Goal: Task Accomplishment & Management: Use online tool/utility

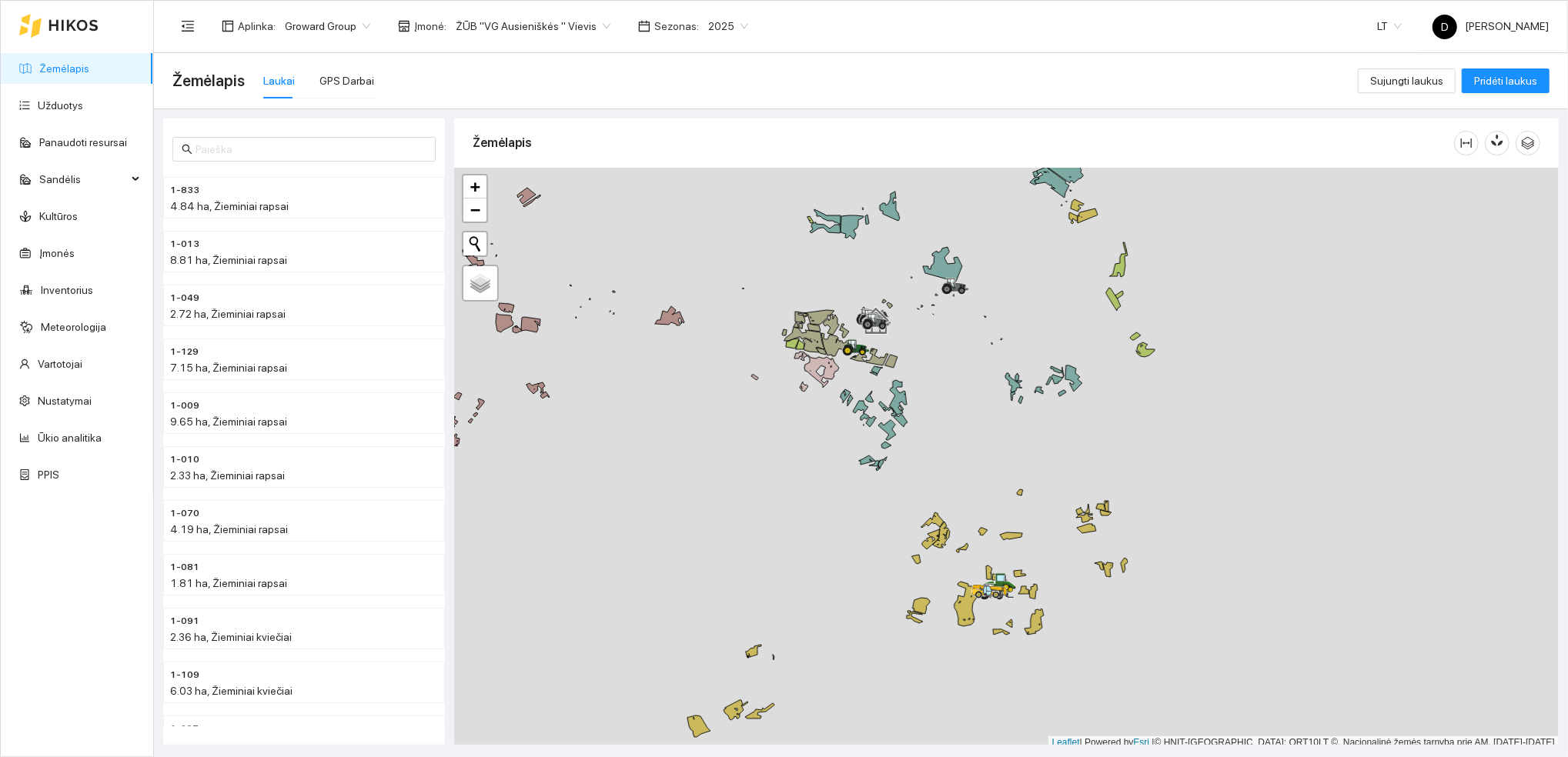
scroll to position [4, 0]
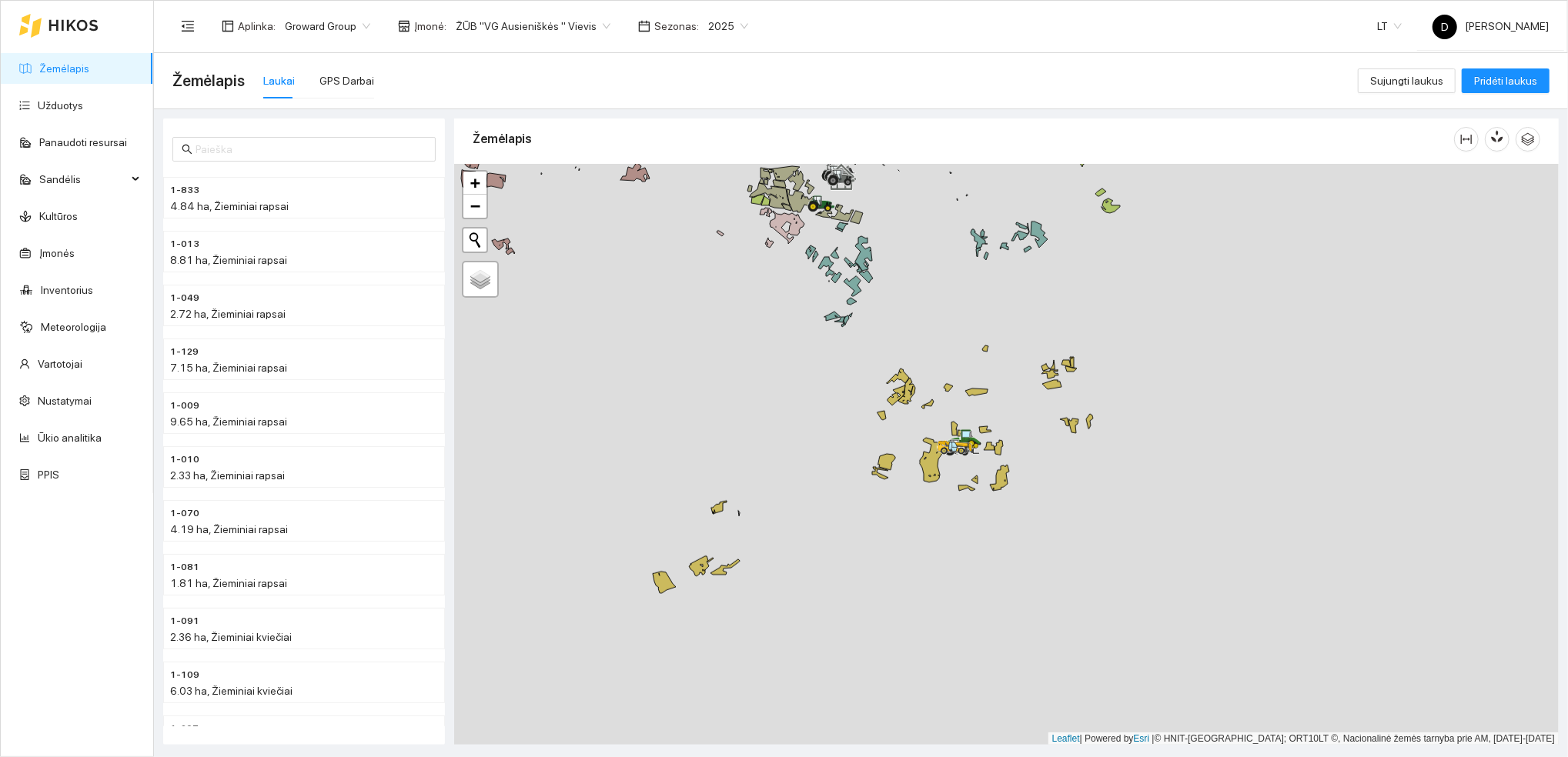
drag, startPoint x: 975, startPoint y: 548, endPoint x: 941, endPoint y: 407, distance: 145.0
click at [941, 407] on div at bounding box center [1006, 454] width 1104 height 581
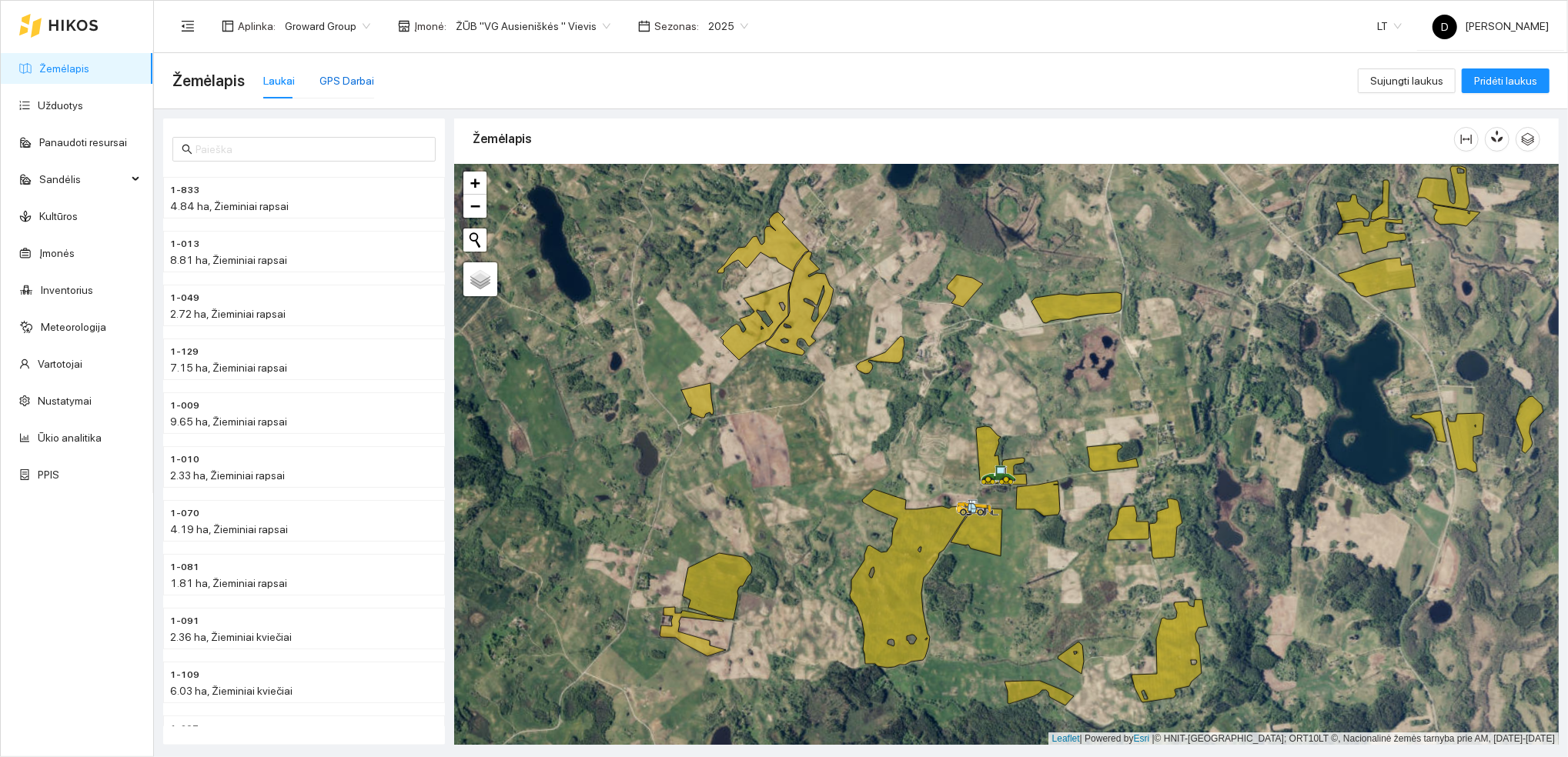
click at [356, 77] on div "GPS Darbai" at bounding box center [346, 81] width 55 height 17
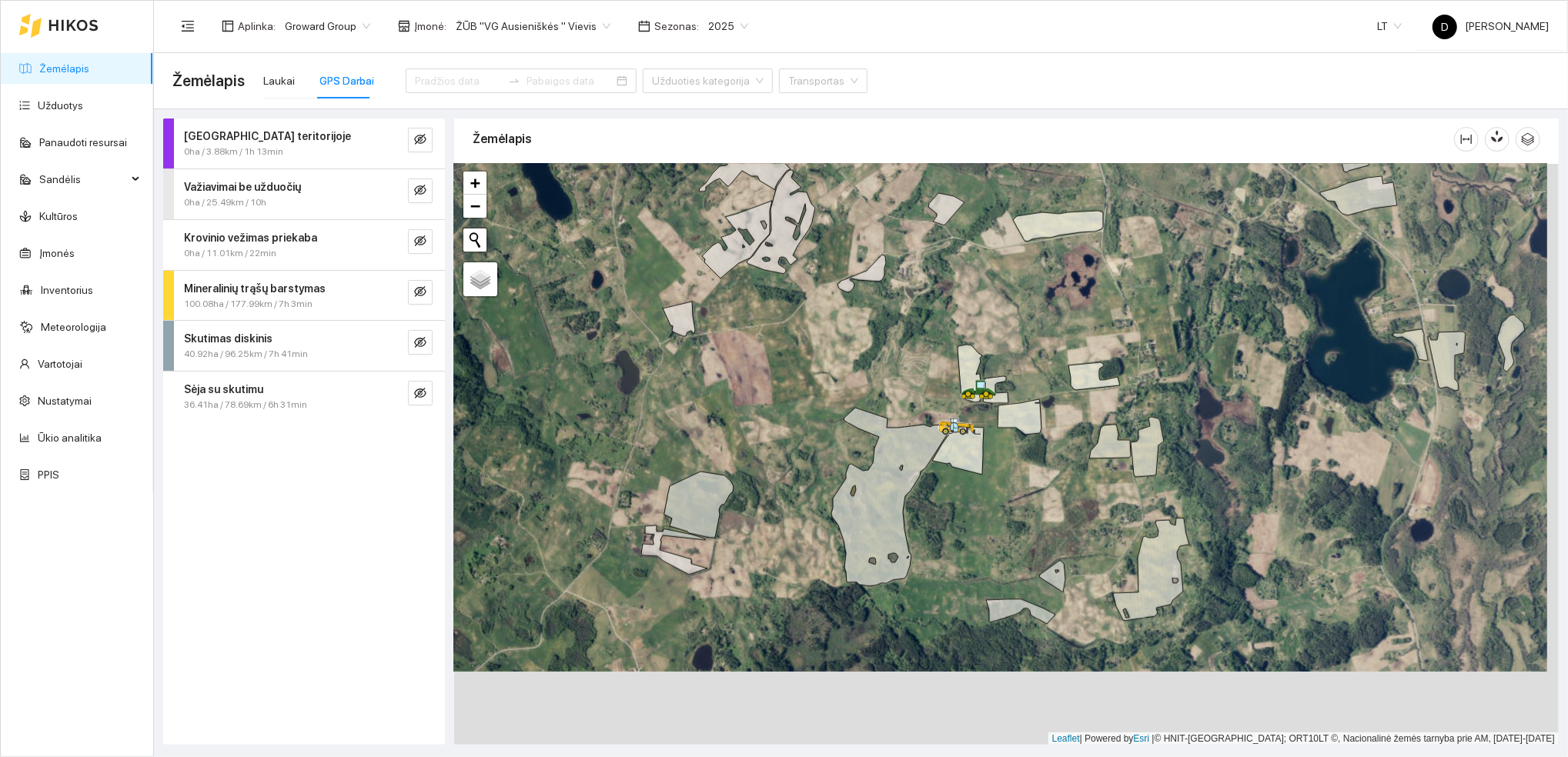
drag, startPoint x: 931, startPoint y: 459, endPoint x: 919, endPoint y: 384, distance: 76.0
click at [919, 384] on div at bounding box center [1006, 454] width 1104 height 581
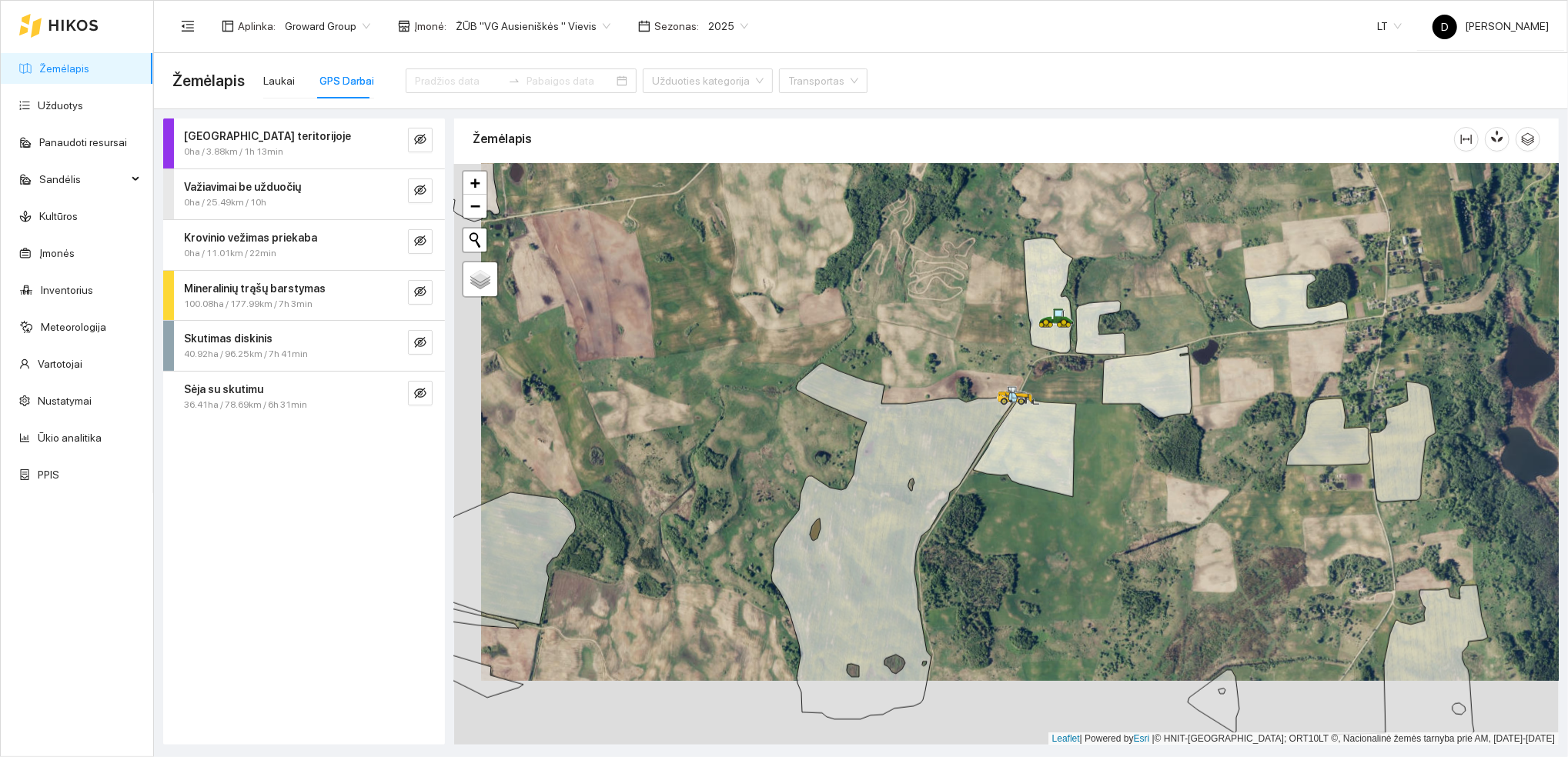
drag, startPoint x: 915, startPoint y: 370, endPoint x: 935, endPoint y: 312, distance: 61.4
click at [935, 312] on div at bounding box center [1006, 454] width 1104 height 581
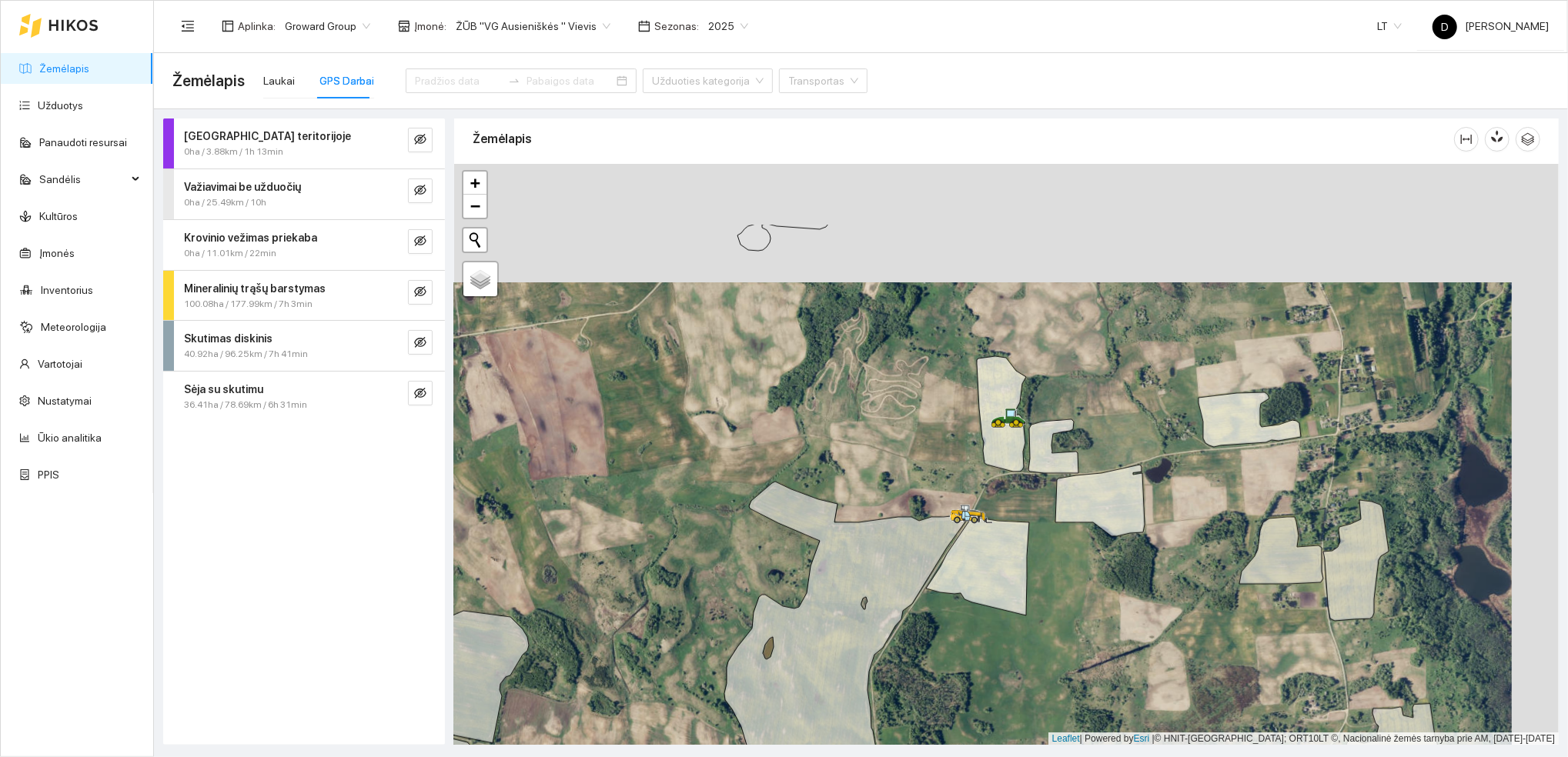
drag, startPoint x: 1001, startPoint y: 326, endPoint x: 954, endPoint y: 445, distance: 127.9
click at [954, 445] on div at bounding box center [1006, 454] width 1104 height 581
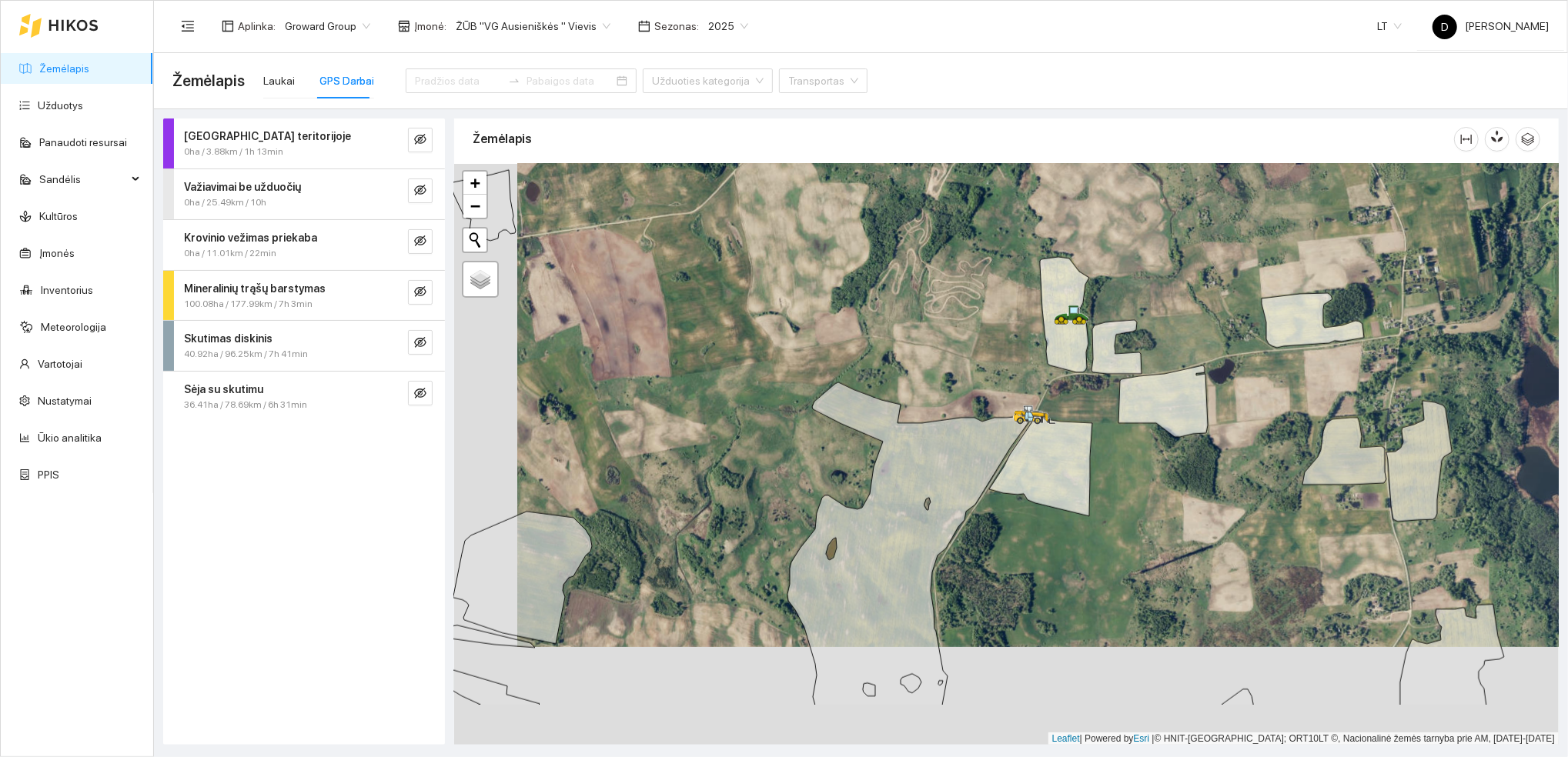
drag, startPoint x: 915, startPoint y: 422, endPoint x: 978, endPoint y: 322, distance: 118.2
click at [978, 322] on div at bounding box center [1006, 454] width 1104 height 581
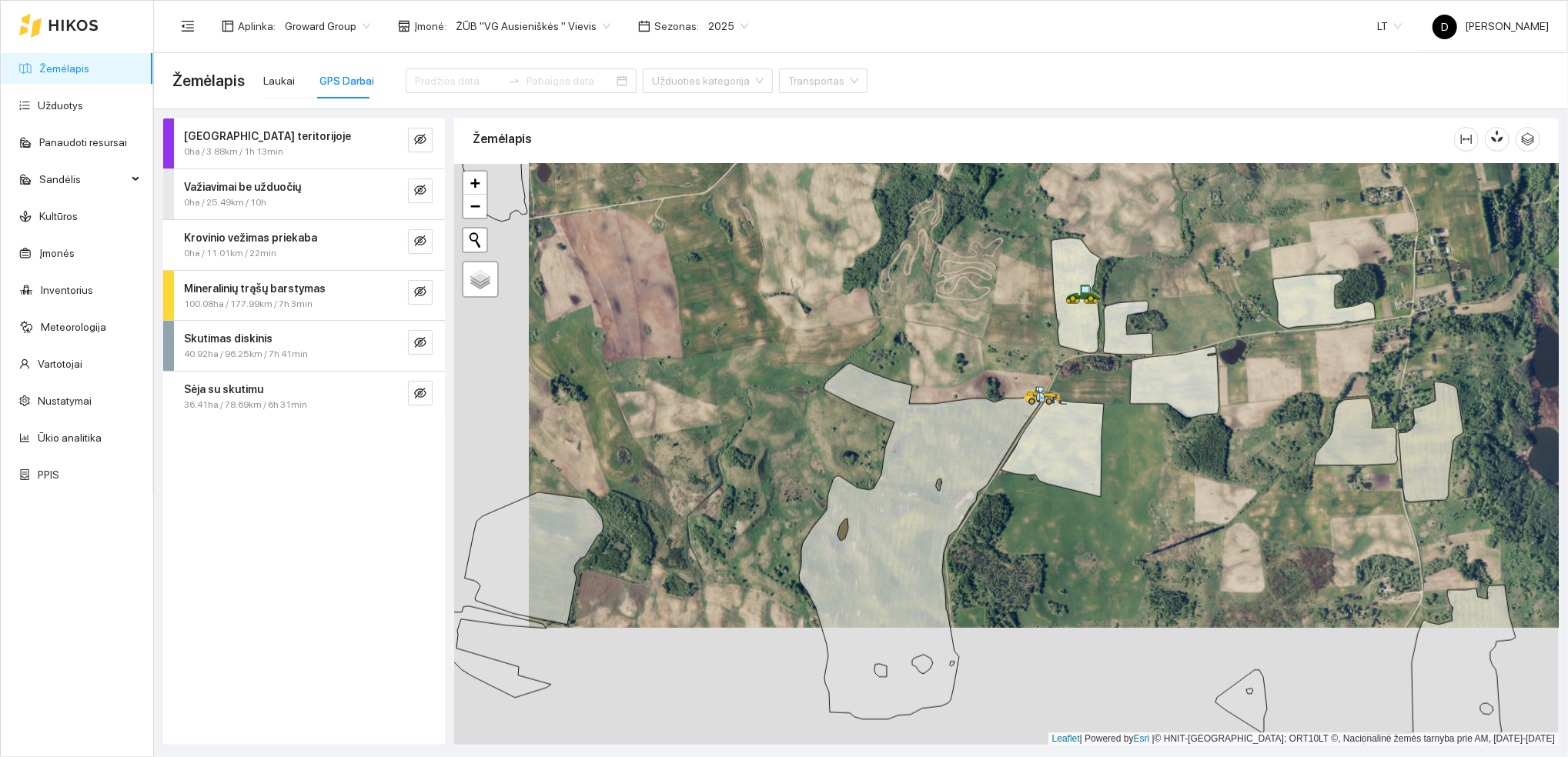
drag, startPoint x: 978, startPoint y: 322, endPoint x: 989, endPoint y: 303, distance: 22.0
click at [989, 303] on div at bounding box center [1006, 454] width 1104 height 581
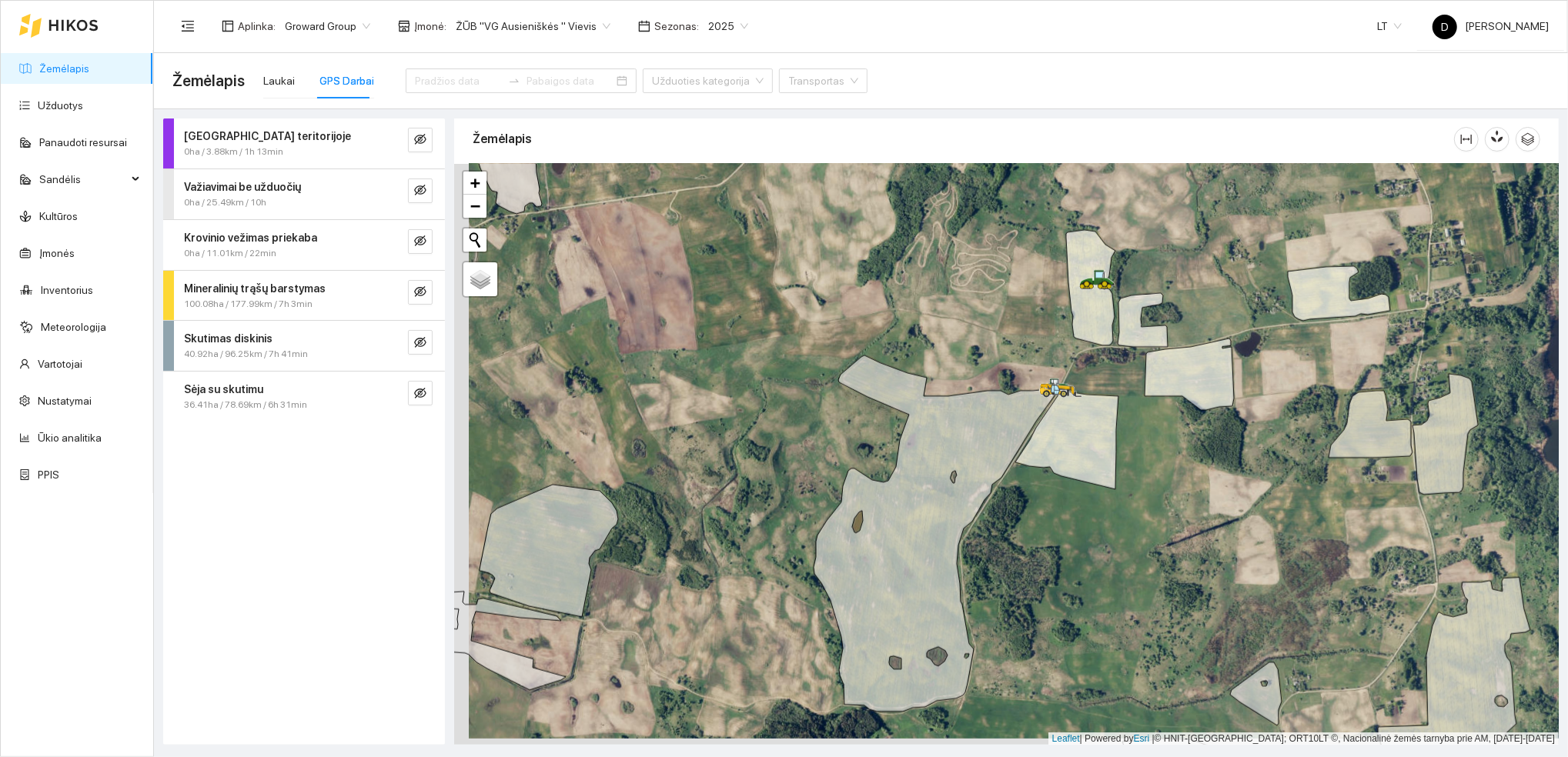
drag, startPoint x: 998, startPoint y: 320, endPoint x: 1013, endPoint y: 312, distance: 17.0
click at [1013, 312] on div at bounding box center [1006, 454] width 1104 height 581
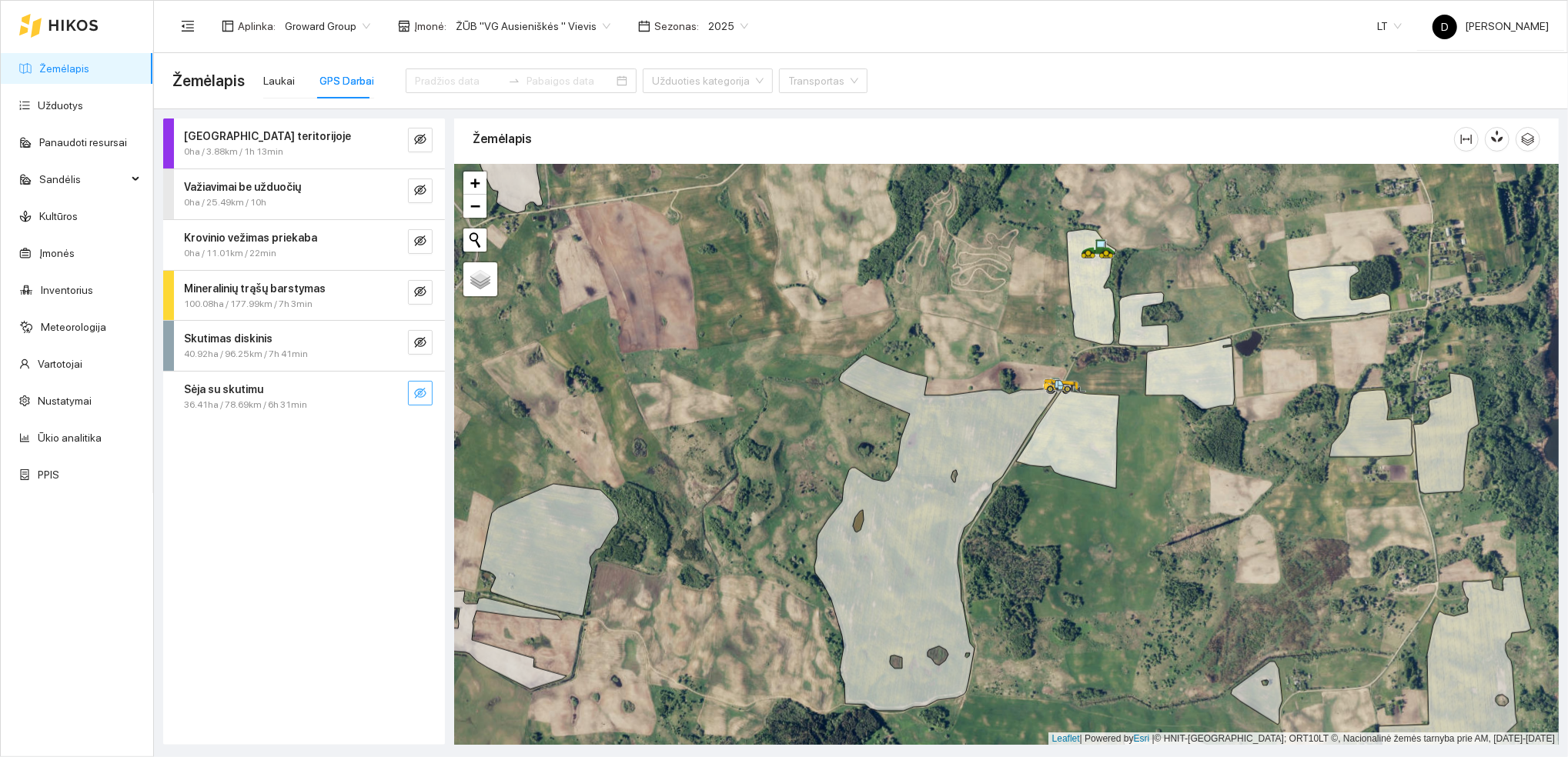
click at [425, 392] on icon "eye-invisible" at bounding box center [420, 393] width 12 height 12
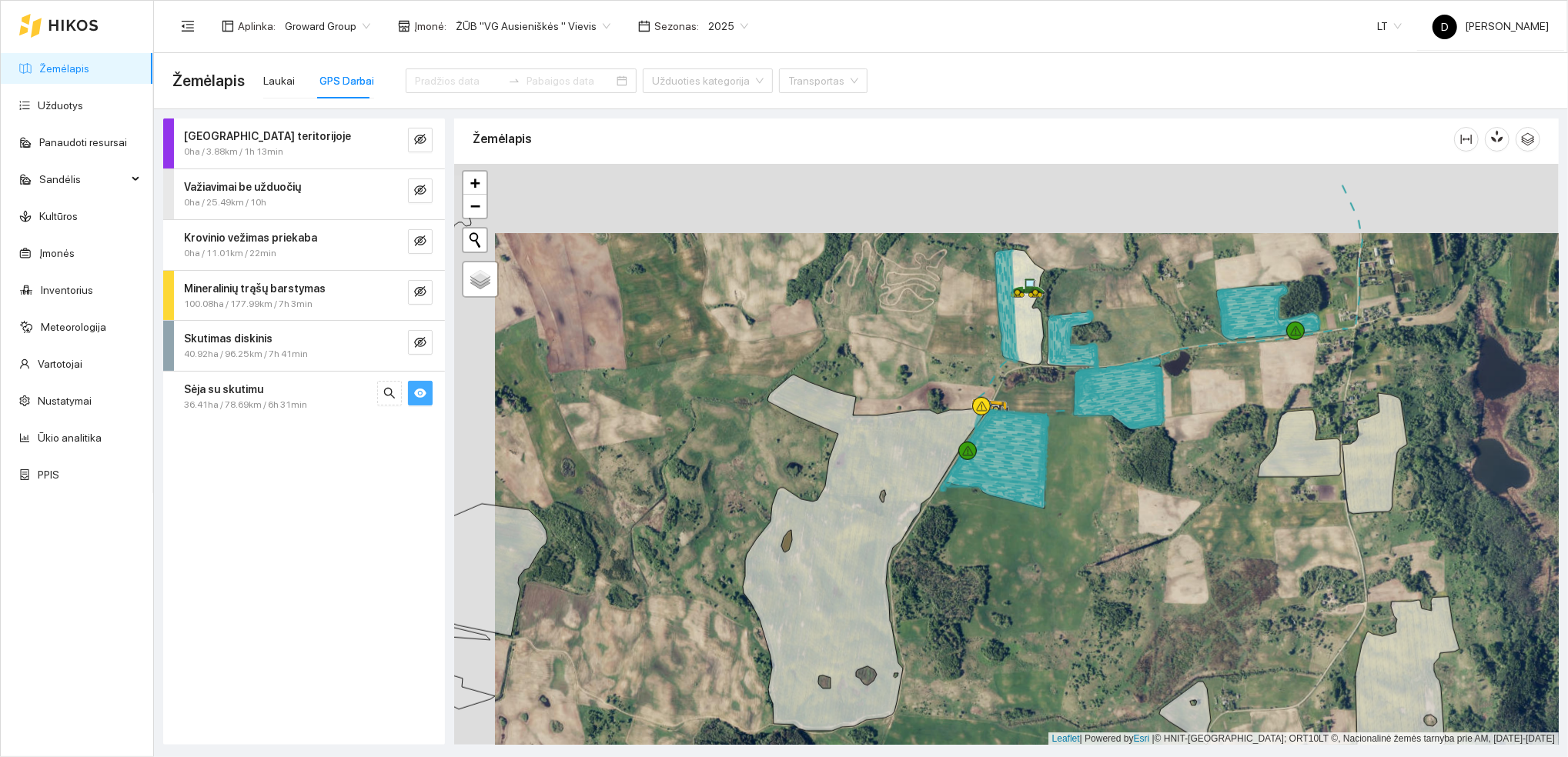
drag, startPoint x: 986, startPoint y: 492, endPoint x: 1026, endPoint y: 562, distance: 80.6
click at [1026, 562] on div at bounding box center [1006, 454] width 1104 height 581
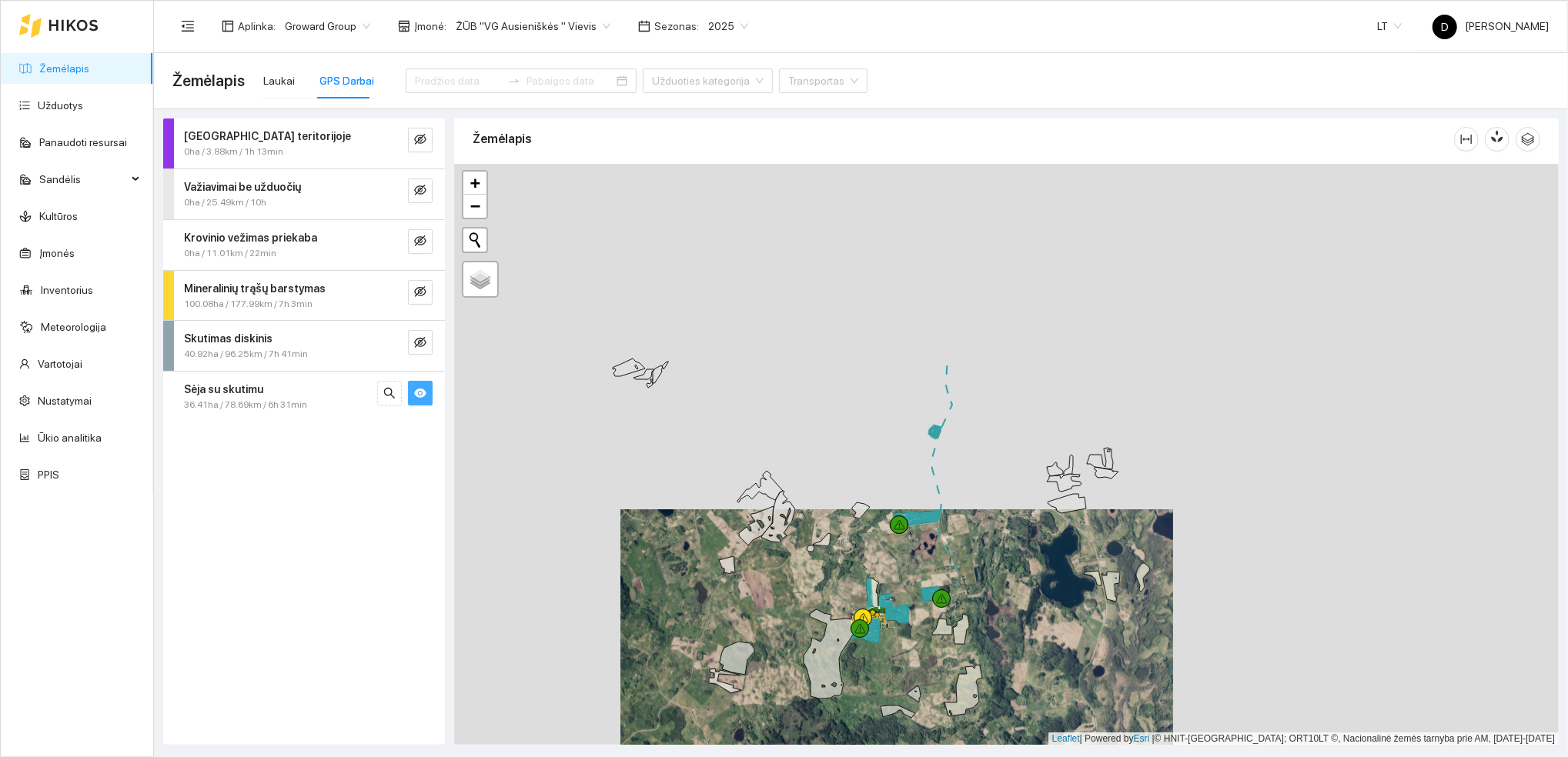
drag, startPoint x: 895, startPoint y: 337, endPoint x: 841, endPoint y: 586, distance: 254.8
click at [841, 586] on div at bounding box center [1006, 454] width 1104 height 581
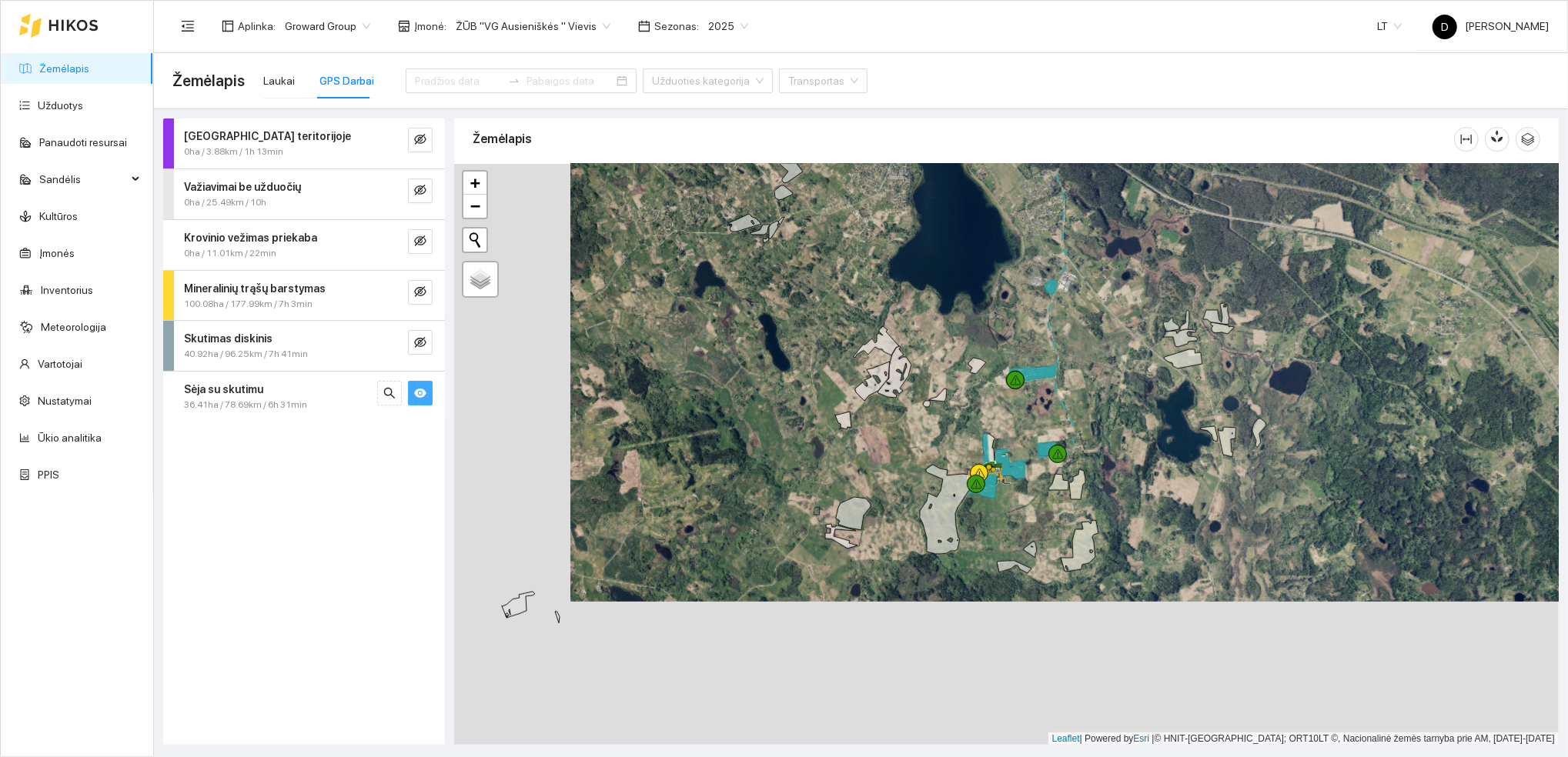
drag, startPoint x: 841, startPoint y: 586, endPoint x: 959, endPoint y: 442, distance: 186.2
click at [959, 442] on div at bounding box center [1006, 454] width 1104 height 581
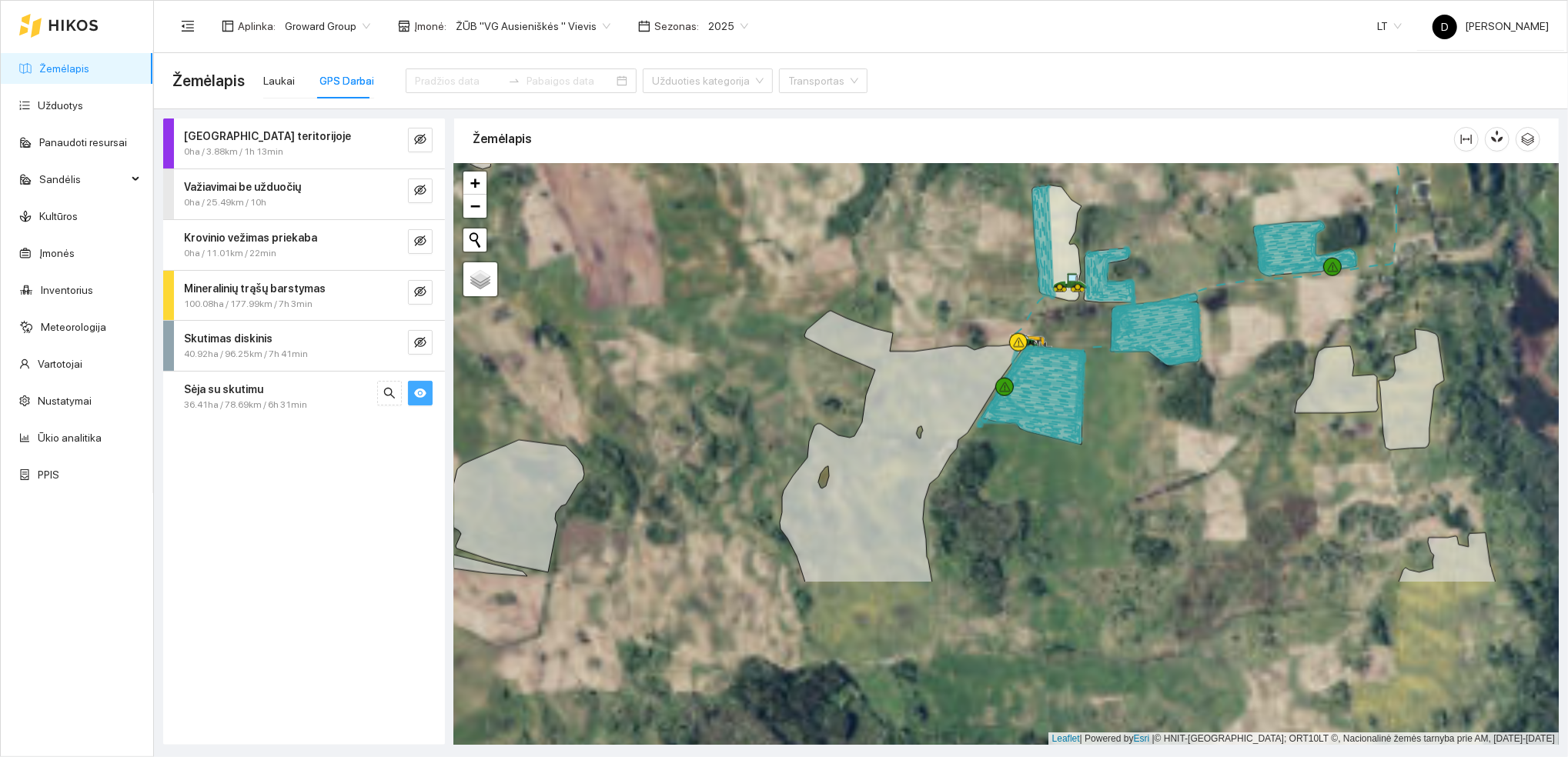
drag, startPoint x: 959, startPoint y: 448, endPoint x: 932, endPoint y: 226, distance: 223.6
click at [932, 226] on div at bounding box center [1006, 454] width 1104 height 581
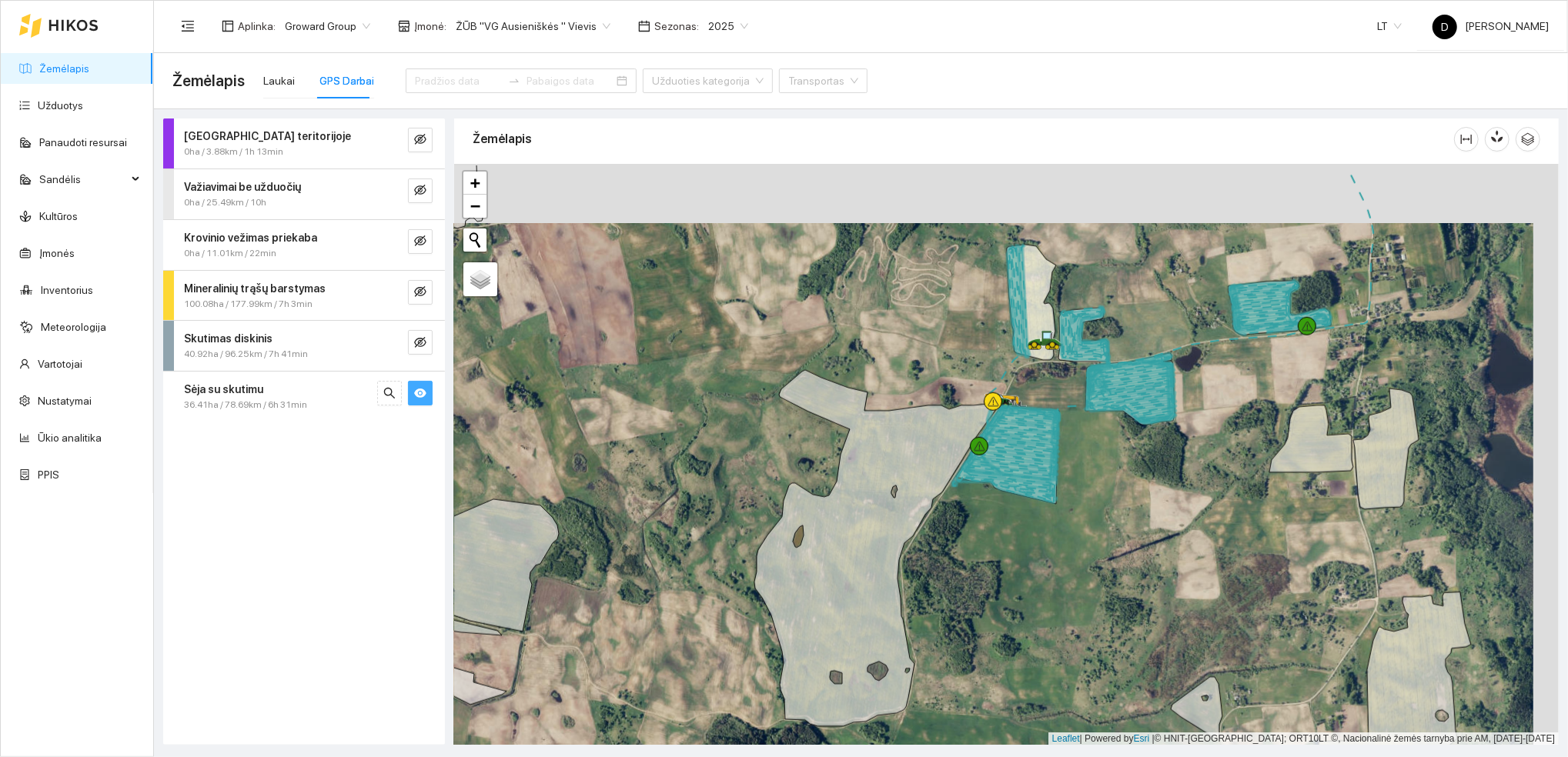
drag, startPoint x: 679, startPoint y: 363, endPoint x: 653, endPoint y: 423, distance: 65.4
click at [653, 423] on div at bounding box center [1006, 454] width 1104 height 581
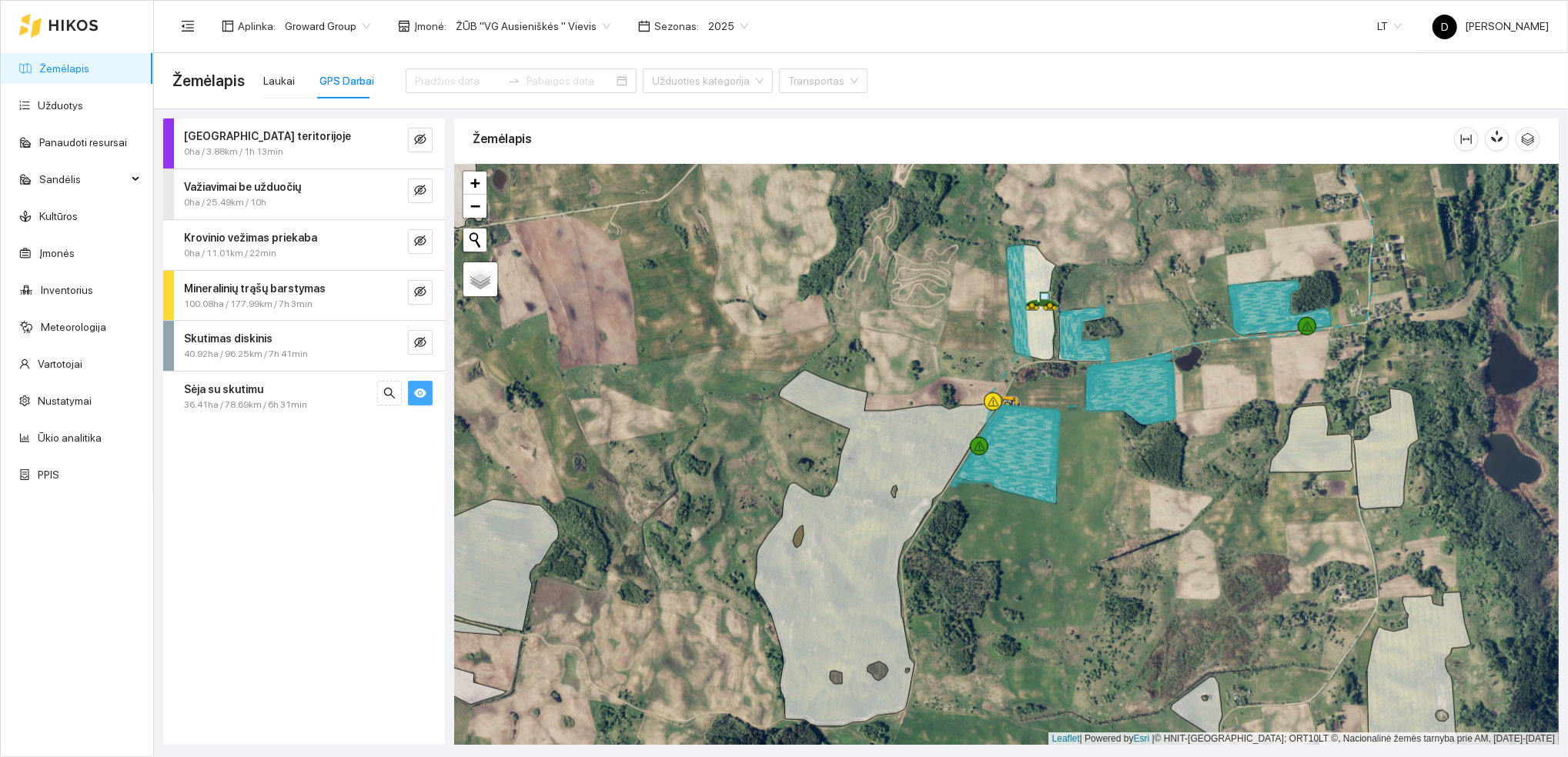
click at [279, 529] on div "Darbas teritorijoje 0ha / 3.88km / 1h 13min Važiavimai be užduočių 0ha / 25.49k…" at bounding box center [304, 432] width 281 height 626
click at [292, 565] on div "Darbas teritorijoje 0ha / 3.88km / 1h 13min Važiavimai be užduočių 0ha / 25.49k…" at bounding box center [304, 432] width 281 height 626
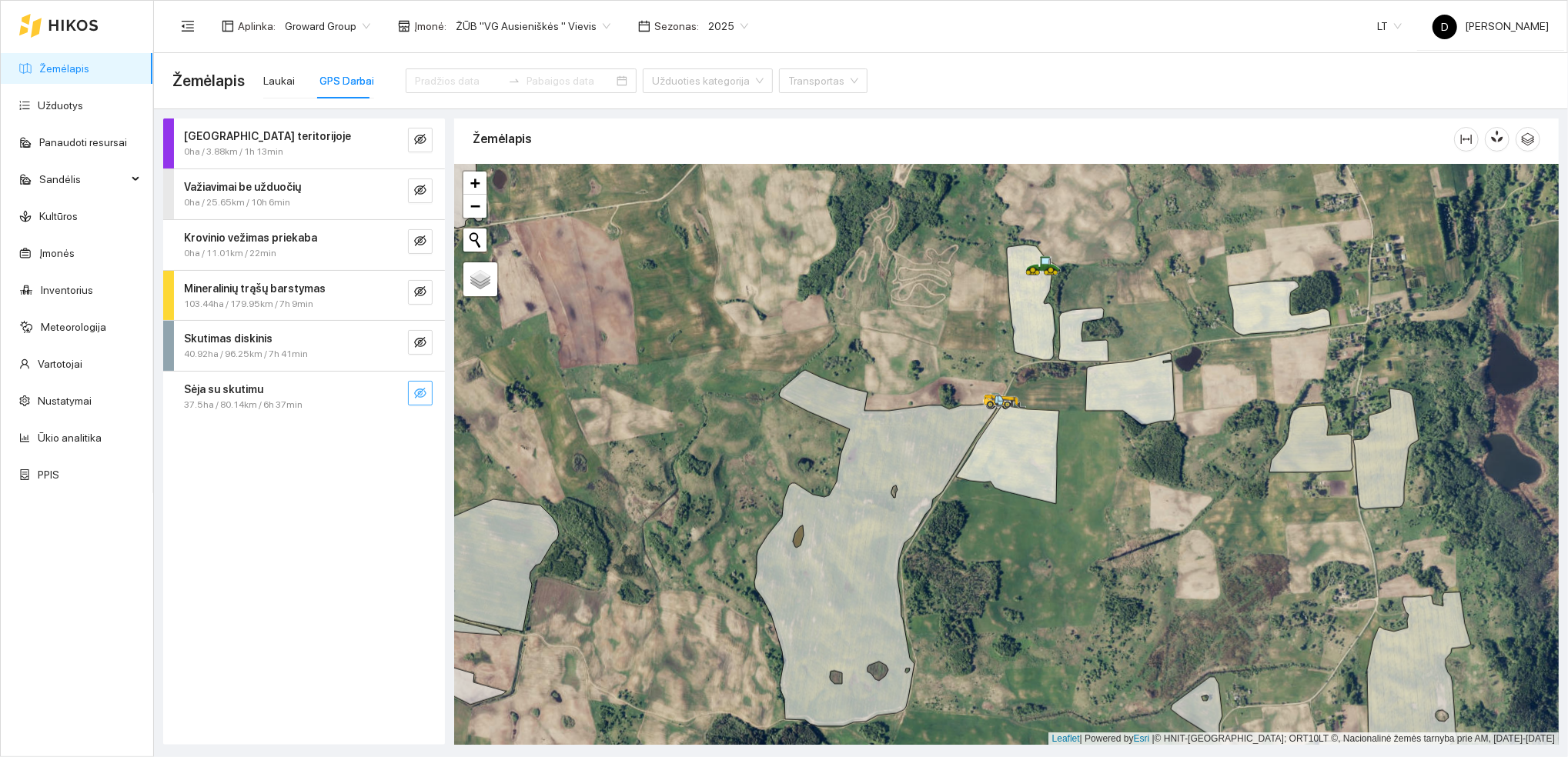
click at [421, 387] on icon "eye-invisible" at bounding box center [420, 393] width 12 height 12
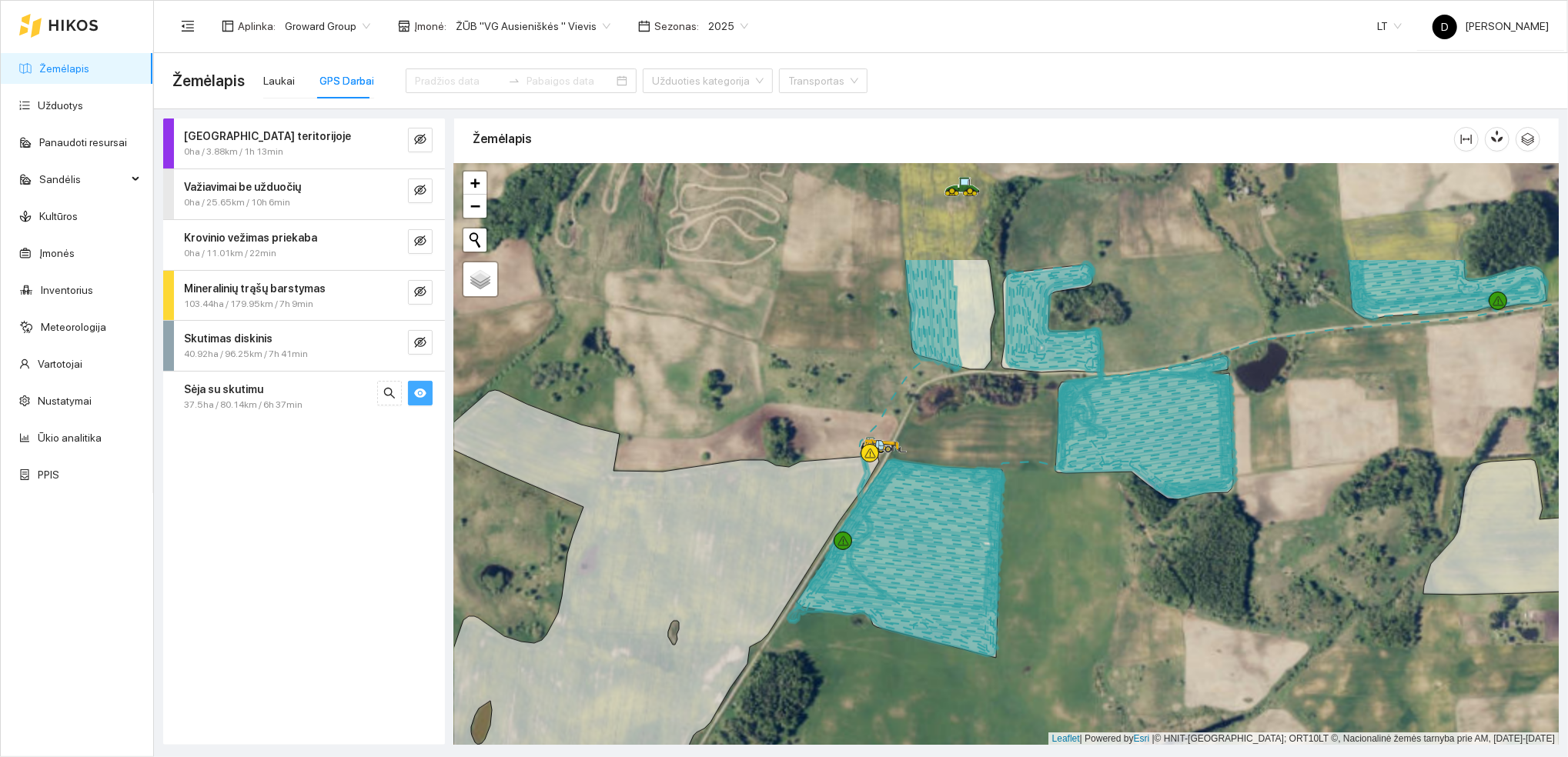
drag, startPoint x: 1092, startPoint y: 417, endPoint x: 1066, endPoint y: 569, distance: 154.2
click at [1067, 571] on div at bounding box center [1006, 454] width 1104 height 581
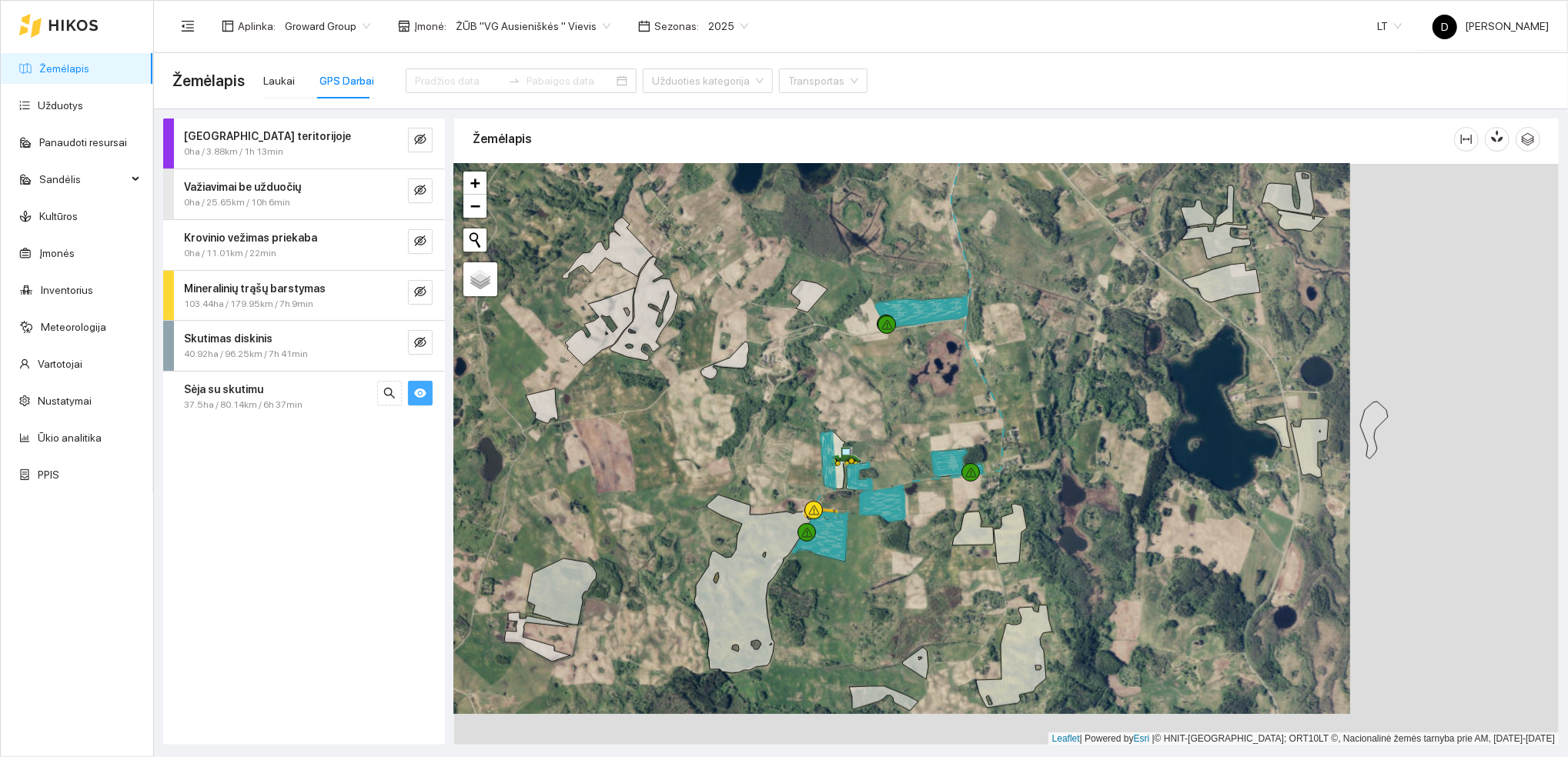
drag, startPoint x: 1050, startPoint y: 621, endPoint x: 841, endPoint y: 590, distance: 211.3
click at [841, 590] on div at bounding box center [1006, 454] width 1104 height 581
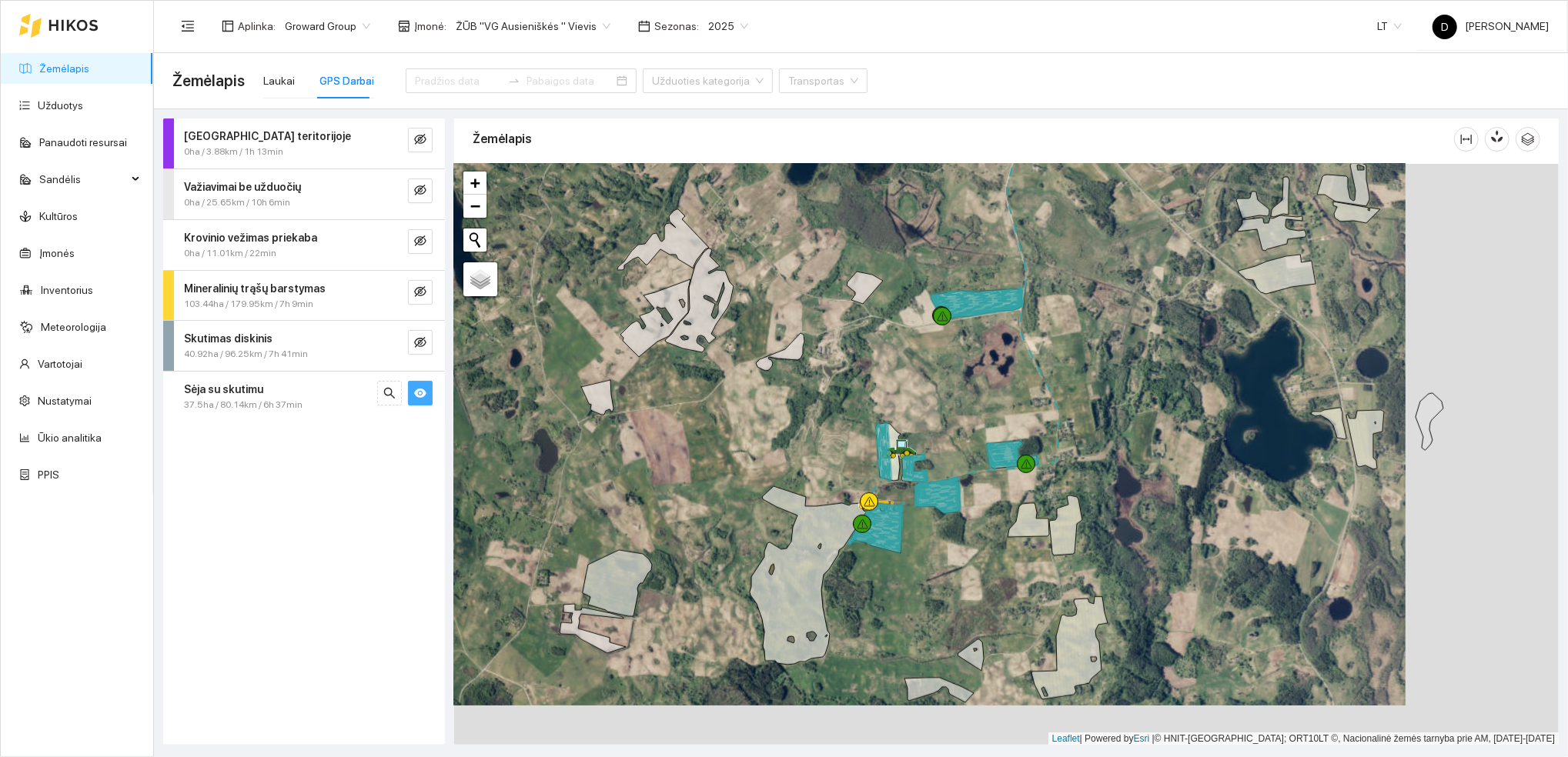
drag, startPoint x: 844, startPoint y: 589, endPoint x: 900, endPoint y: 581, distance: 56.6
click at [900, 581] on div at bounding box center [1006, 454] width 1104 height 581
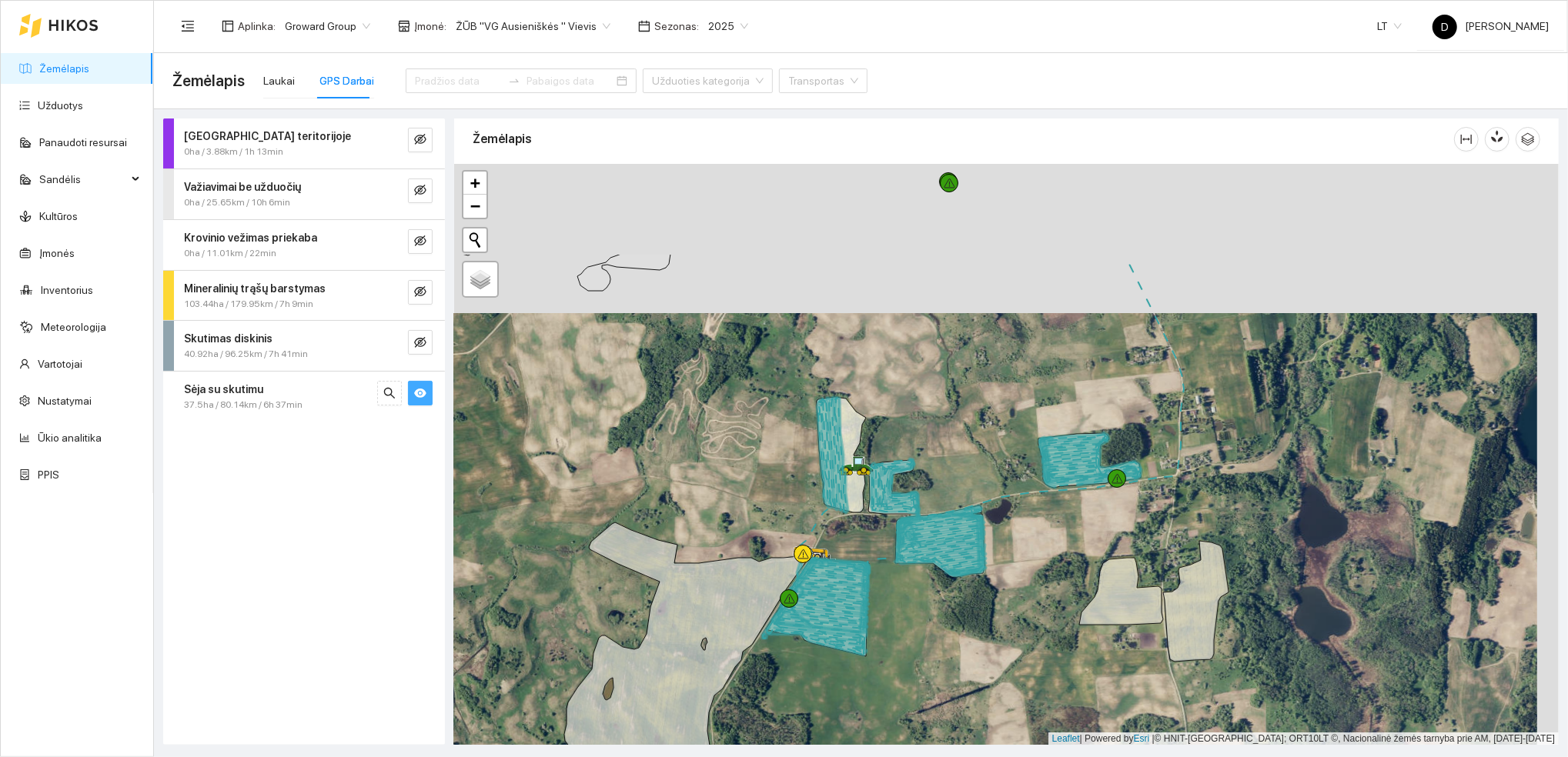
drag, startPoint x: 895, startPoint y: 571, endPoint x: 872, endPoint y: 718, distance: 148.8
click at [872, 718] on div at bounding box center [1006, 454] width 1104 height 581
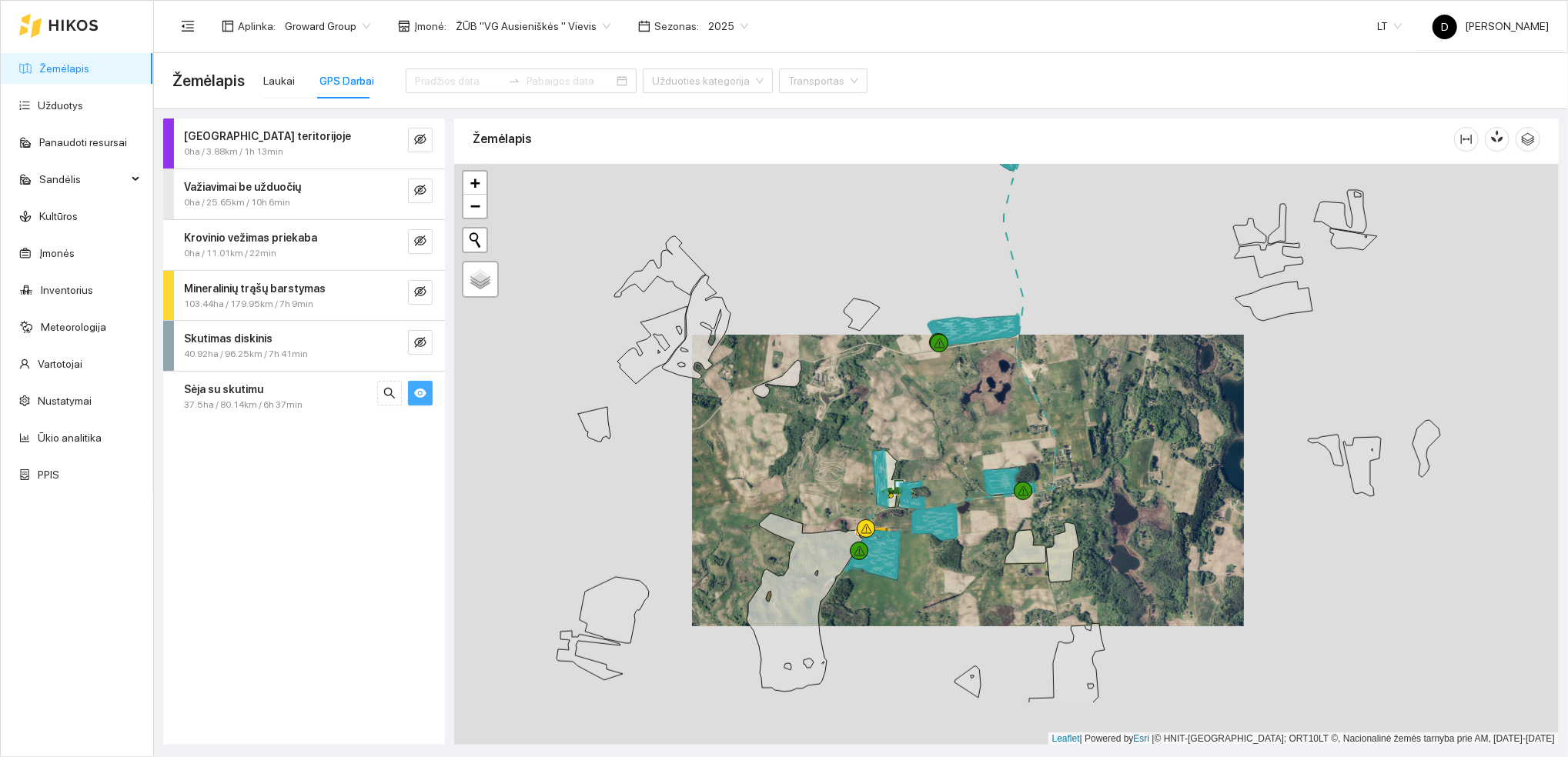
drag, startPoint x: 874, startPoint y: 694, endPoint x: 904, endPoint y: 593, distance: 105.4
click at [904, 593] on div at bounding box center [1006, 454] width 1104 height 581
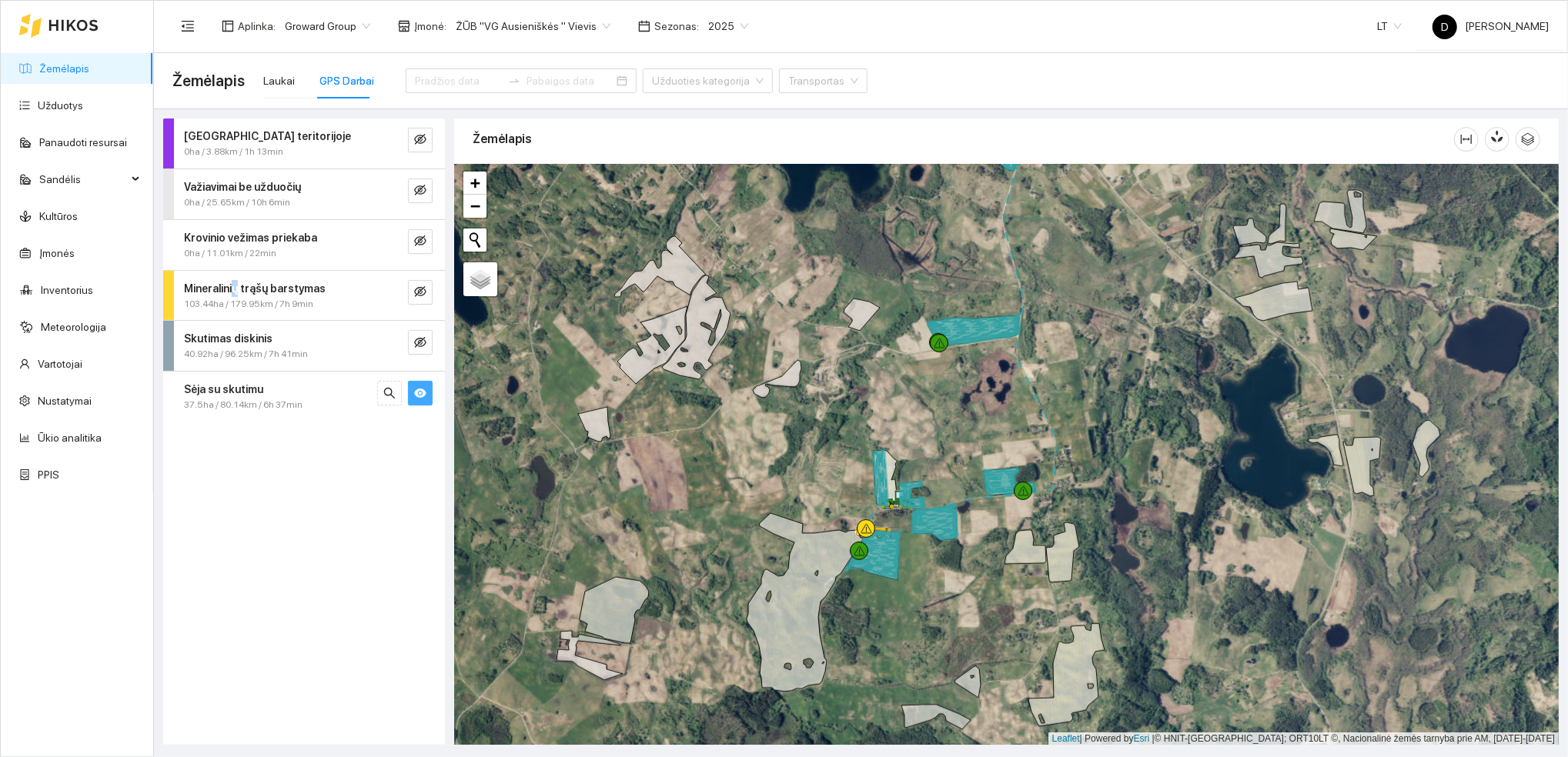
click at [232, 290] on strong "Mineralinių trąšų barstymas" at bounding box center [255, 288] width 141 height 12
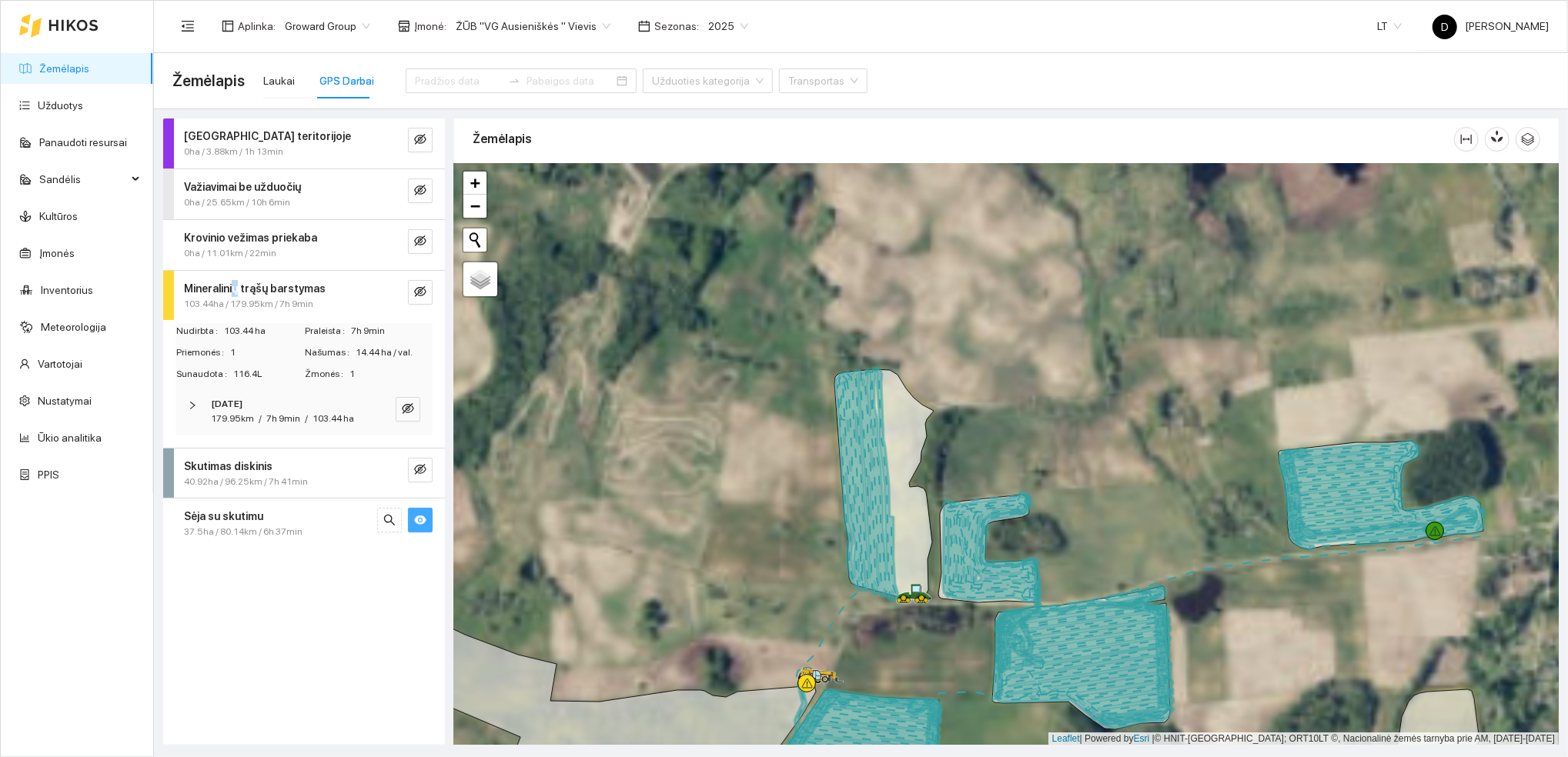
drag, startPoint x: 875, startPoint y: 389, endPoint x: 698, endPoint y: 524, distance: 222.6
click at [698, 524] on div at bounding box center [1006, 454] width 1104 height 581
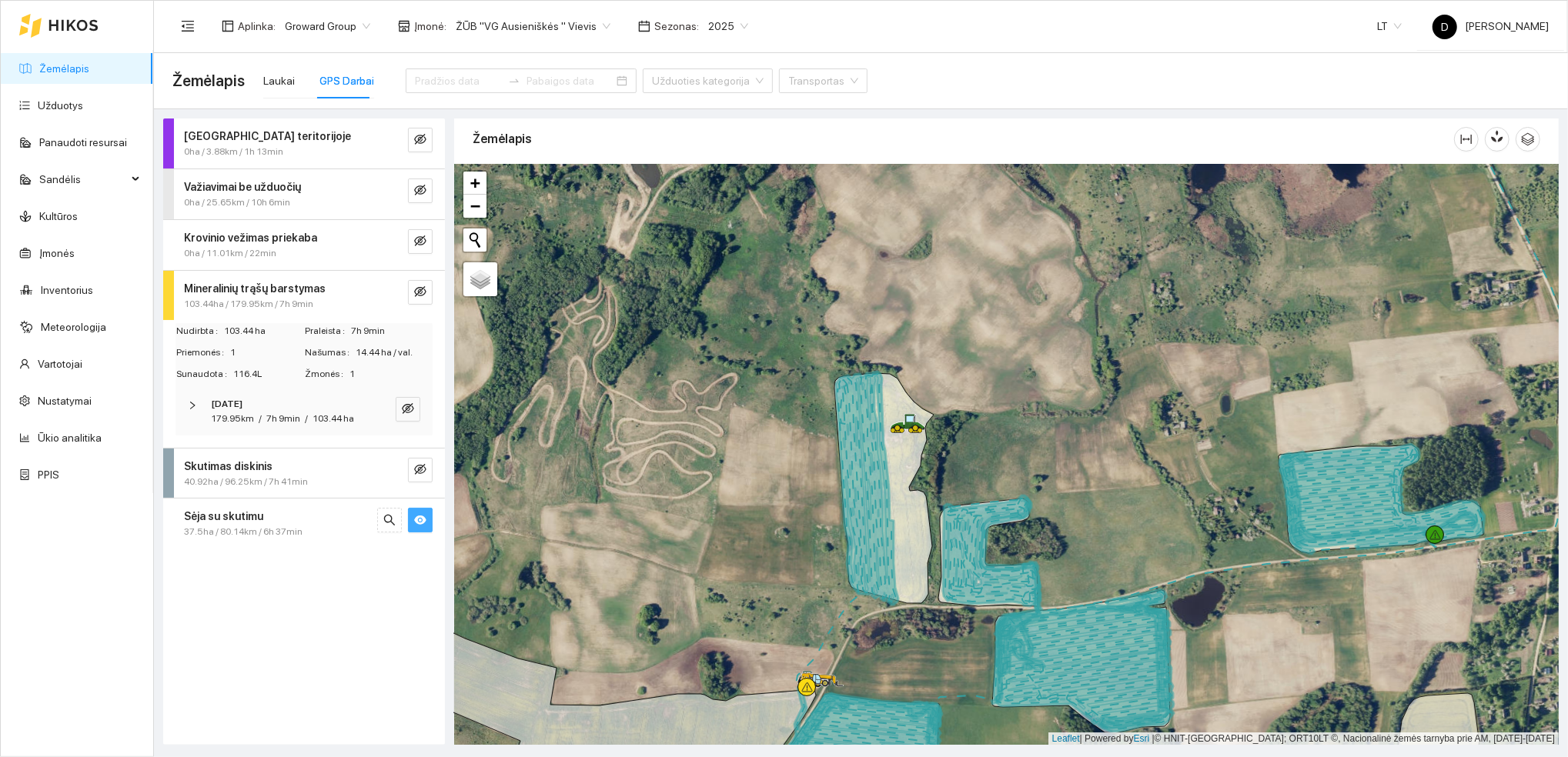
click at [352, 632] on div "Darbas teritorijoje 0ha / 3.88km / 1h 13min Važiavimai be užduočių 0ha / 25.65k…" at bounding box center [304, 432] width 281 height 626
click at [276, 85] on div "Laukai" at bounding box center [279, 81] width 32 height 17
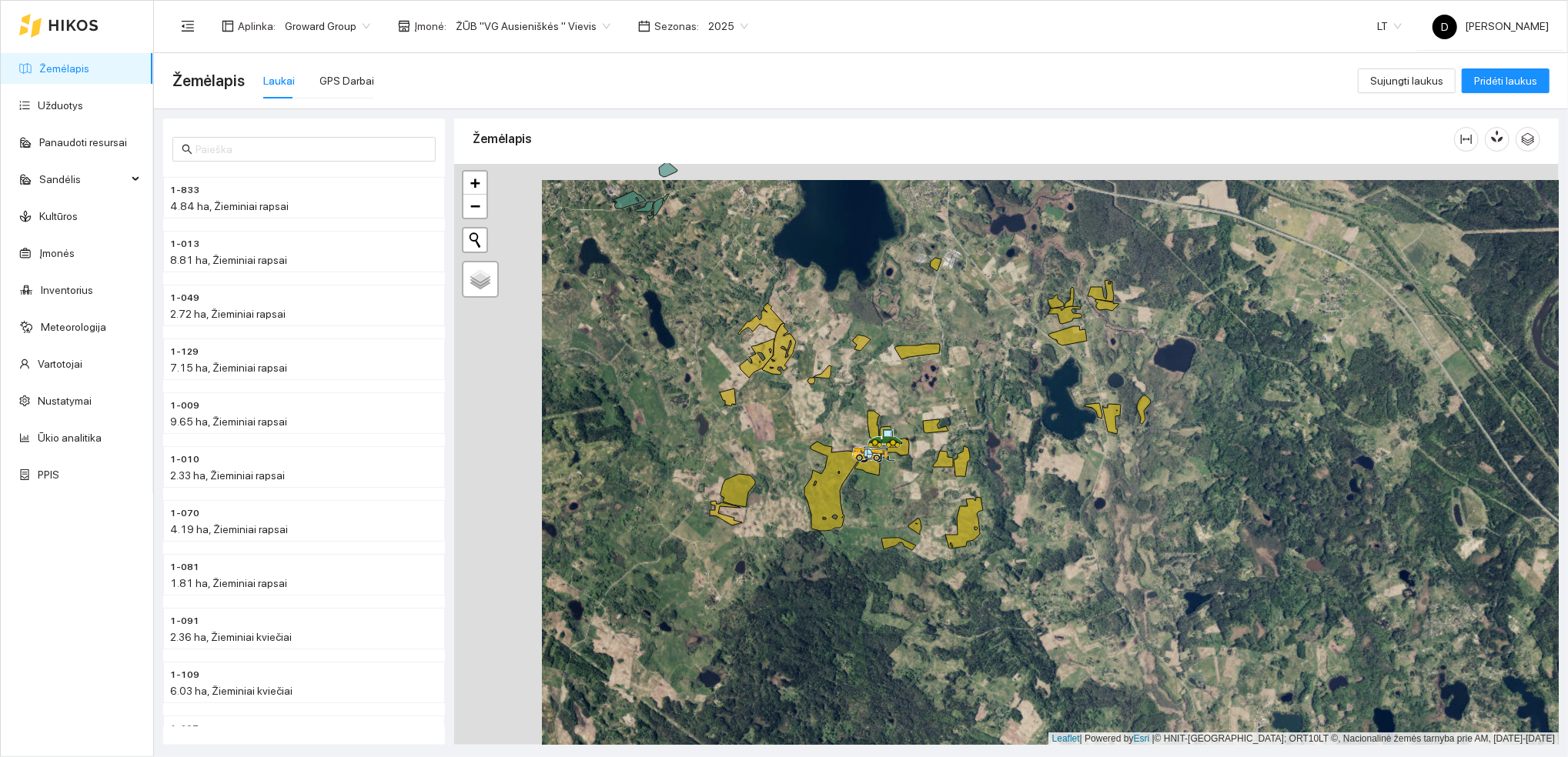
drag, startPoint x: 707, startPoint y: 475, endPoint x: 795, endPoint y: 490, distance: 89.3
click at [795, 490] on div at bounding box center [1006, 454] width 1104 height 581
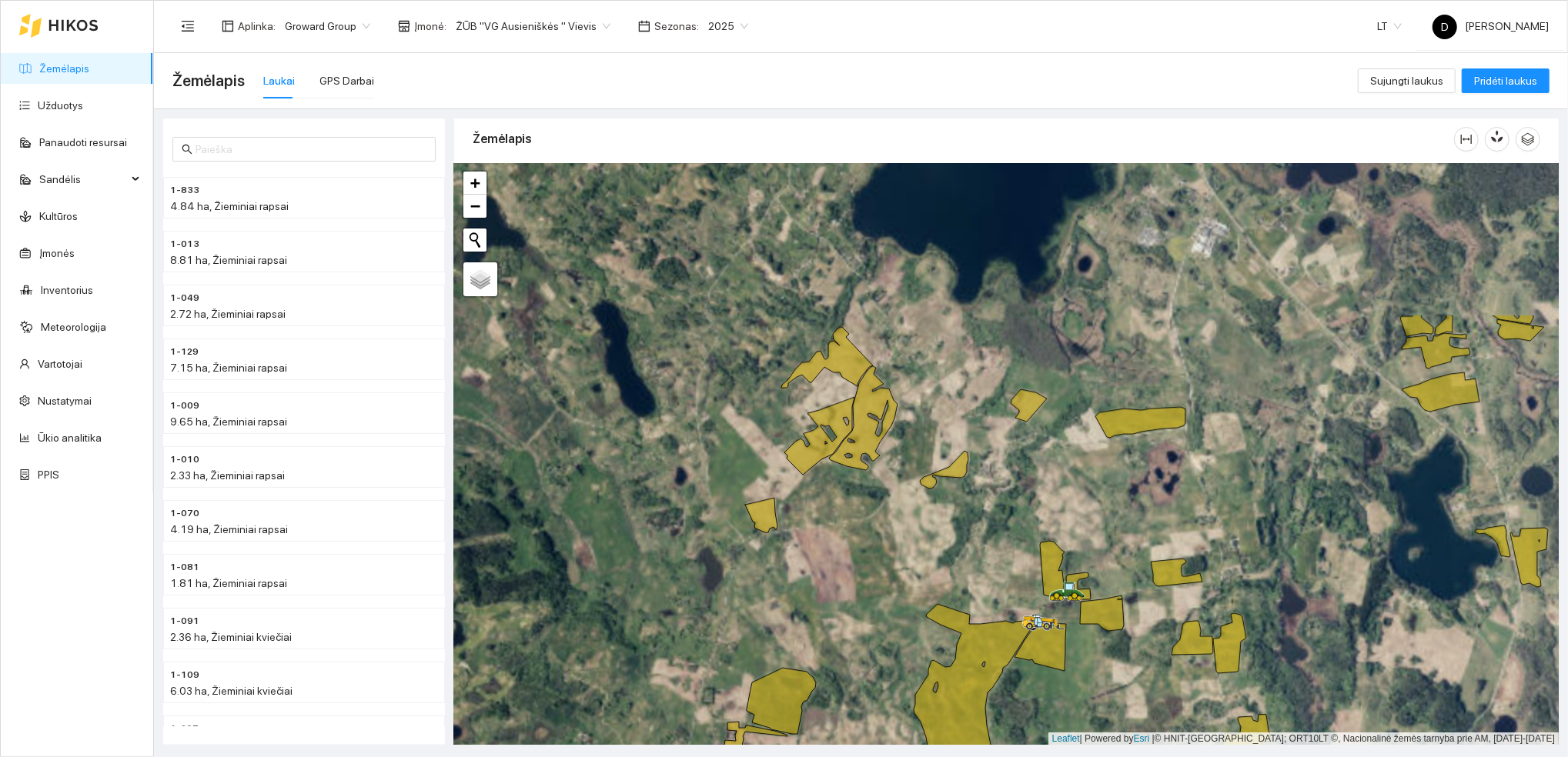
drag, startPoint x: 777, startPoint y: 422, endPoint x: 877, endPoint y: 628, distance: 229.0
click at [878, 631] on div at bounding box center [1006, 454] width 1104 height 581
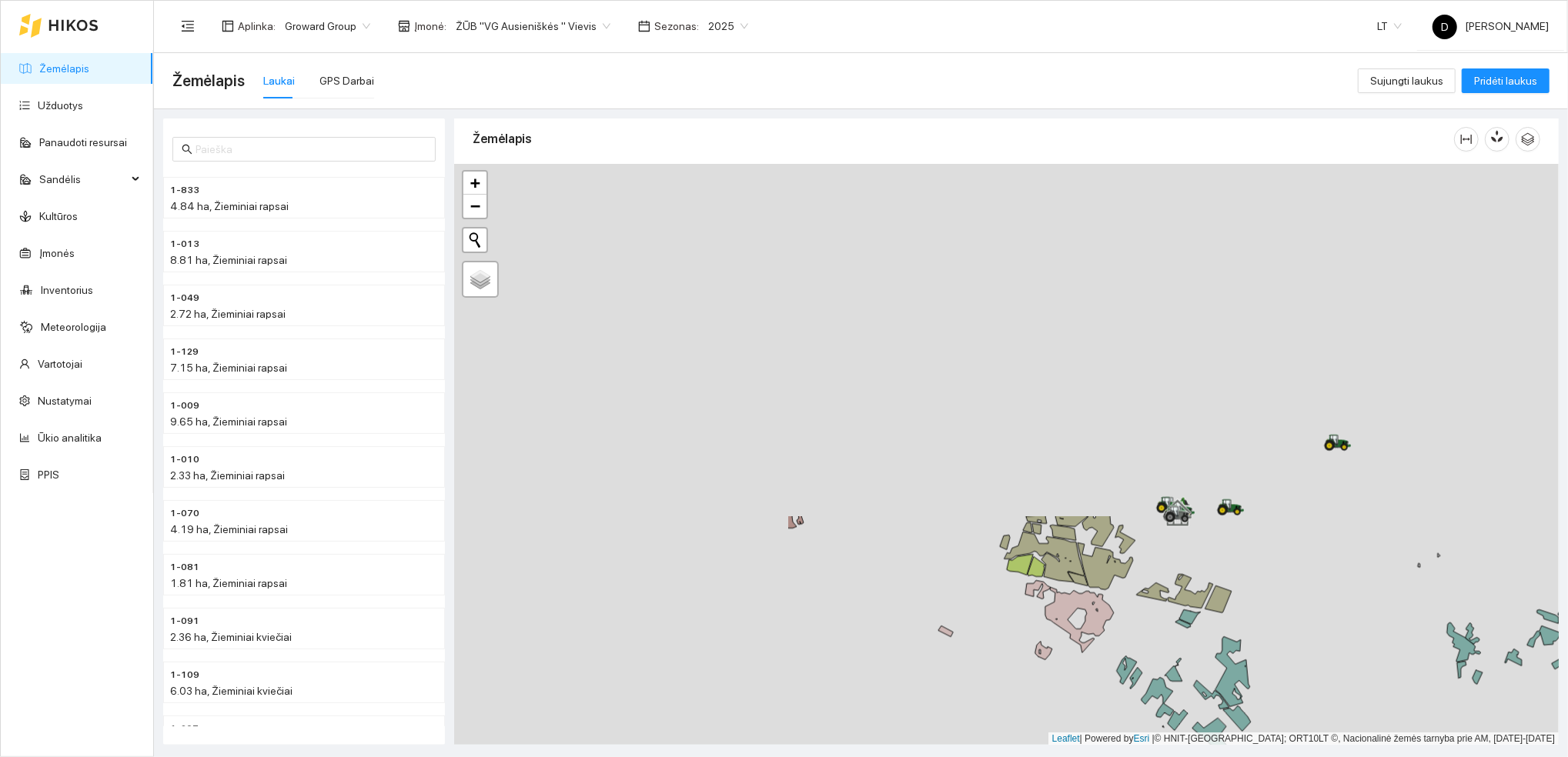
drag, startPoint x: 629, startPoint y: 330, endPoint x: 1088, endPoint y: 737, distance: 613.5
click at [1088, 737] on div at bounding box center [1006, 454] width 1104 height 581
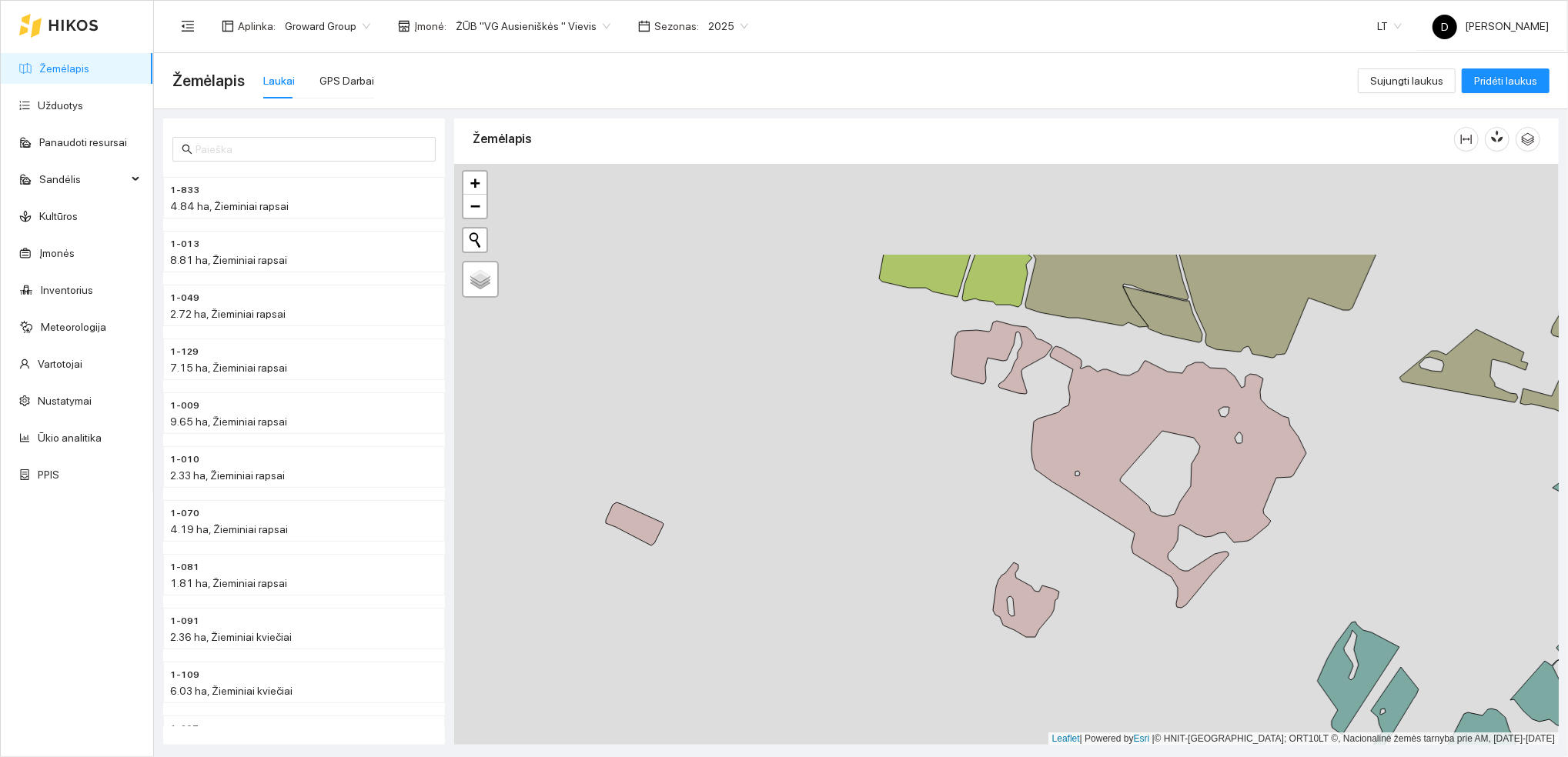
drag, startPoint x: 900, startPoint y: 495, endPoint x: 906, endPoint y: 619, distance: 124.1
click at [917, 645] on div at bounding box center [1006, 454] width 1104 height 581
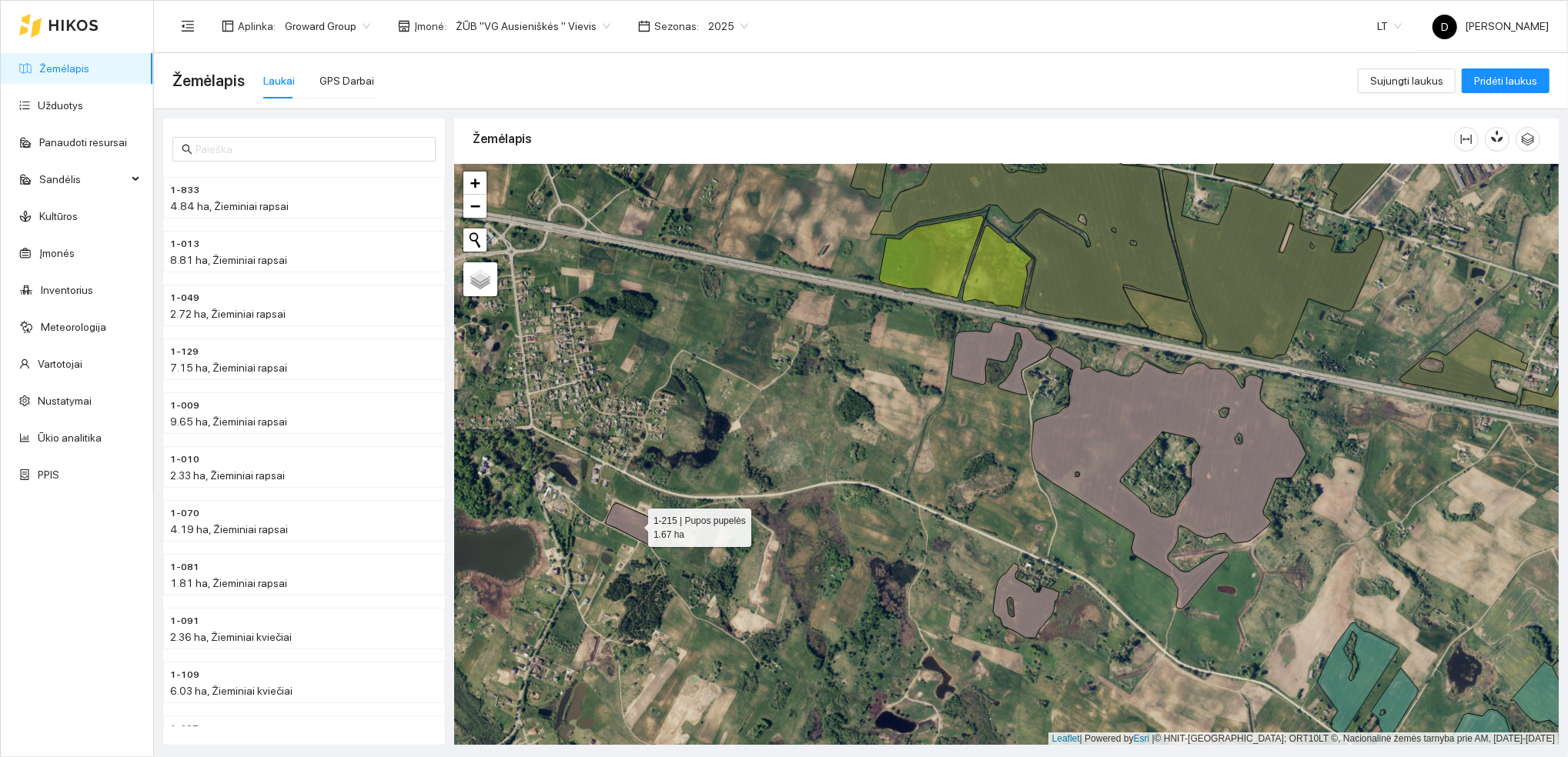
click at [632, 522] on icon at bounding box center [634, 525] width 58 height 43
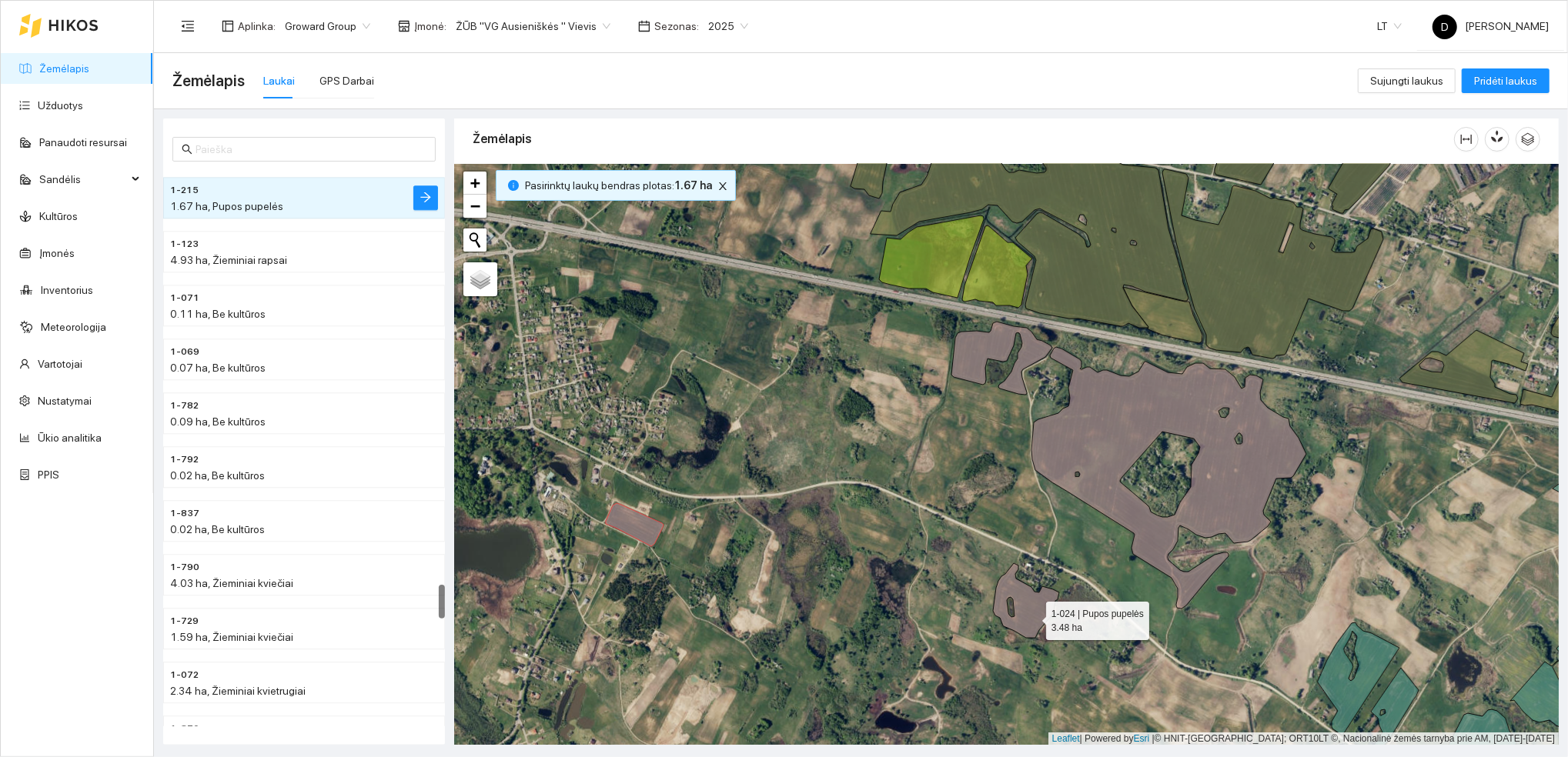
click at [1034, 617] on icon at bounding box center [1026, 600] width 66 height 74
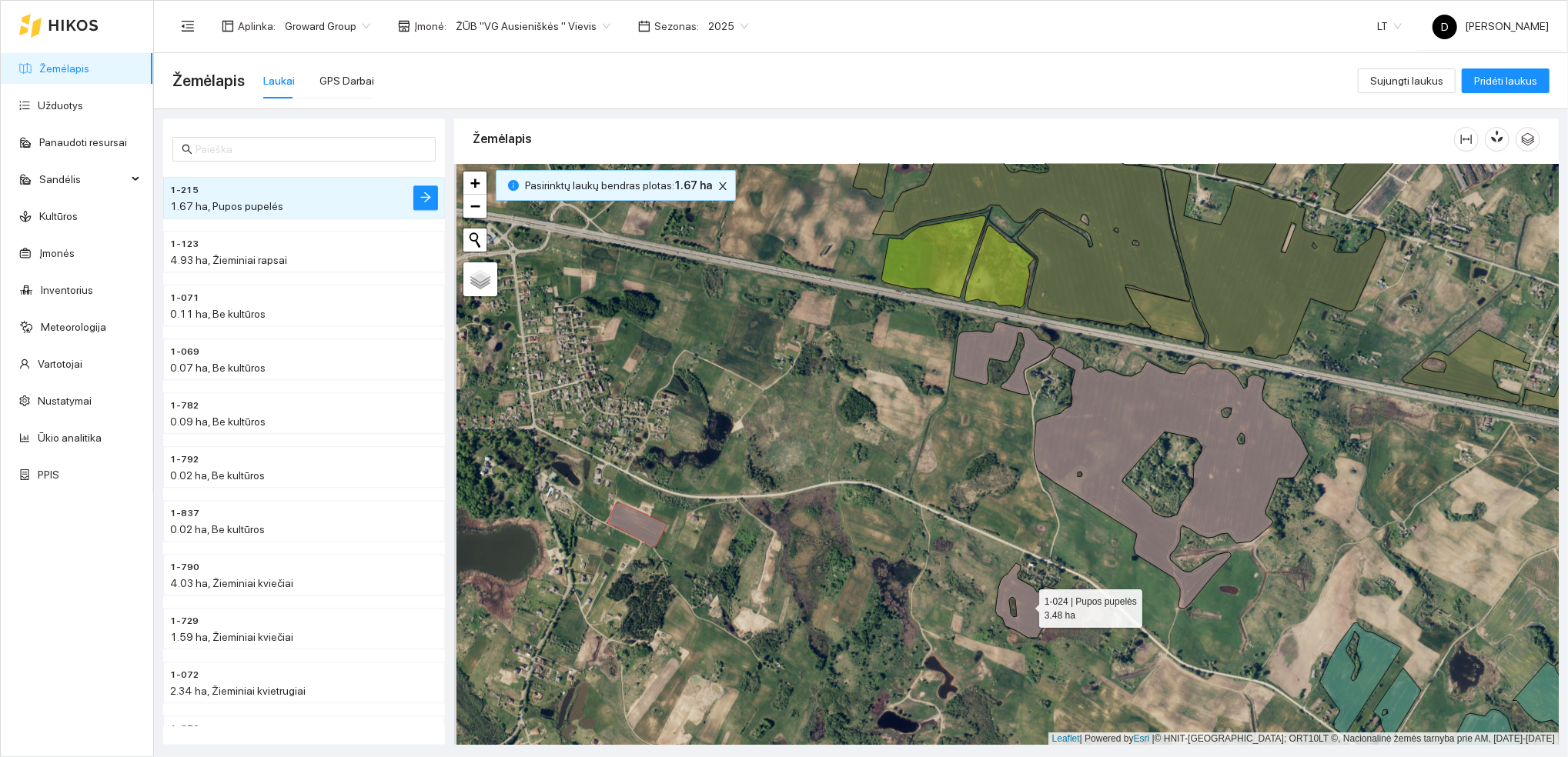
click at [1027, 603] on icon at bounding box center [1027, 600] width 66 height 74
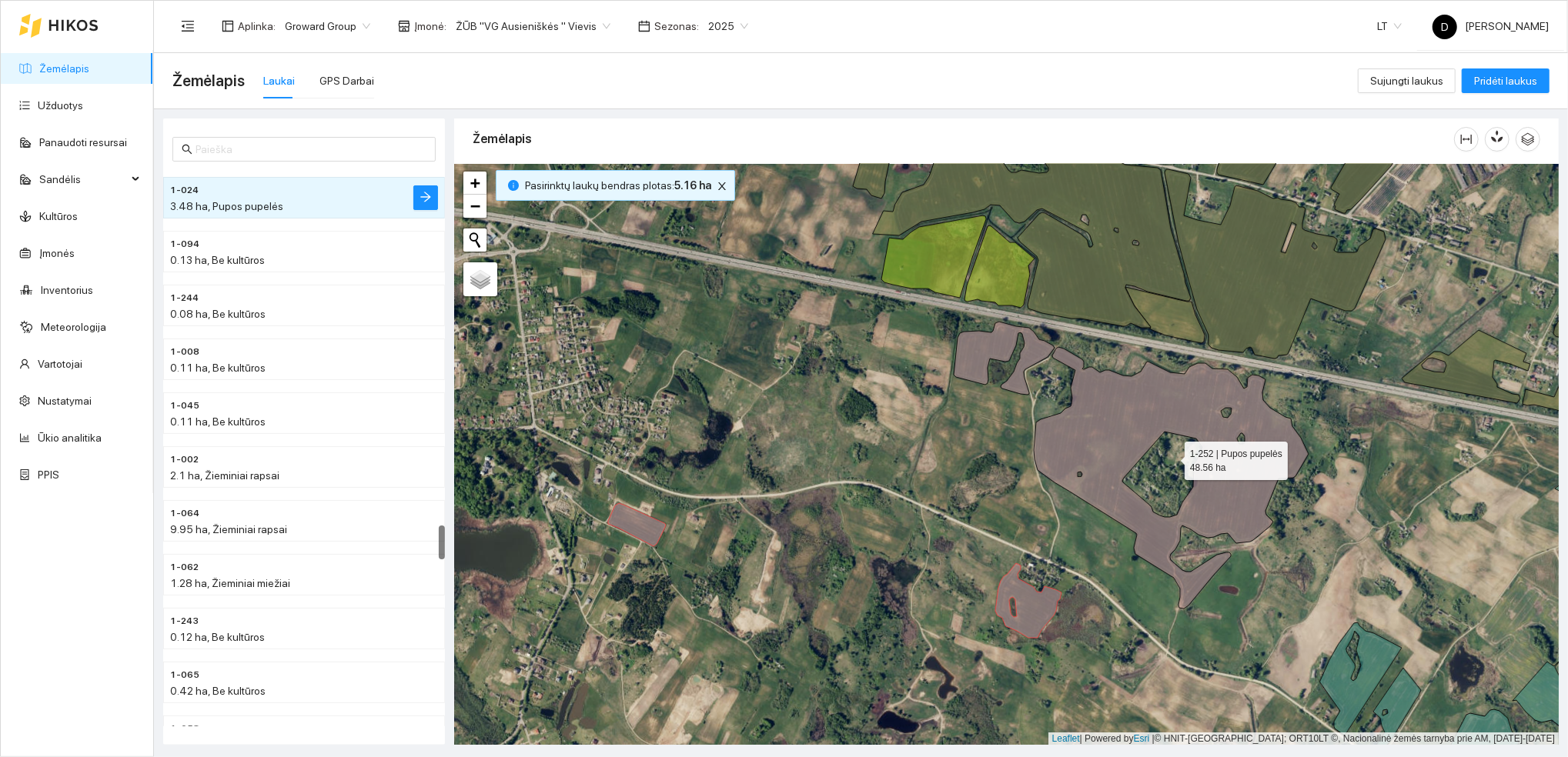
click at [1117, 415] on icon at bounding box center [1130, 464] width 355 height 287
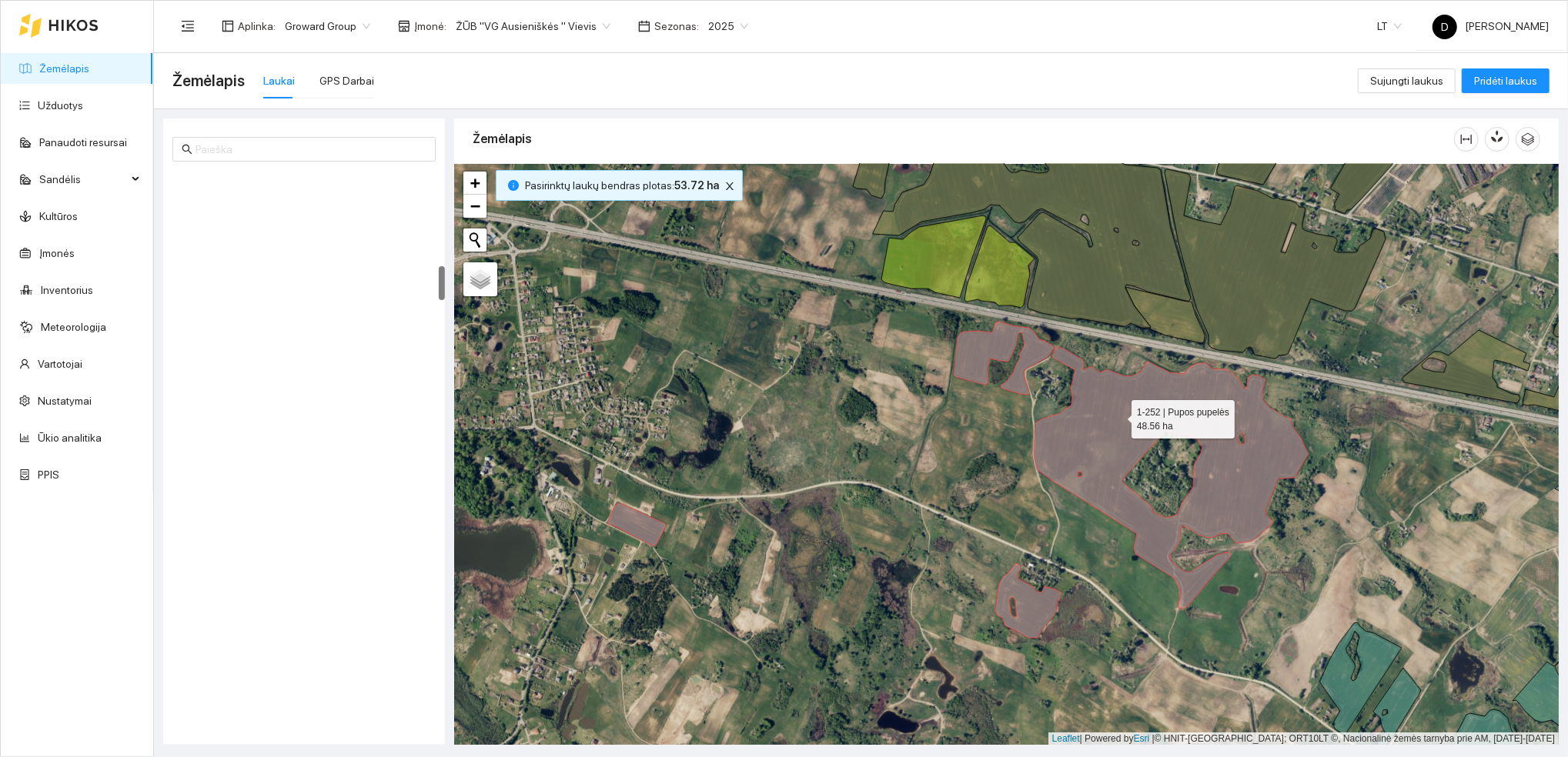
scroll to position [1559, 0]
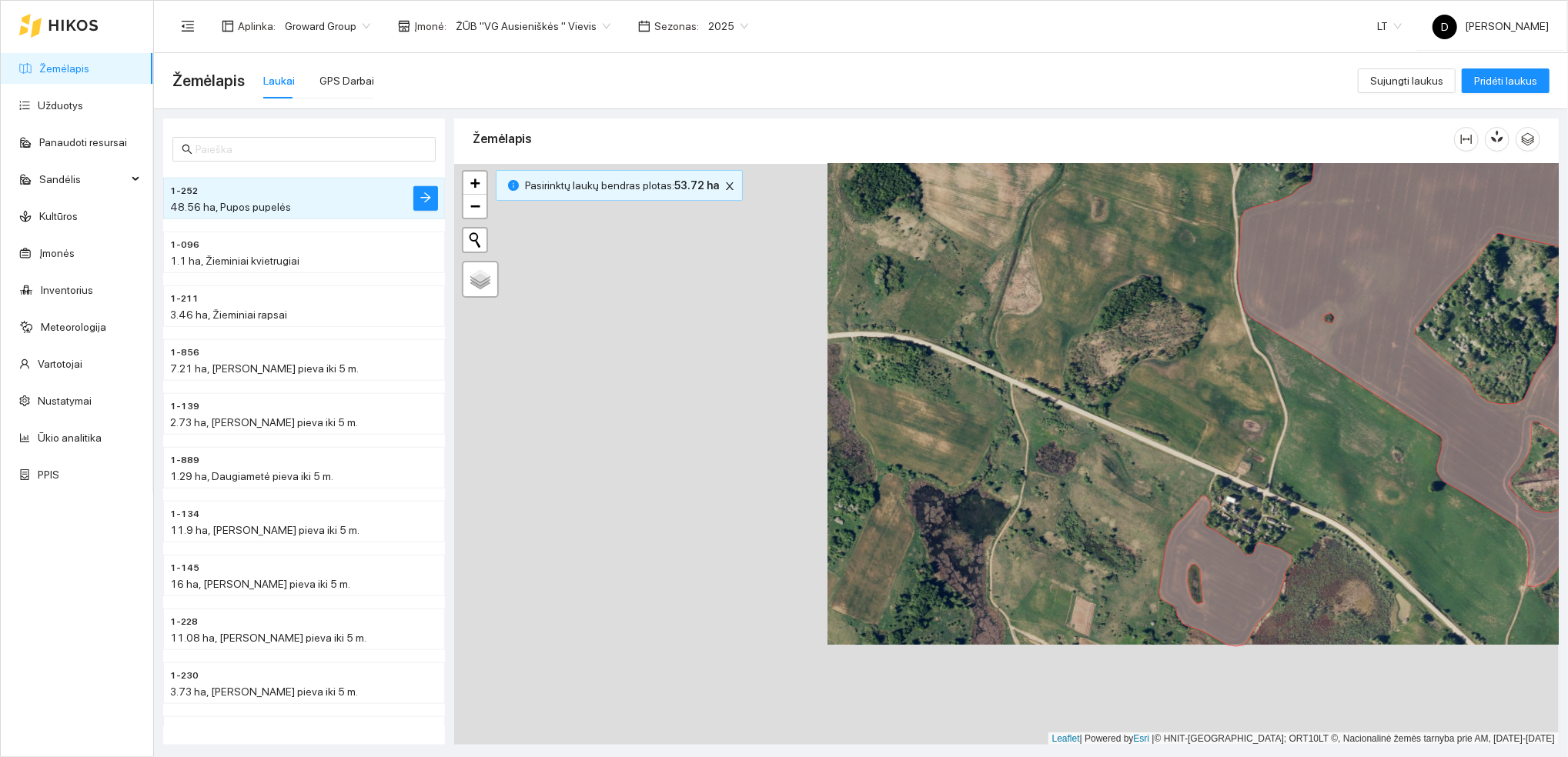
drag, startPoint x: 1059, startPoint y: 635, endPoint x: 1432, endPoint y: 534, distance: 386.4
click at [1432, 534] on div at bounding box center [1006, 454] width 1104 height 581
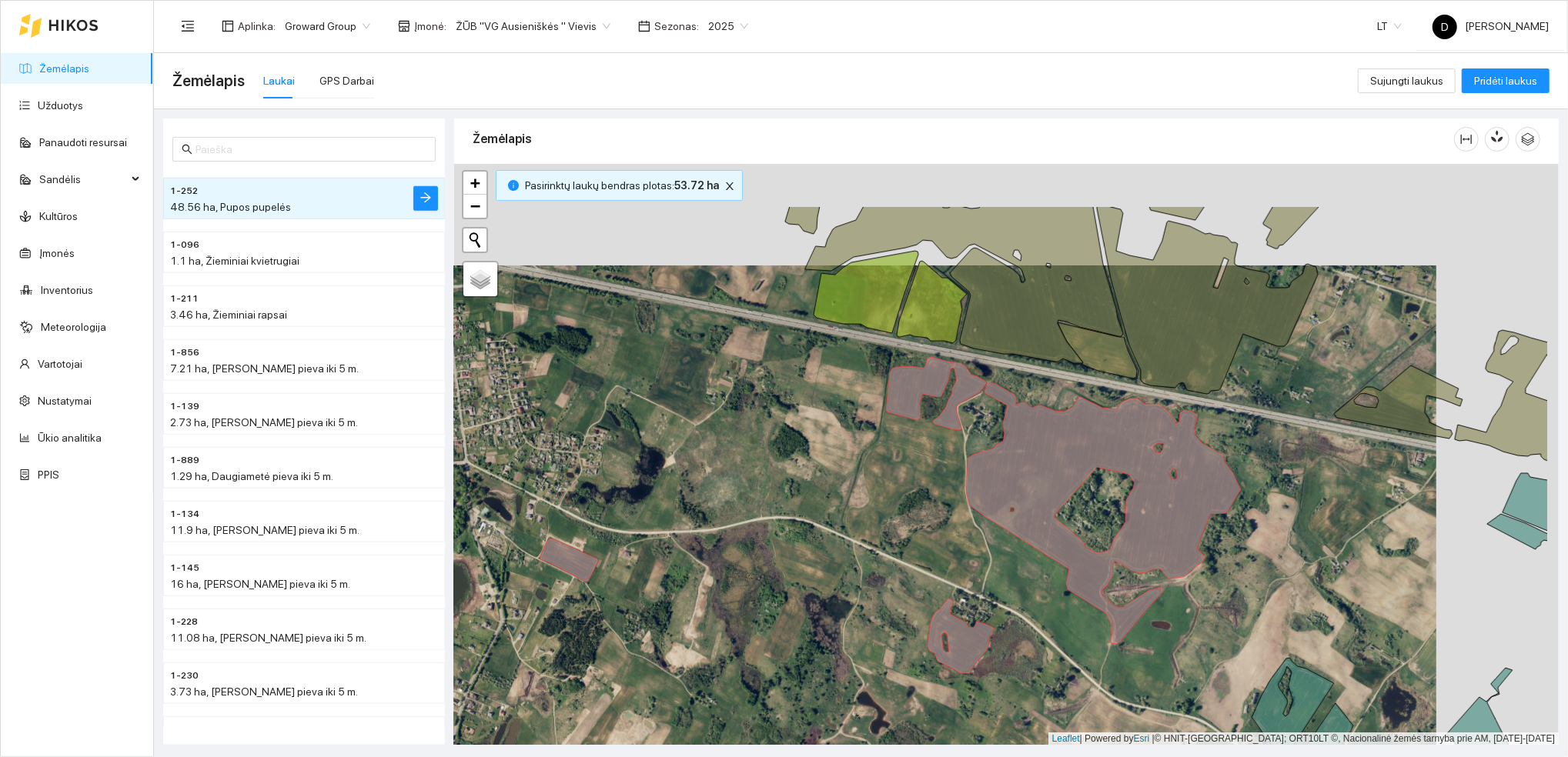
drag, startPoint x: 963, startPoint y: 389, endPoint x: 841, endPoint y: 491, distance: 159.0
click at [841, 491] on div at bounding box center [1006, 454] width 1104 height 581
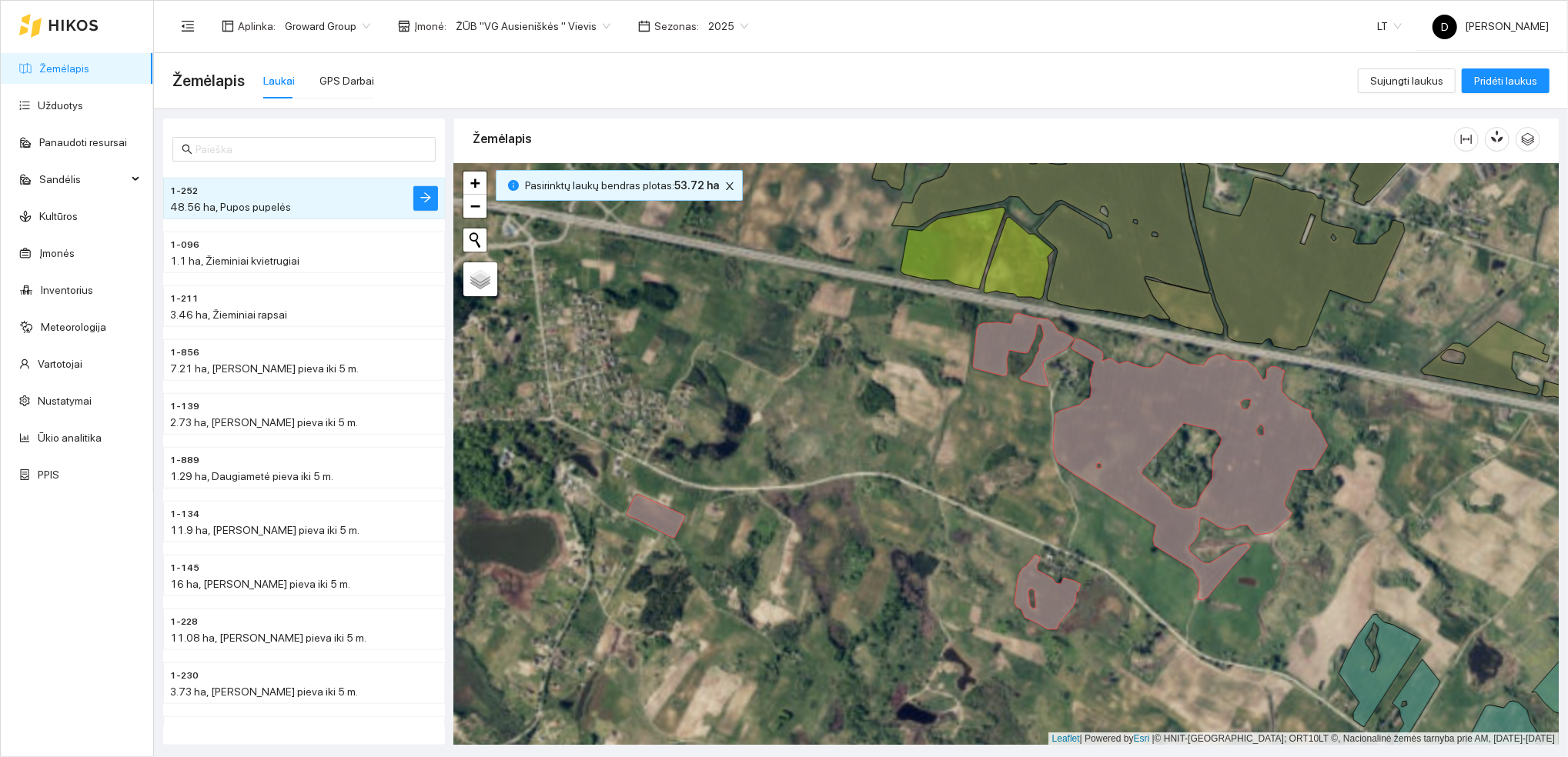
drag, startPoint x: 860, startPoint y: 478, endPoint x: 973, endPoint y: 440, distance: 119.2
click at [973, 440] on div at bounding box center [1006, 454] width 1104 height 581
click at [843, 72] on div "Žemėlapis Laukai GPS Darbai" at bounding box center [765, 80] width 1185 height 49
click at [523, 89] on div "Žemėlapis Laukai GPS Darbai" at bounding box center [765, 80] width 1185 height 49
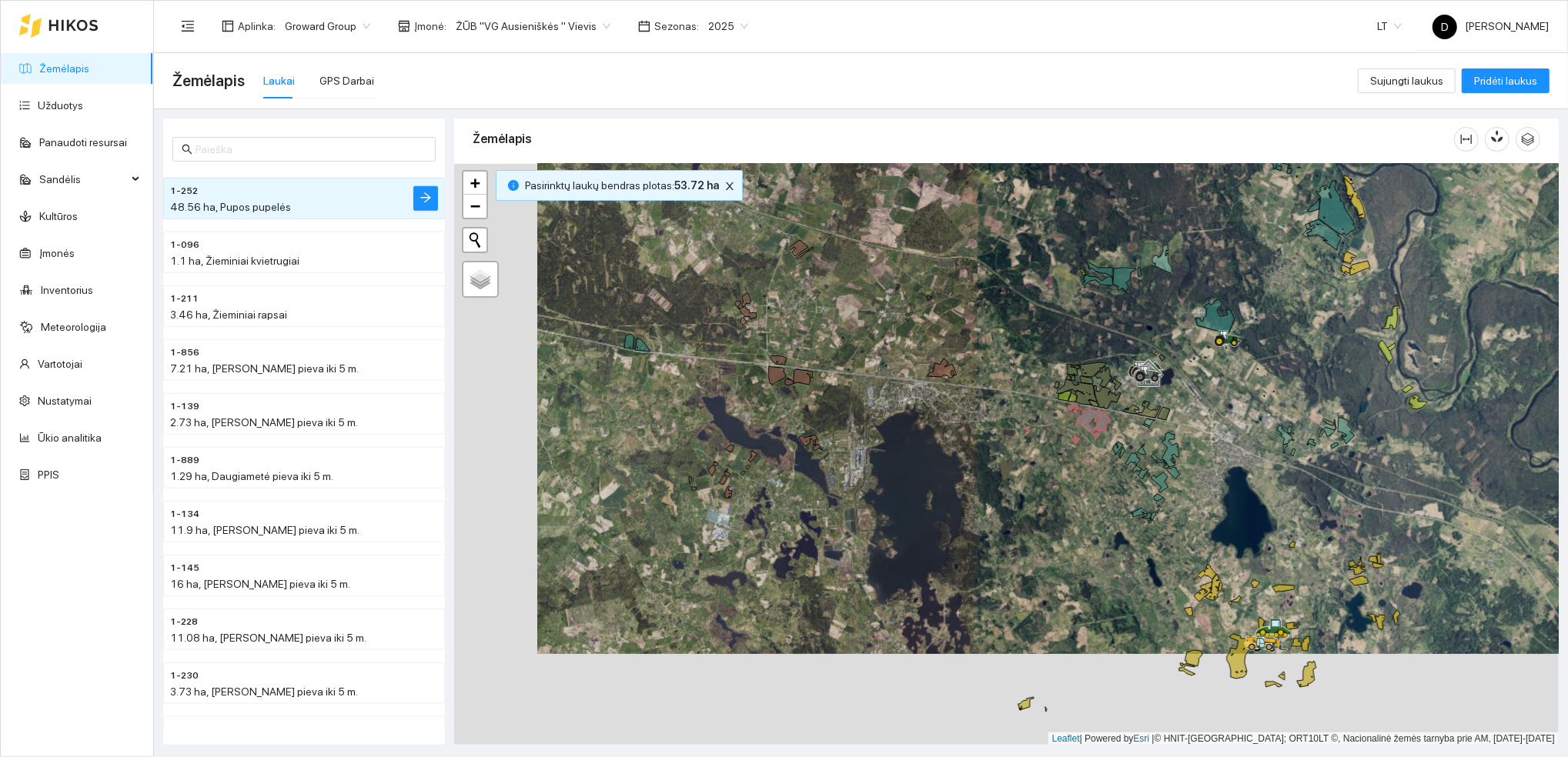
drag, startPoint x: 757, startPoint y: 516, endPoint x: 843, endPoint y: 422, distance: 127.4
click at [843, 422] on div at bounding box center [1006, 454] width 1104 height 581
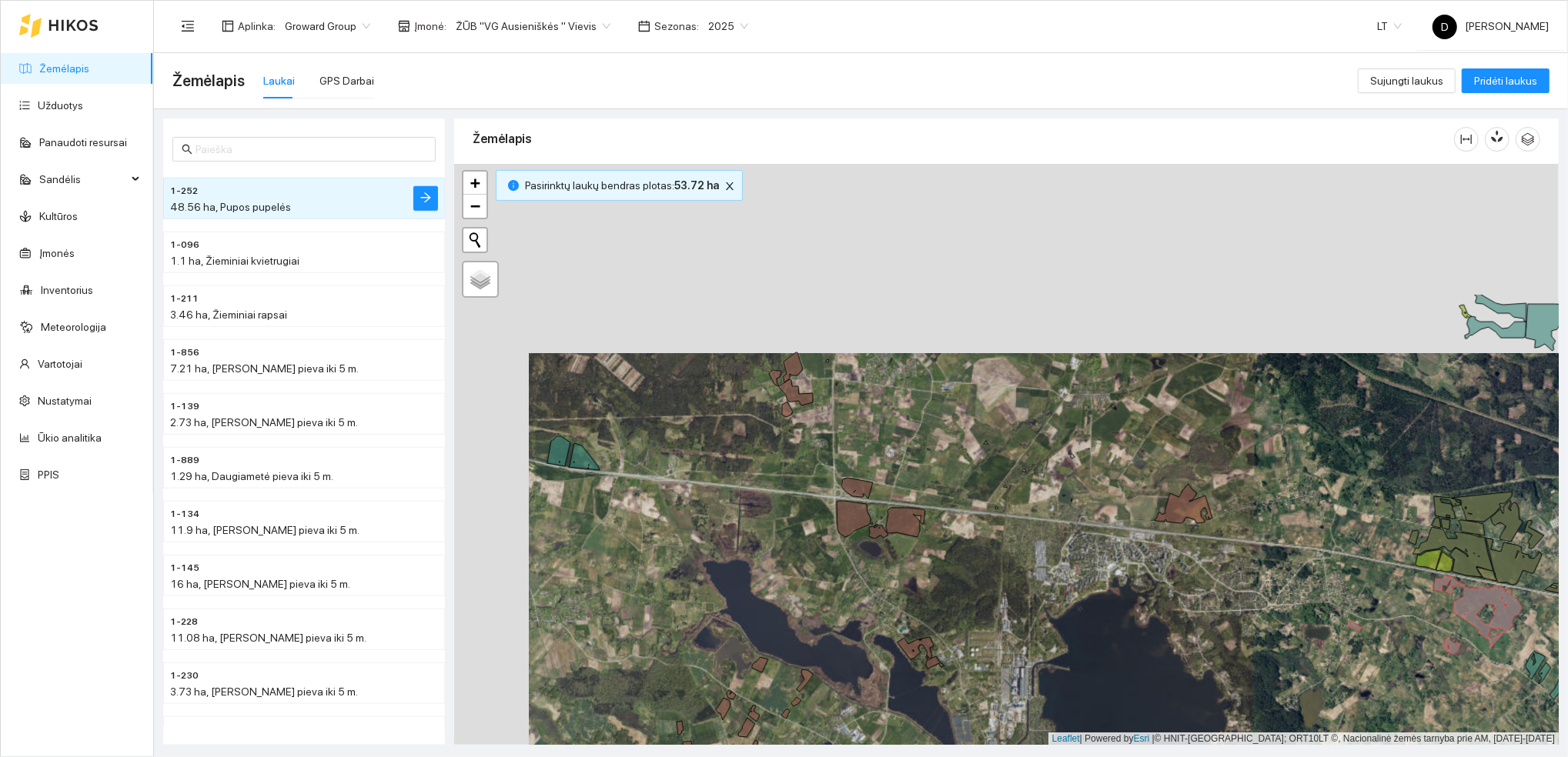
drag, startPoint x: 773, startPoint y: 328, endPoint x: 845, endPoint y: 516, distance: 201.3
click at [846, 517] on icon at bounding box center [854, 518] width 33 height 36
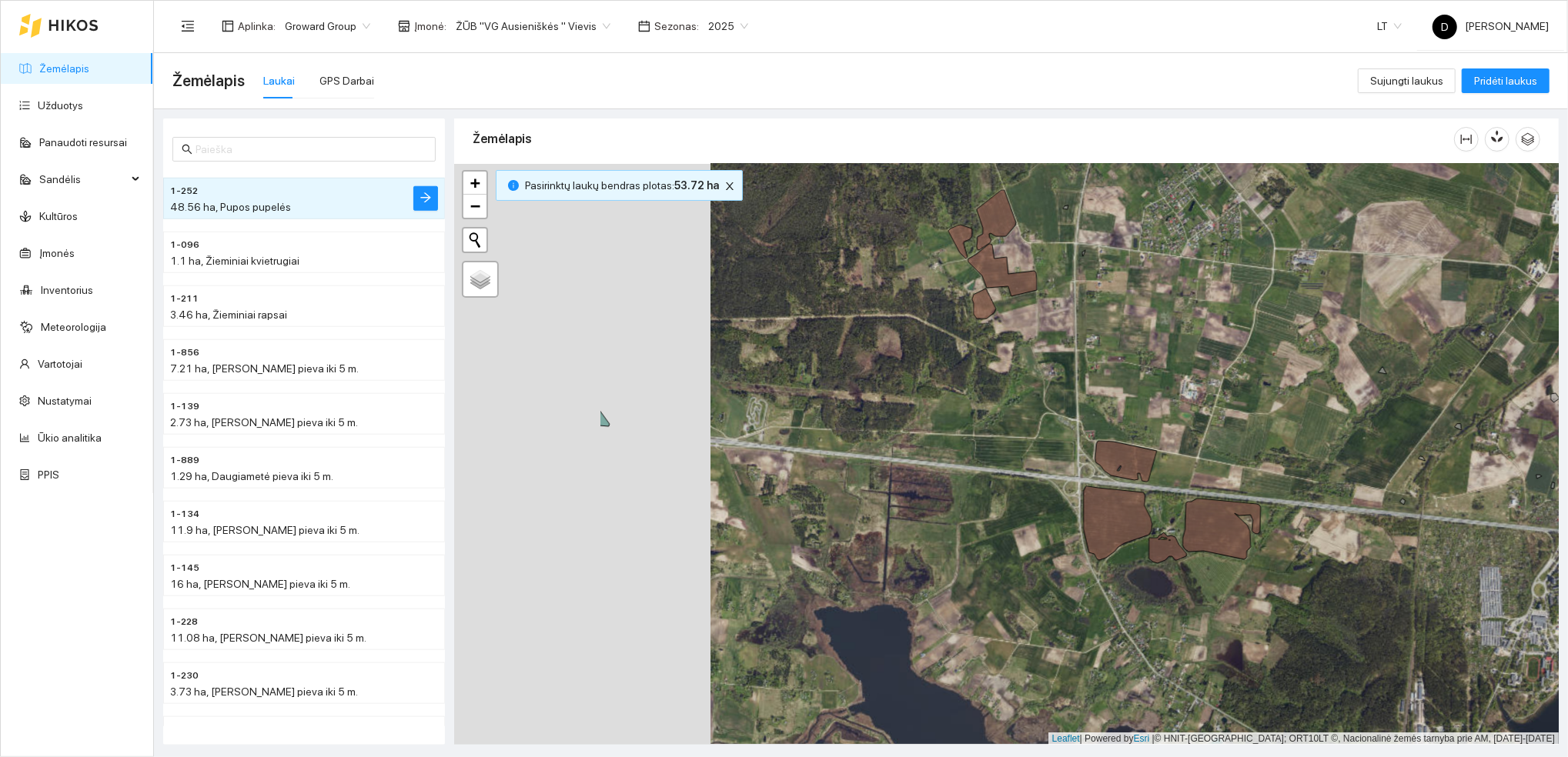
drag, startPoint x: 563, startPoint y: 417, endPoint x: 818, endPoint y: 415, distance: 255.0
click at [818, 415] on div at bounding box center [1006, 454] width 1104 height 581
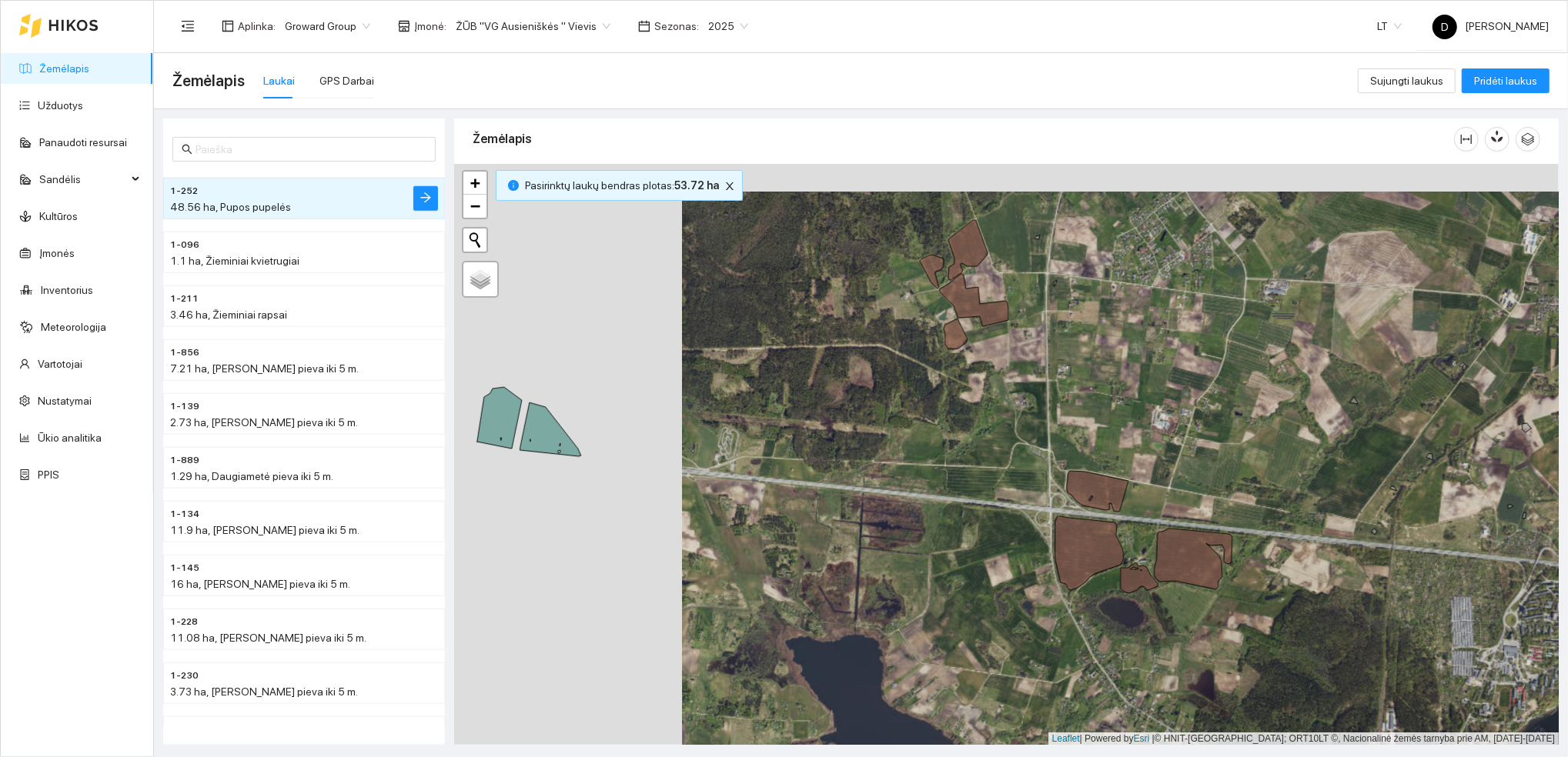
drag, startPoint x: 604, startPoint y: 359, endPoint x: 575, endPoint y: 389, distance: 41.7
click at [575, 389] on div at bounding box center [1006, 454] width 1104 height 581
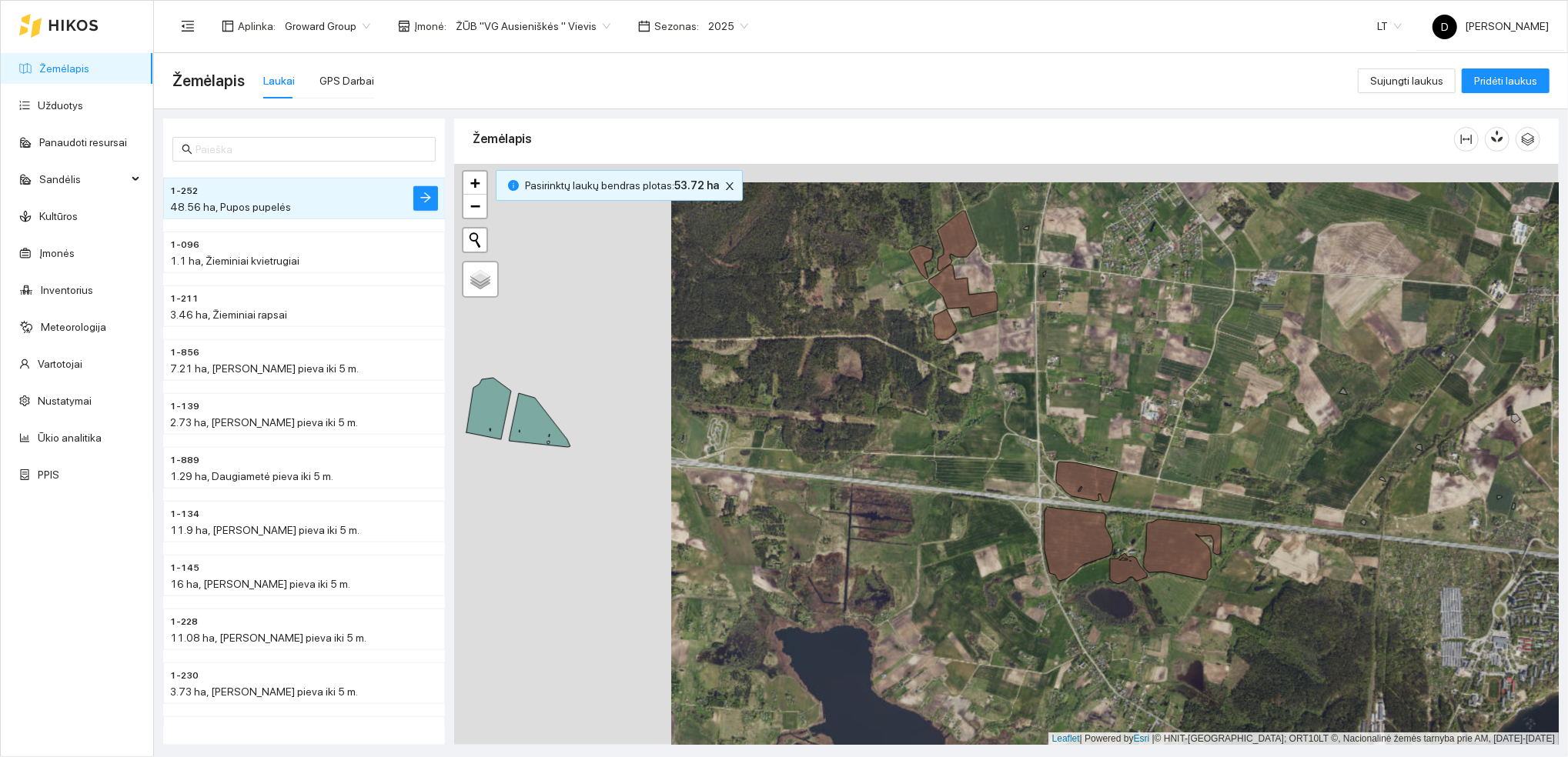
drag, startPoint x: 953, startPoint y: 426, endPoint x: 946, endPoint y: 407, distance: 20.2
click at [944, 413] on div at bounding box center [1006, 454] width 1104 height 581
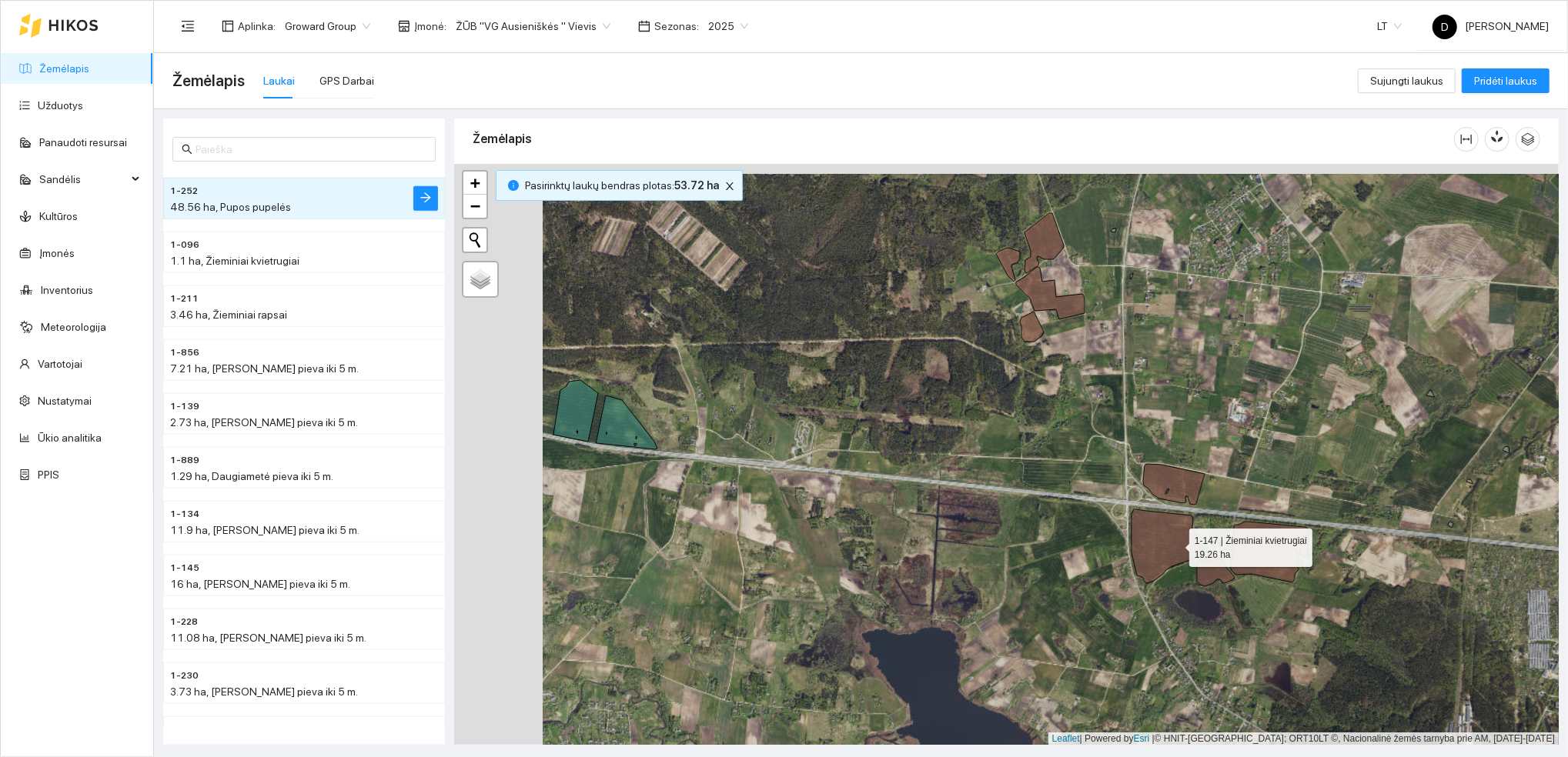
drag, startPoint x: 1085, startPoint y: 534, endPoint x: 1173, endPoint y: 544, distance: 88.6
click at [1173, 544] on icon at bounding box center [1166, 546] width 69 height 74
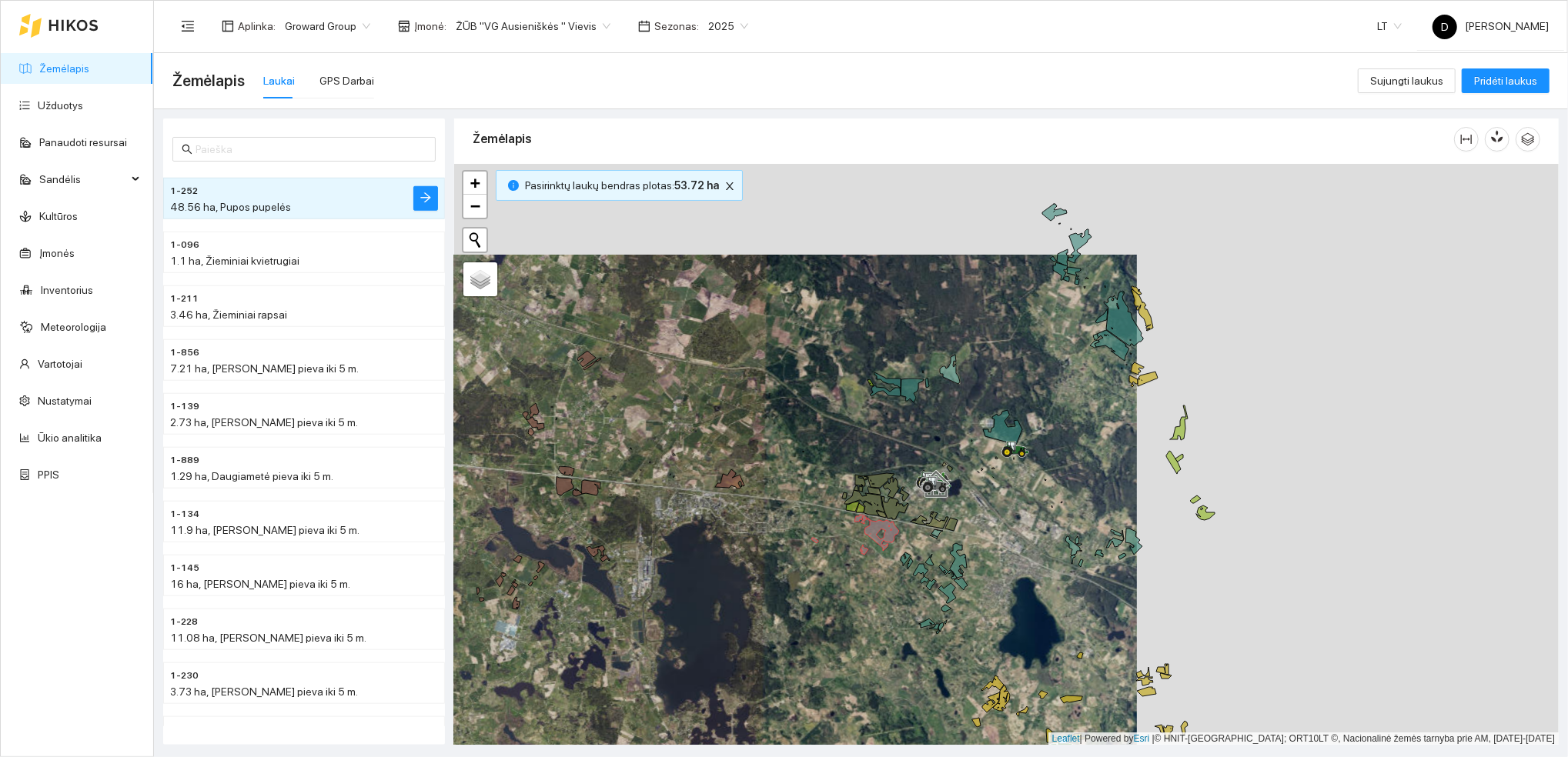
drag, startPoint x: 1330, startPoint y: 376, endPoint x: 908, endPoint y: 466, distance: 431.5
click at [908, 466] on div at bounding box center [1006, 454] width 1104 height 581
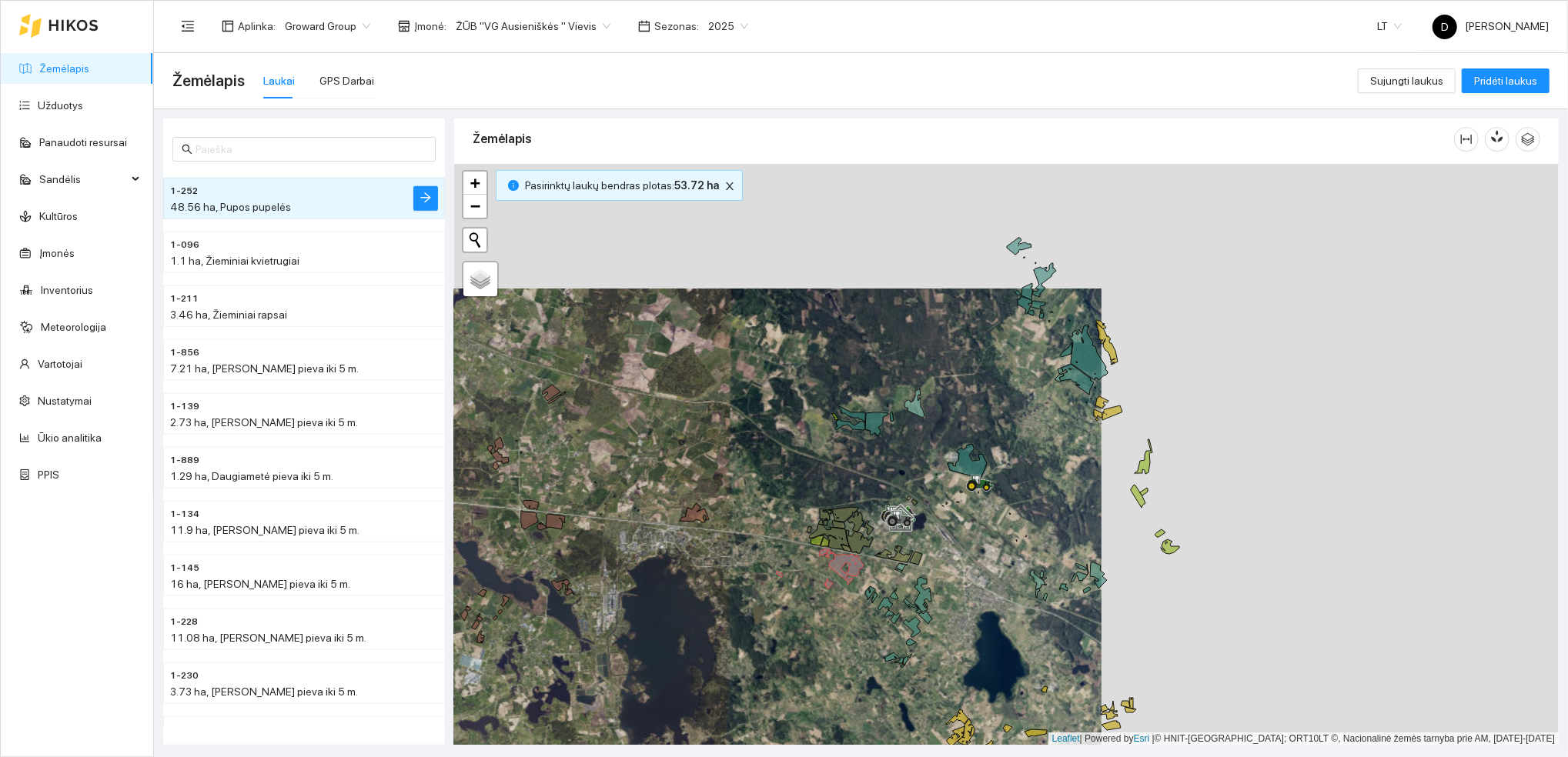
drag, startPoint x: 1004, startPoint y: 464, endPoint x: 900, endPoint y: 549, distance: 134.3
click at [966, 510] on div at bounding box center [971, 490] width 9 height 38
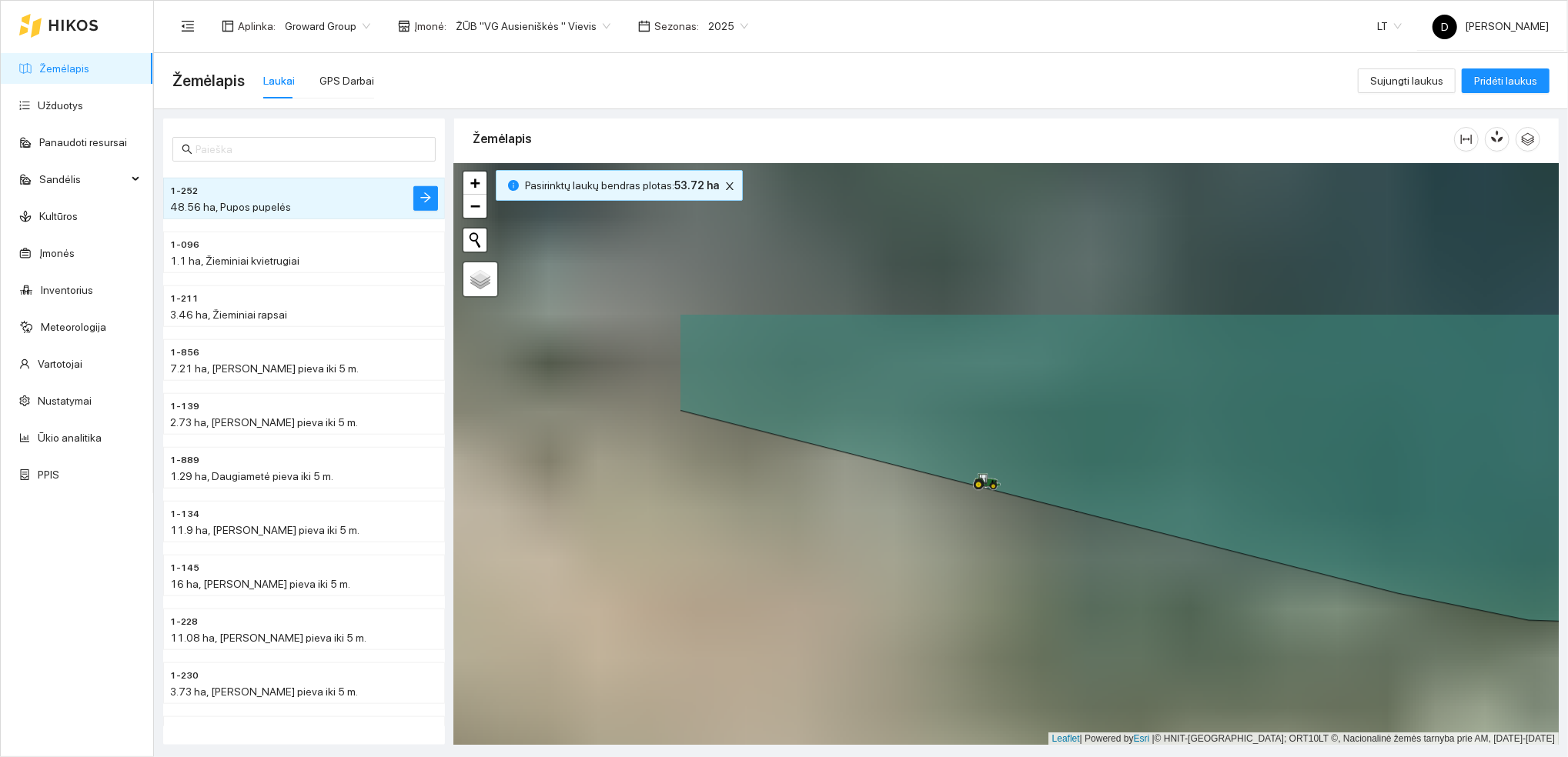
drag, startPoint x: 787, startPoint y: 381, endPoint x: 1001, endPoint y: 516, distance: 253.0
click at [1001, 516] on div at bounding box center [1006, 454] width 1104 height 581
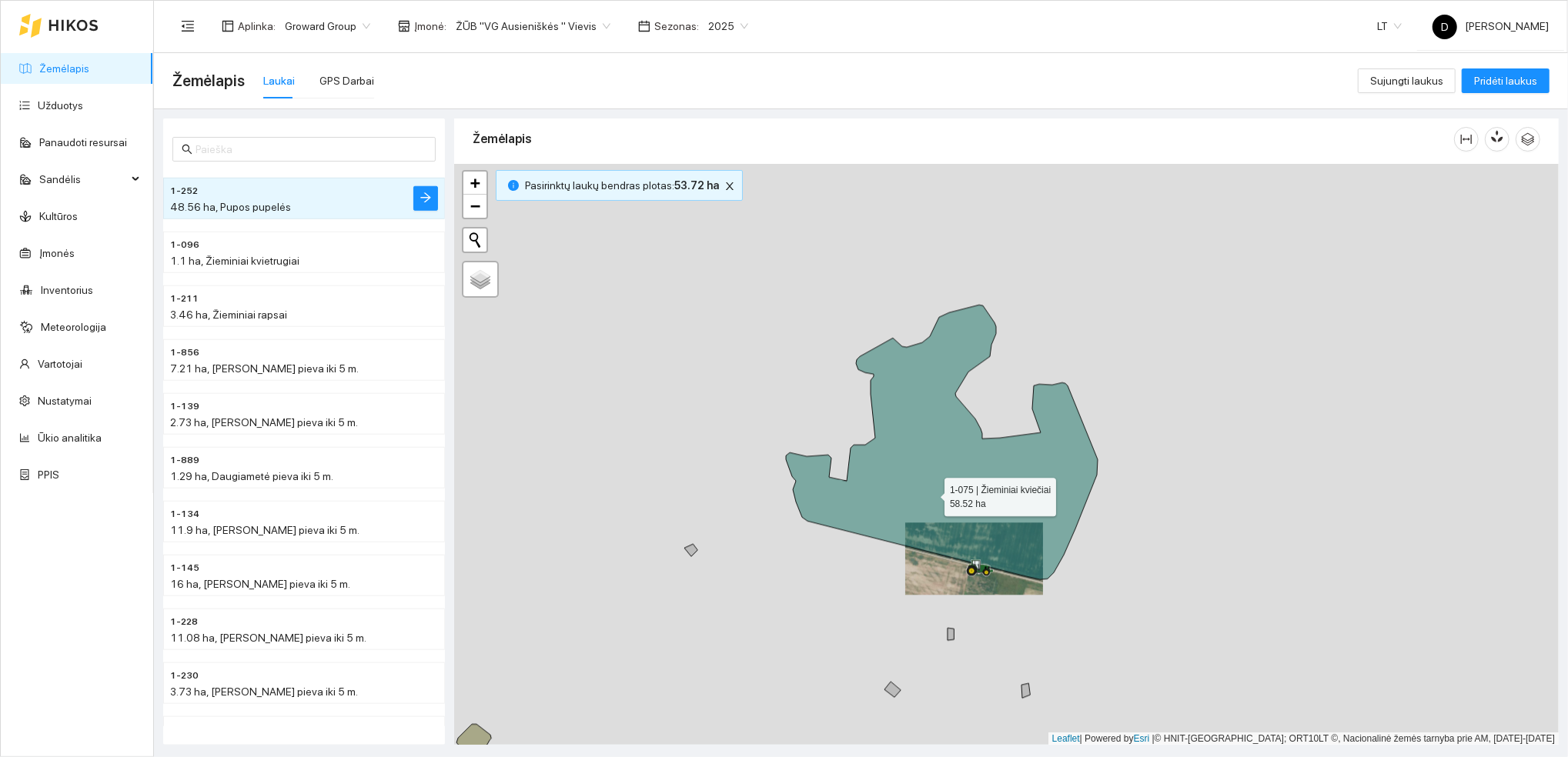
drag, startPoint x: 944, startPoint y: 411, endPoint x: 931, endPoint y: 492, distance: 82.0
click at [931, 492] on icon at bounding box center [942, 442] width 312 height 275
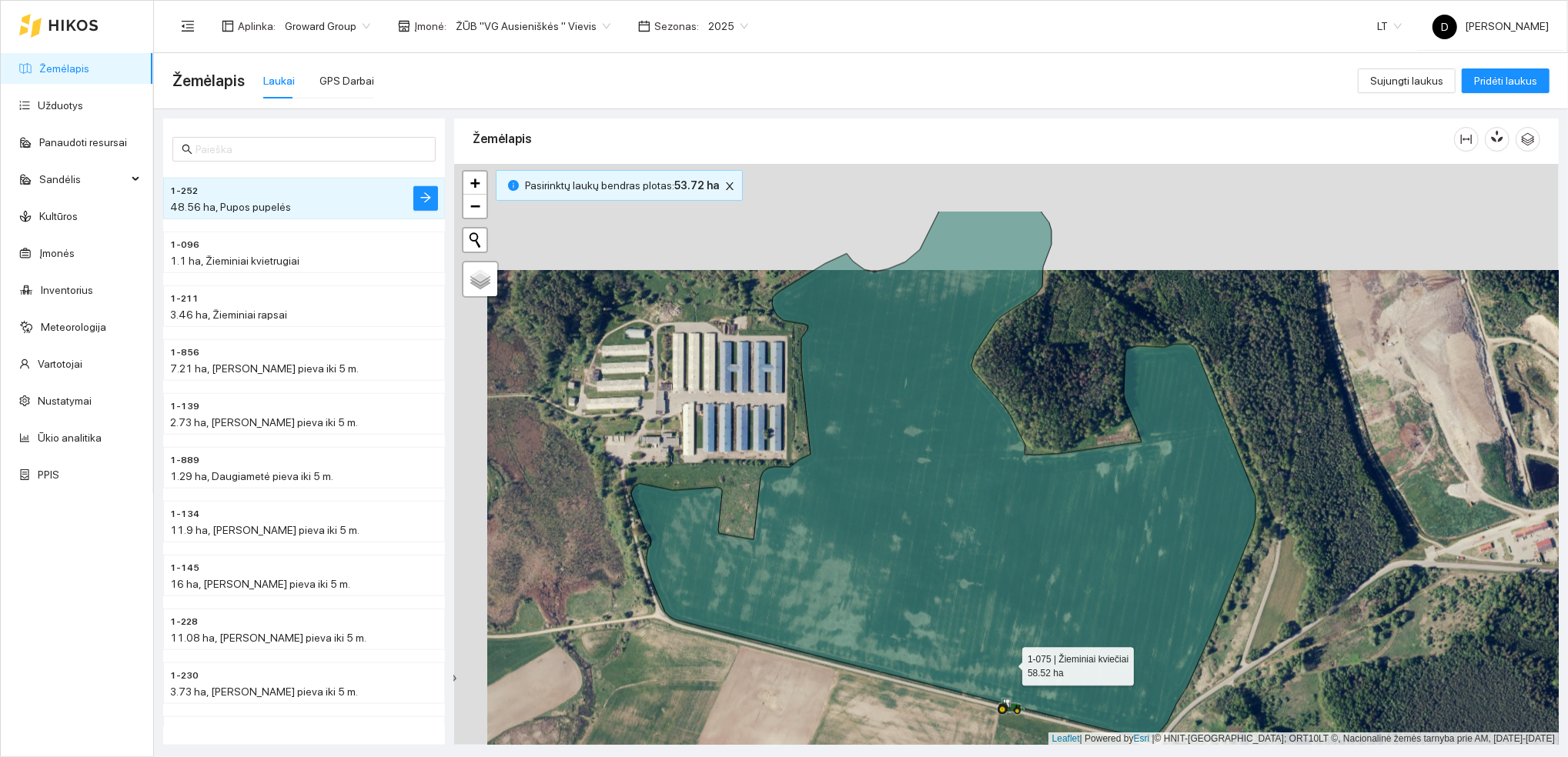
drag, startPoint x: 975, startPoint y: 555, endPoint x: 1007, endPoint y: 657, distance: 106.9
click at [1007, 661] on icon at bounding box center [943, 474] width 624 height 526
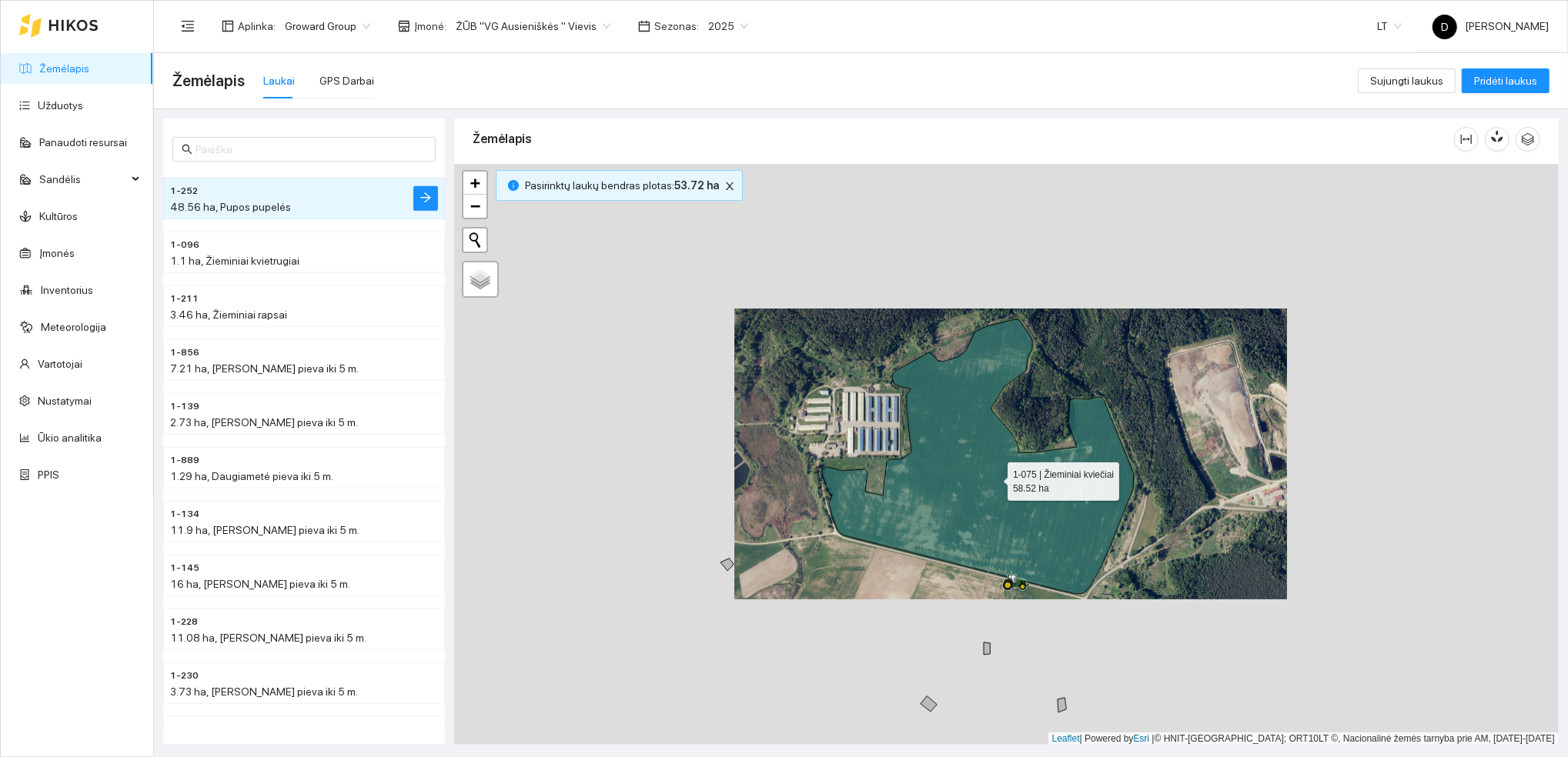
drag, startPoint x: 995, startPoint y: 561, endPoint x: 998, endPoint y: 415, distance: 146.0
click at [998, 415] on icon at bounding box center [978, 457] width 312 height 275
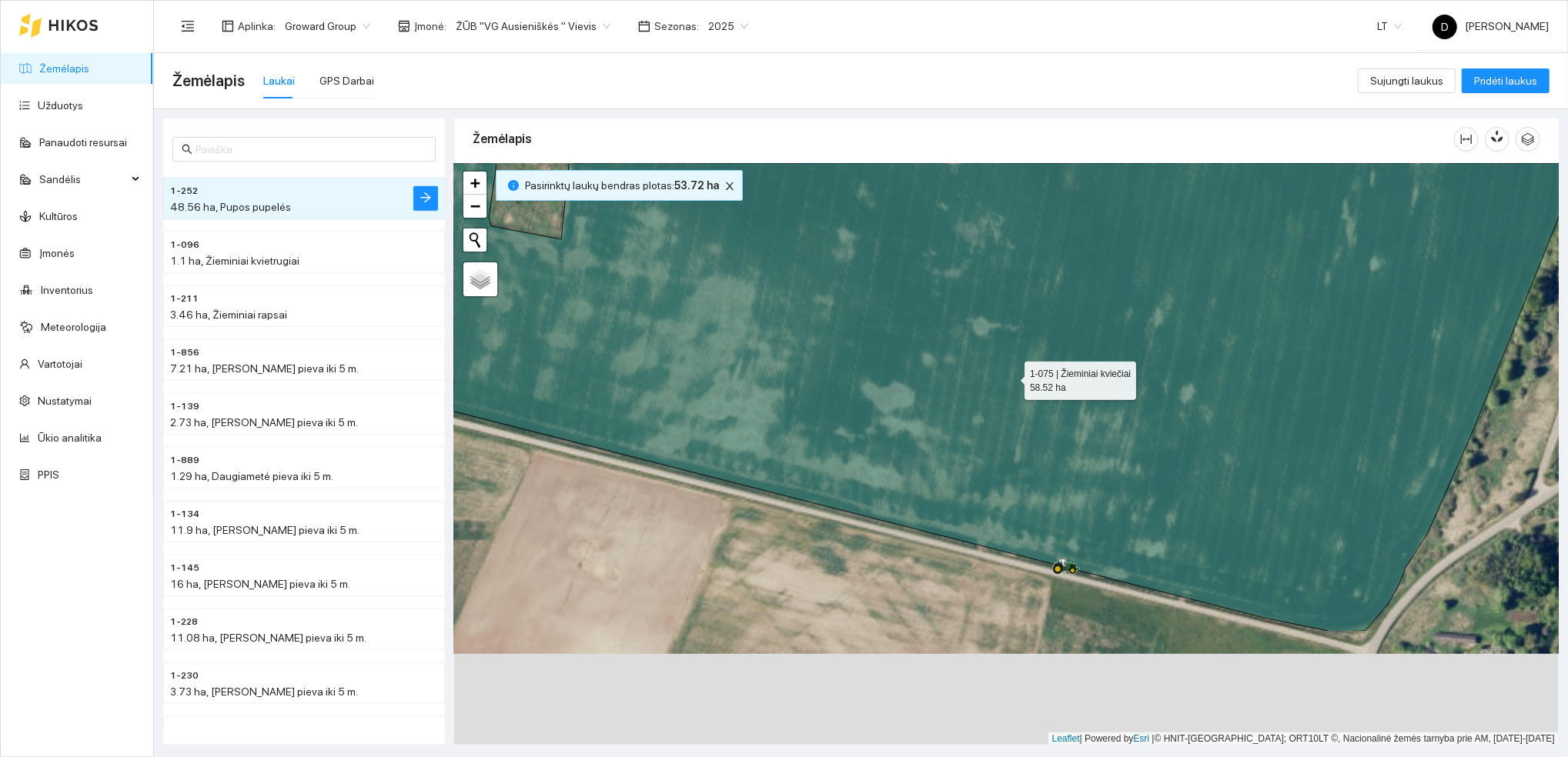
drag, startPoint x: 1018, startPoint y: 563, endPoint x: 1021, endPoint y: 316, distance: 247.0
click at [1021, 316] on icon at bounding box center [949, 281] width 1229 height 700
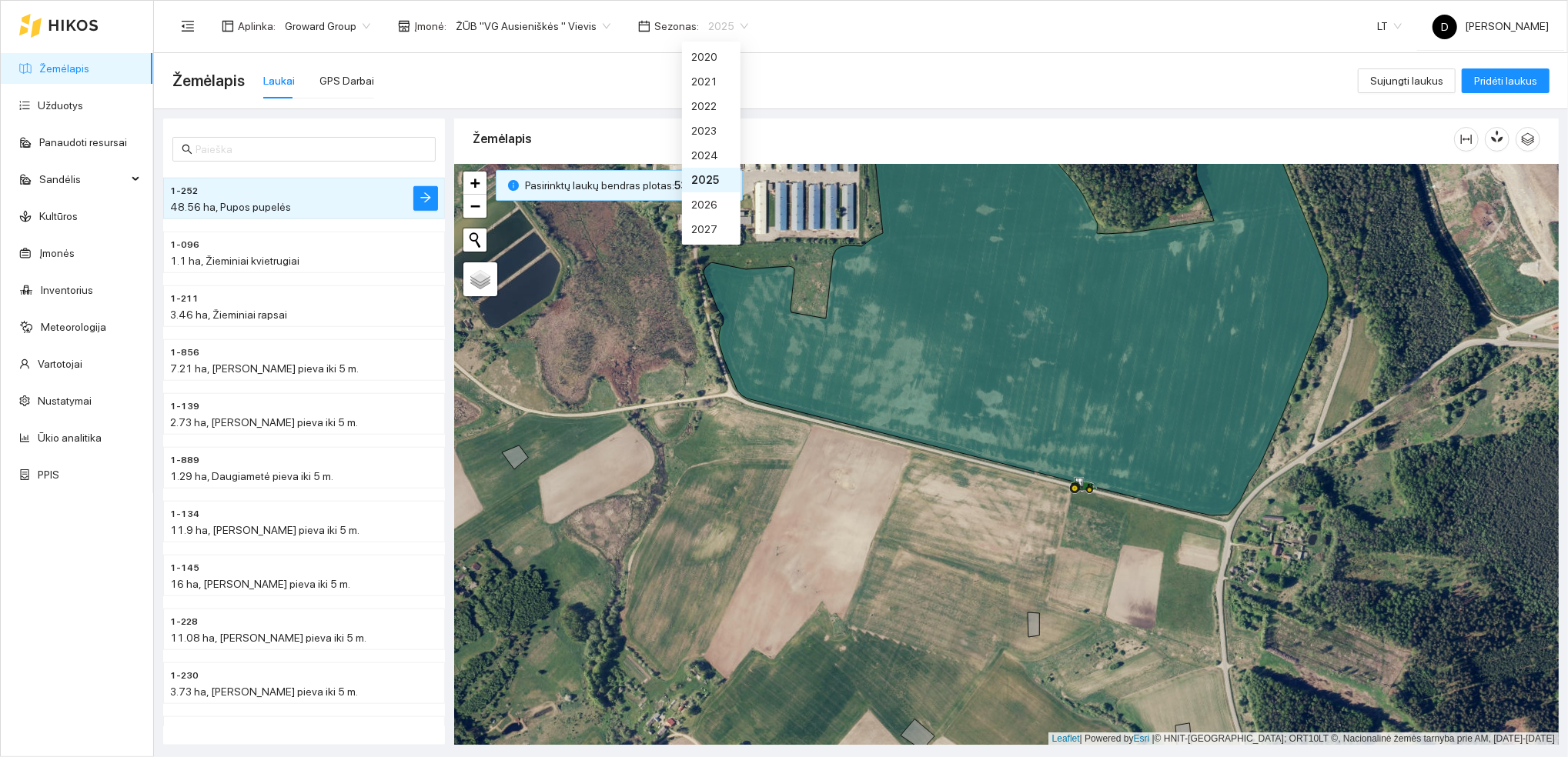
click at [722, 24] on span "2025" at bounding box center [727, 26] width 40 height 23
click at [710, 202] on div "2026" at bounding box center [711, 204] width 40 height 17
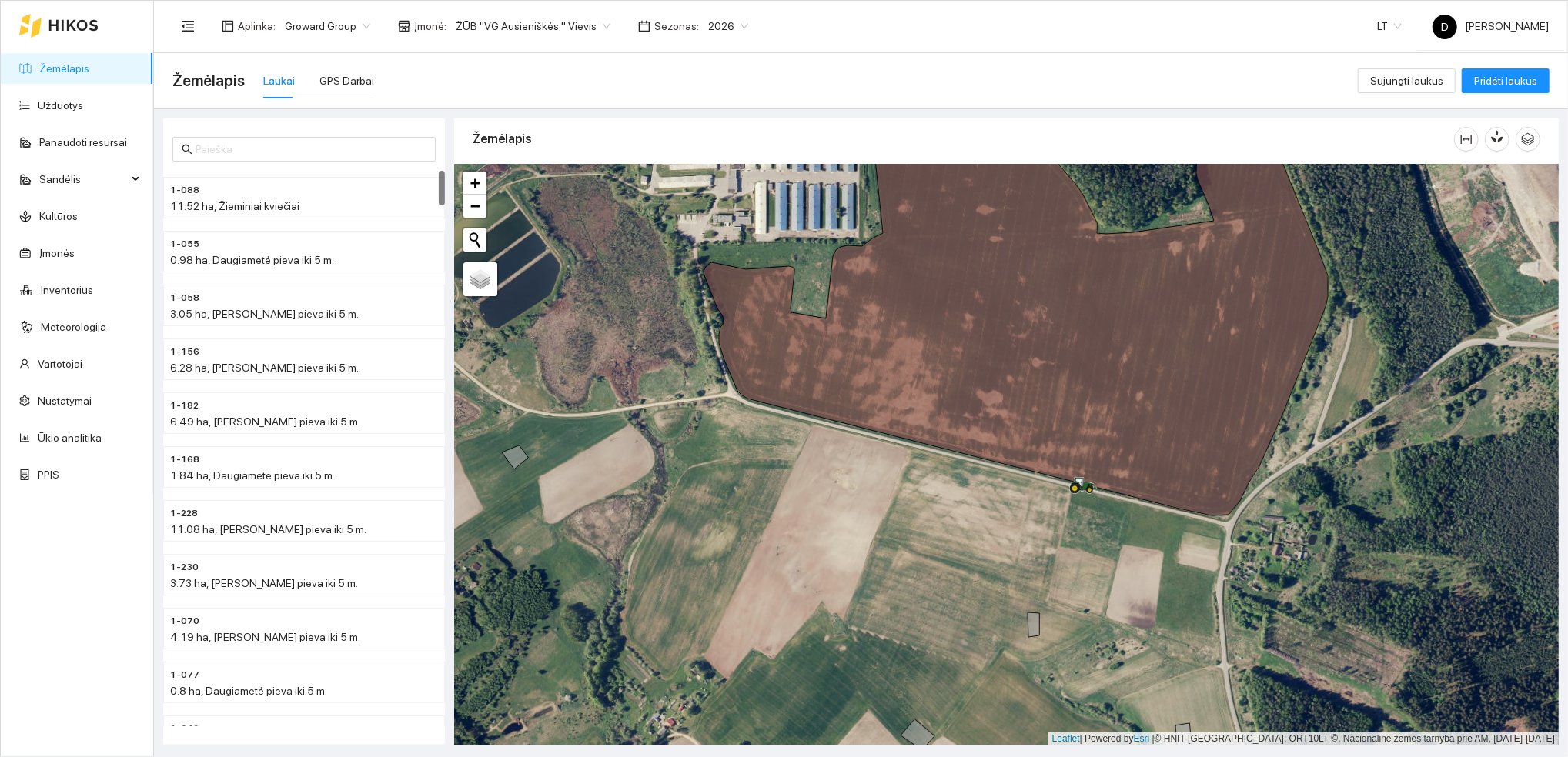
click at [907, 87] on div "Žemėlapis Laukai GPS Darbai" at bounding box center [765, 80] width 1185 height 49
click at [710, 87] on div "Žemėlapis Laukai GPS Darbai" at bounding box center [765, 80] width 1185 height 49
click at [715, 74] on div "Žemėlapis Laukai GPS Darbai" at bounding box center [765, 80] width 1185 height 49
click at [1130, 52] on header "Aplinka : Groward Group Įmonė : ŽŪB "VG Ausieniškės " Vievis Sezonas : 2026 LT …" at bounding box center [861, 26] width 1414 height 53
drag, startPoint x: 1134, startPoint y: 63, endPoint x: 1140, endPoint y: 46, distance: 18.0
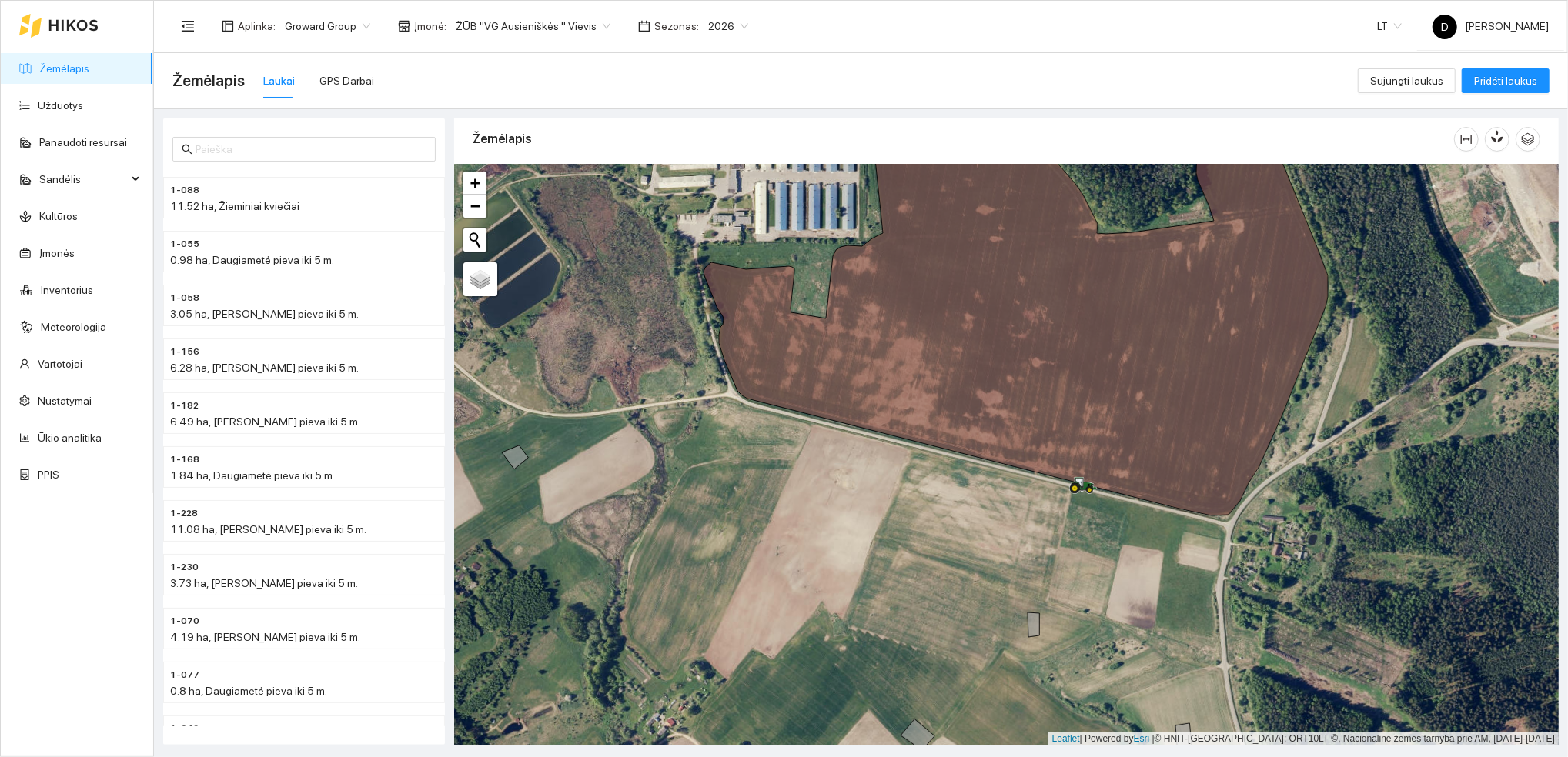
click at [1137, 58] on div "Žemėlapis Laukai GPS Darbai" at bounding box center [765, 80] width 1185 height 49
click at [1149, 29] on div "Aplinka : Groward Group Įmonė : ŽŪB "VG Ausieniškės " Vievis Sezonas : 2026 LT …" at bounding box center [860, 26] width 1376 height 50
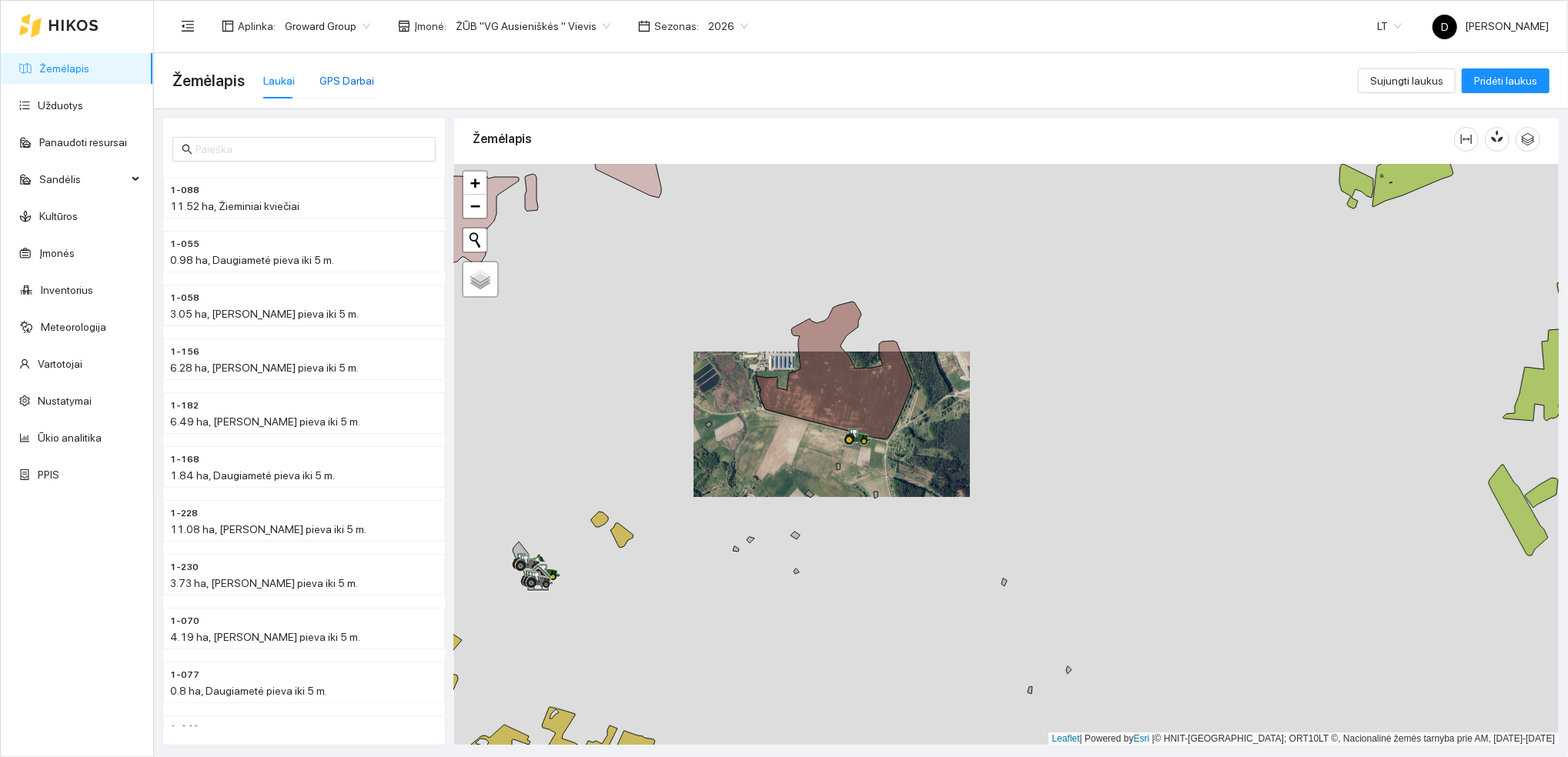
click at [331, 77] on div "GPS Darbai" at bounding box center [346, 81] width 55 height 17
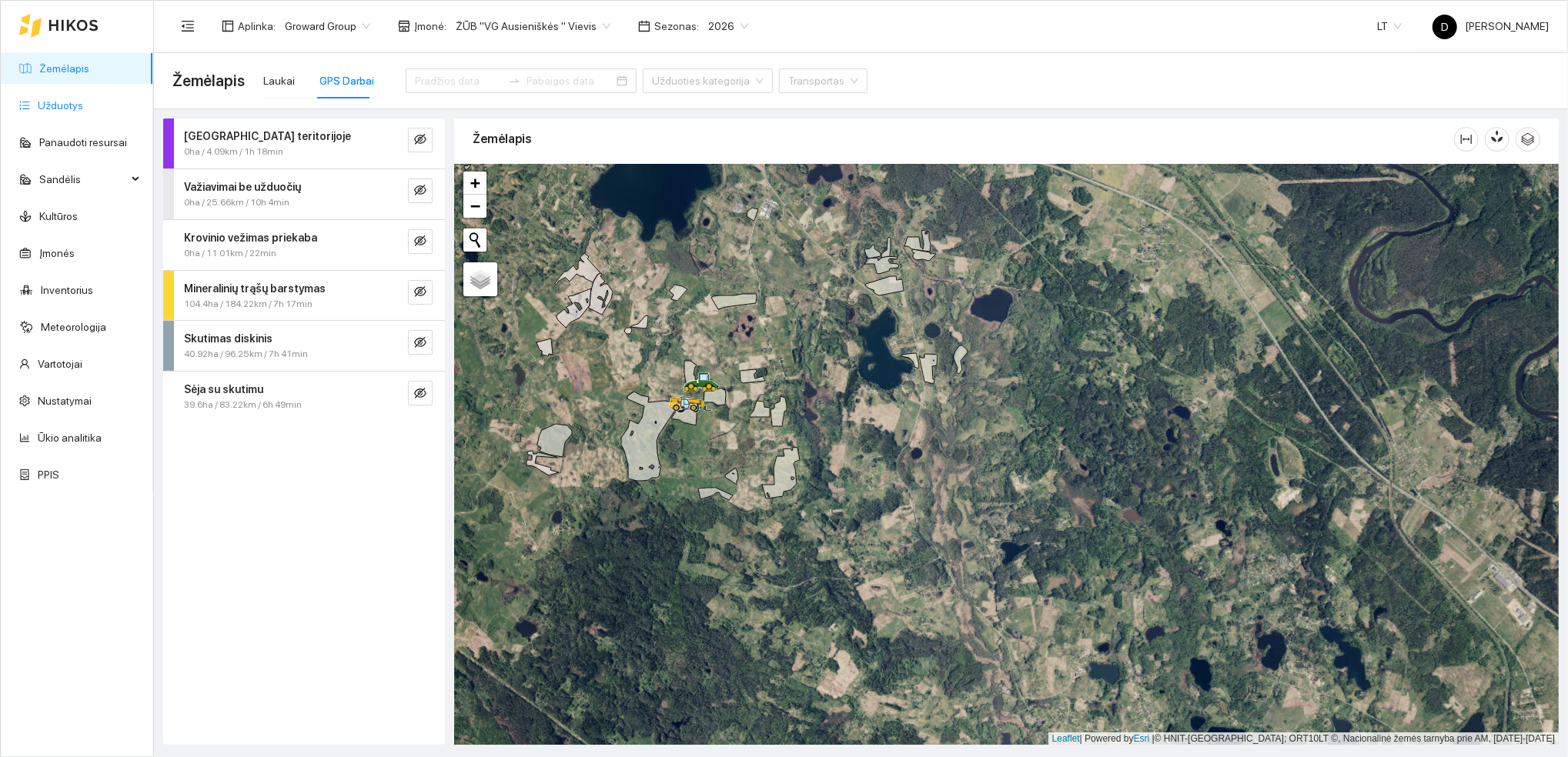
click at [52, 107] on link "Užduotys" at bounding box center [60, 105] width 46 height 12
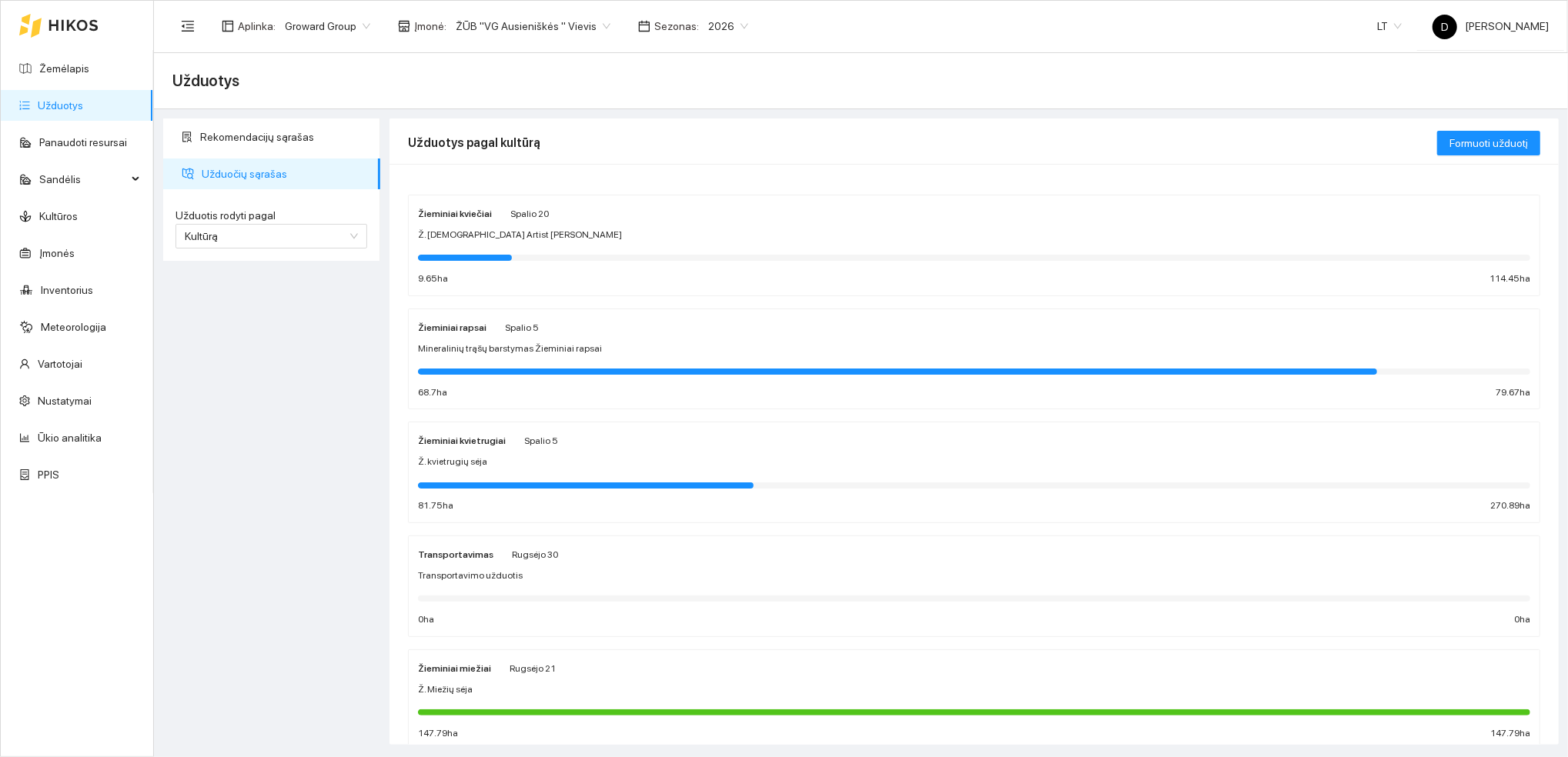
click at [637, 369] on div at bounding box center [897, 372] width 959 height 7
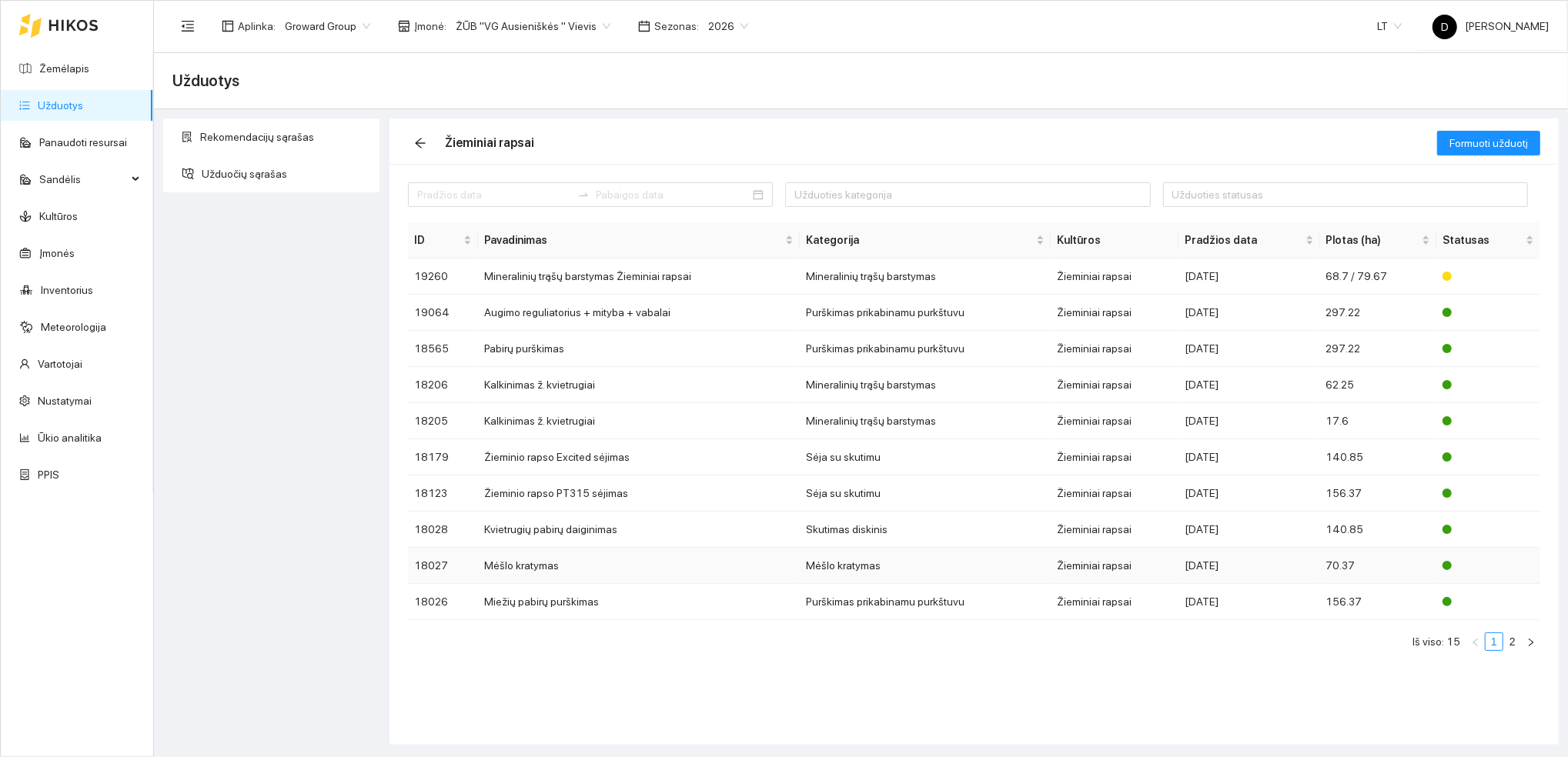
click at [525, 566] on td "Mėšlo kratymas" at bounding box center [638, 566] width 321 height 36
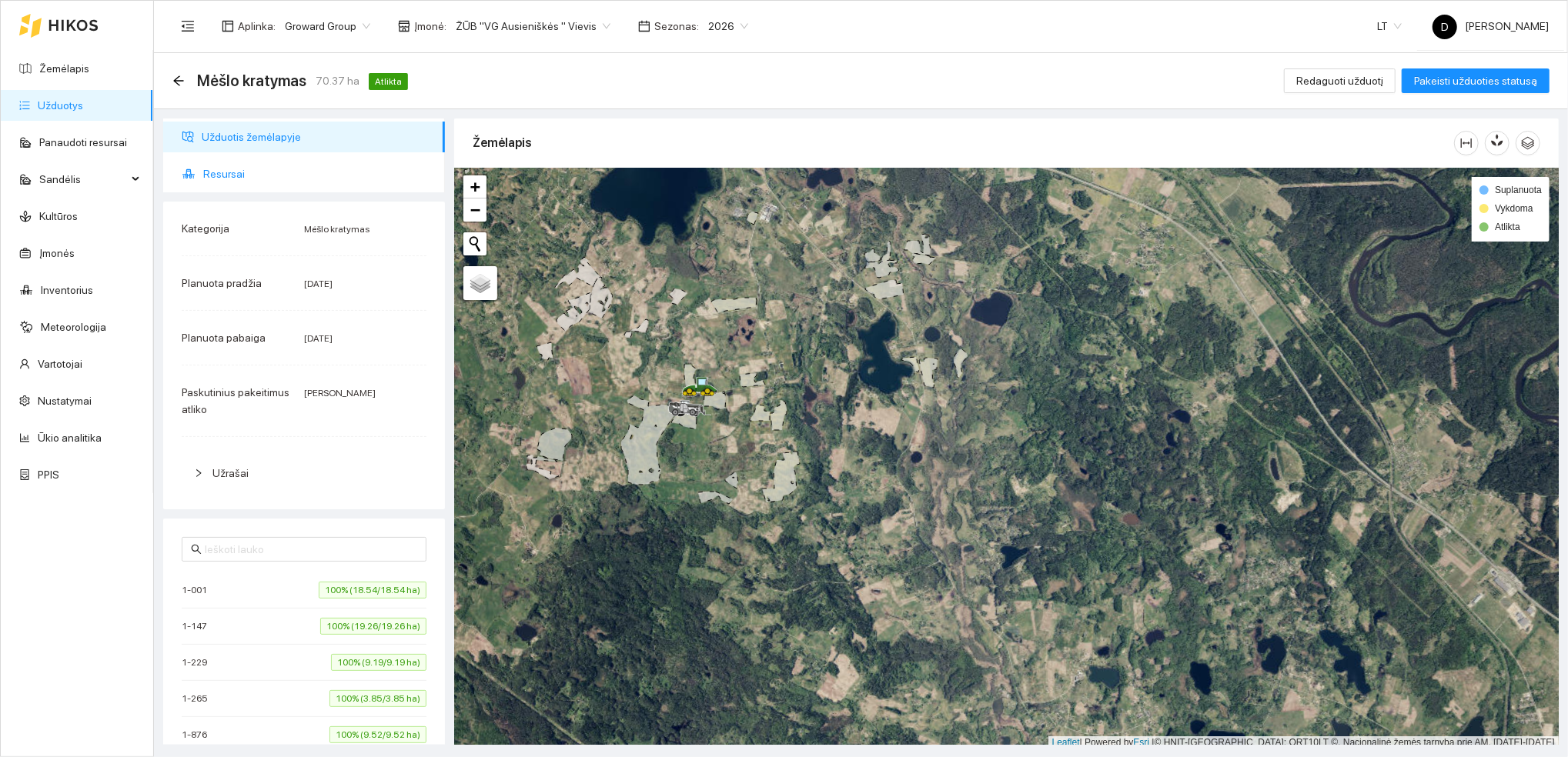
click at [226, 179] on span "Resursai" at bounding box center [318, 174] width 229 height 31
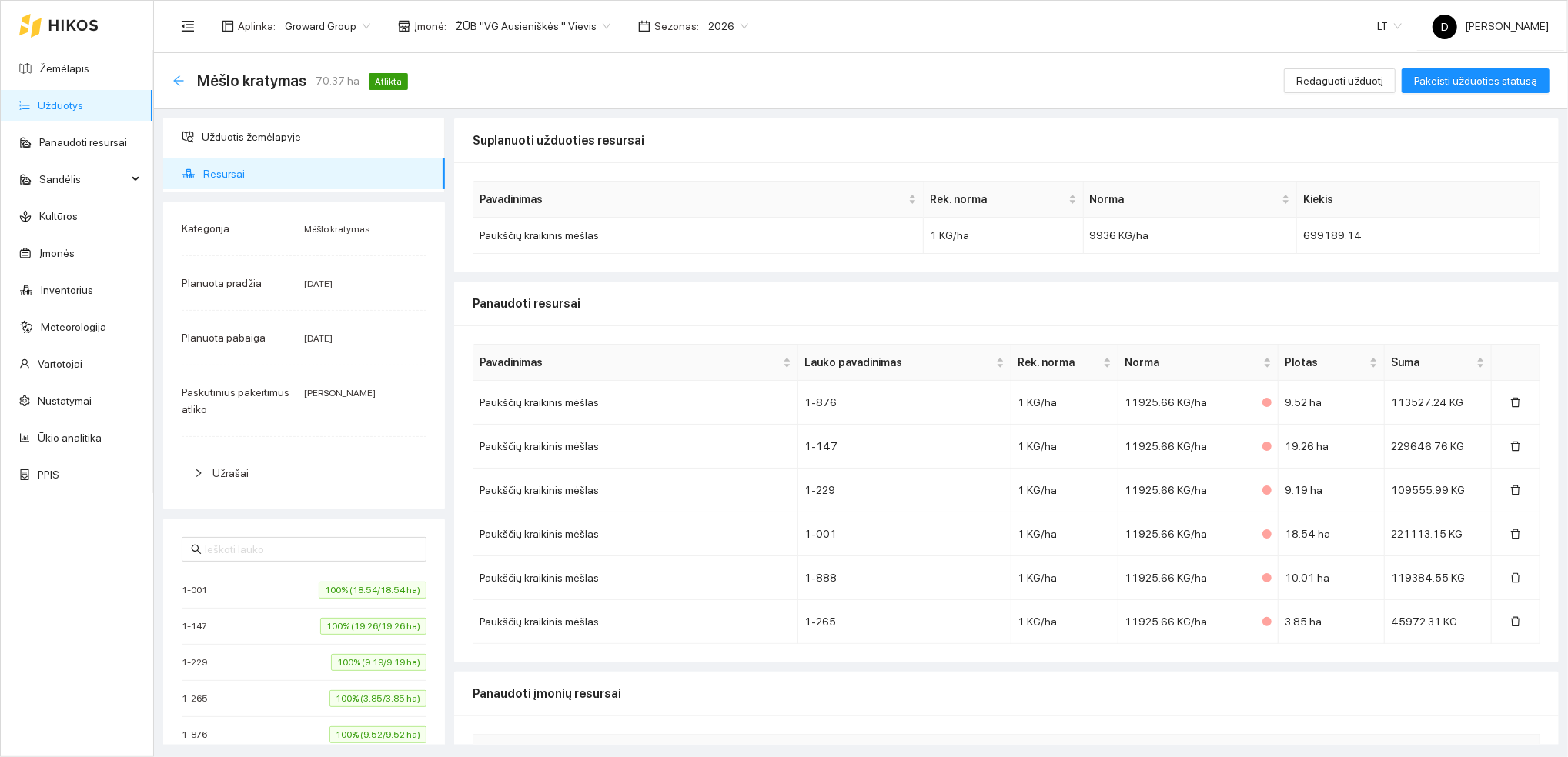
click at [176, 74] on icon "arrow-left" at bounding box center [178, 80] width 12 height 12
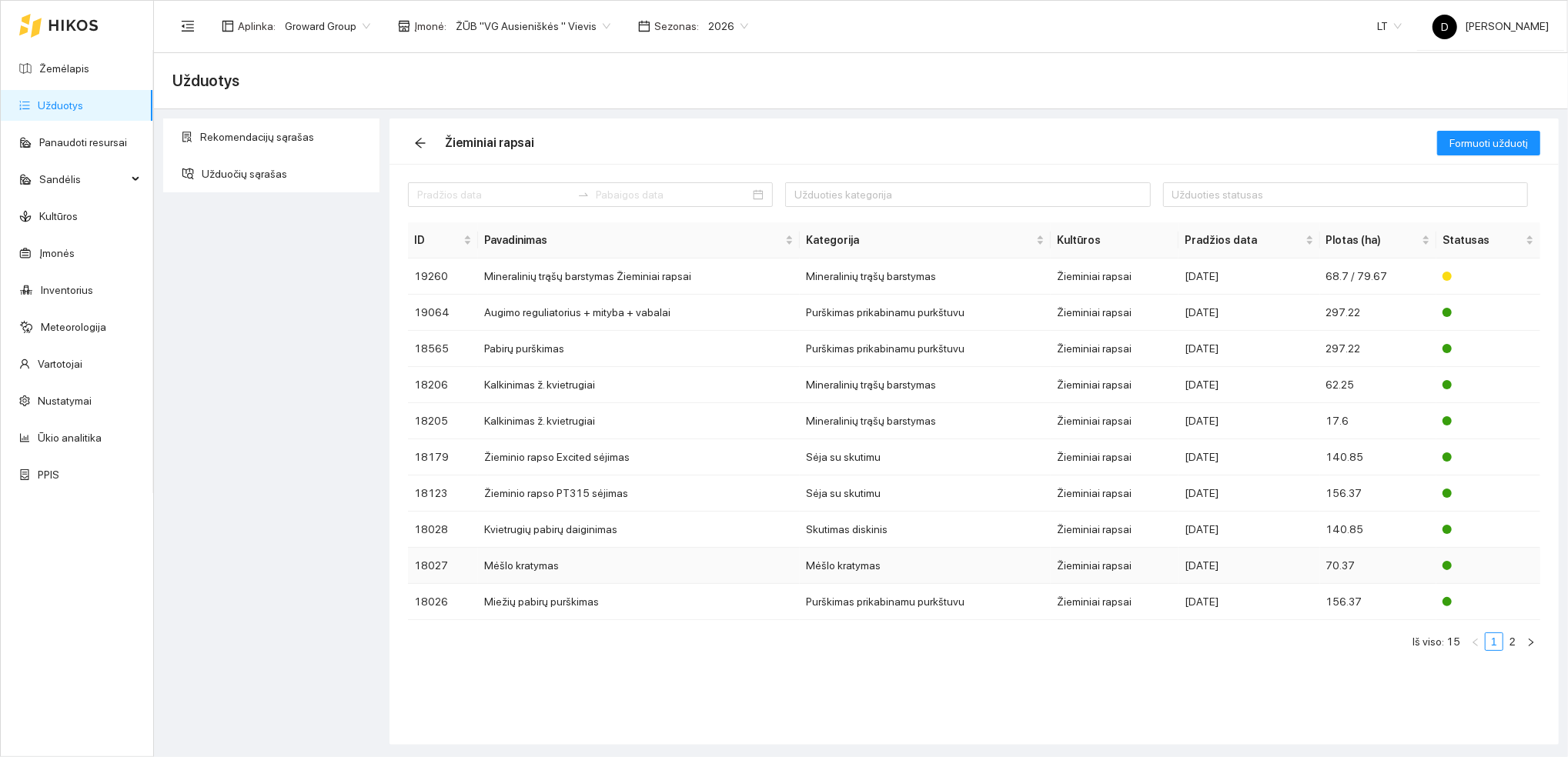
click at [529, 568] on td "Mėšlo kratymas" at bounding box center [638, 566] width 321 height 36
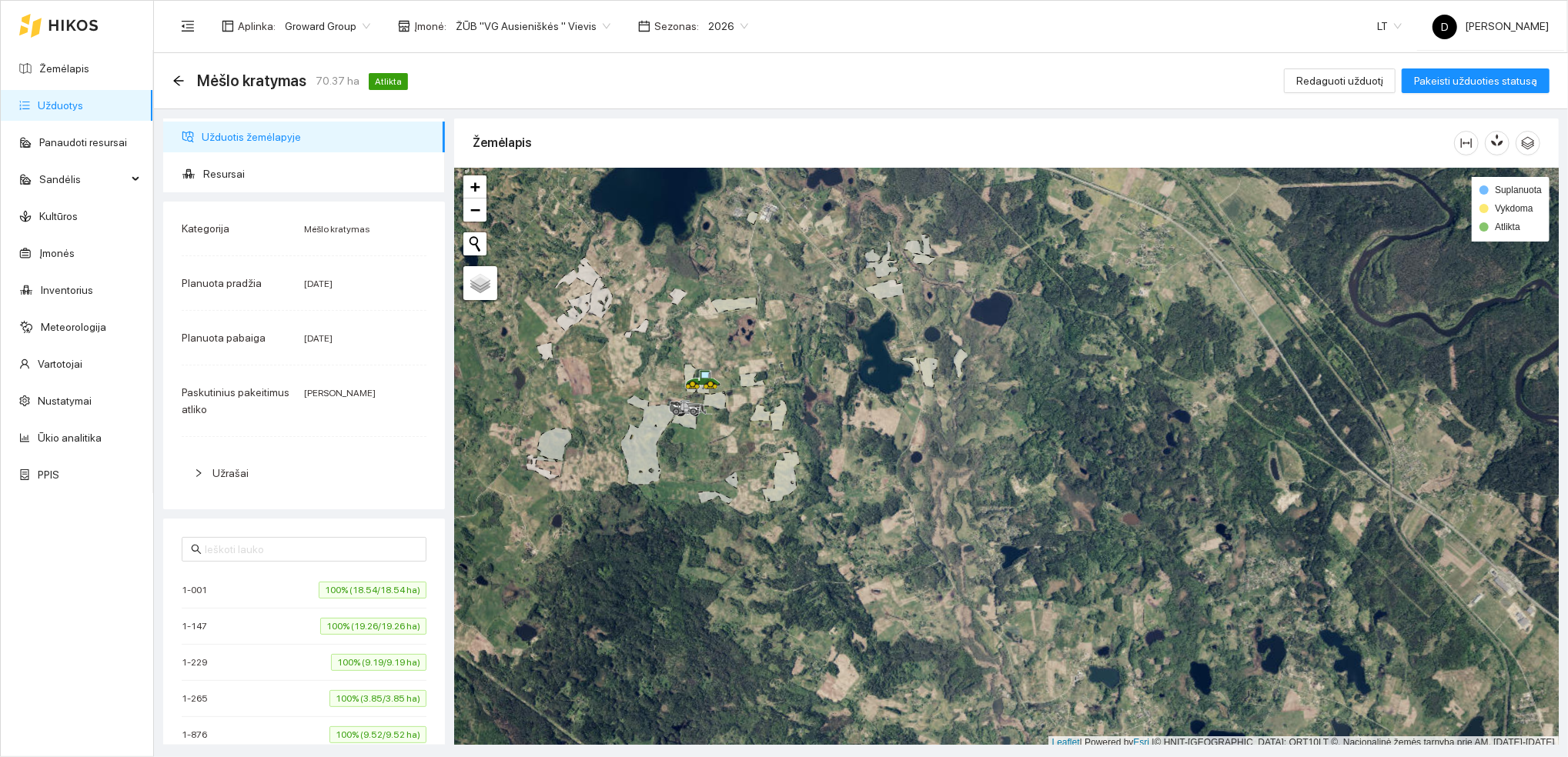
scroll to position [4, 0]
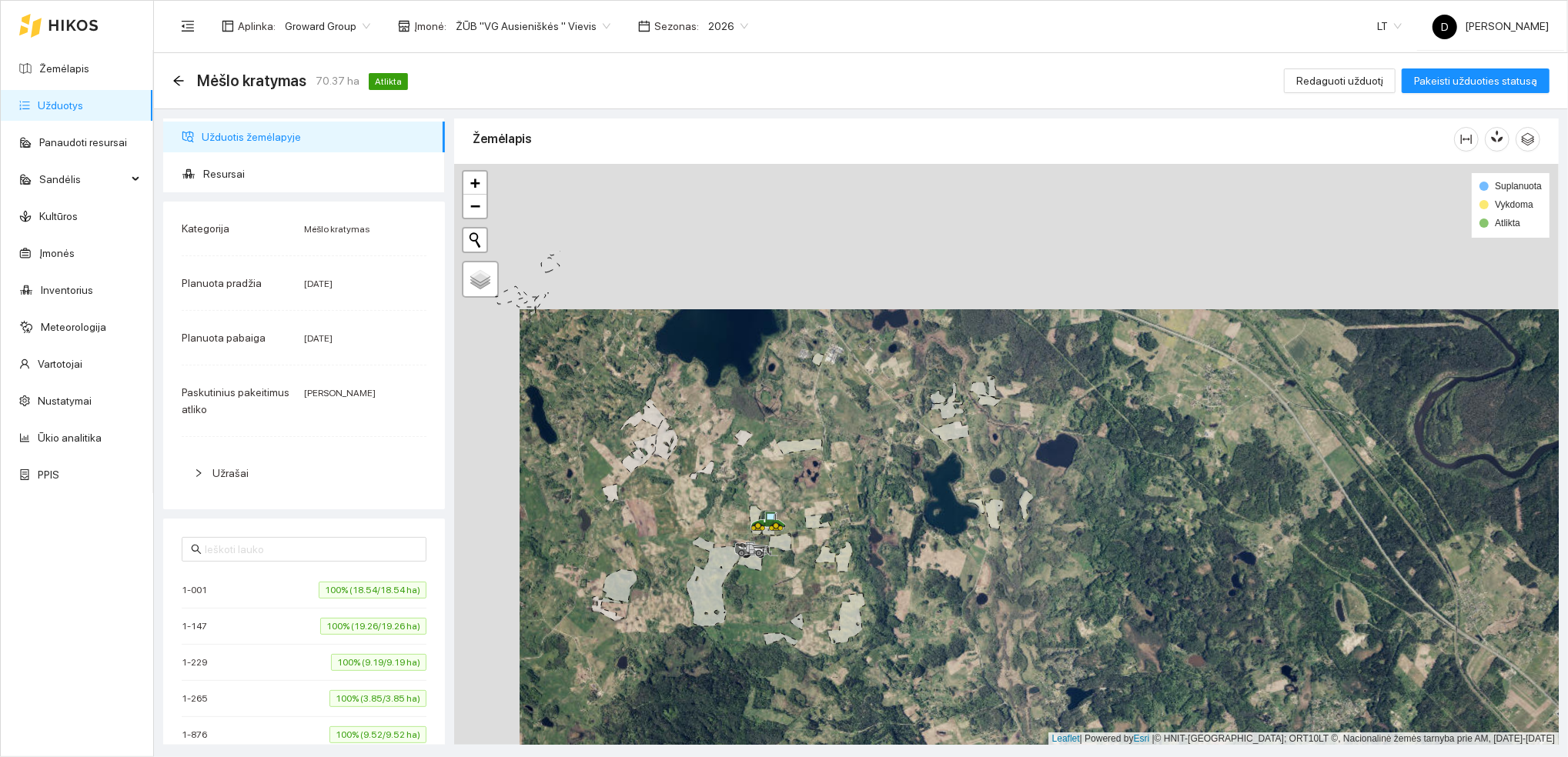
drag, startPoint x: 572, startPoint y: 378, endPoint x: 640, endPoint y: 549, distance: 184.0
click at [640, 549] on div at bounding box center [1006, 454] width 1104 height 581
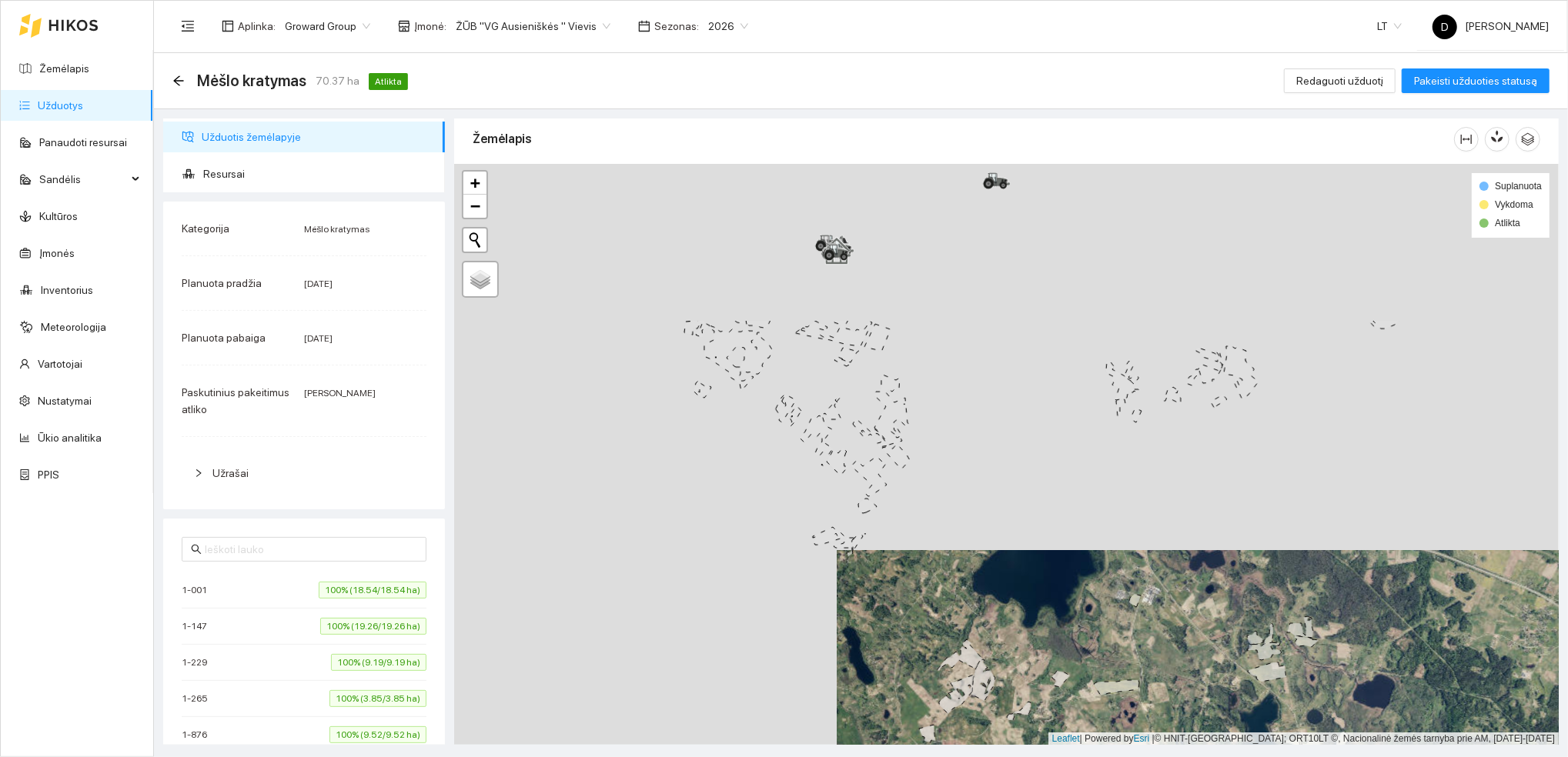
drag, startPoint x: 588, startPoint y: 353, endPoint x: 982, endPoint y: 581, distance: 455.2
click at [982, 581] on div at bounding box center [1006, 454] width 1104 height 581
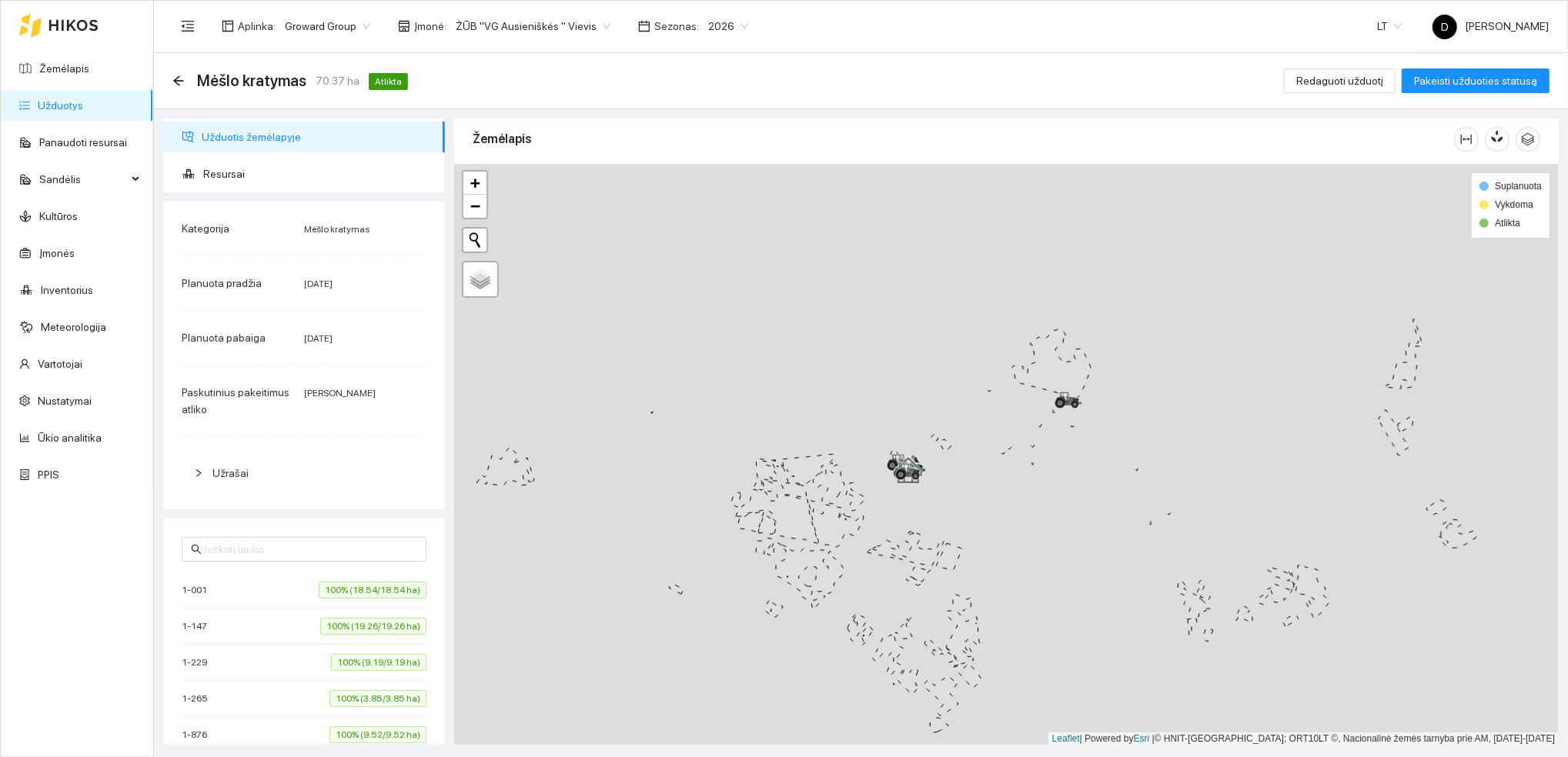
drag, startPoint x: 815, startPoint y: 382, endPoint x: 782, endPoint y: 629, distance: 249.2
click at [783, 610] on icon at bounding box center [800, 574] width 88 height 72
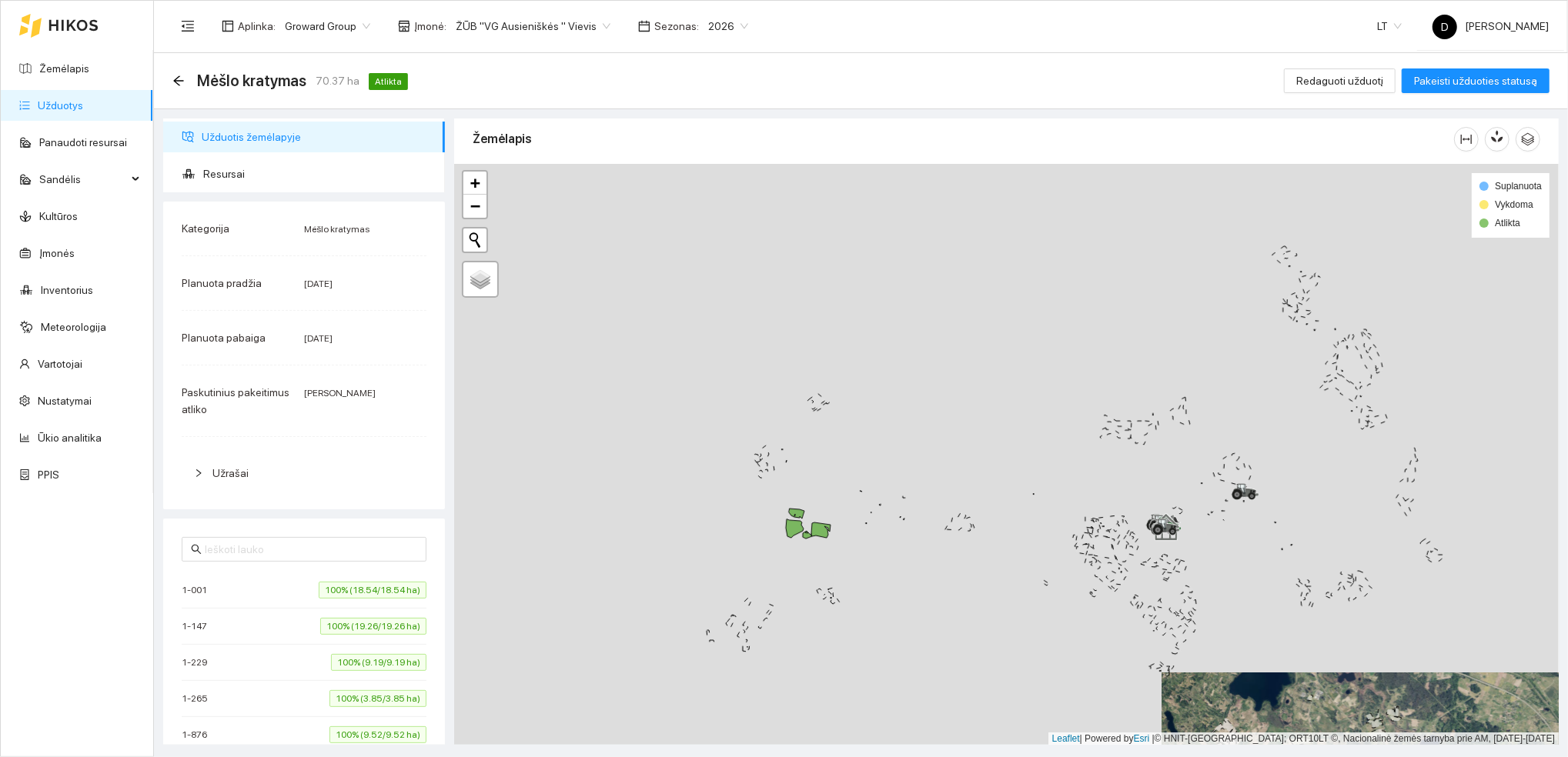
drag, startPoint x: 563, startPoint y: 568, endPoint x: 891, endPoint y: 590, distance: 328.7
click at [885, 587] on div at bounding box center [1006, 454] width 1104 height 581
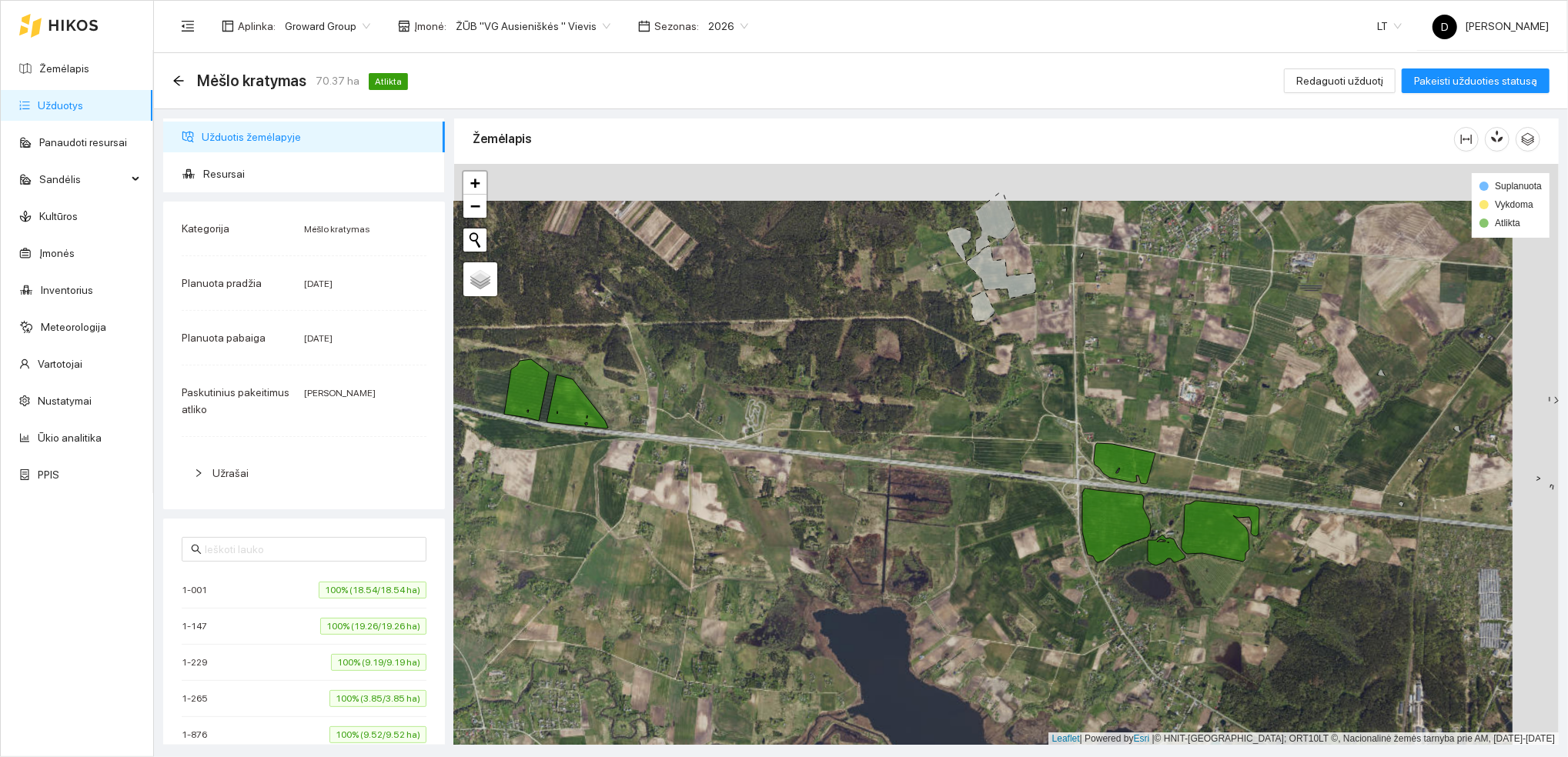
drag, startPoint x: 786, startPoint y: 516, endPoint x: 729, endPoint y: 554, distance: 68.5
click at [730, 556] on div at bounding box center [1006, 454] width 1104 height 581
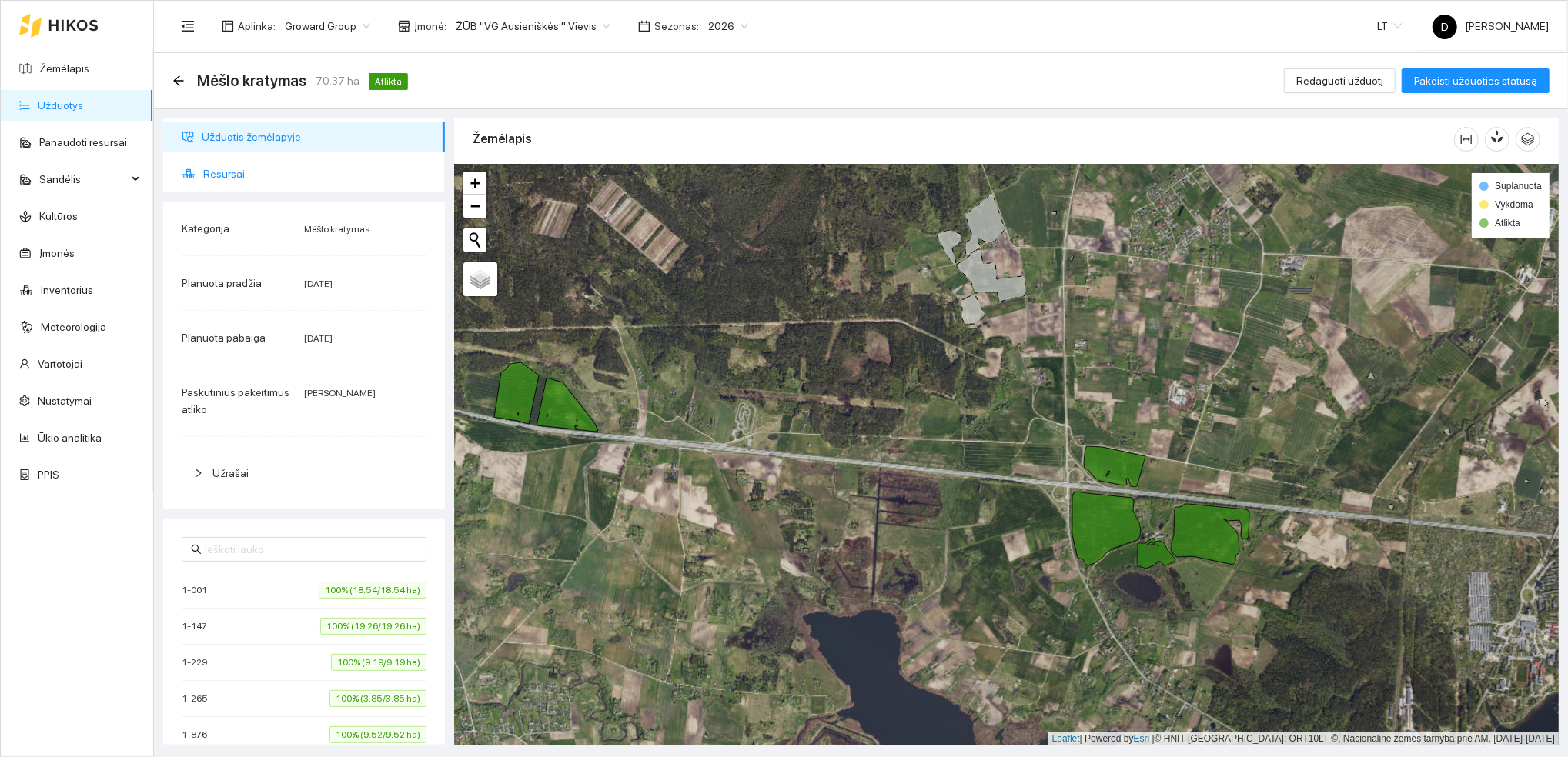
click at [230, 173] on span "Resursai" at bounding box center [318, 174] width 229 height 31
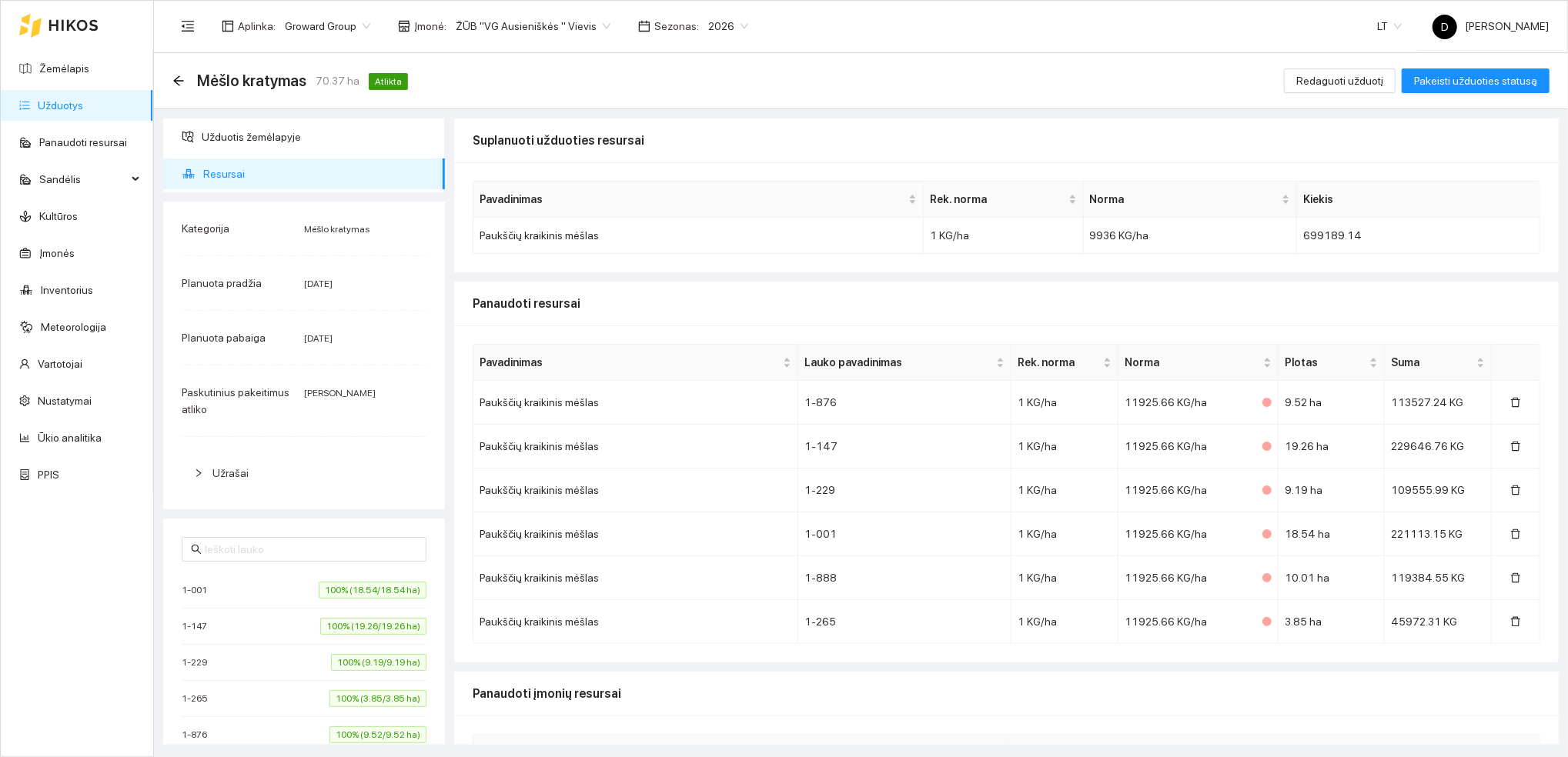
scroll to position [81, 0]
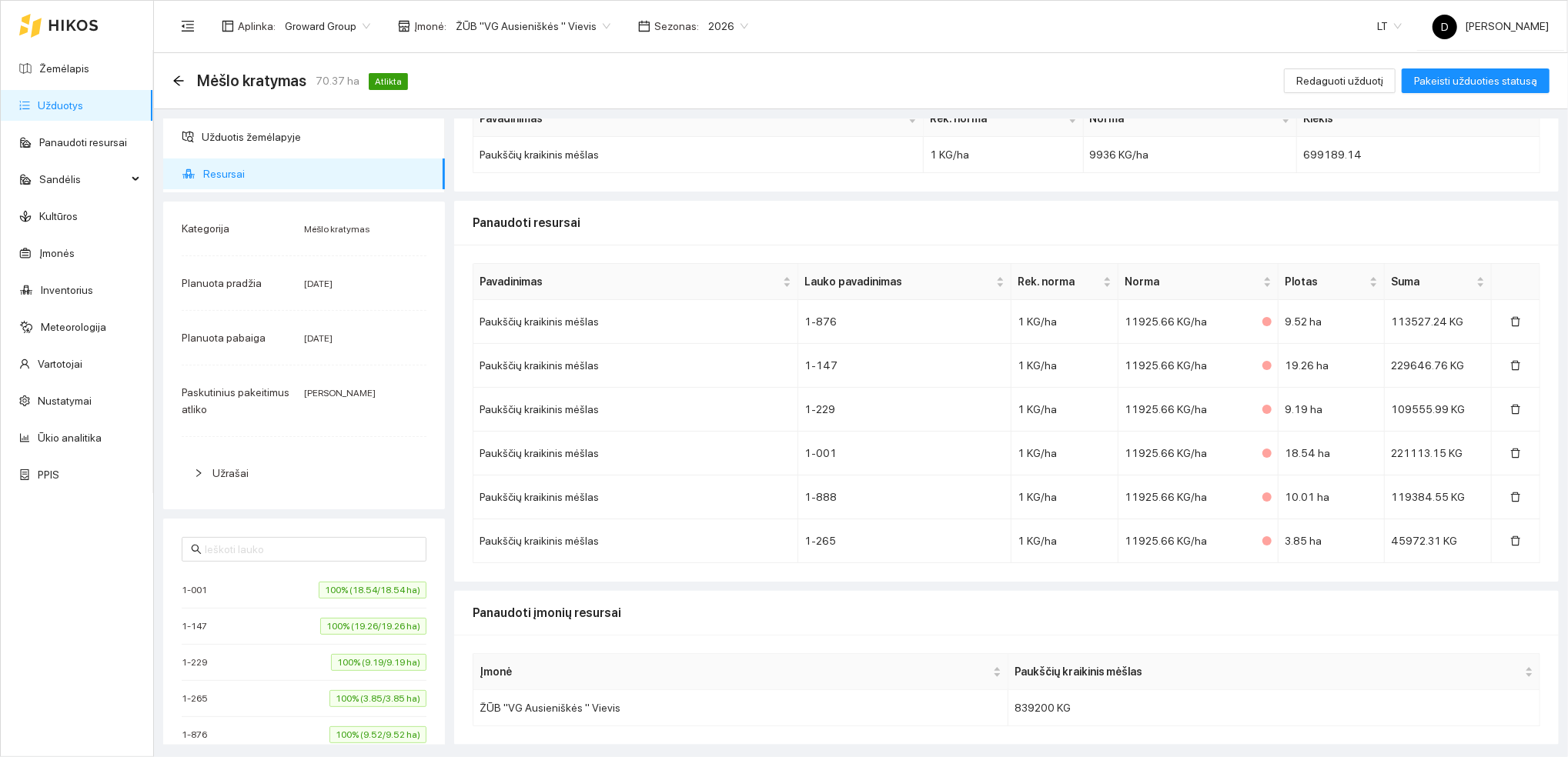
drag, startPoint x: 1541, startPoint y: 565, endPoint x: 1541, endPoint y: 511, distance: 54.0
click at [1541, 511] on div "Pavadinimas Lauko pavadinimas Rek. [PERSON_NAME] Suma Paukščių kraikinis mėšlas…" at bounding box center [1006, 412] width 1104 height 337
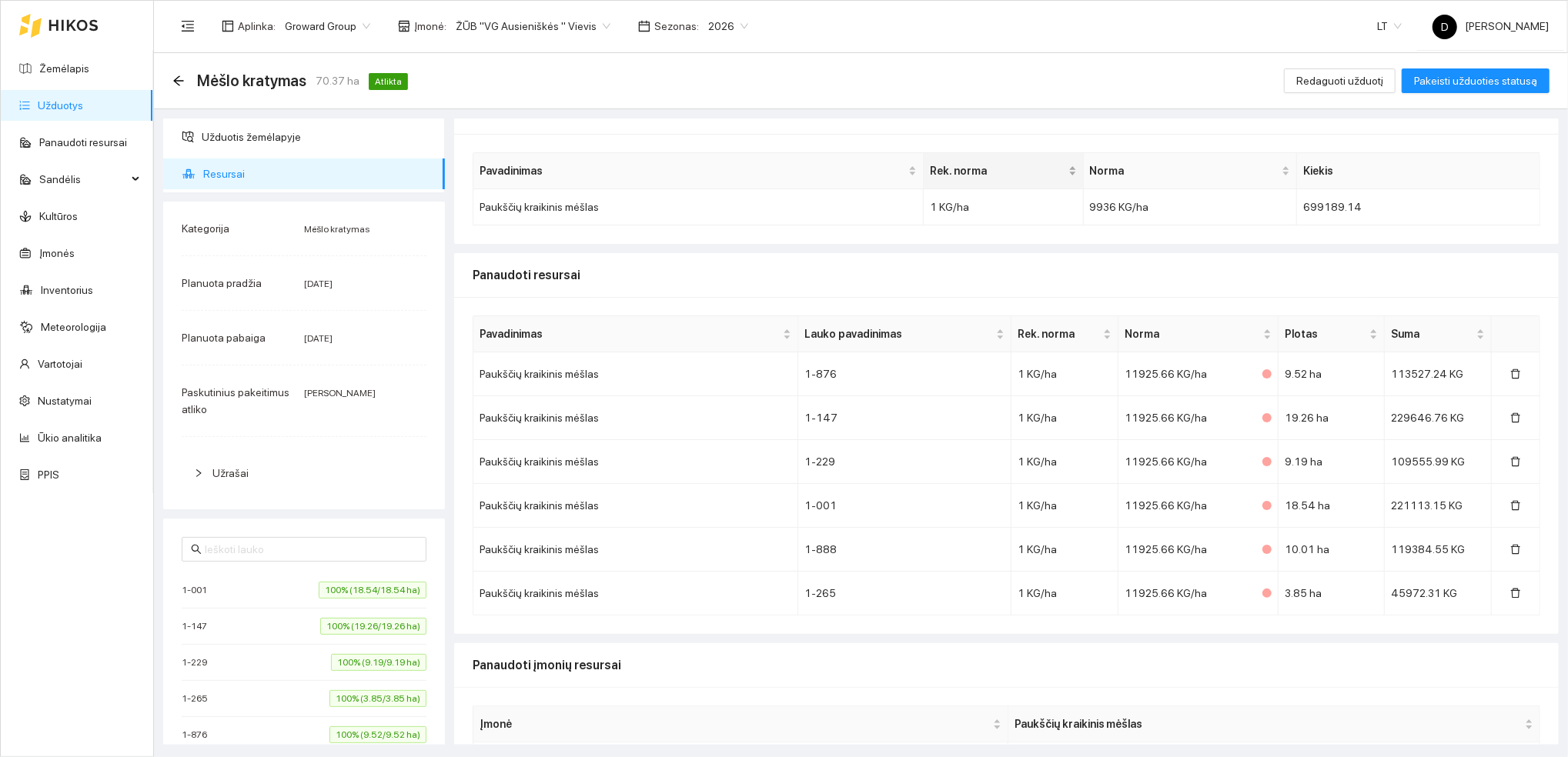
scroll to position [0, 0]
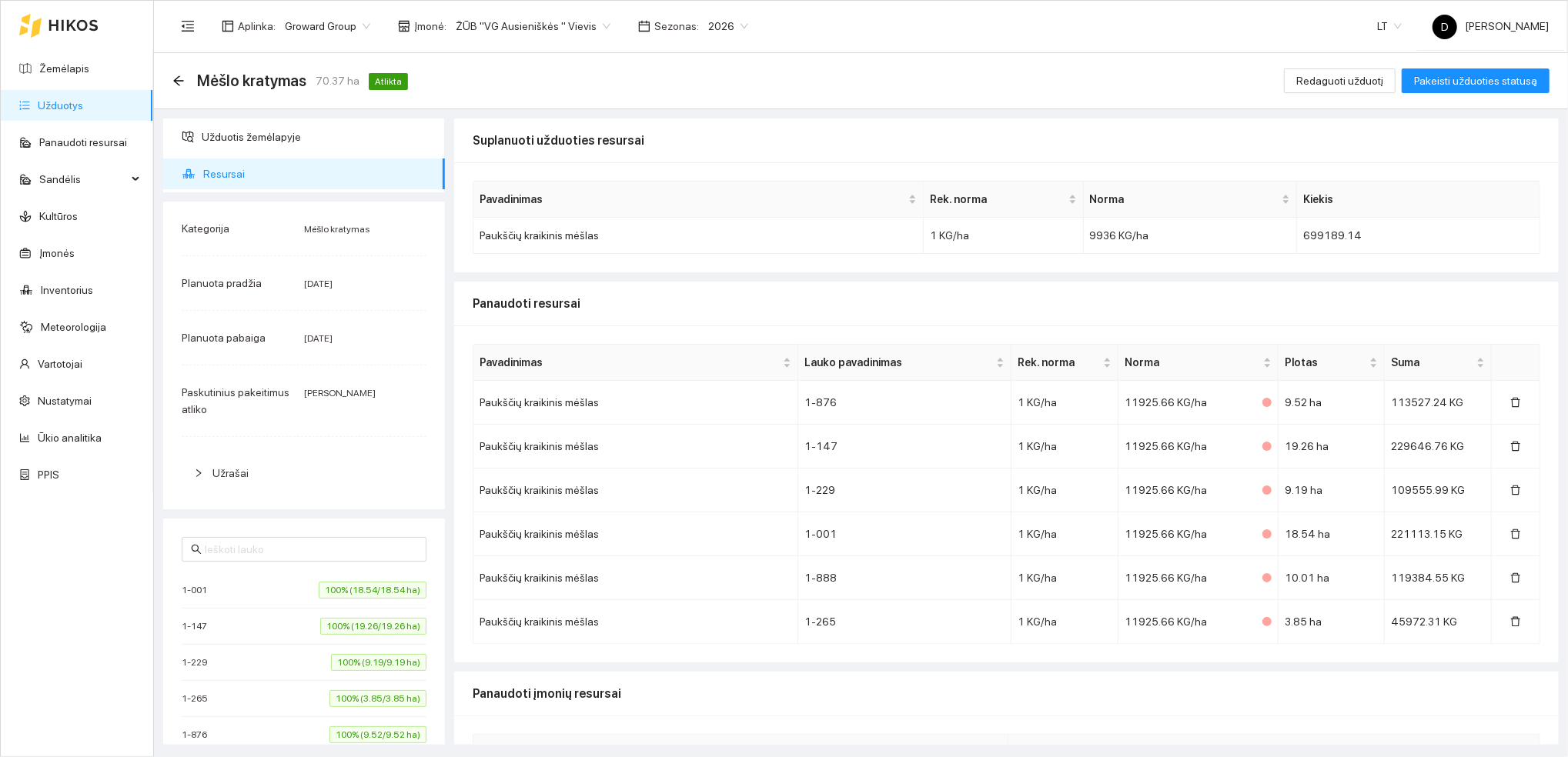
click at [803, 83] on div "Mėšlo kratymas 70.37 ha Atlikta Redaguoti užduotį Pakeisti užduoties statusą" at bounding box center [861, 80] width 1377 height 31
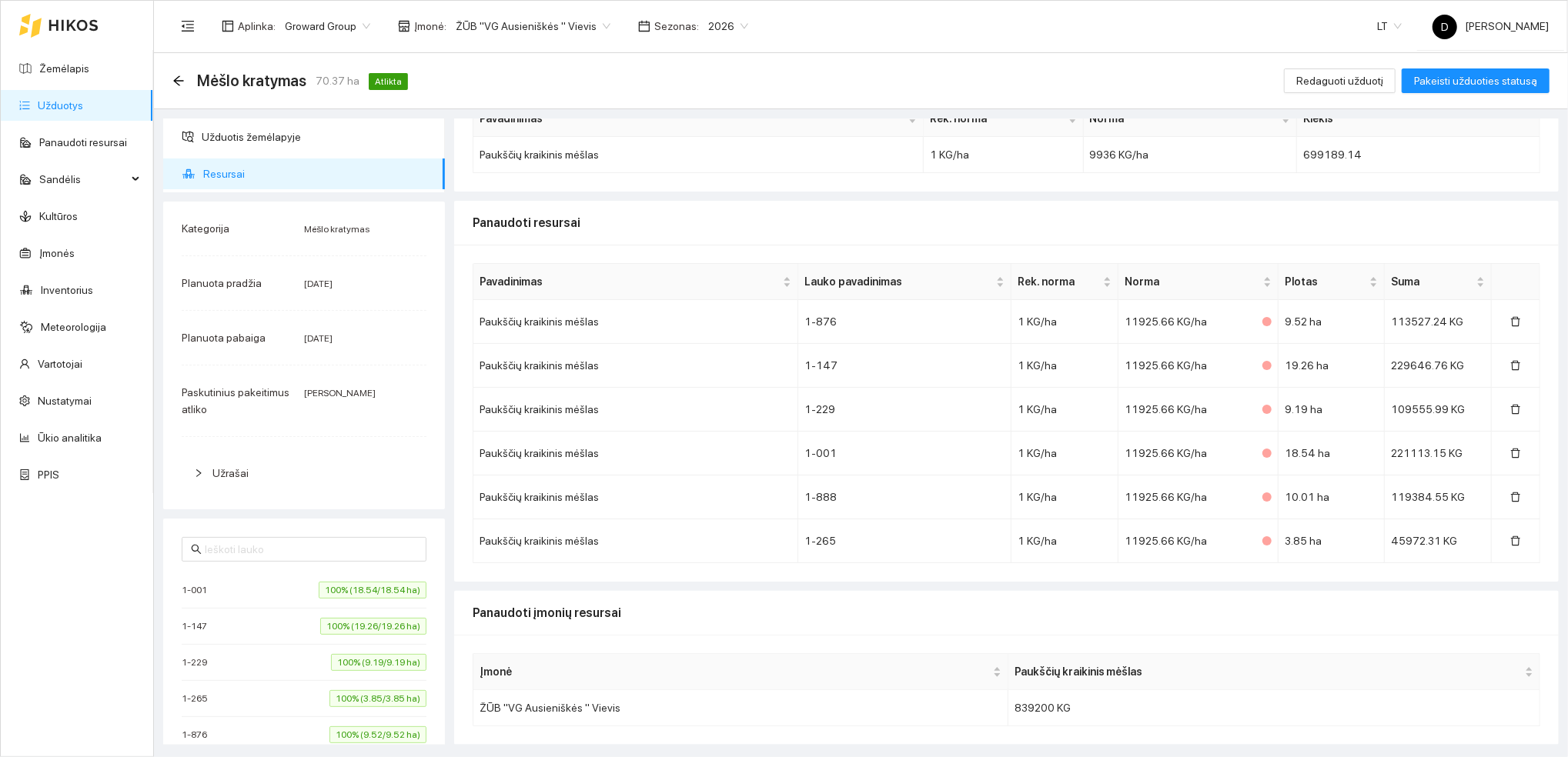
scroll to position [306, 0]
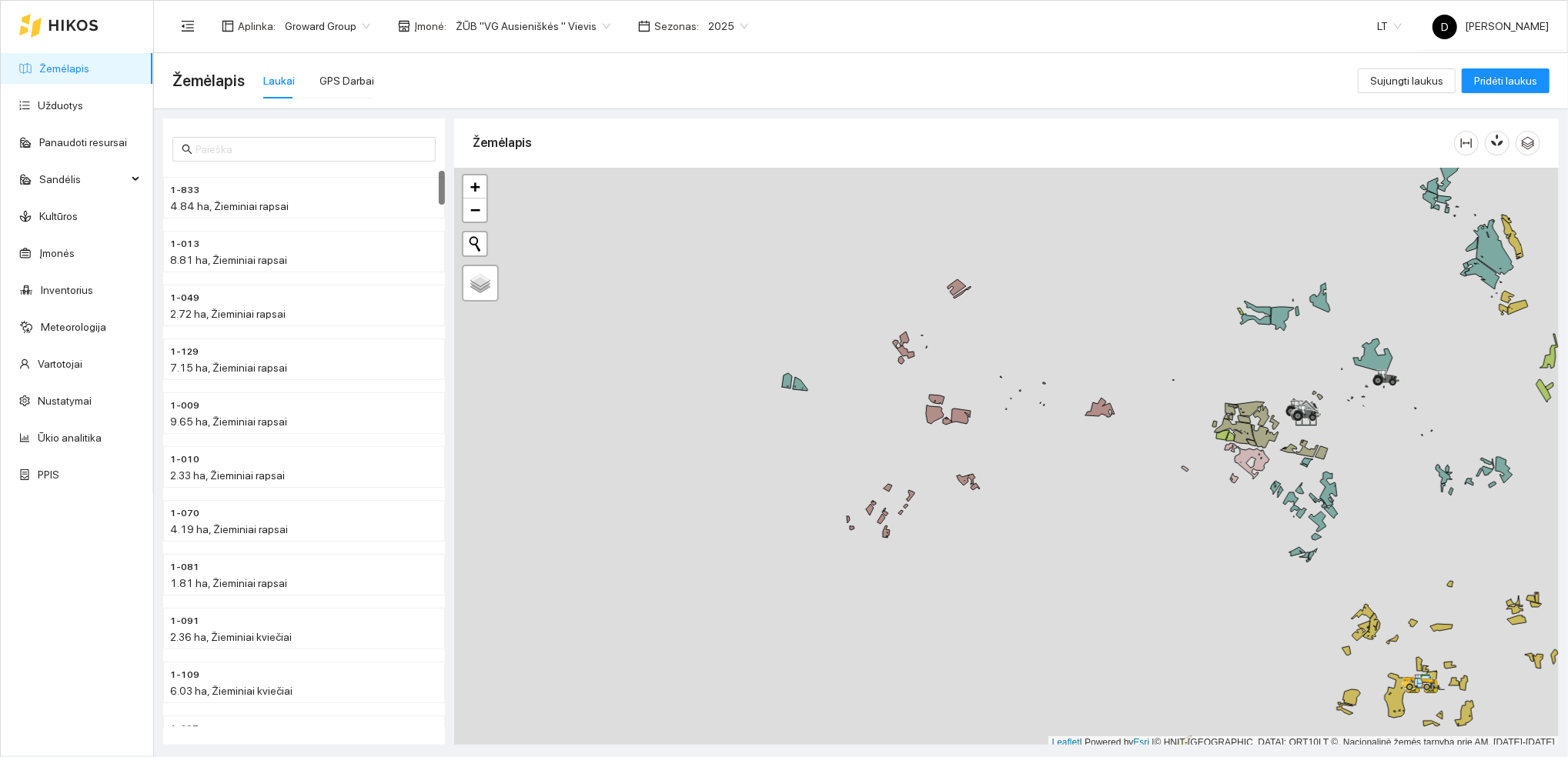
scroll to position [4, 0]
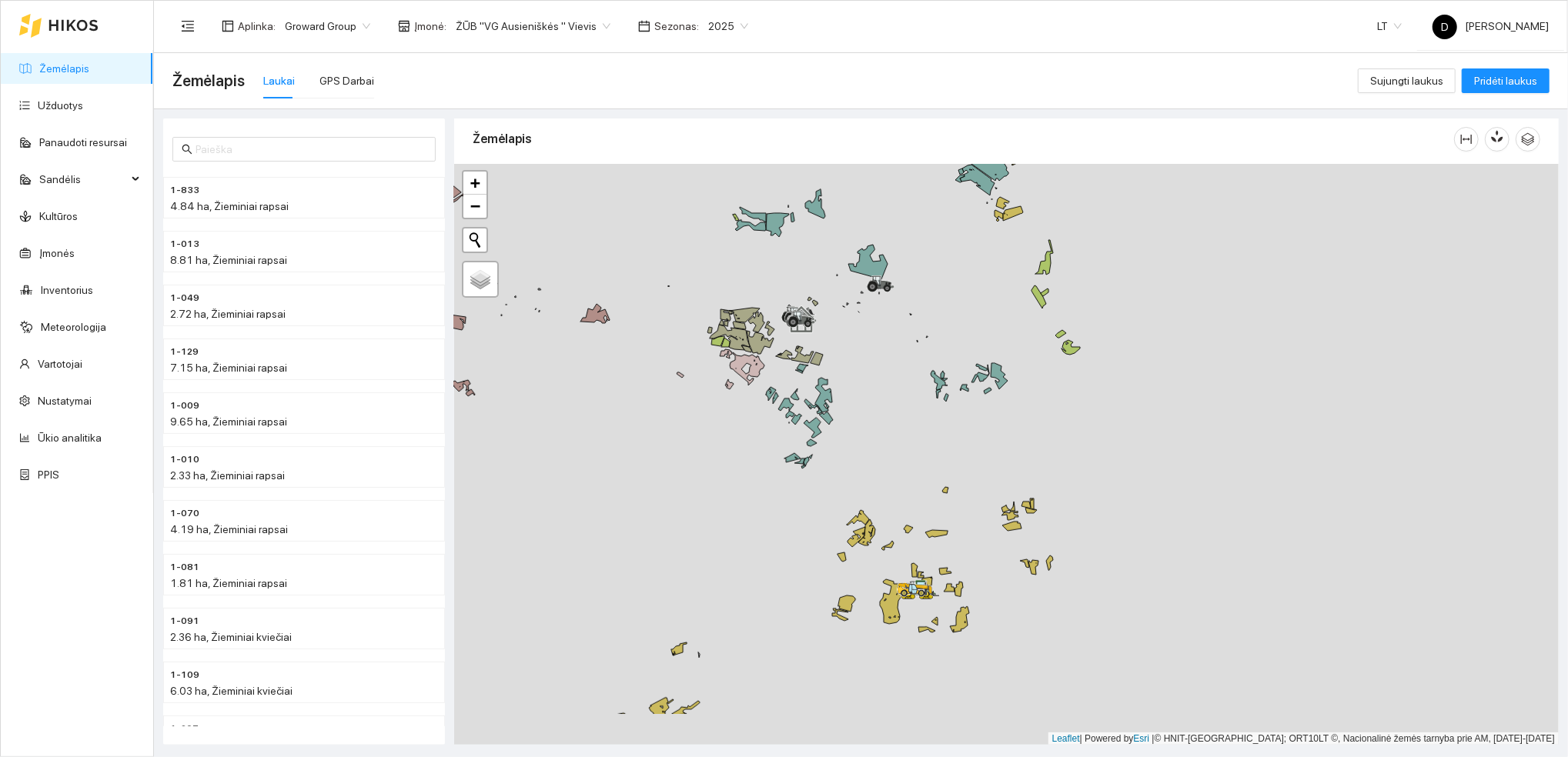
drag, startPoint x: 1236, startPoint y: 635, endPoint x: 725, endPoint y: 562, distance: 516.2
click at [725, 562] on div at bounding box center [1006, 454] width 1104 height 581
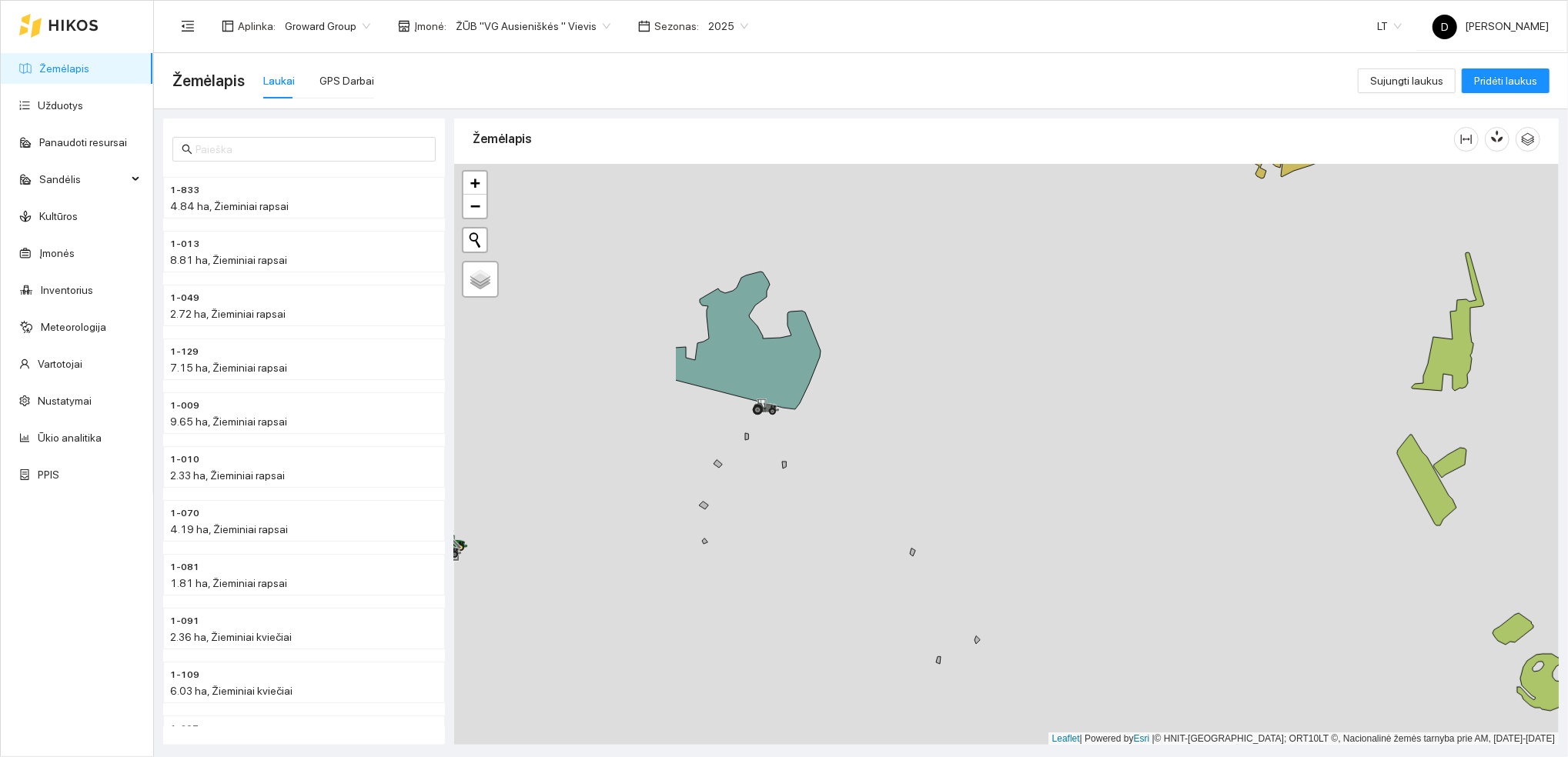
drag, startPoint x: 670, startPoint y: 450, endPoint x: 1007, endPoint y: 447, distance: 337.0
click at [1007, 447] on div at bounding box center [1006, 454] width 1104 height 581
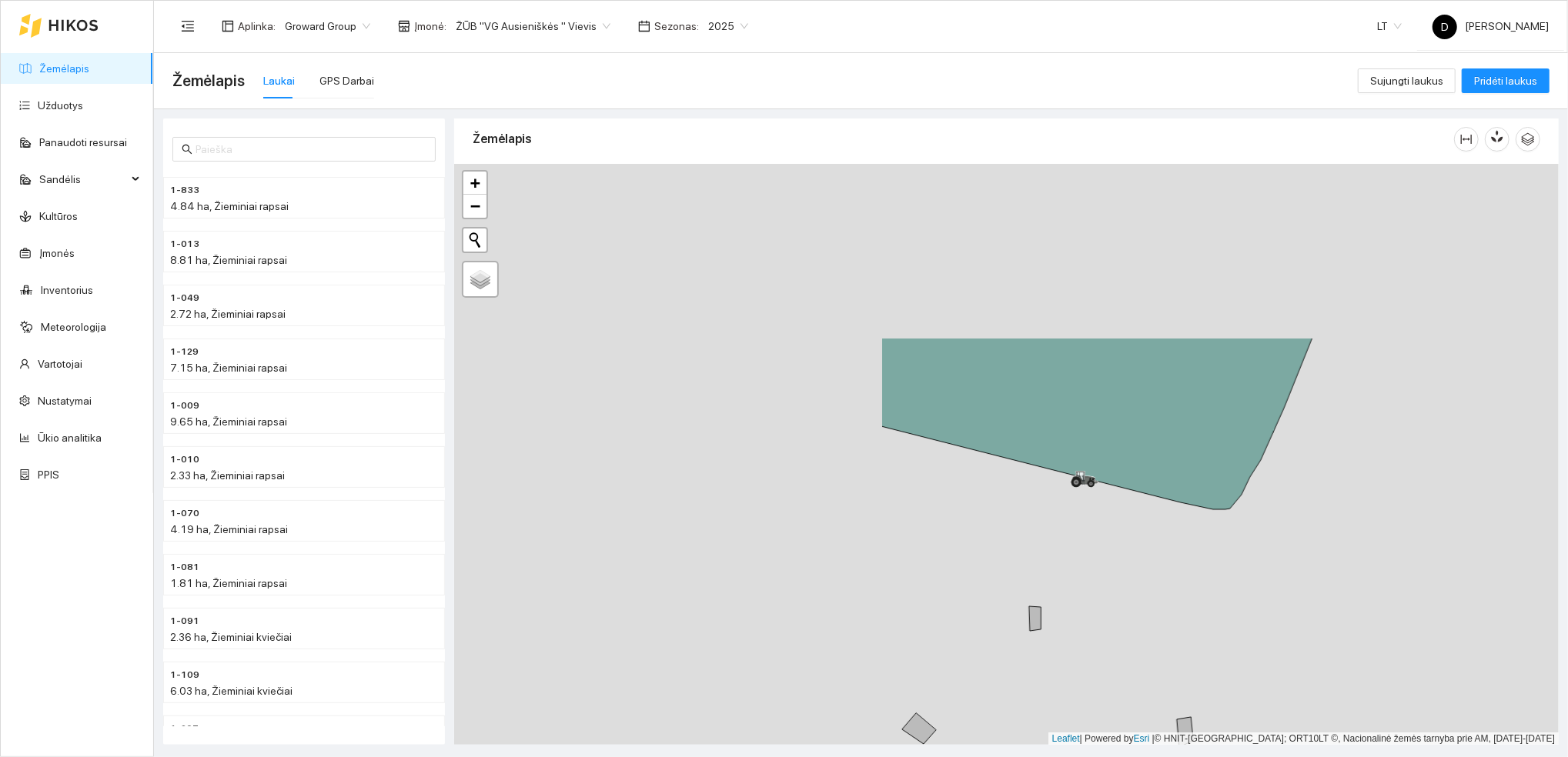
drag, startPoint x: 595, startPoint y: 292, endPoint x: 1134, endPoint y: 525, distance: 587.2
click at [1134, 525] on div at bounding box center [1006, 454] width 1104 height 581
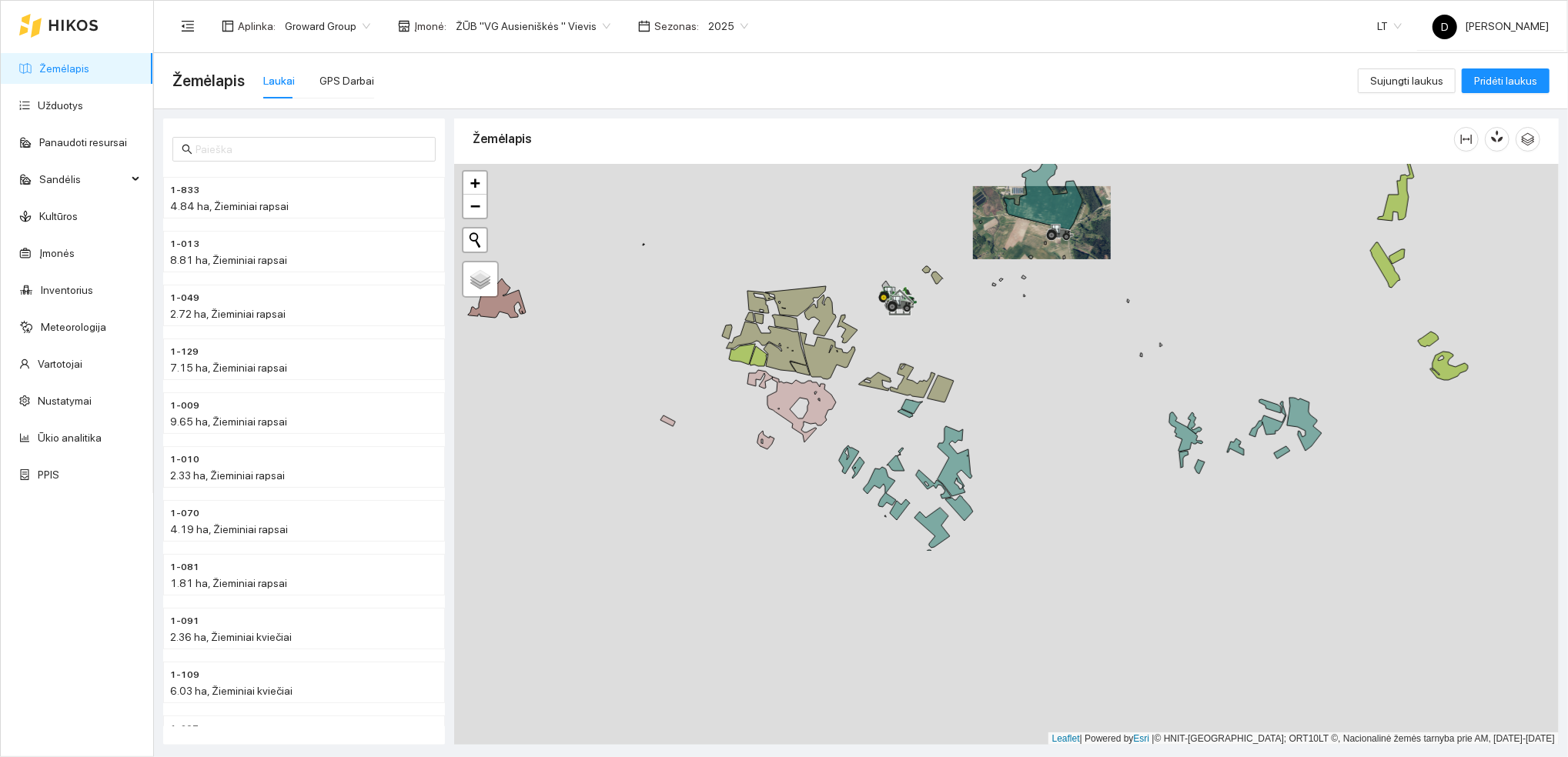
drag, startPoint x: 1087, startPoint y: 621, endPoint x: 1062, endPoint y: 169, distance: 452.7
click at [1065, 183] on div at bounding box center [1006, 454] width 1104 height 581
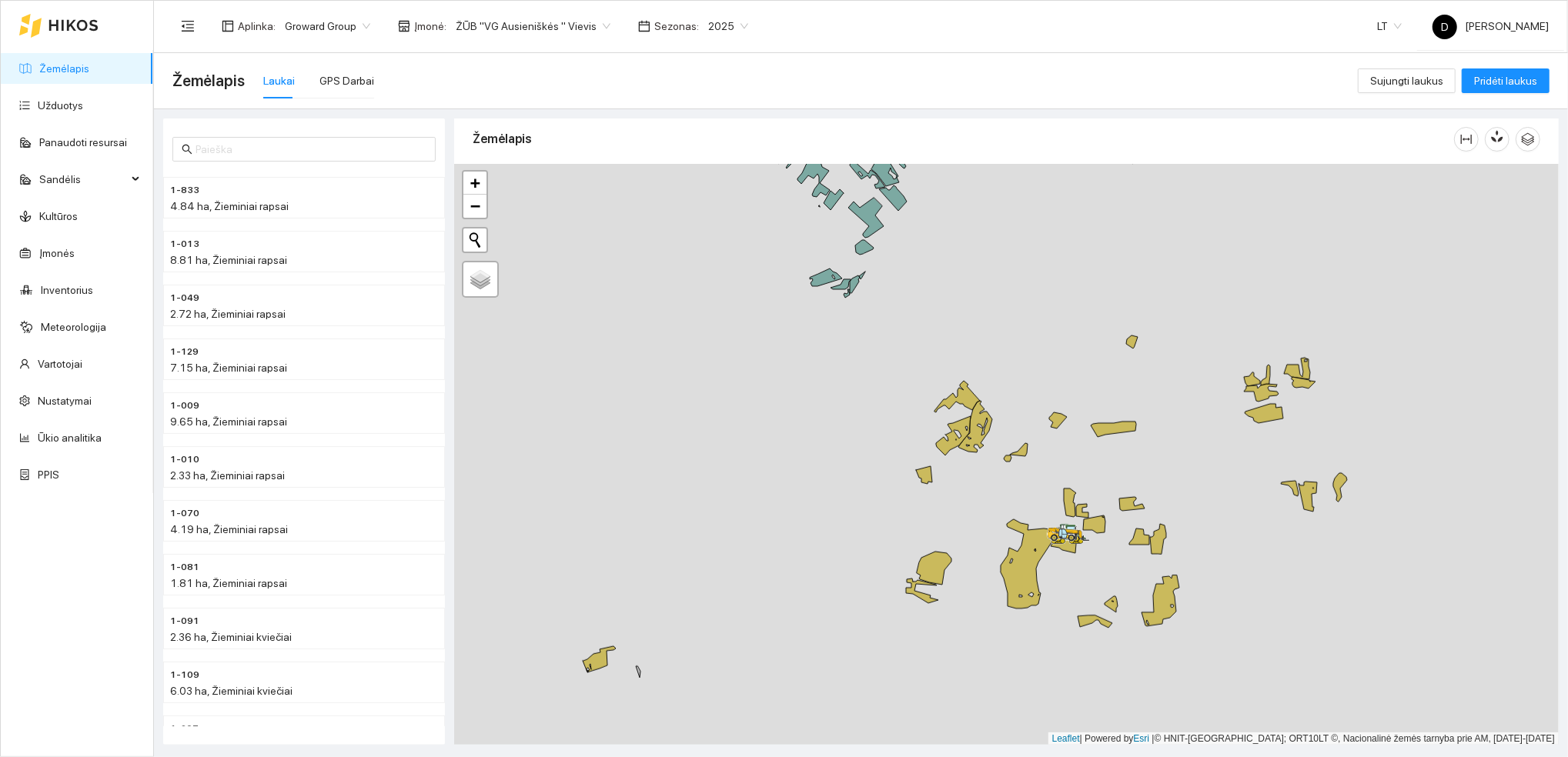
drag, startPoint x: 1012, startPoint y: 668, endPoint x: 921, endPoint y: 478, distance: 210.7
click at [921, 552] on icon at bounding box center [934, 568] width 34 height 33
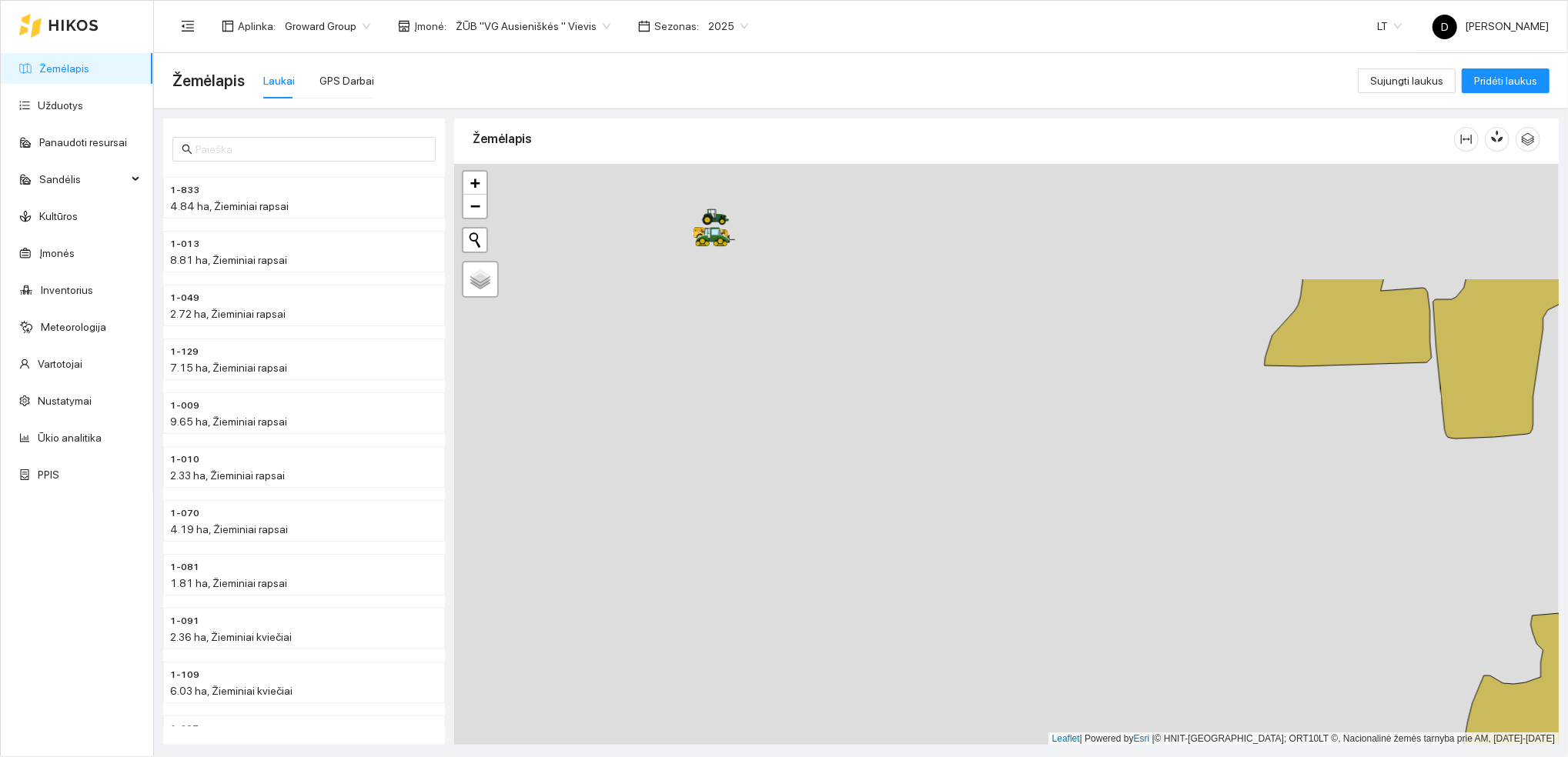
drag, startPoint x: 630, startPoint y: 372, endPoint x: 1545, endPoint y: 562, distance: 934.5
click at [1545, 562] on div at bounding box center [1006, 454] width 1104 height 581
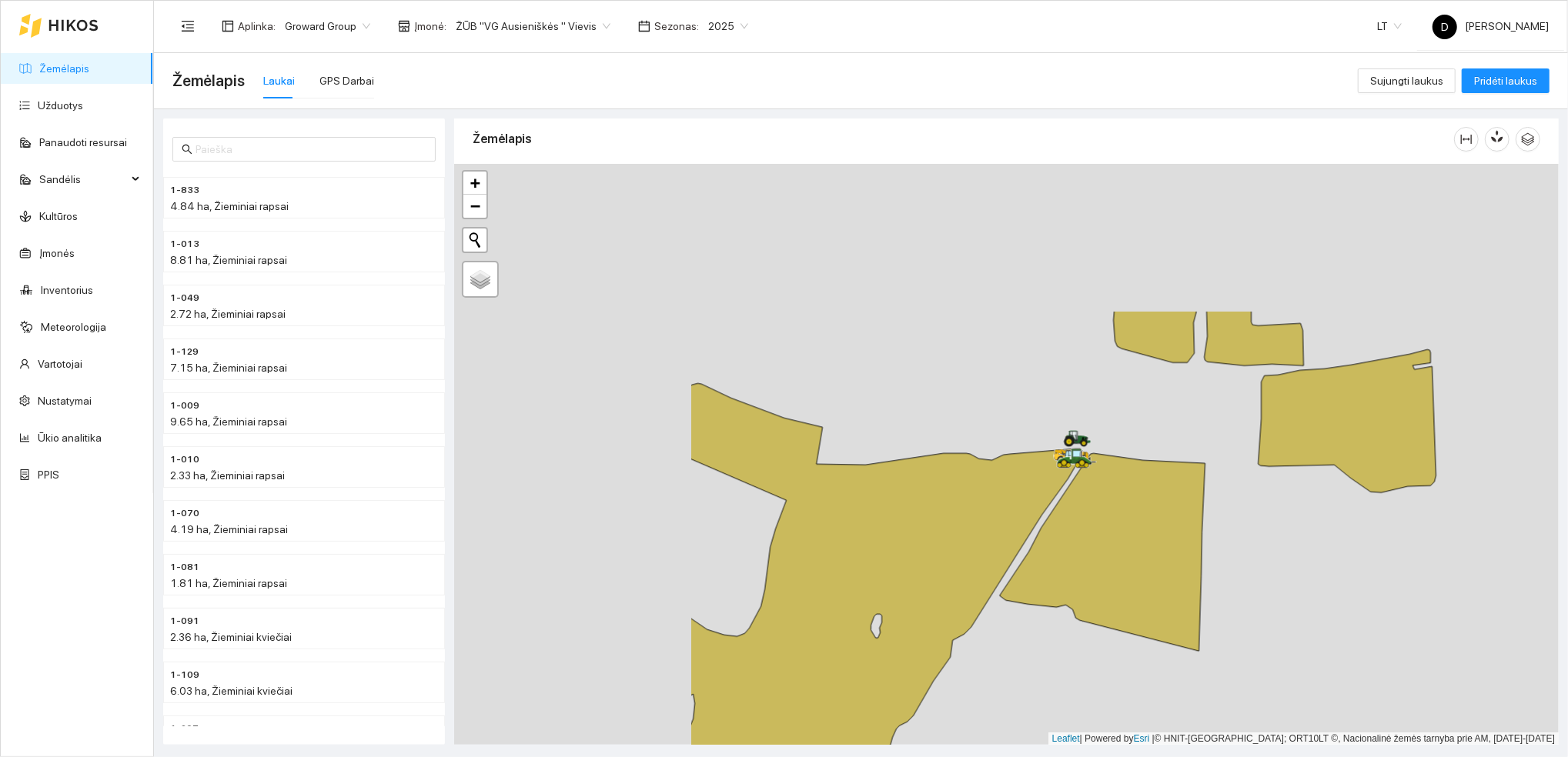
drag, startPoint x: 813, startPoint y: 477, endPoint x: 1173, endPoint y: 704, distance: 425.6
click at [1173, 704] on div at bounding box center [1006, 454] width 1104 height 581
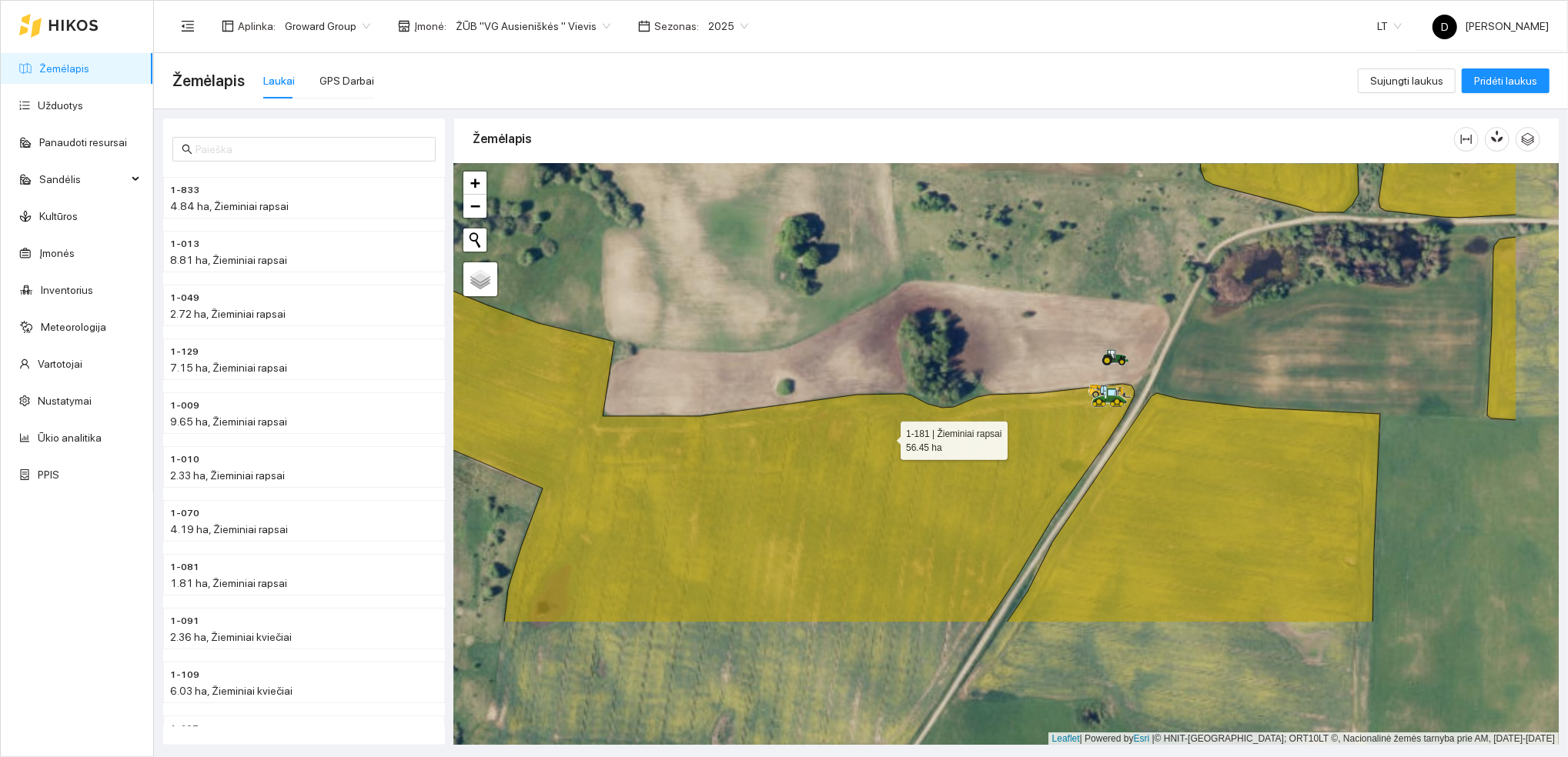
drag, startPoint x: 1042, startPoint y: 621, endPoint x: 878, endPoint y: 420, distance: 259.4
click at [880, 424] on icon at bounding box center [698, 437] width 872 height 369
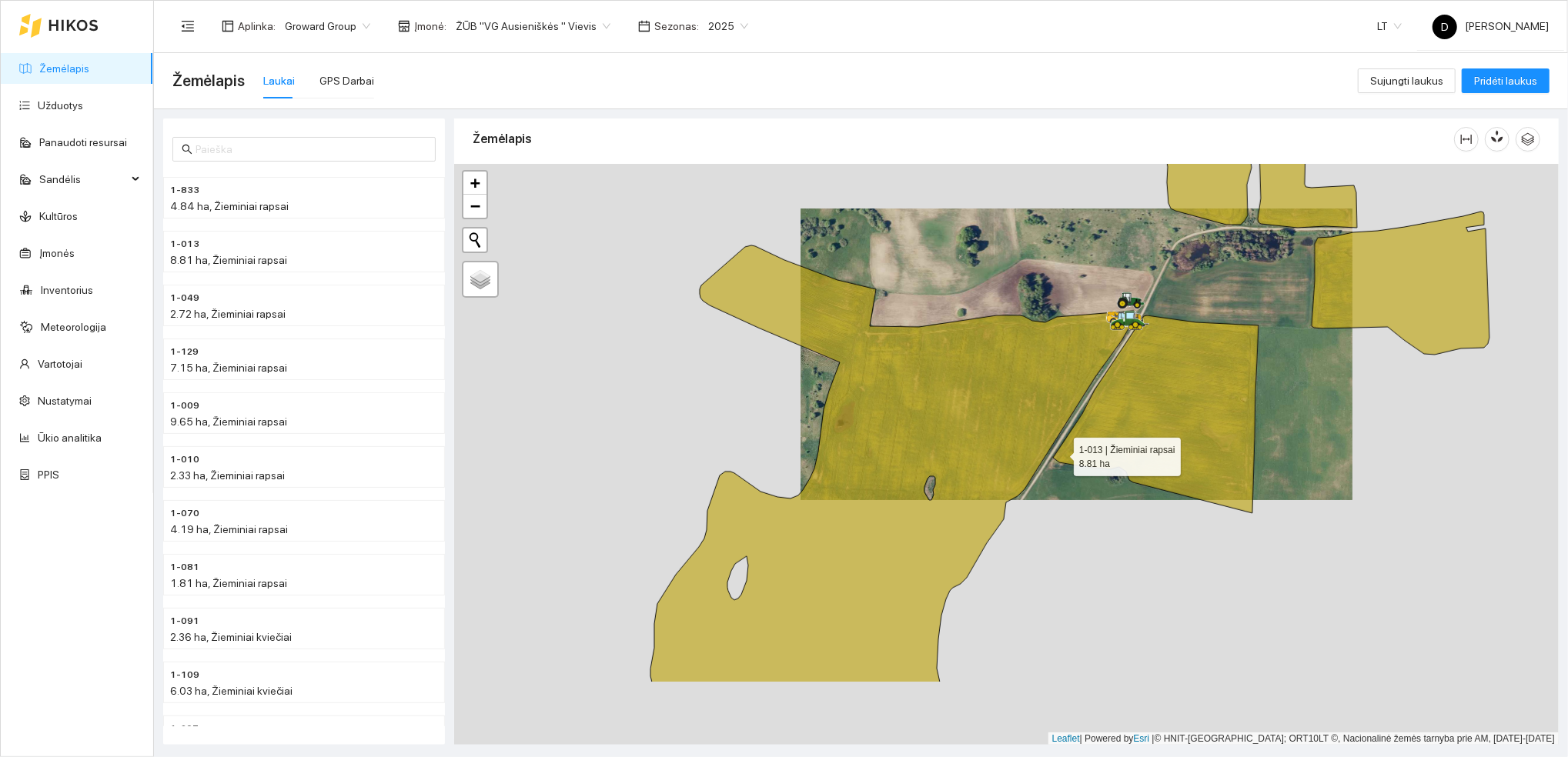
drag, startPoint x: 977, startPoint y: 579, endPoint x: 1062, endPoint y: 448, distance: 156.2
click at [1062, 448] on icon at bounding box center [1155, 414] width 205 height 198
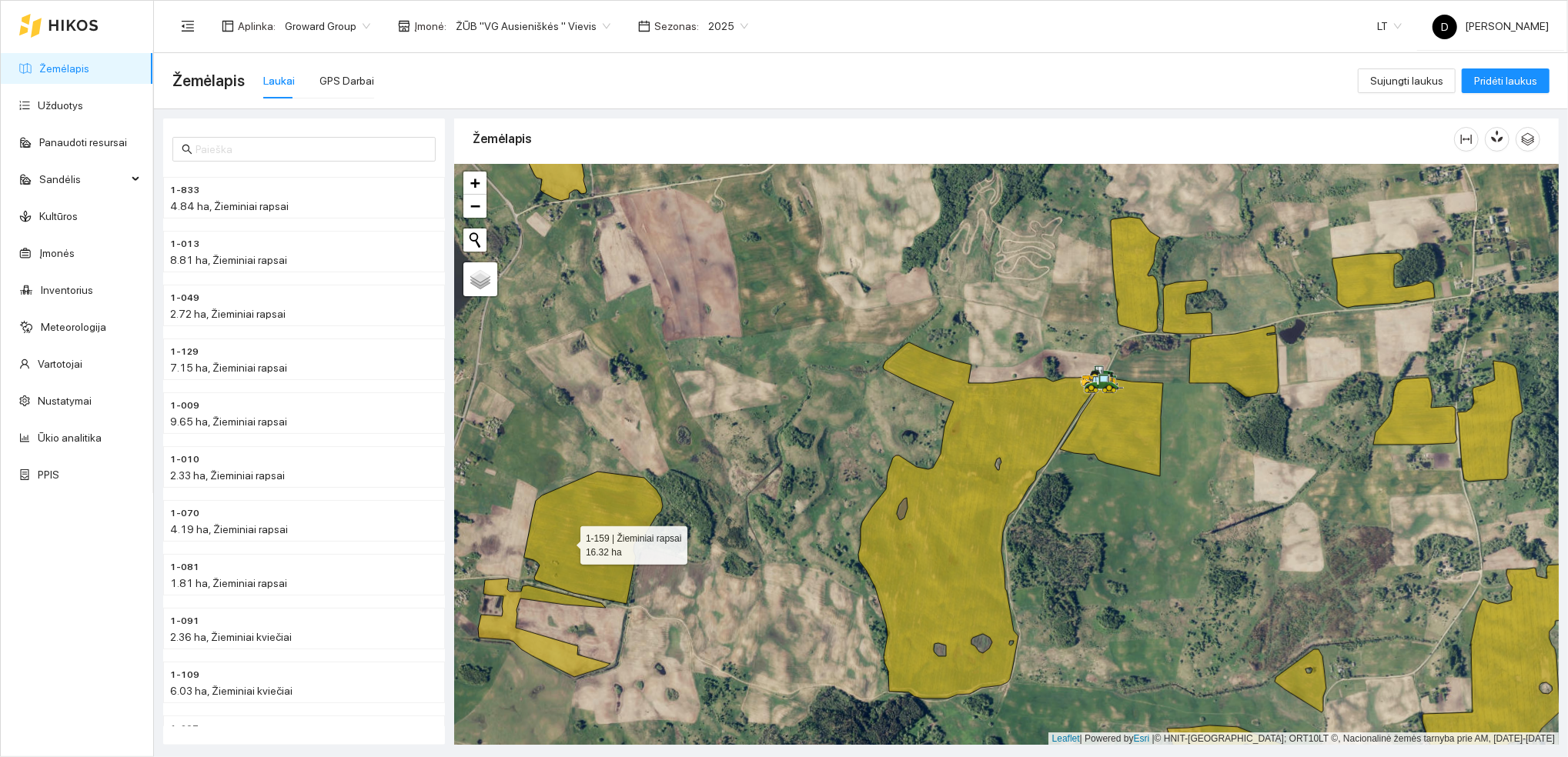
click at [568, 541] on icon at bounding box center [593, 538] width 138 height 132
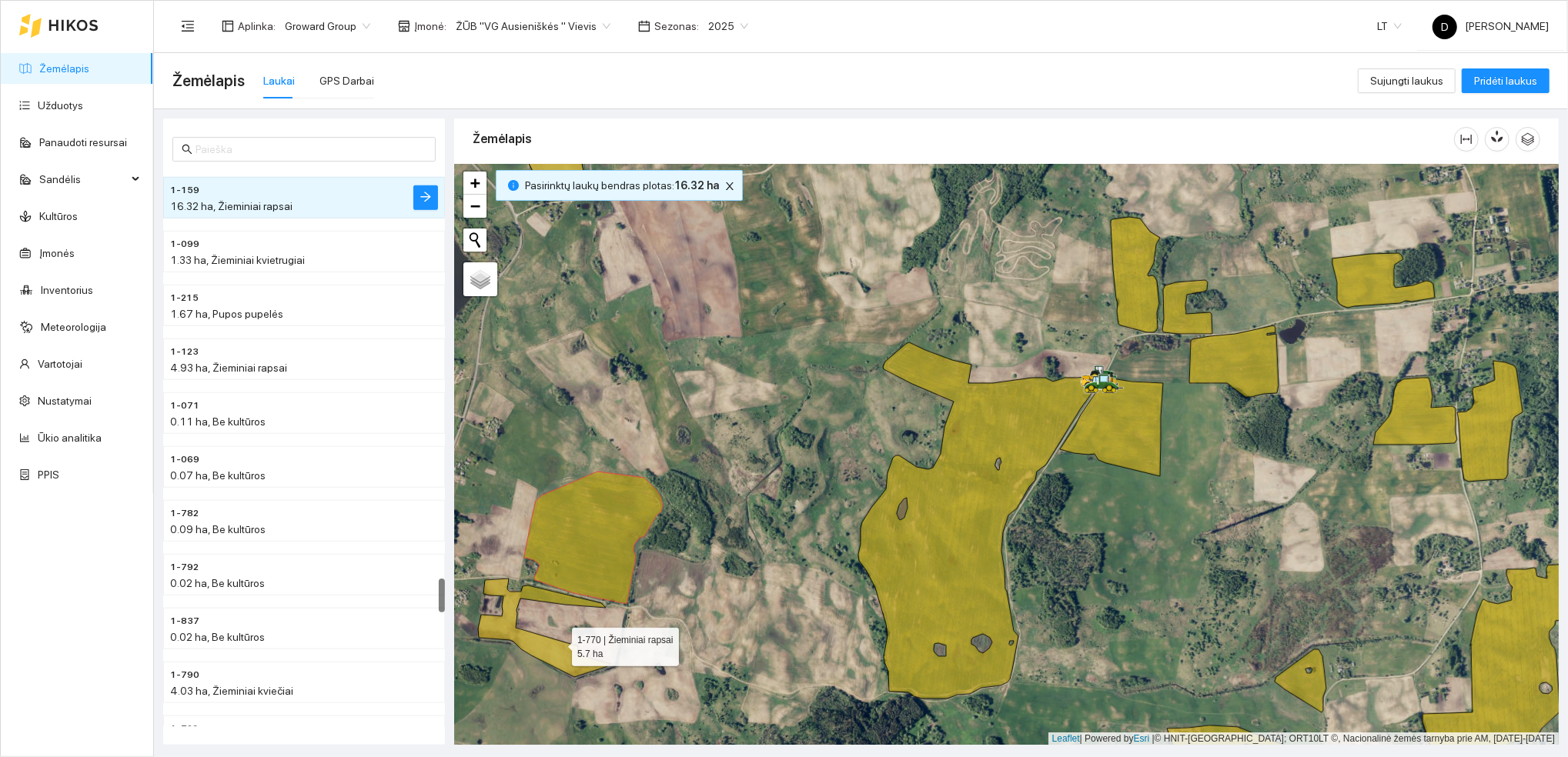
click at [558, 642] on icon at bounding box center [543, 628] width 132 height 98
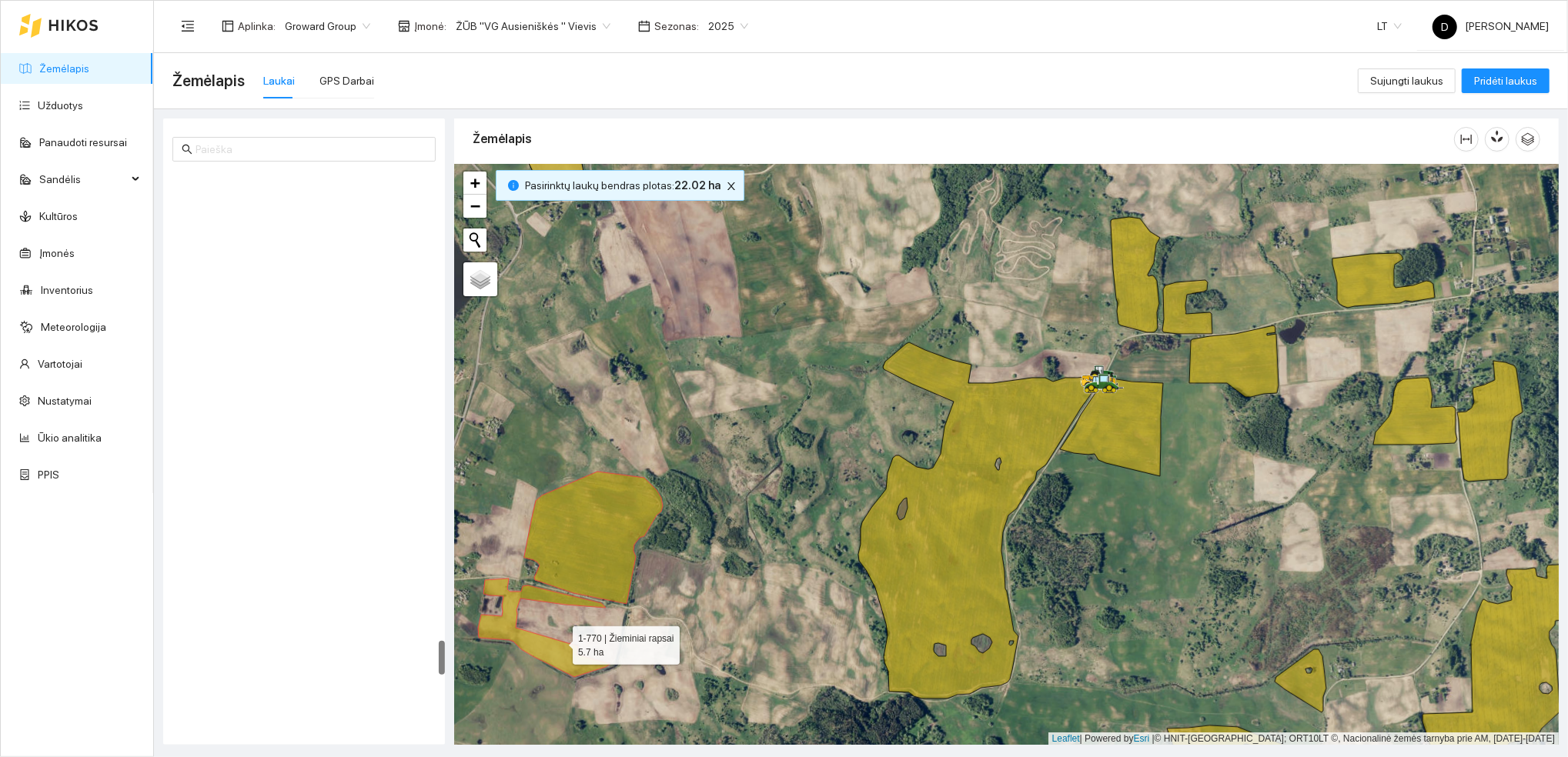
scroll to position [7684, 0]
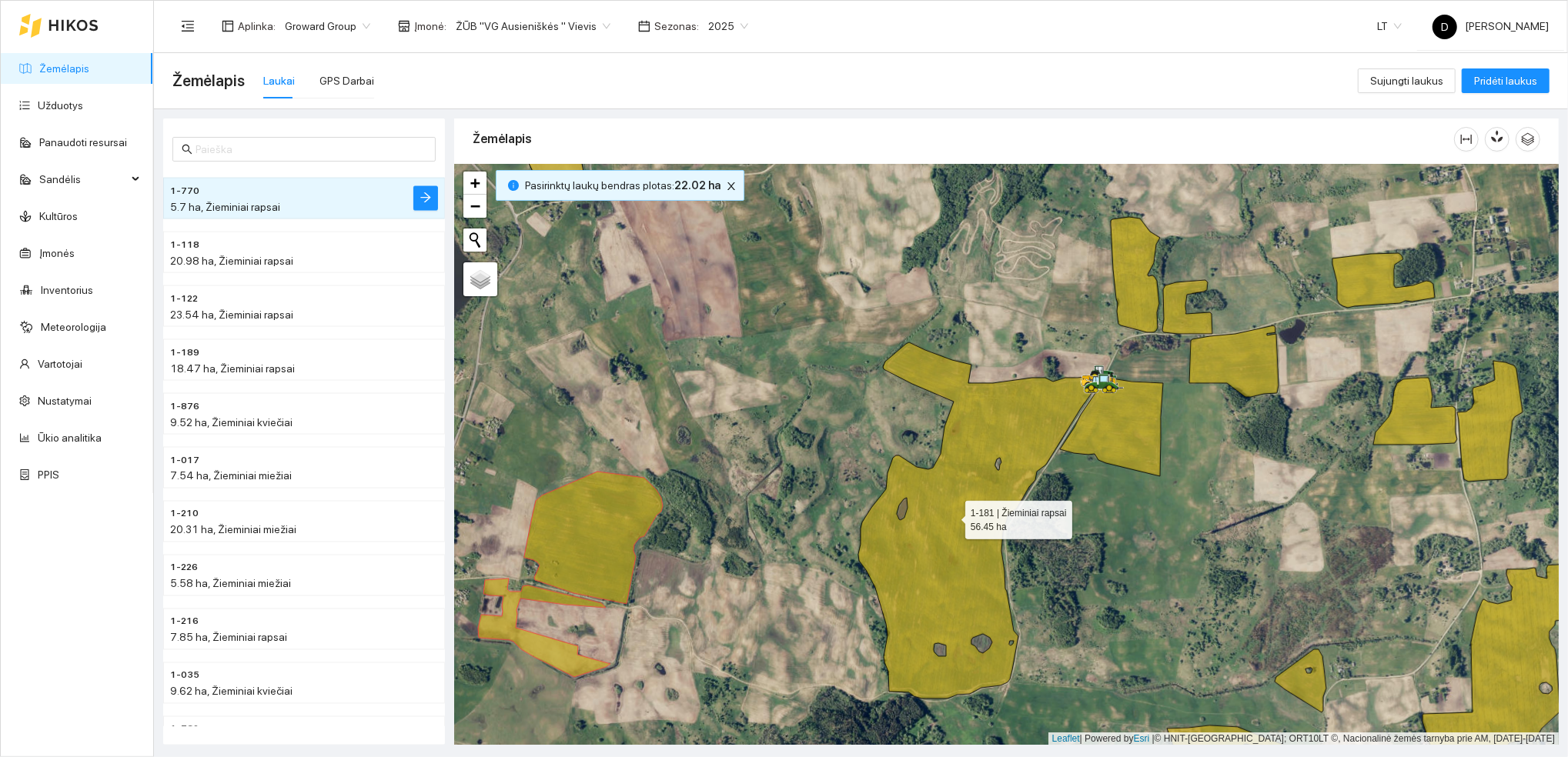
click at [951, 515] on icon at bounding box center [980, 521] width 243 height 357
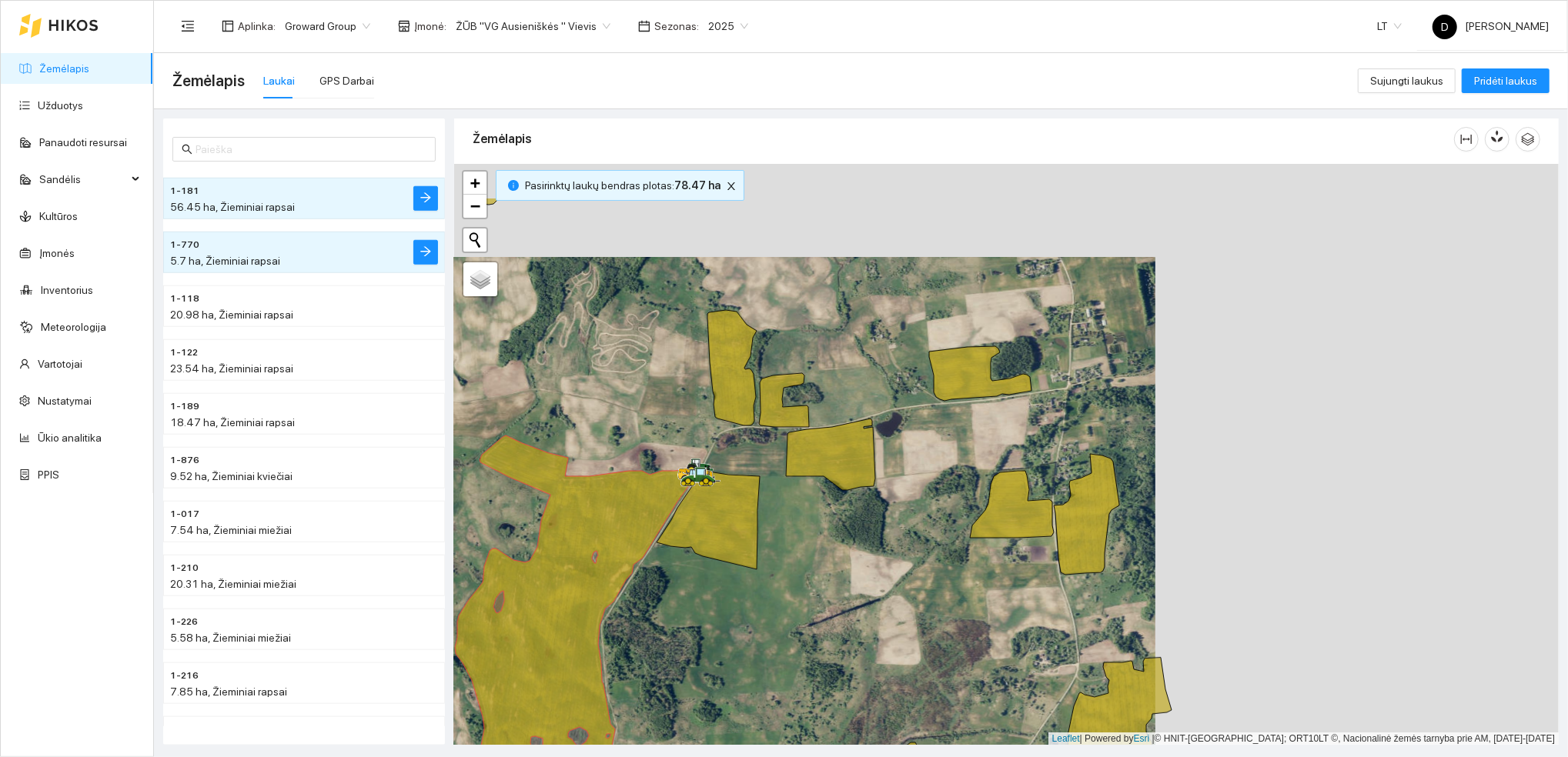
drag, startPoint x: 1114, startPoint y: 550, endPoint x: 711, endPoint y: 644, distance: 413.8
click at [711, 644] on div at bounding box center [1006, 454] width 1104 height 581
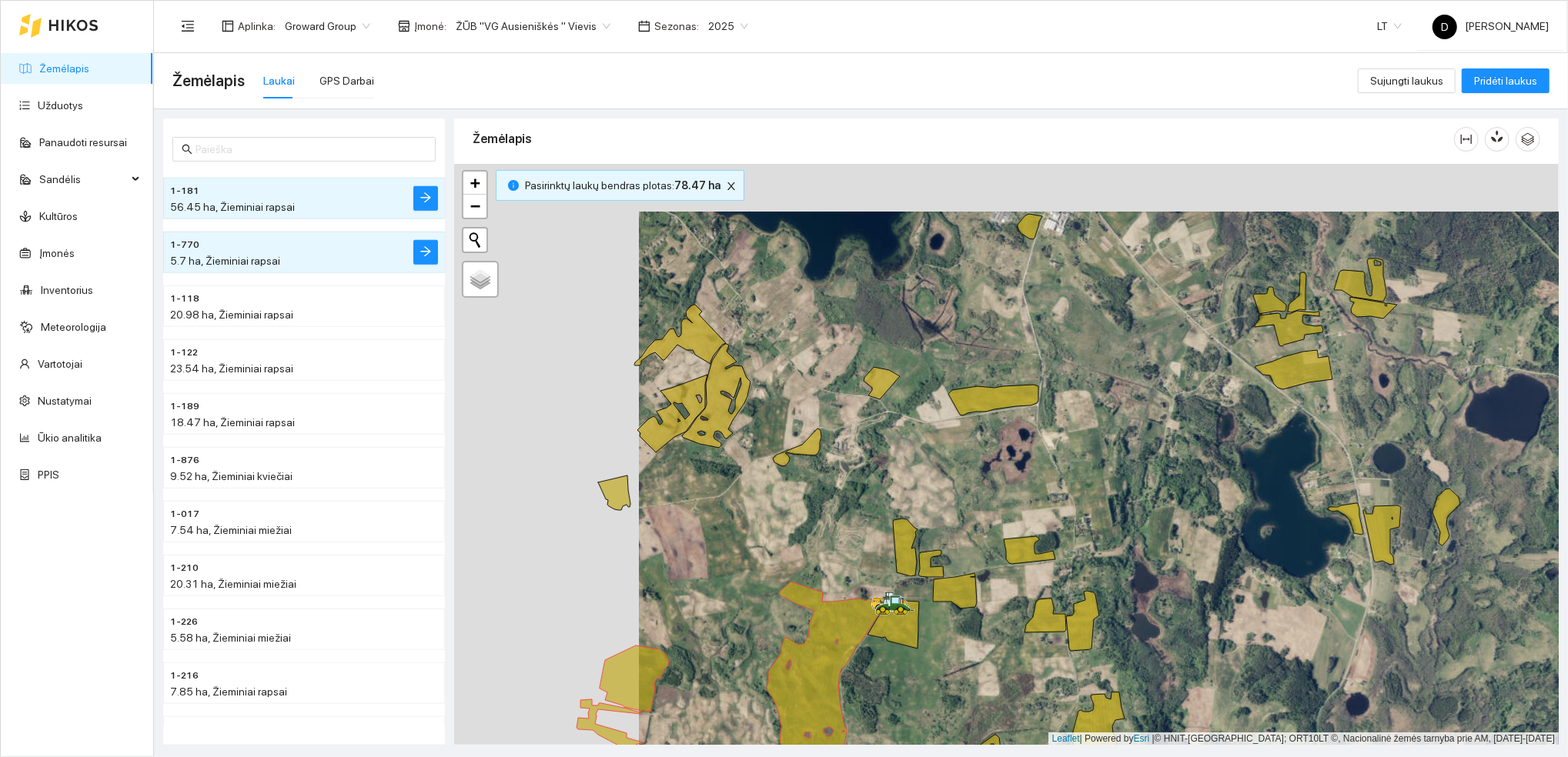
drag, startPoint x: 984, startPoint y: 401, endPoint x: 1170, endPoint y: 450, distance: 192.3
click at [1169, 450] on div at bounding box center [1006, 454] width 1104 height 581
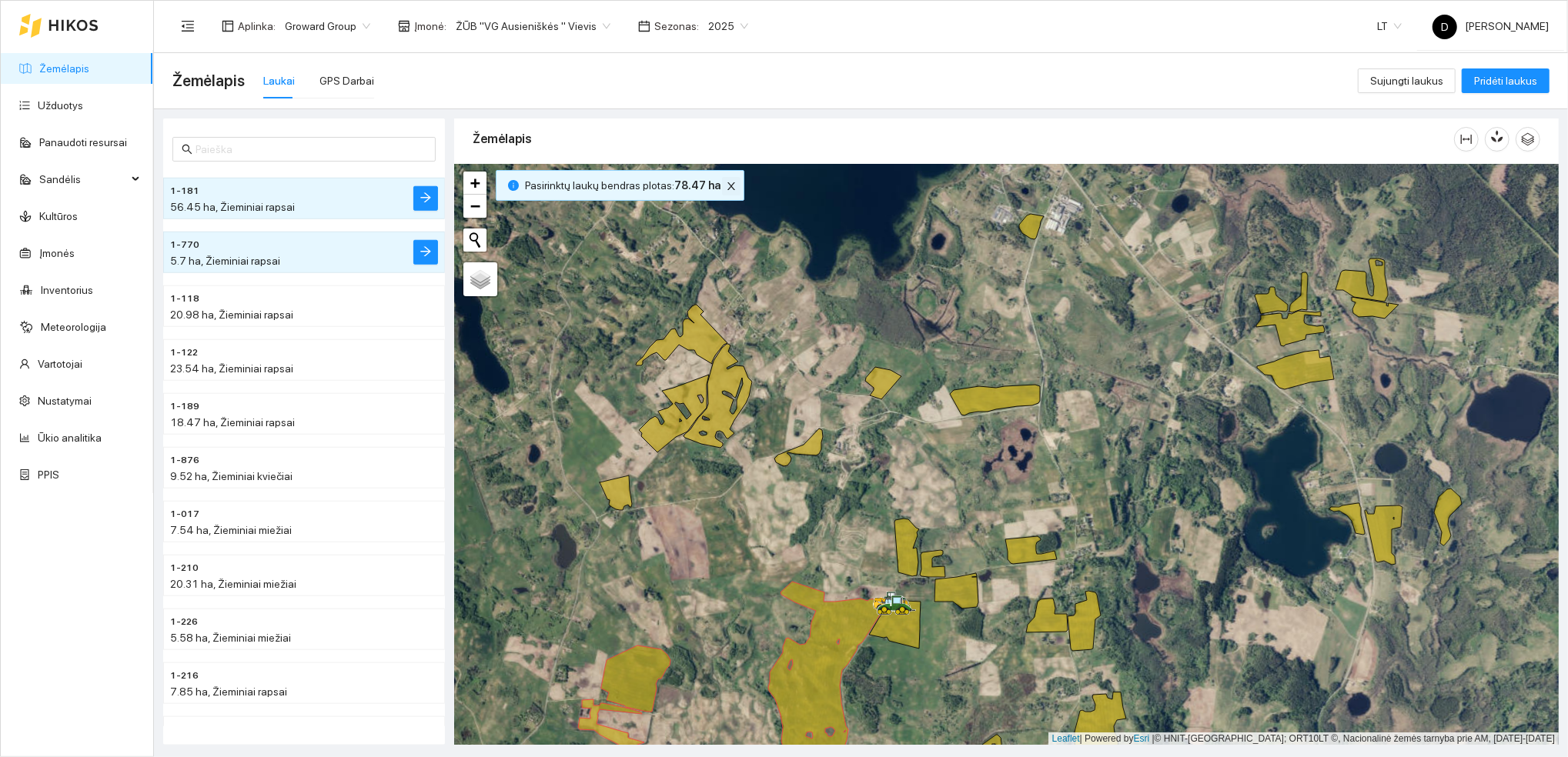
click at [727, 188] on icon "close" at bounding box center [731, 186] width 7 height 7
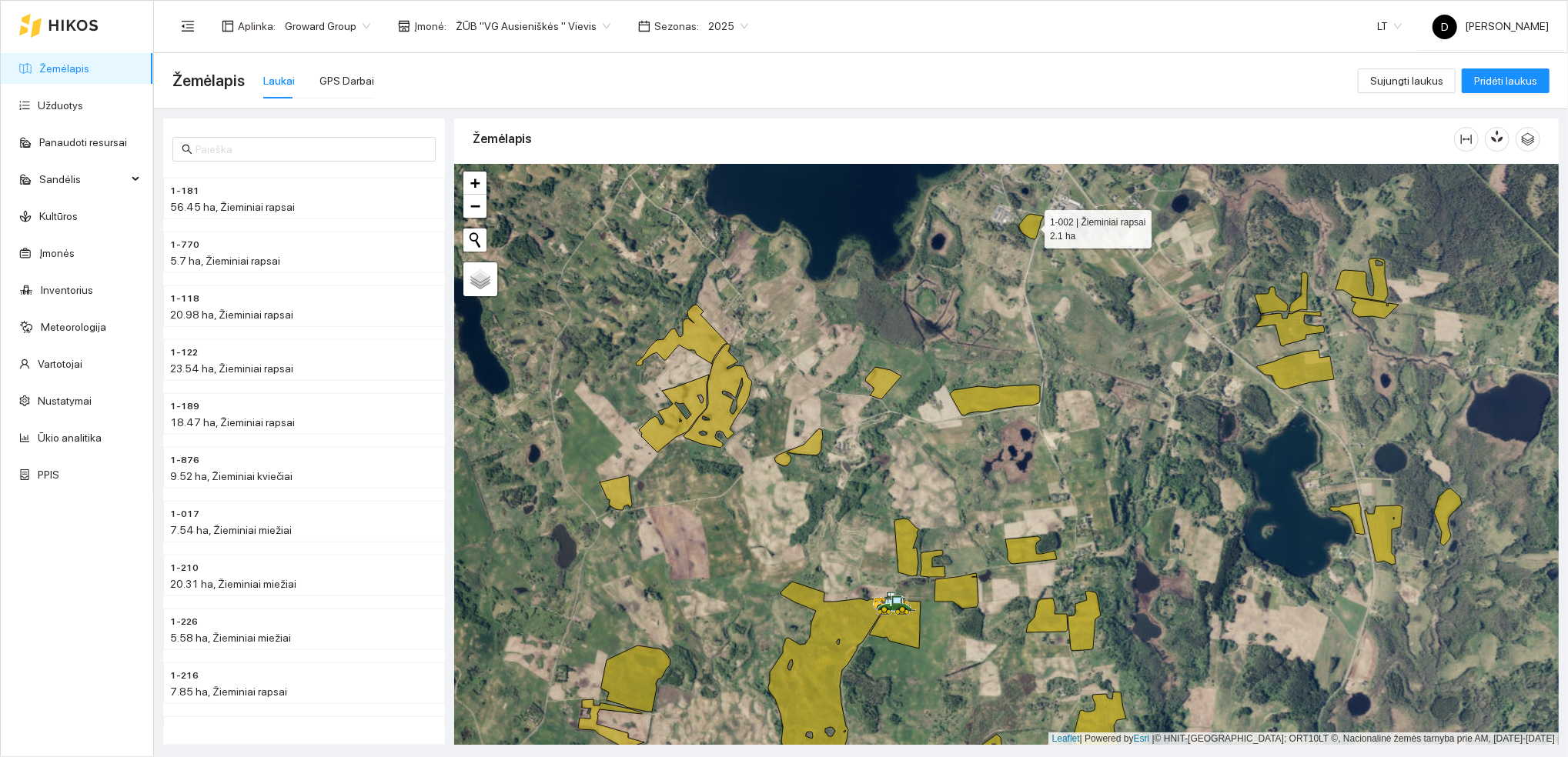
click at [1032, 222] on icon at bounding box center [1031, 226] width 25 height 25
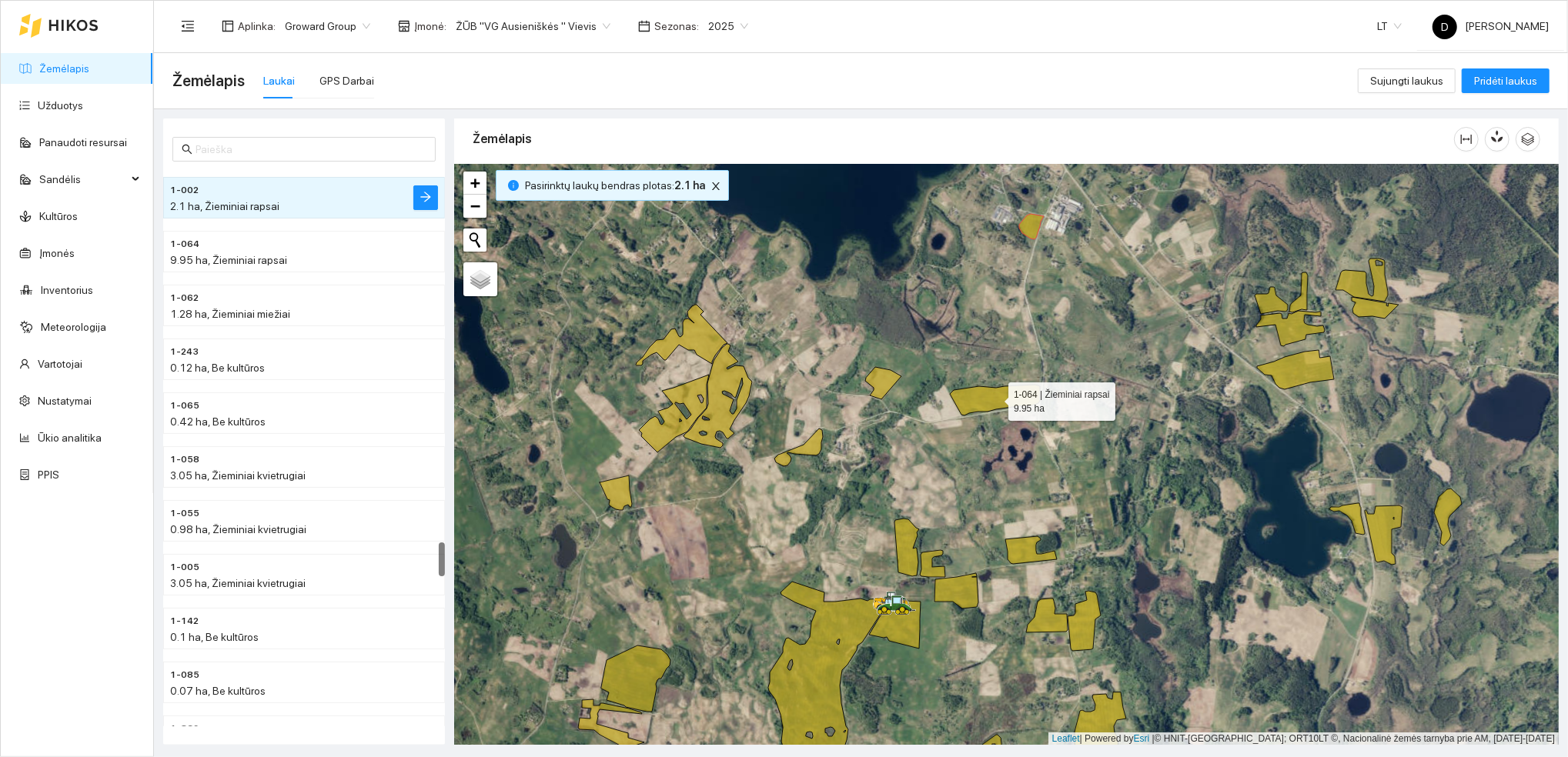
click at [1010, 398] on icon at bounding box center [994, 399] width 90 height 31
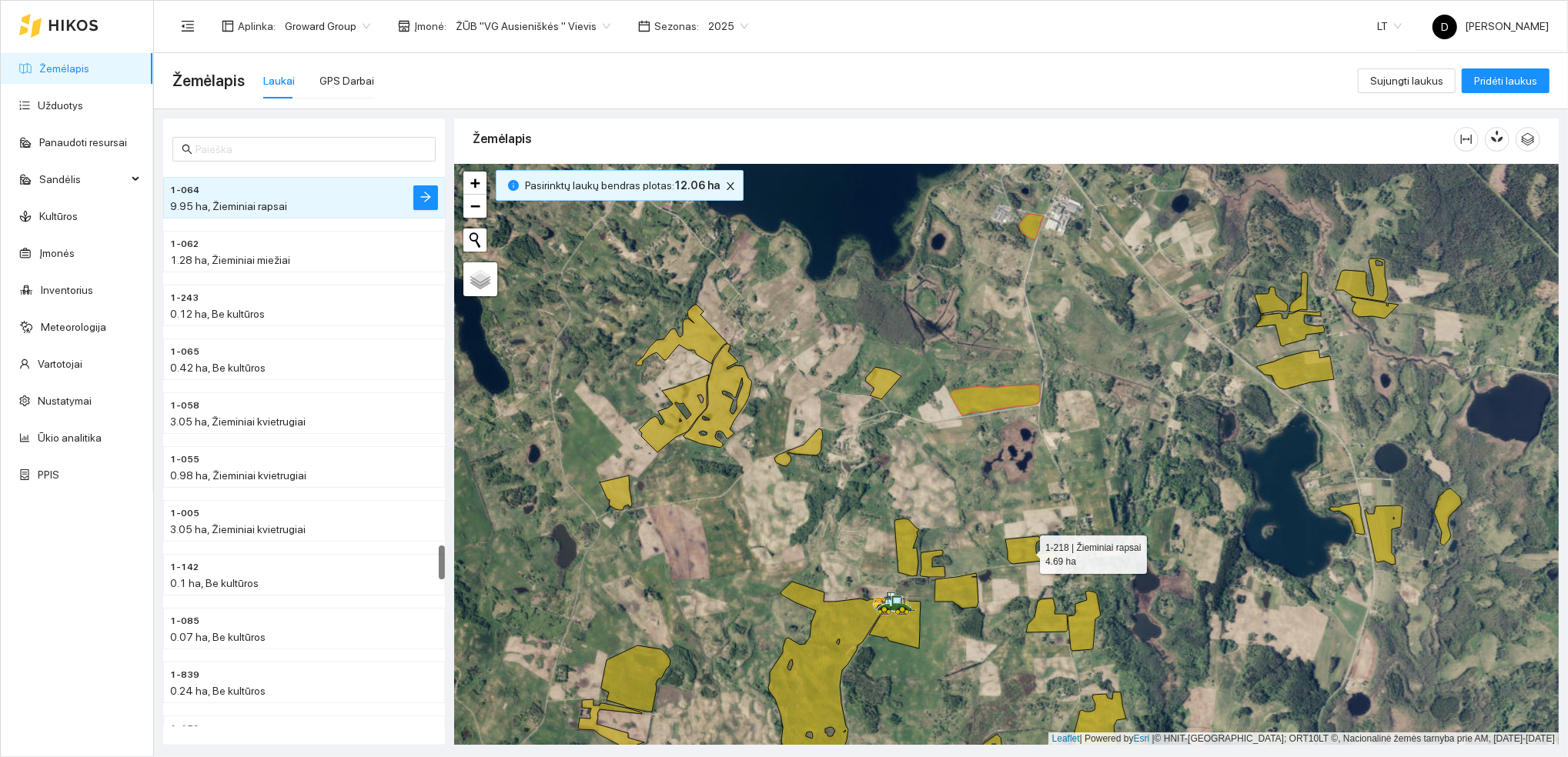
click at [1043, 554] on icon at bounding box center [1031, 550] width 52 height 28
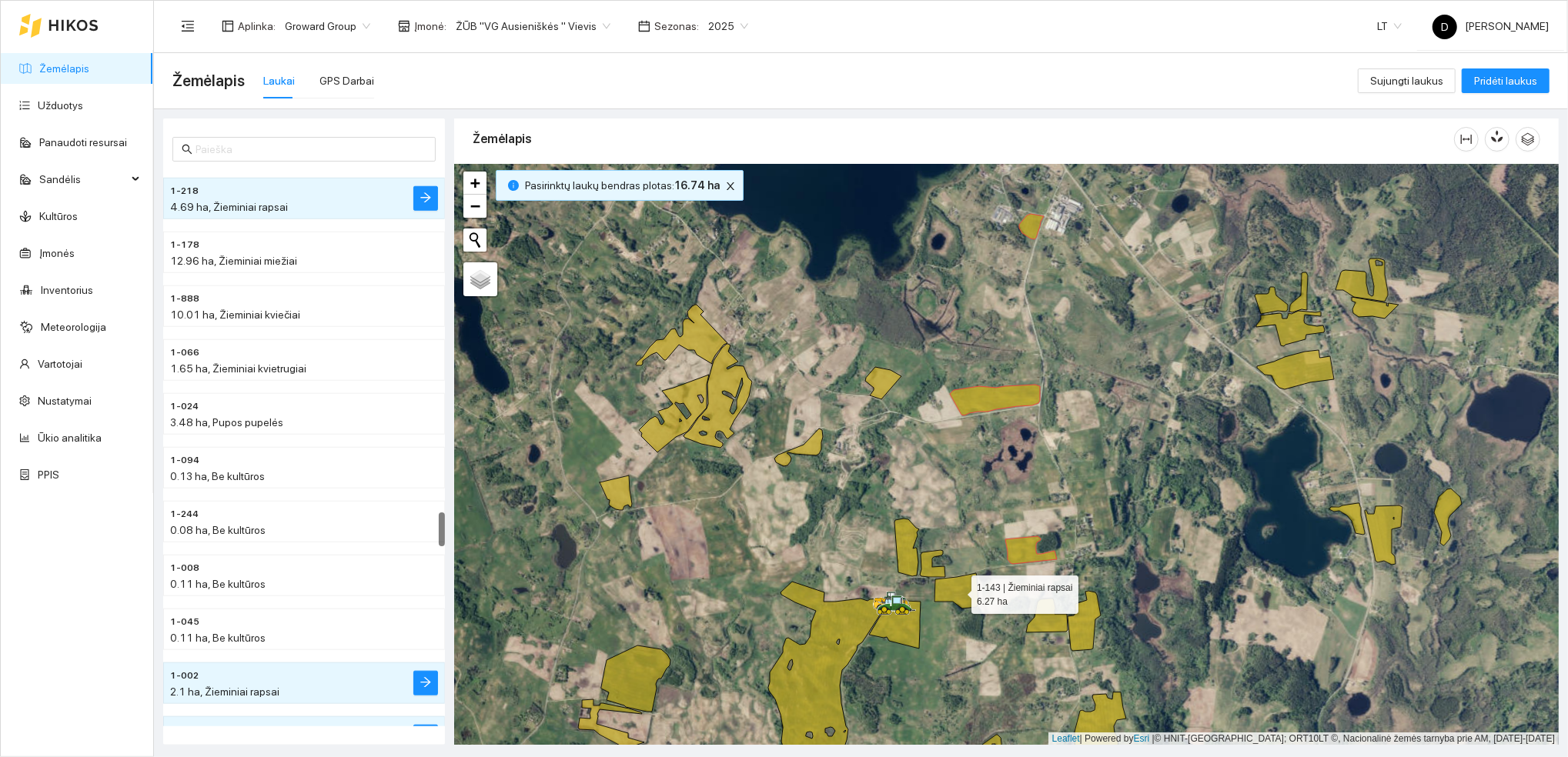
click at [967, 592] on icon at bounding box center [956, 591] width 44 height 35
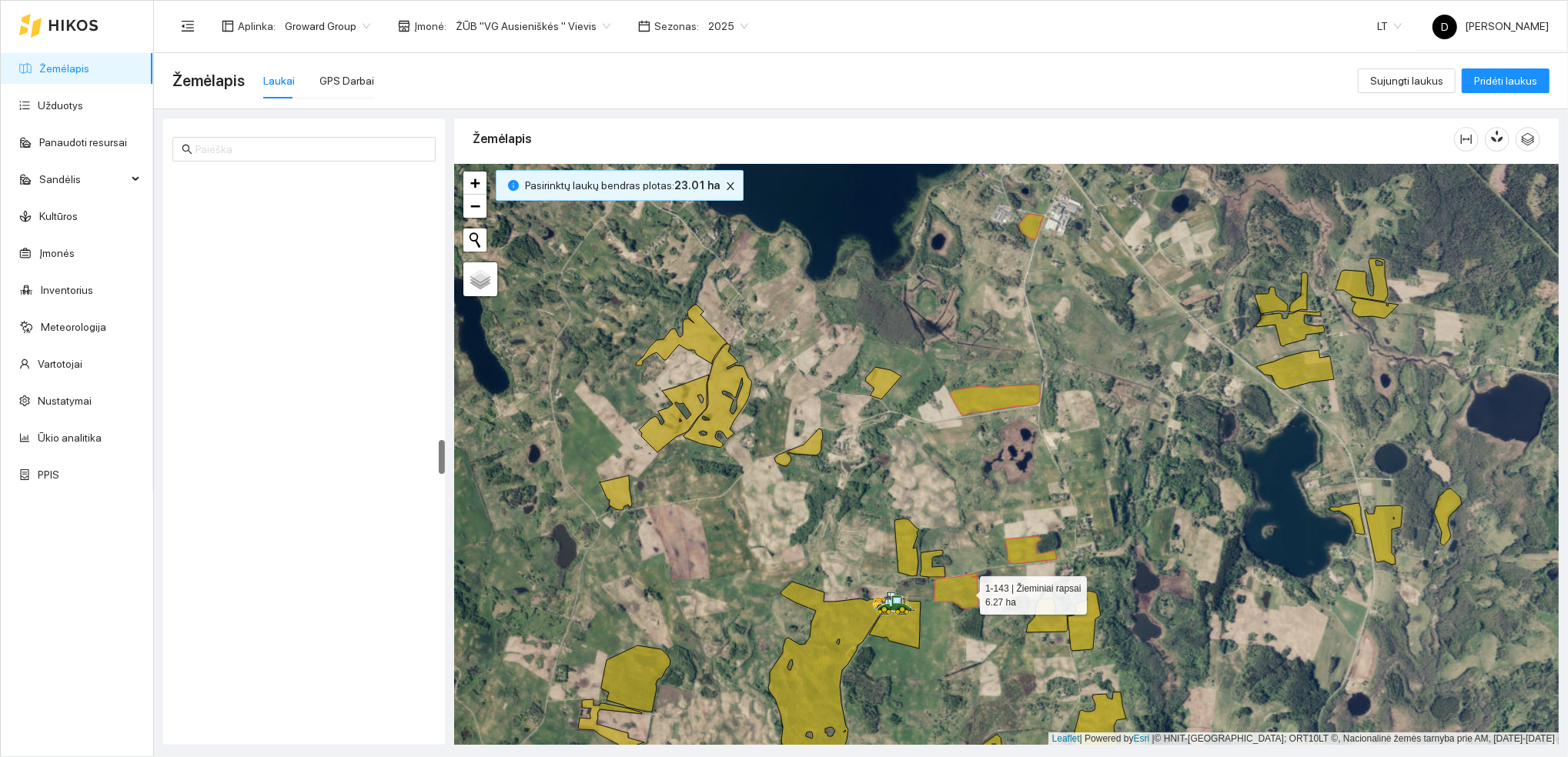
scroll to position [4405, 0]
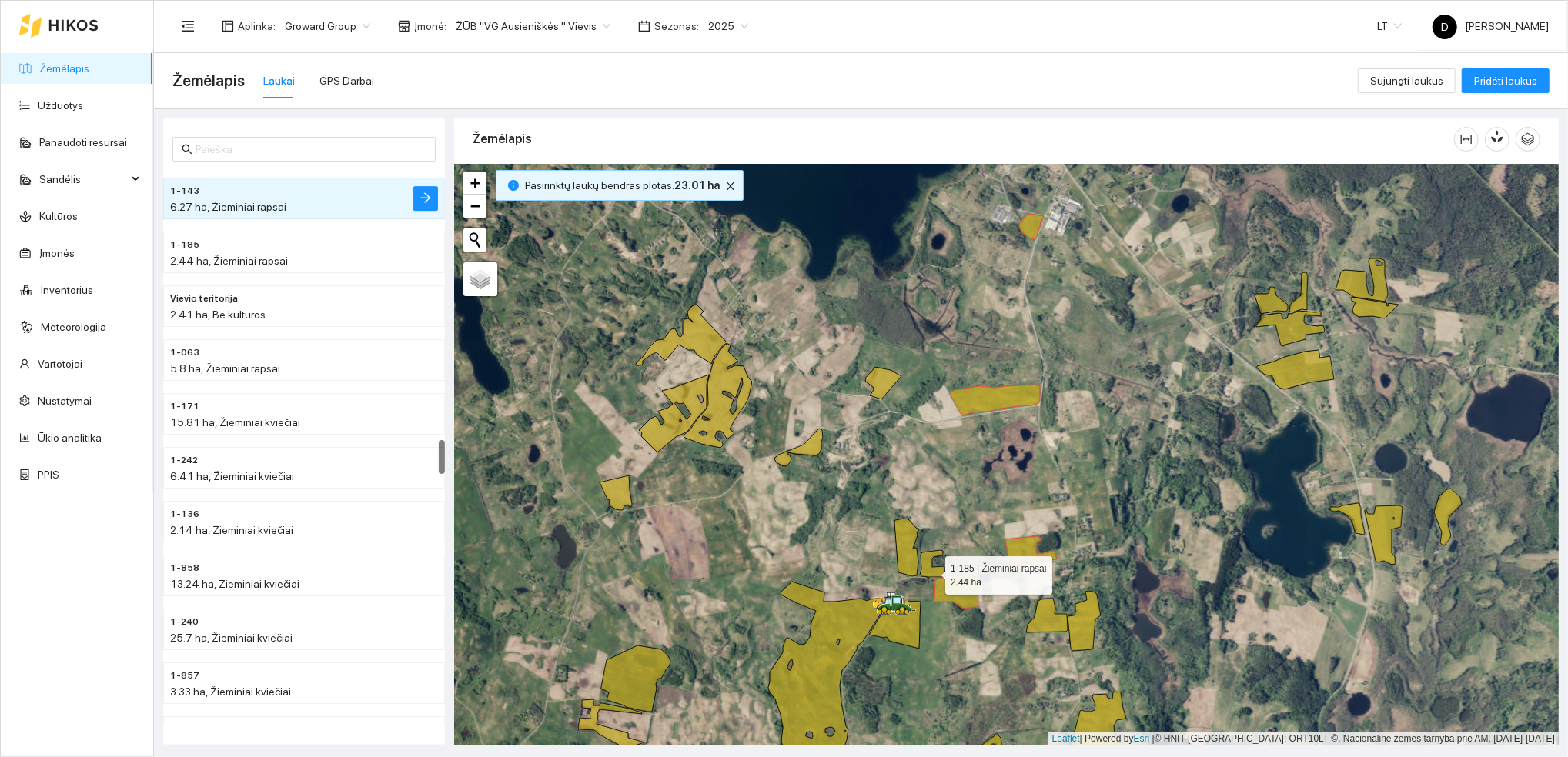
click at [932, 571] on icon at bounding box center [932, 563] width 25 height 27
click at [905, 537] on icon at bounding box center [907, 547] width 25 height 58
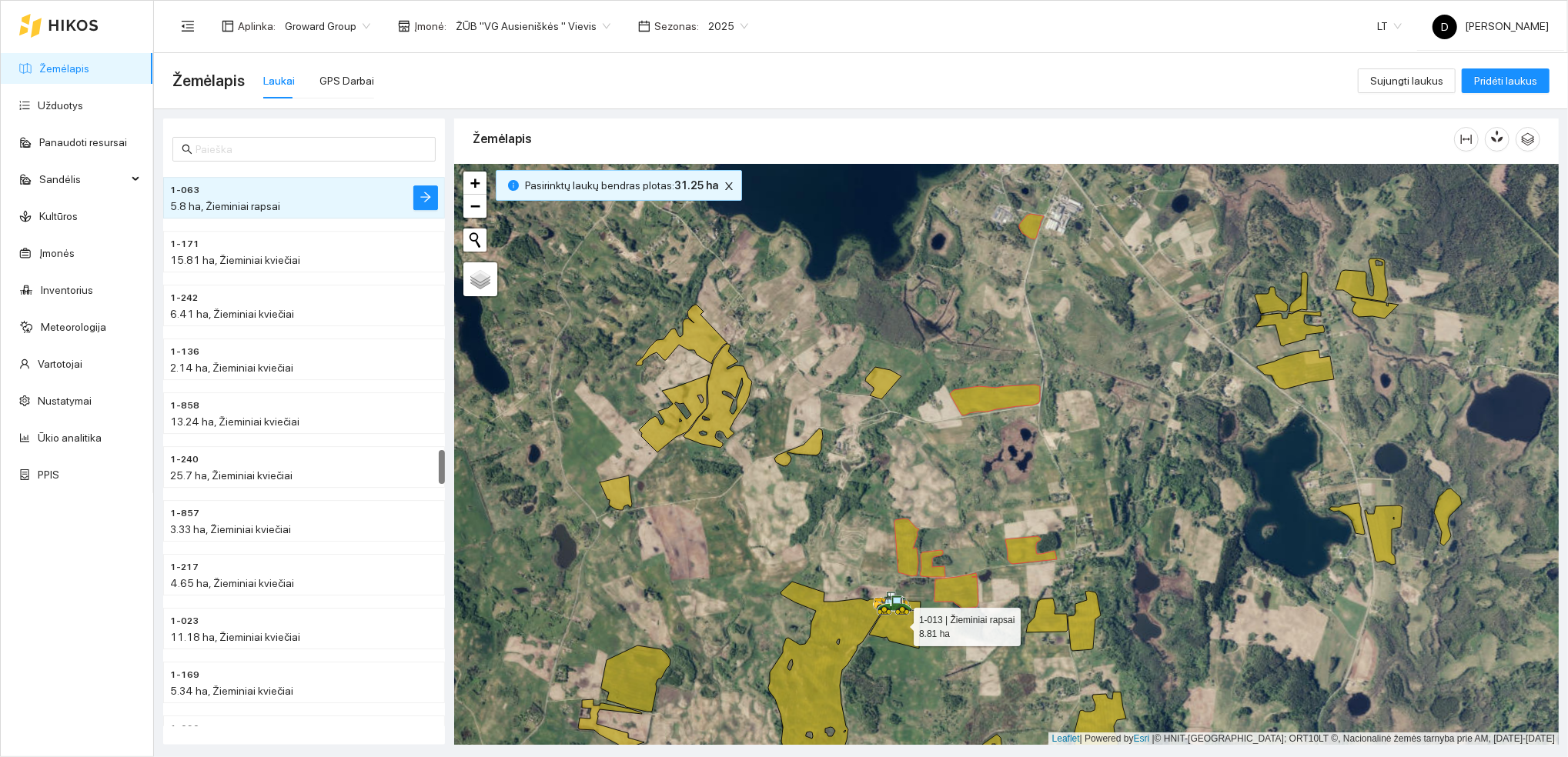
click at [904, 632] on icon at bounding box center [895, 624] width 52 height 50
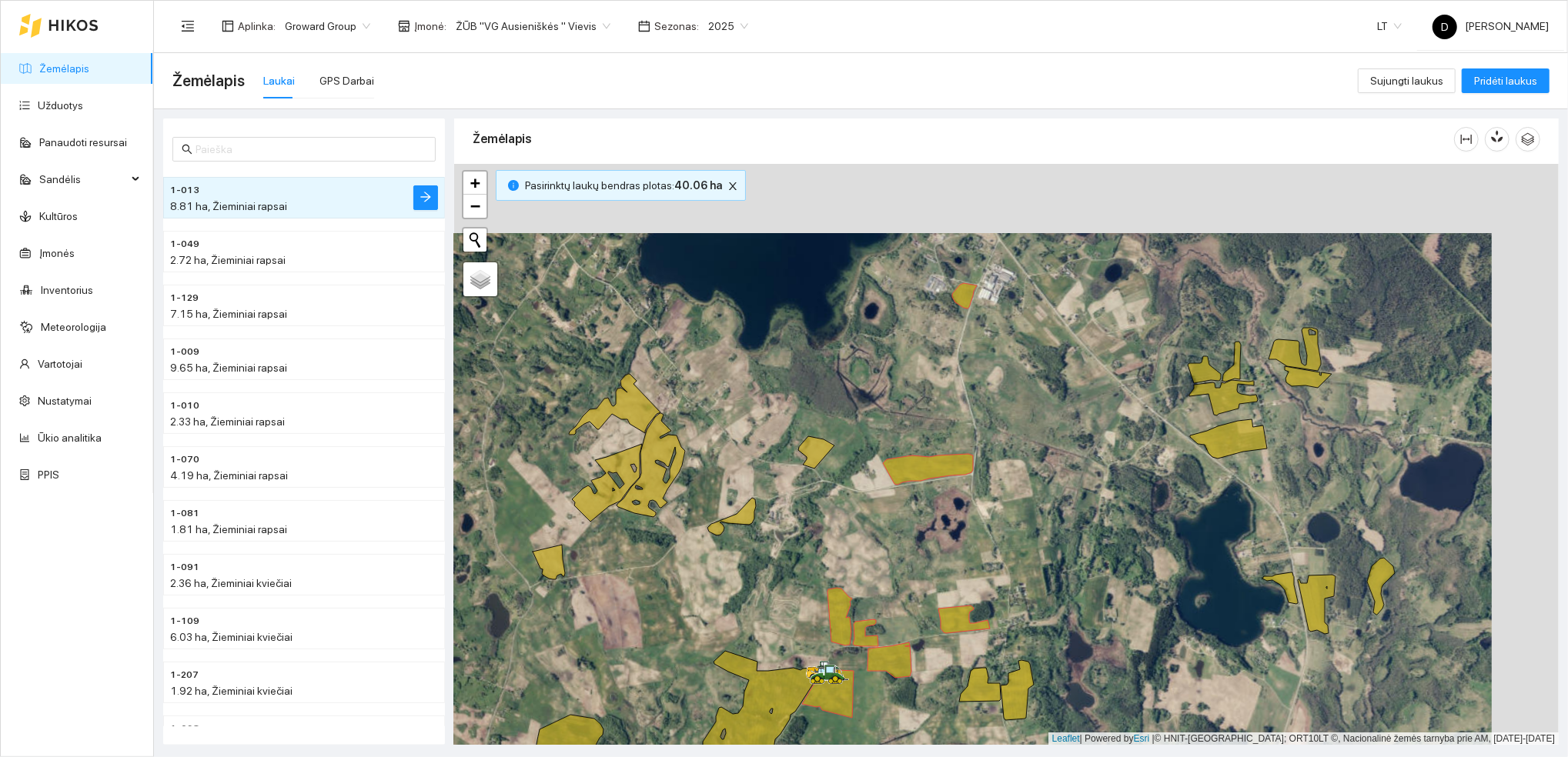
drag, startPoint x: 1000, startPoint y: 314, endPoint x: 934, endPoint y: 389, distance: 99.9
click at [934, 389] on div at bounding box center [1006, 454] width 1104 height 581
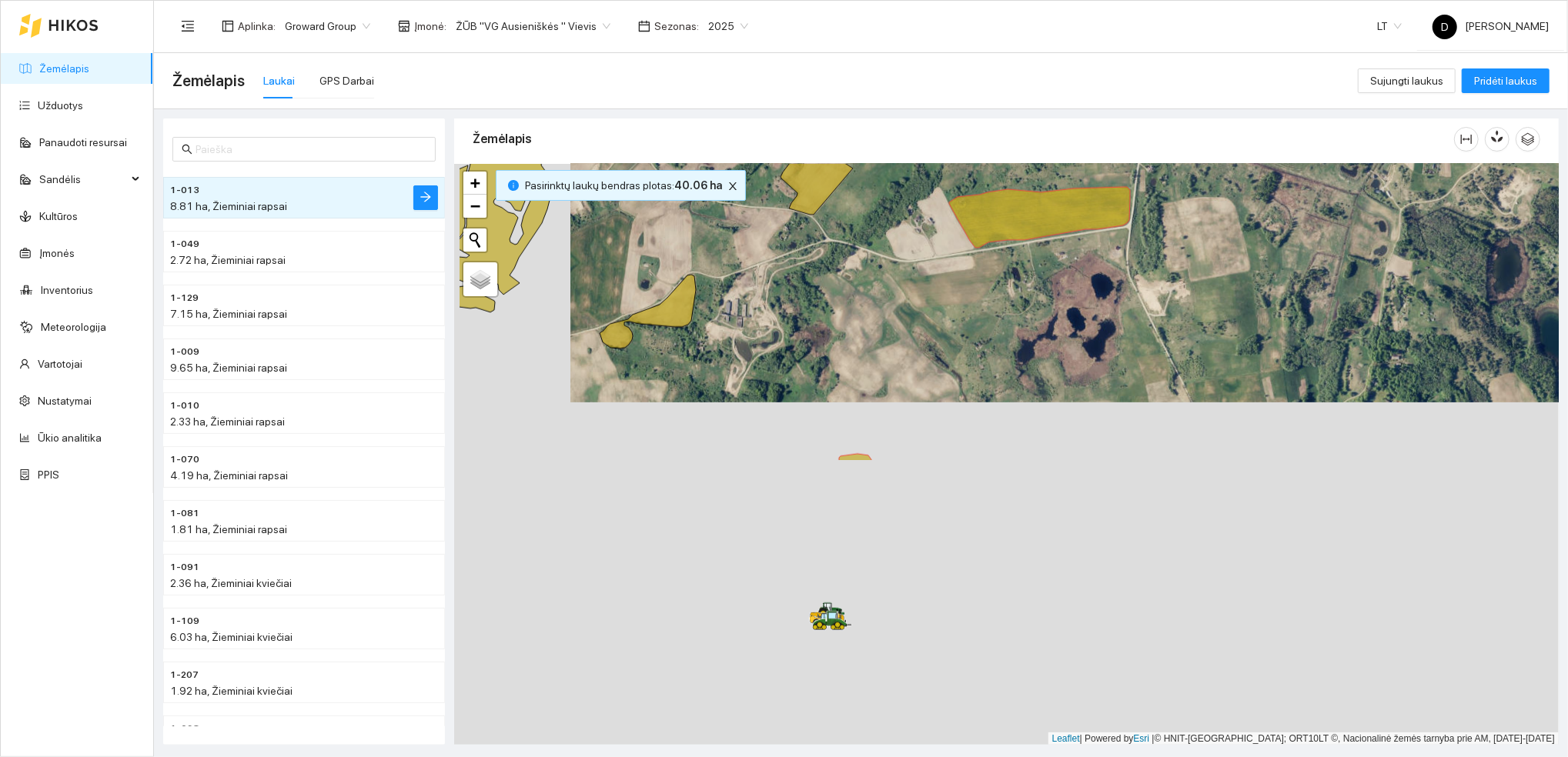
drag, startPoint x: 790, startPoint y: 668, endPoint x: 906, endPoint y: 324, distance: 363.0
click at [906, 324] on div at bounding box center [1006, 454] width 1104 height 581
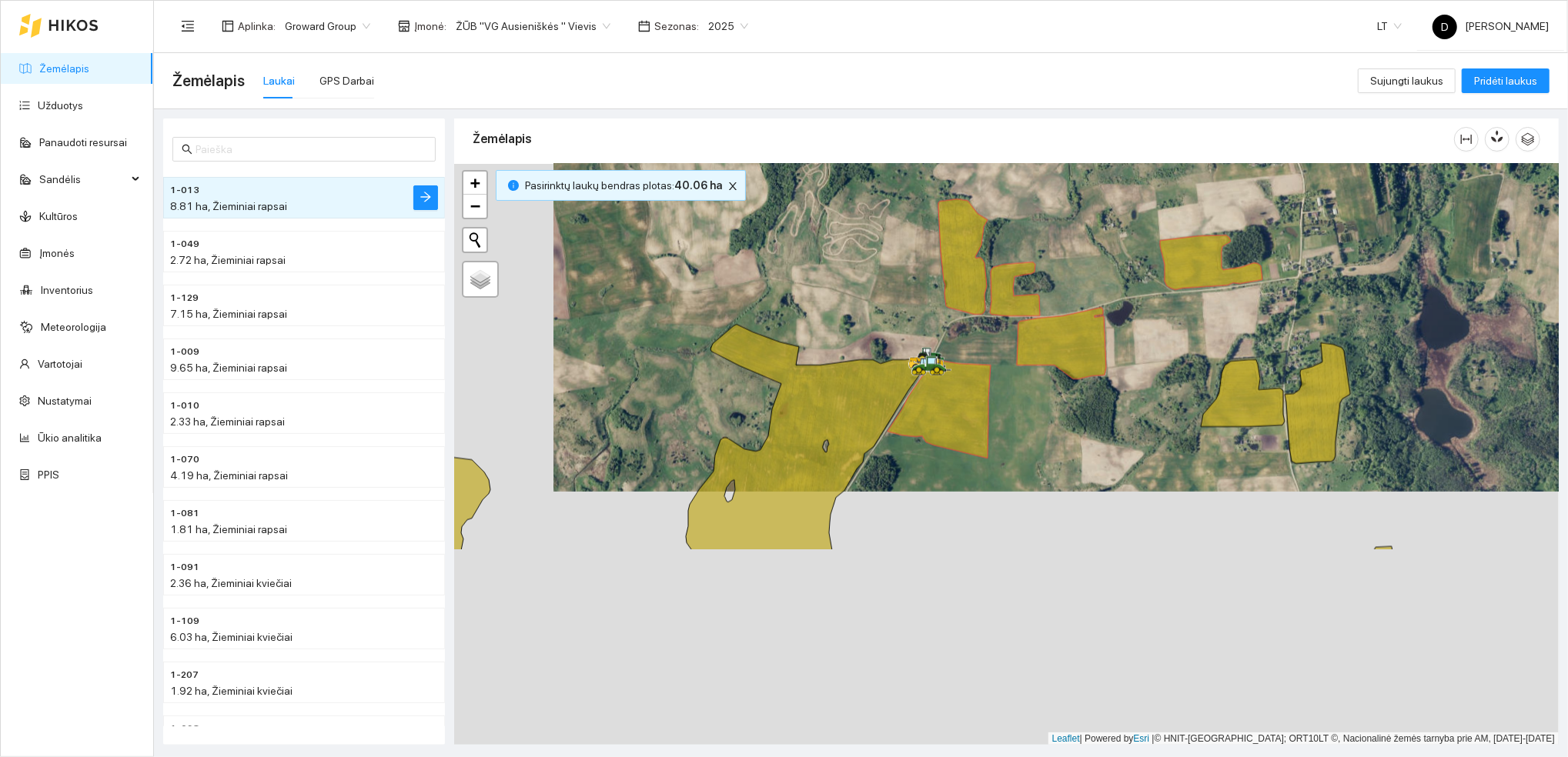
drag, startPoint x: 923, startPoint y: 656, endPoint x: 1024, endPoint y: 401, distance: 274.3
click at [1024, 401] on div at bounding box center [1006, 454] width 1104 height 581
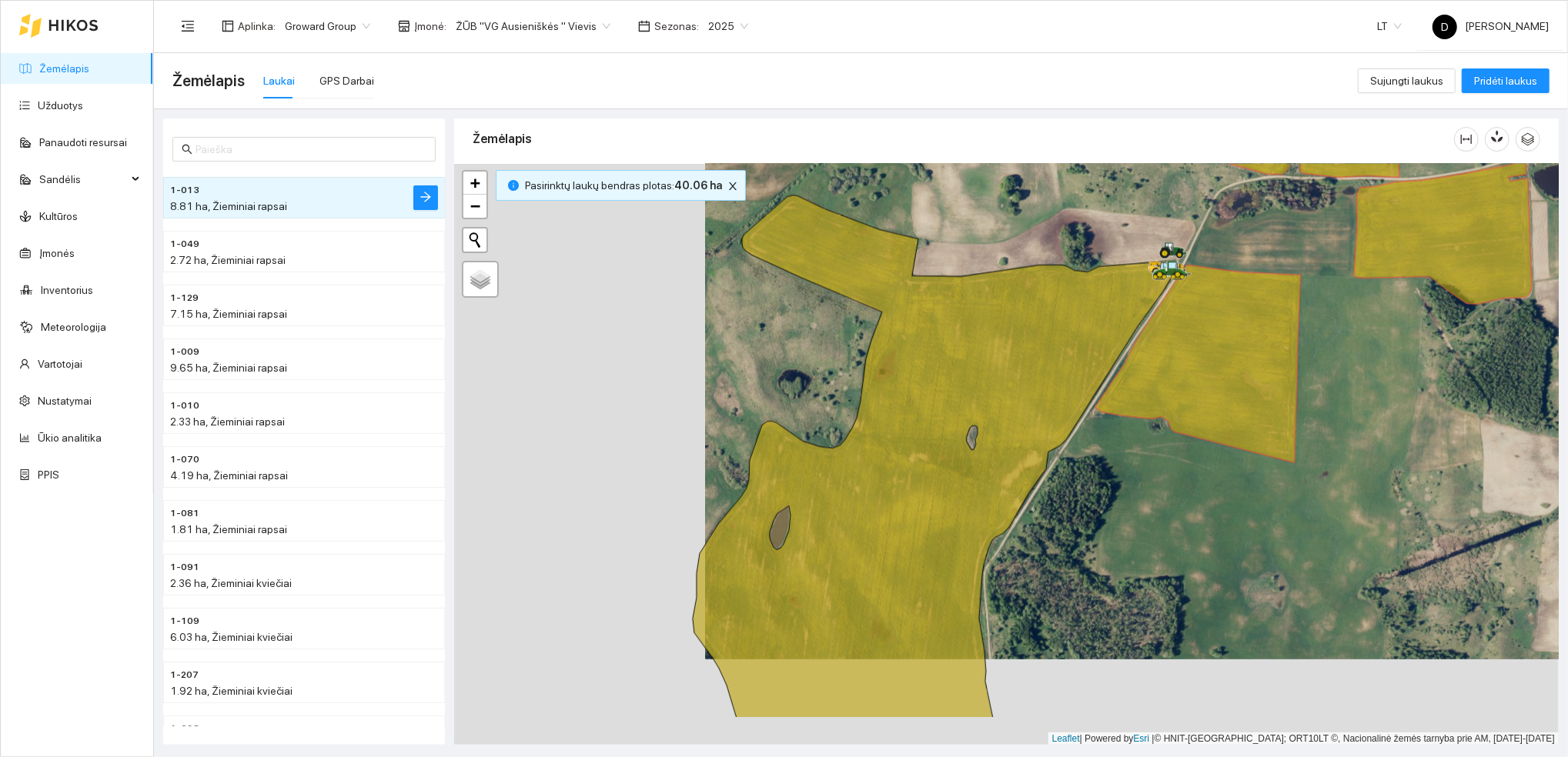
drag, startPoint x: 868, startPoint y: 554, endPoint x: 1119, endPoint y: 466, distance: 266.0
click at [1119, 466] on div at bounding box center [1006, 454] width 1104 height 581
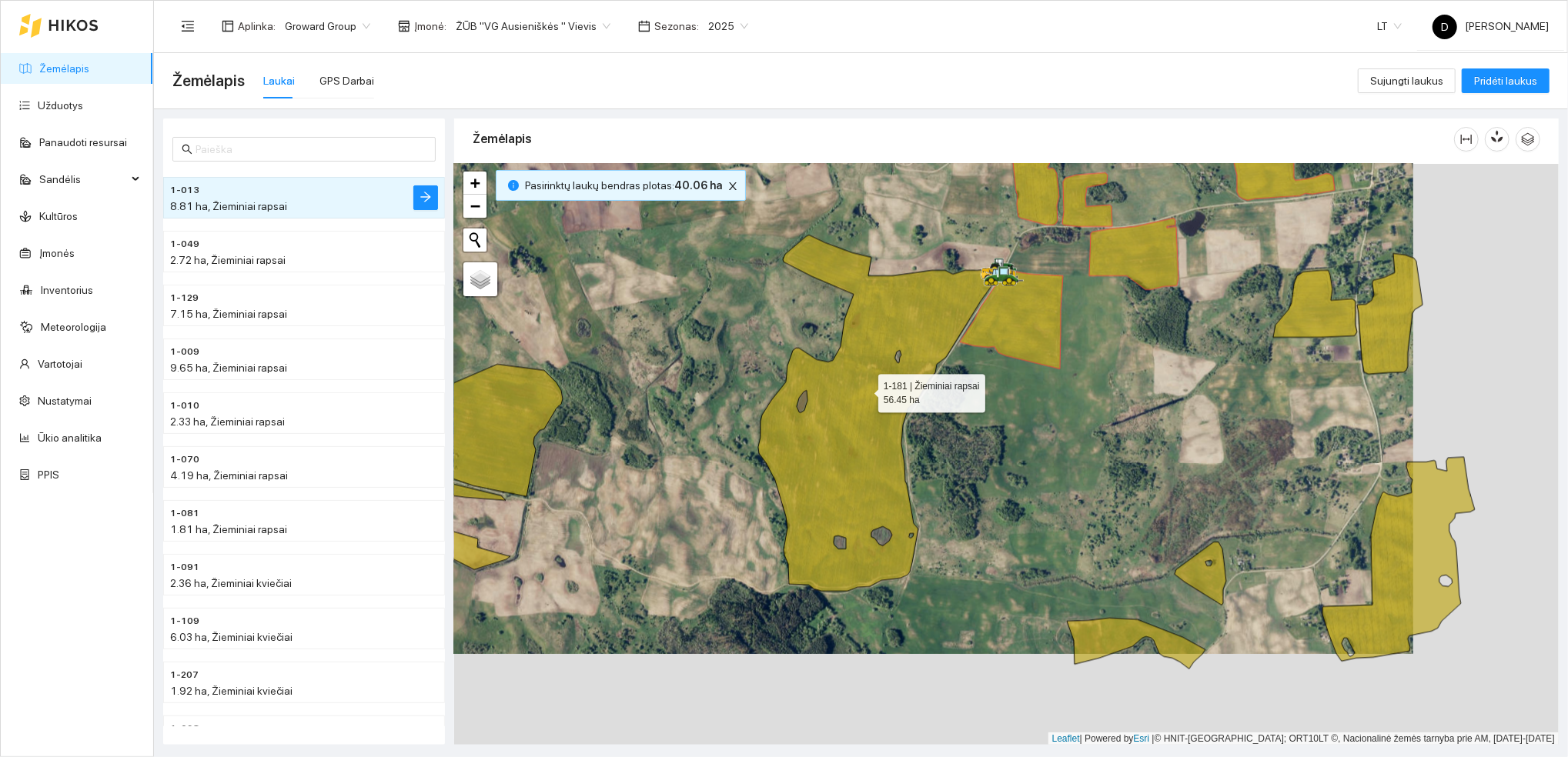
drag, startPoint x: 1011, startPoint y: 482, endPoint x: 865, endPoint y: 390, distance: 172.6
click at [865, 390] on icon at bounding box center [880, 413] width 243 height 357
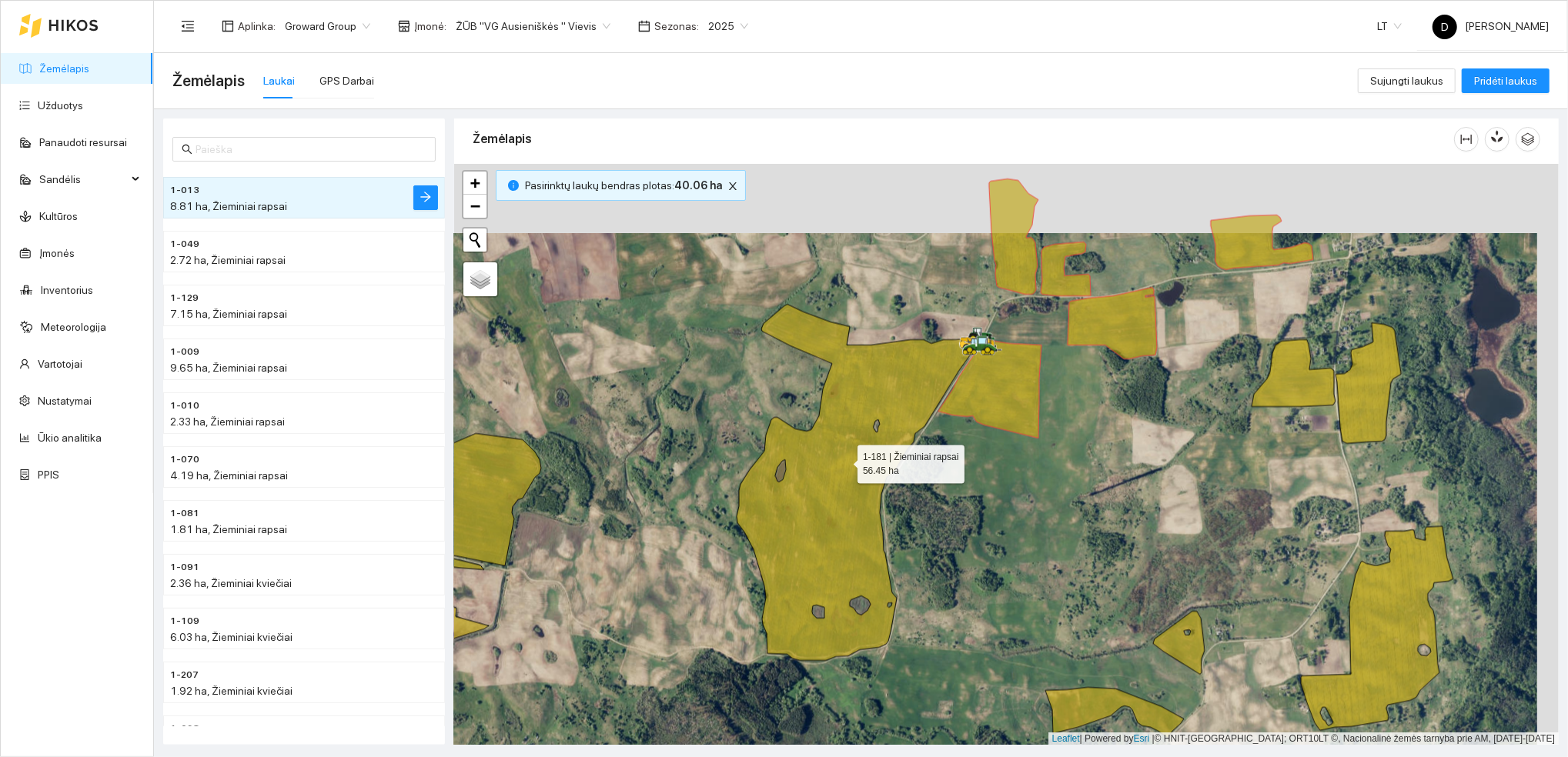
drag, startPoint x: 865, startPoint y: 390, endPoint x: 843, endPoint y: 460, distance: 73.4
click at [843, 460] on icon at bounding box center [858, 483] width 243 height 357
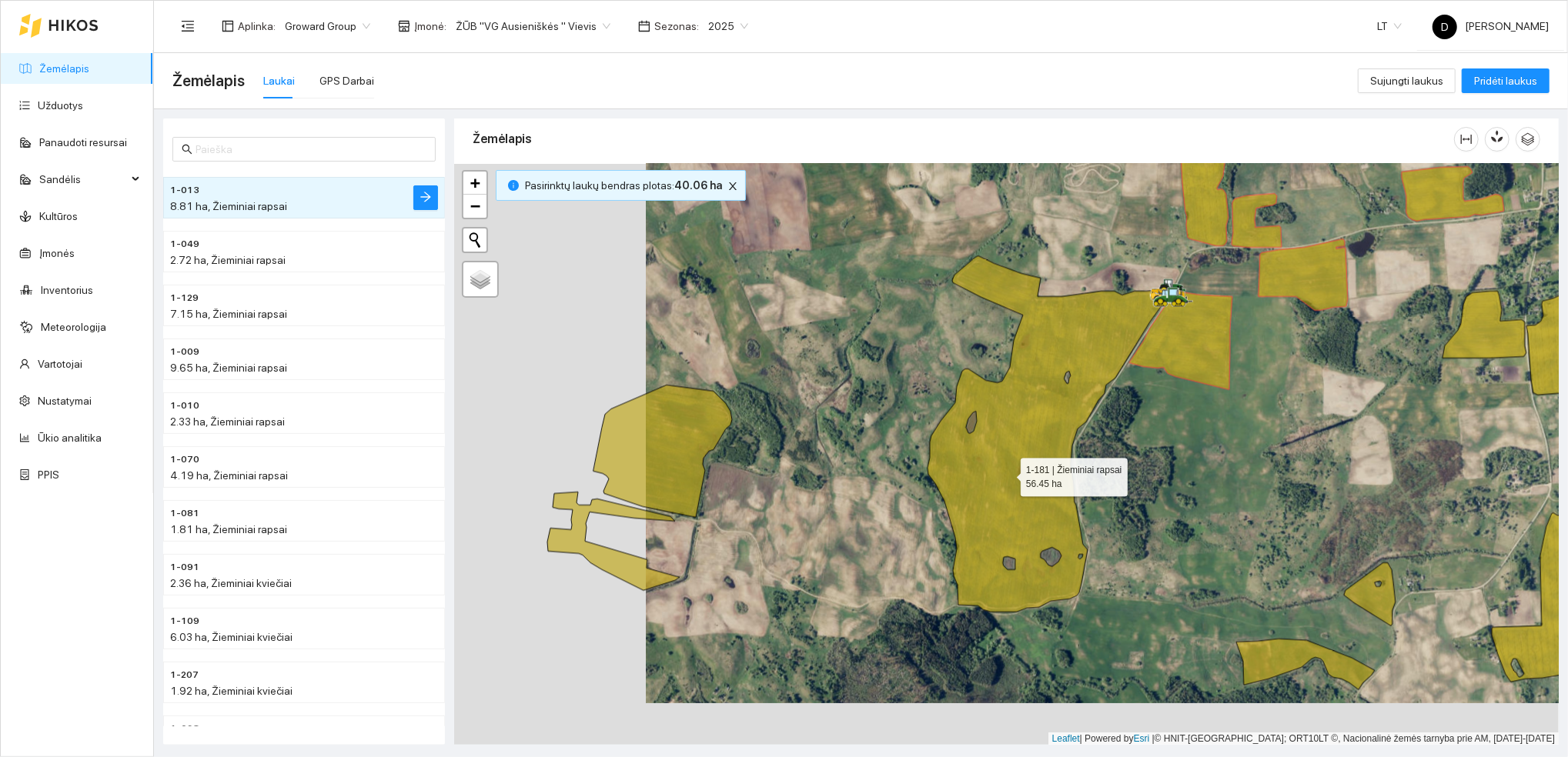
drag, startPoint x: 814, startPoint y: 516, endPoint x: 1006, endPoint y: 474, distance: 196.5
click at [1006, 474] on icon at bounding box center [1049, 434] width 243 height 357
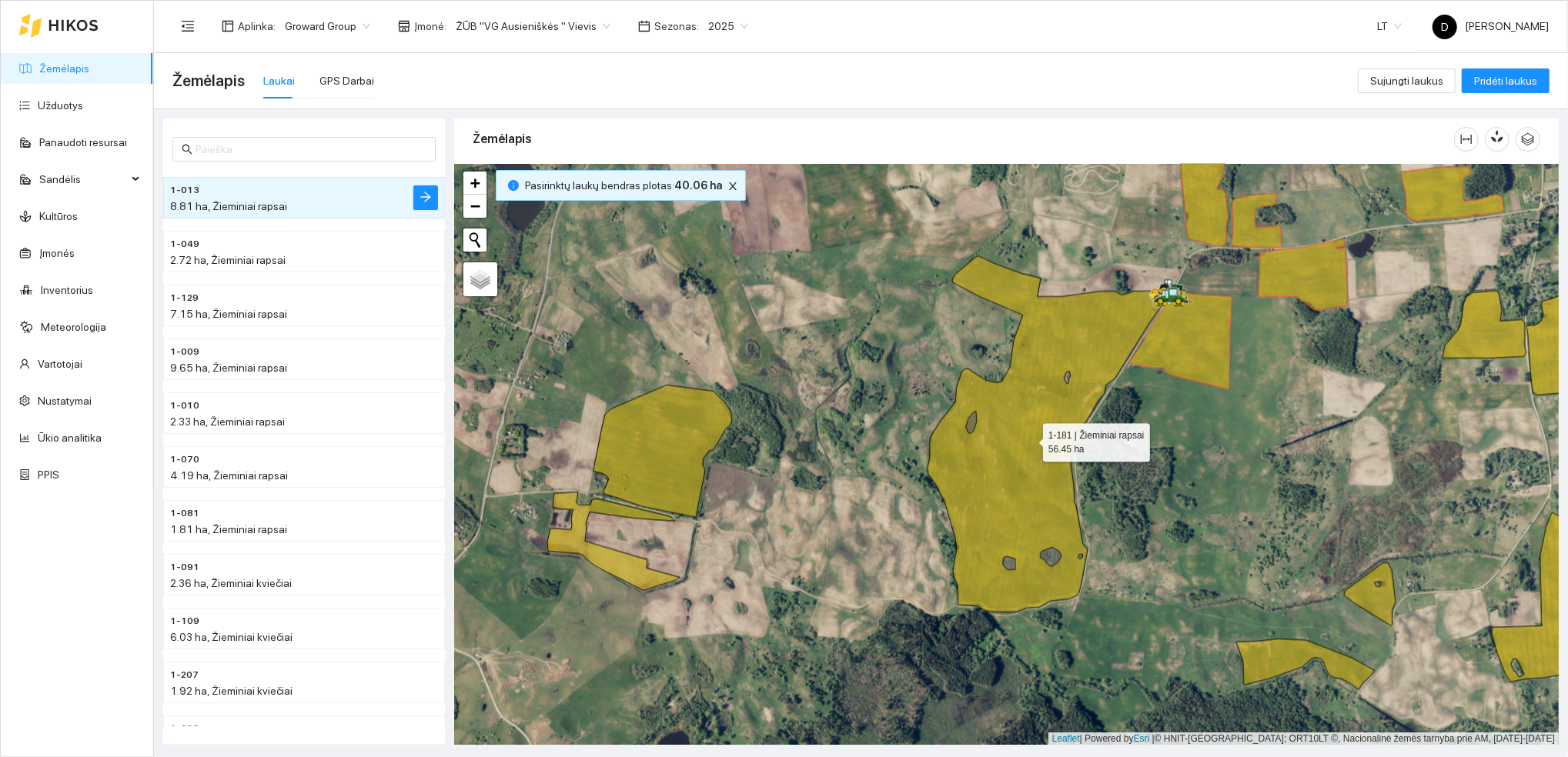
click at [1061, 330] on icon at bounding box center [1049, 434] width 243 height 357
click at [1080, 343] on icon at bounding box center [1049, 434] width 243 height 357
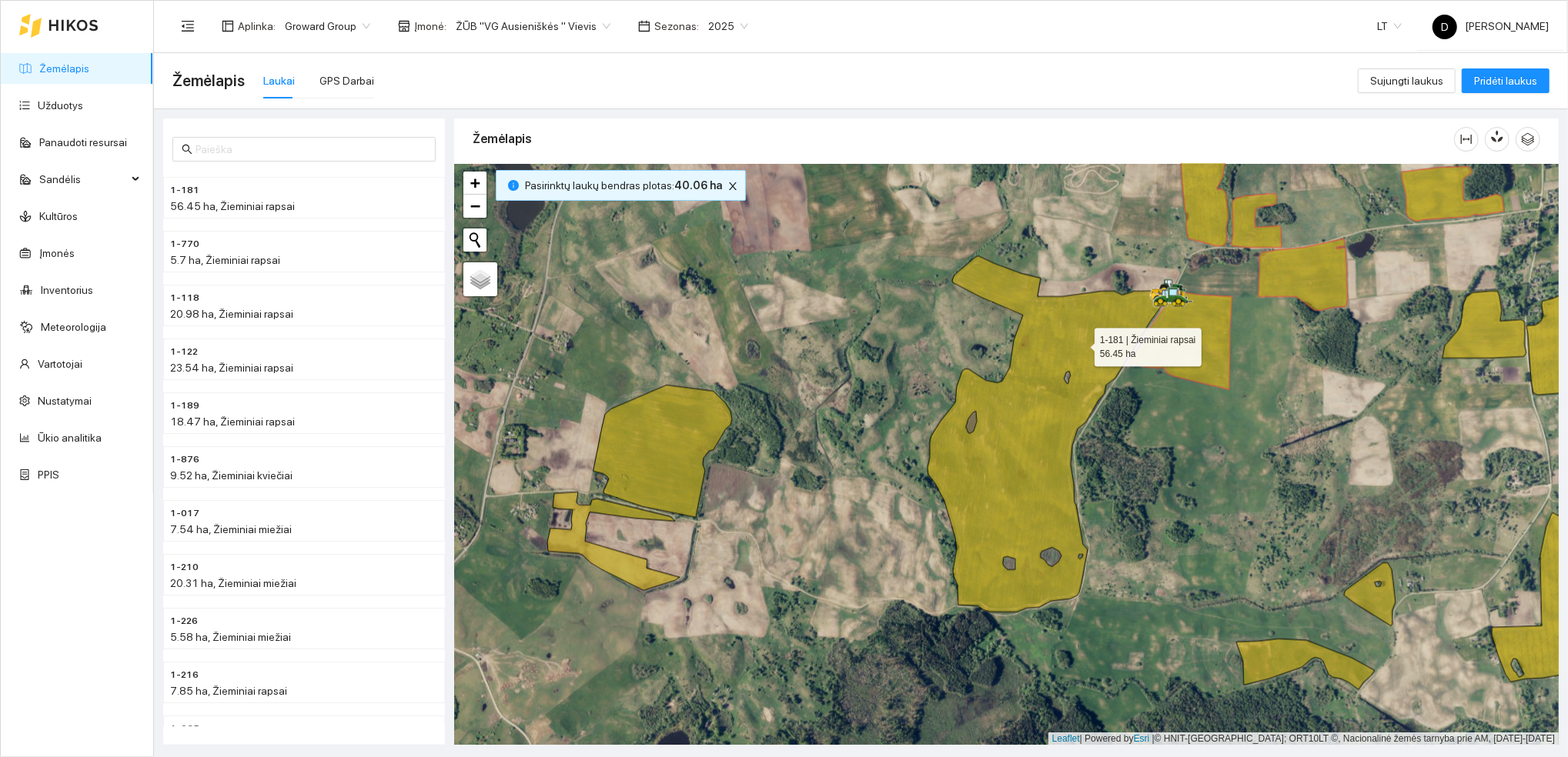
click at [1080, 343] on icon at bounding box center [1049, 434] width 243 height 357
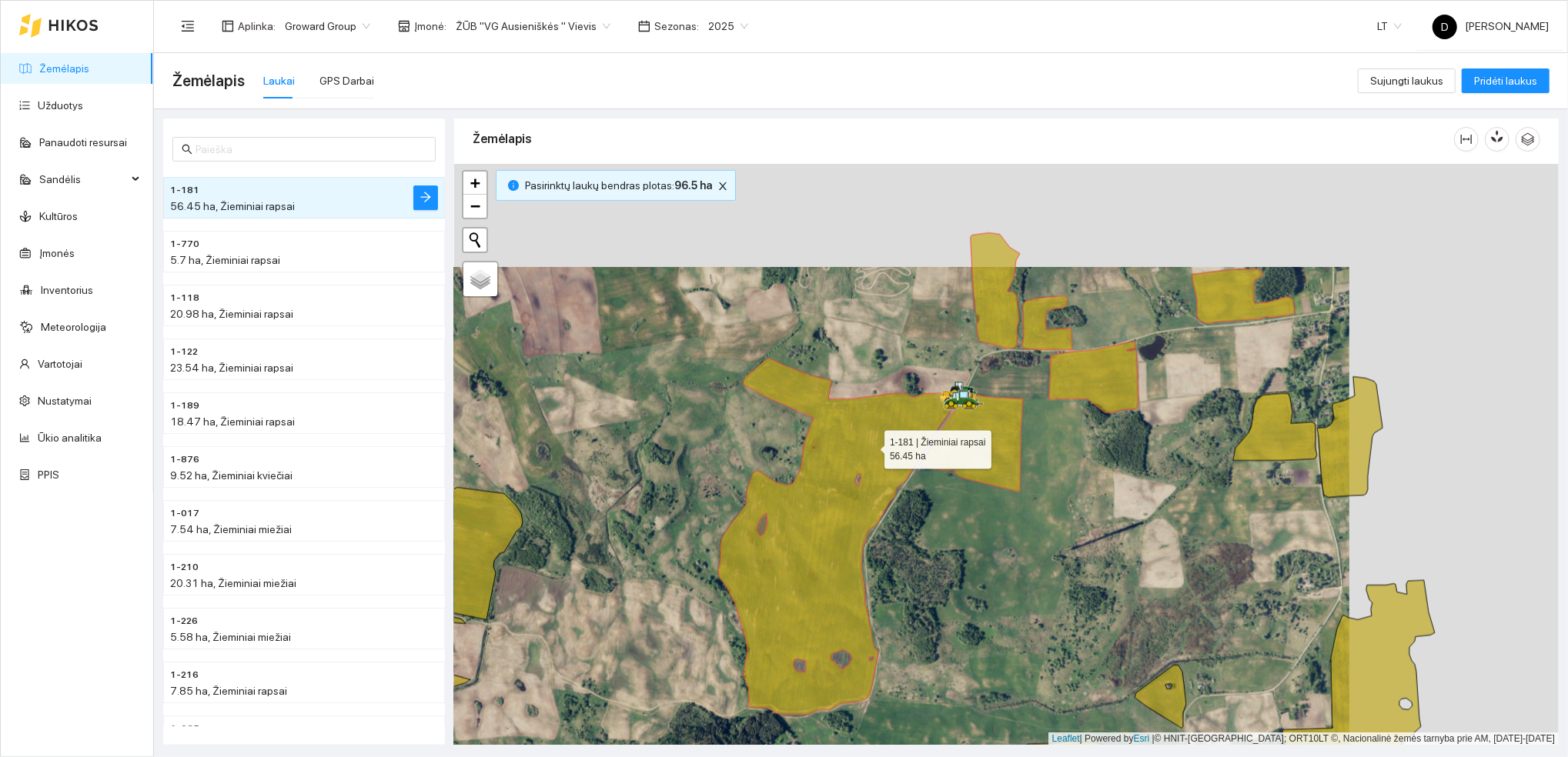
drag, startPoint x: 1080, startPoint y: 343, endPoint x: 871, endPoint y: 446, distance: 233.0
click at [871, 446] on icon at bounding box center [840, 537] width 243 height 357
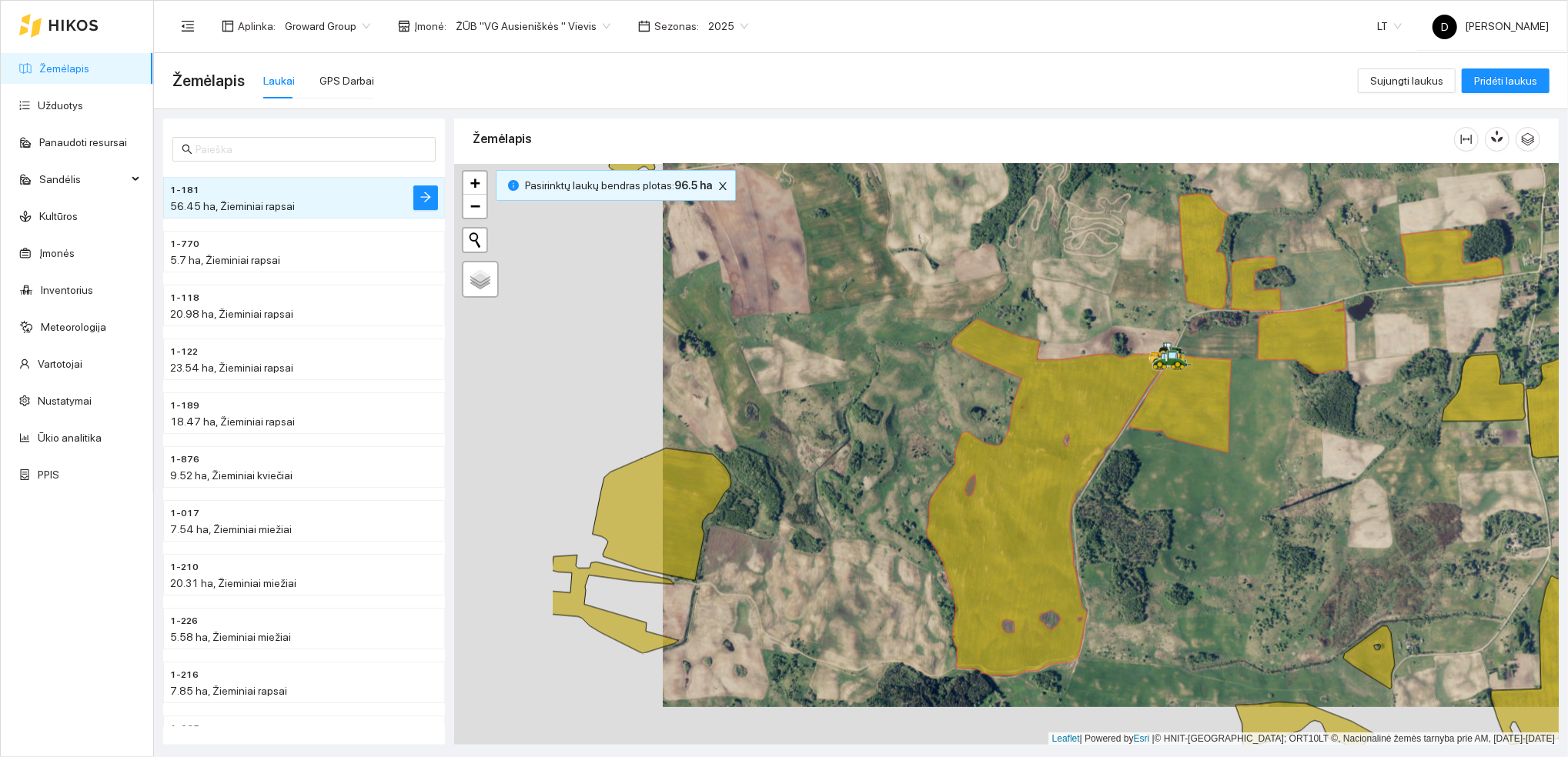
drag, startPoint x: 710, startPoint y: 470, endPoint x: 925, endPoint y: 429, distance: 218.9
click at [926, 429] on div at bounding box center [1006, 454] width 1104 height 581
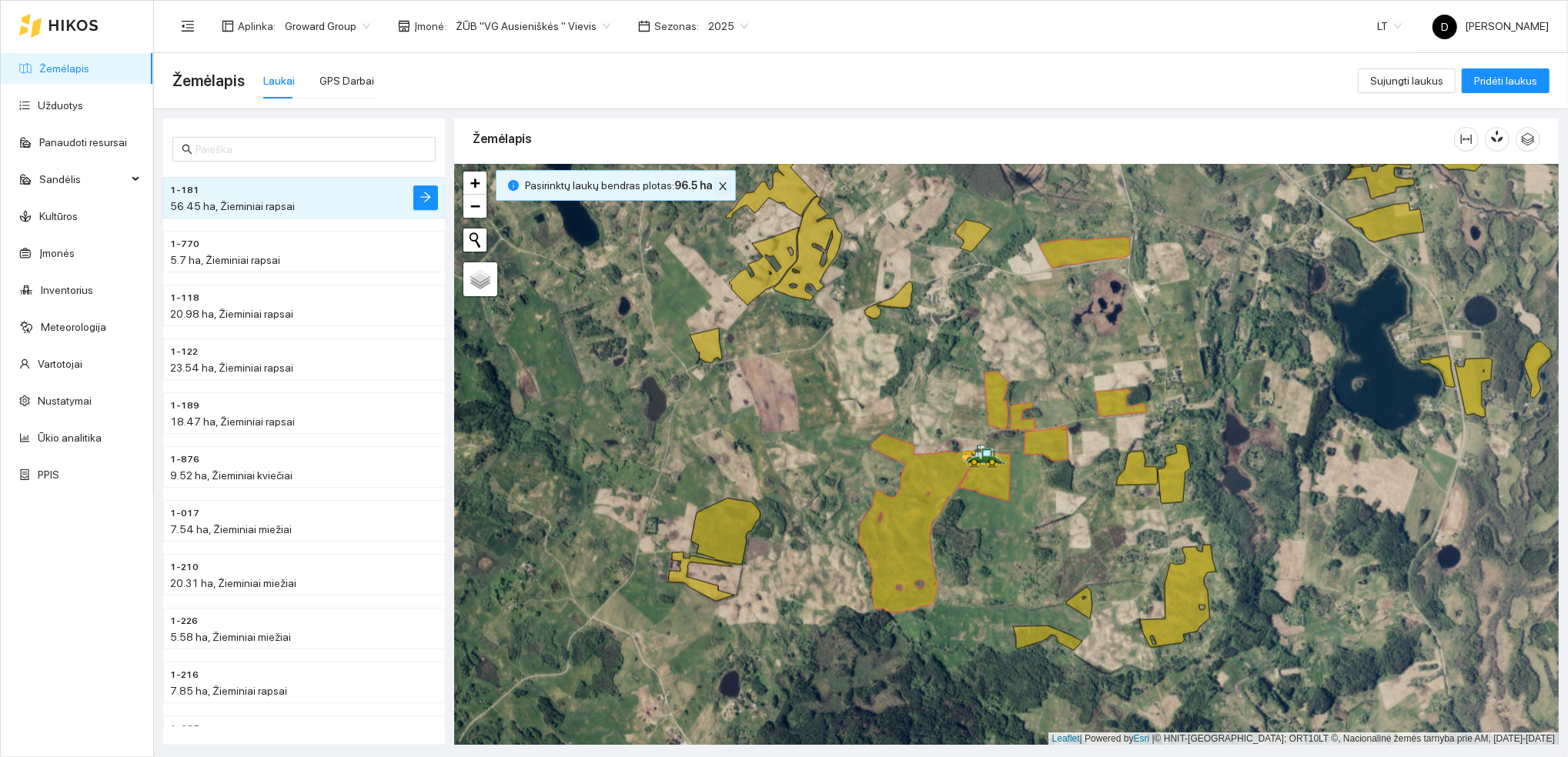
click at [717, 185] on icon "close" at bounding box center [723, 187] width 11 height 11
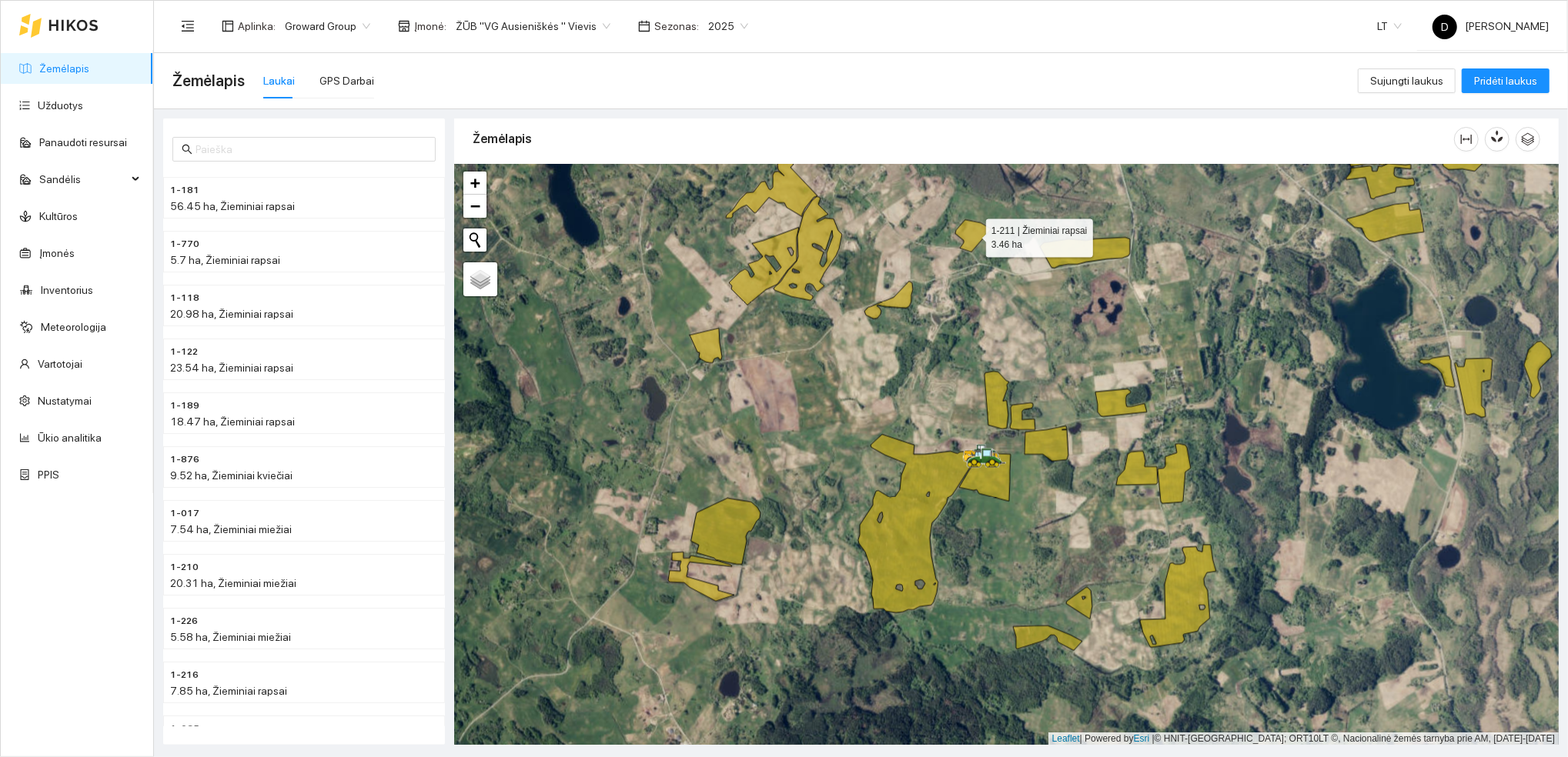
click at [980, 234] on icon at bounding box center [973, 236] width 36 height 33
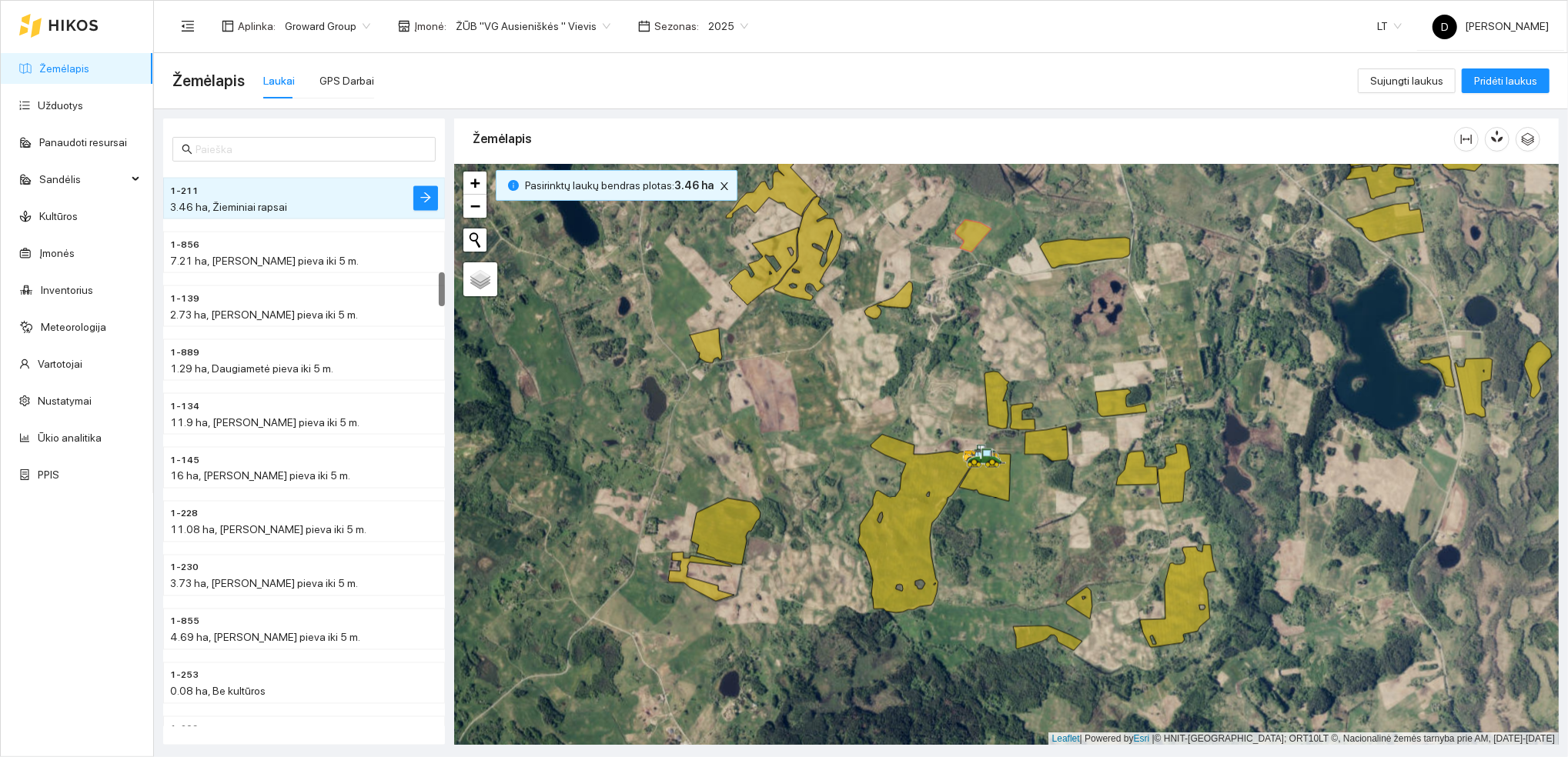
click at [912, 303] on div at bounding box center [1006, 454] width 1104 height 581
click at [896, 296] on icon at bounding box center [888, 300] width 48 height 38
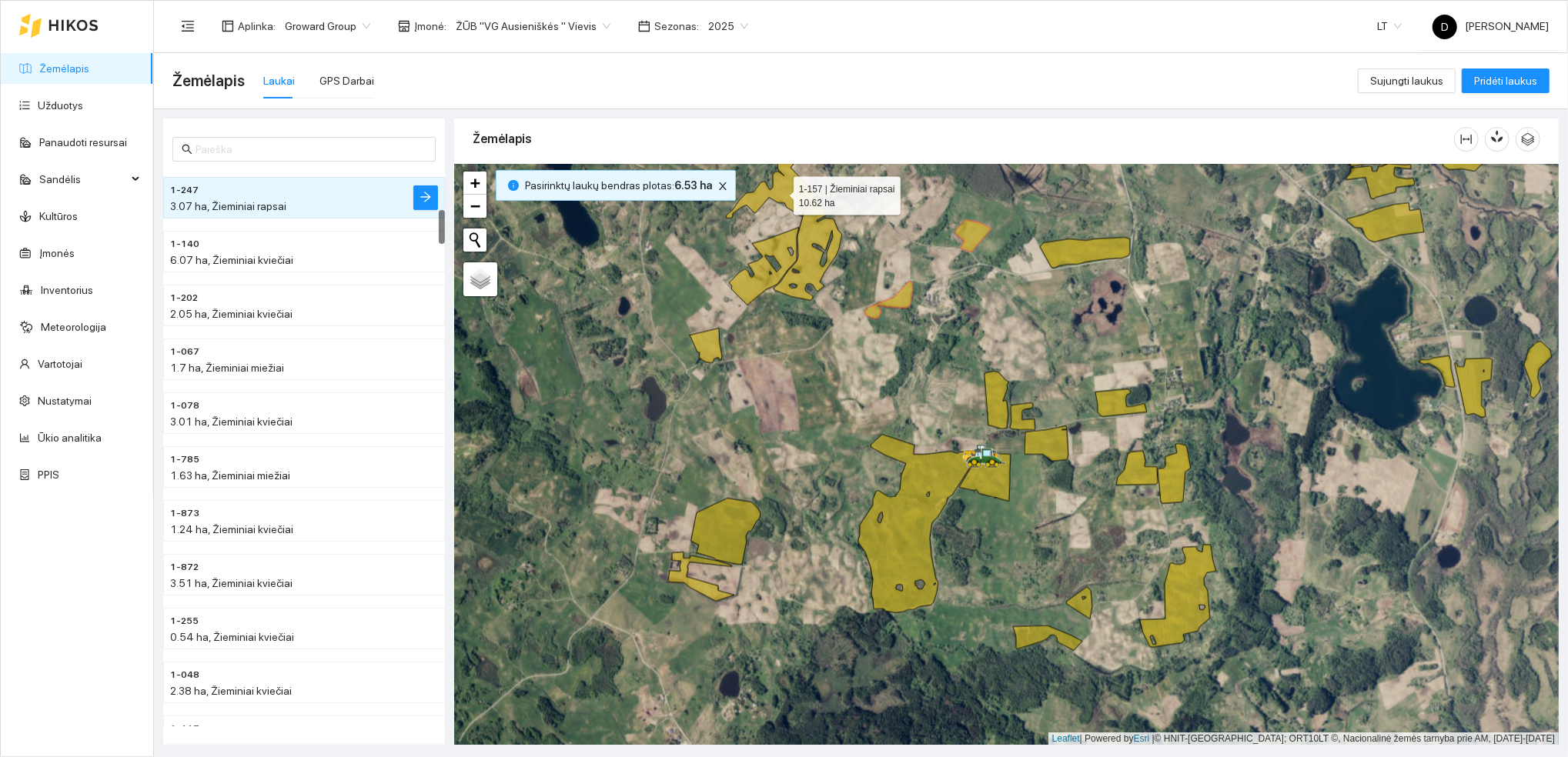
click at [790, 194] on icon at bounding box center [771, 188] width 92 height 60
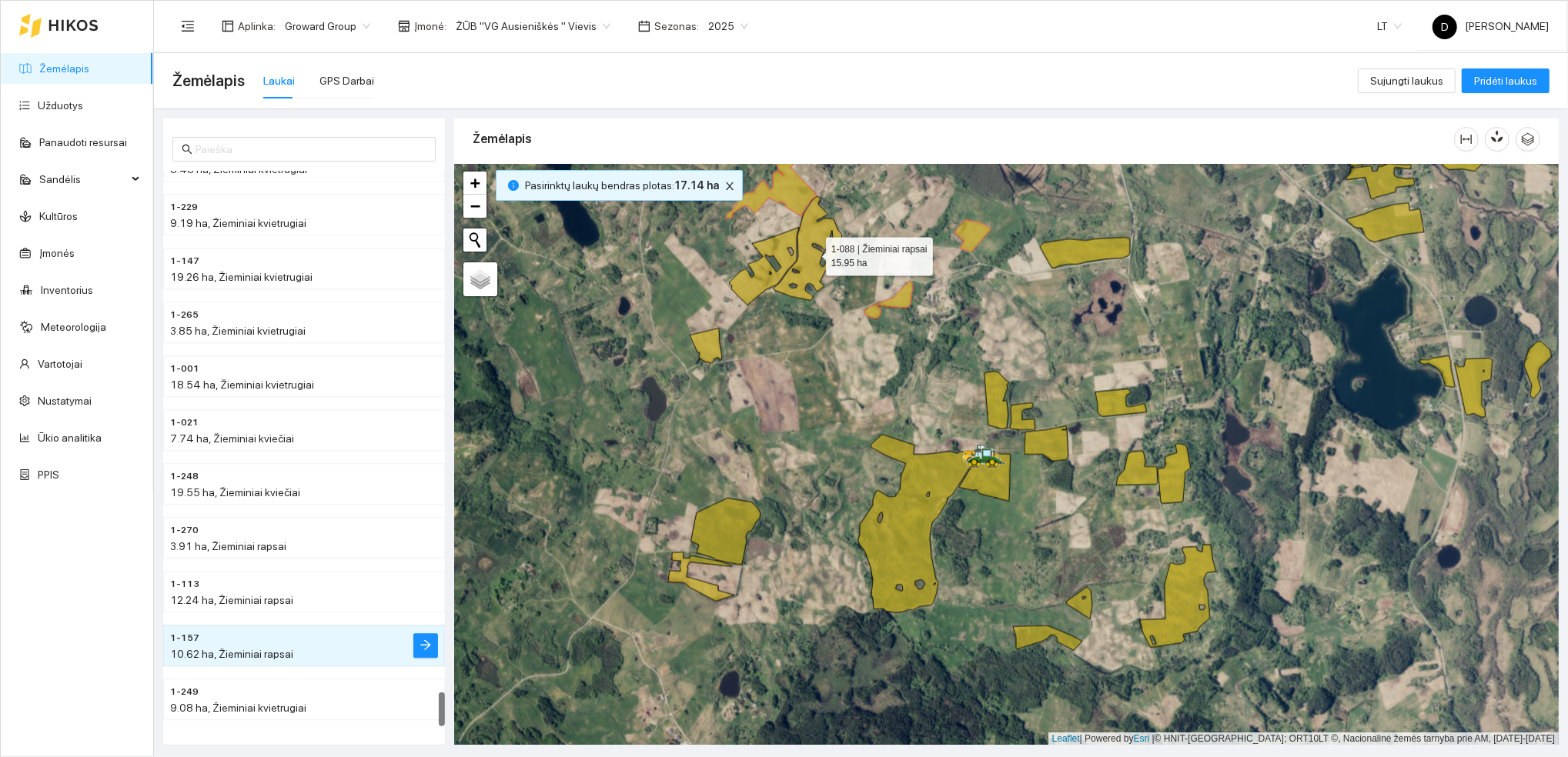
click at [808, 248] on icon at bounding box center [808, 249] width 69 height 104
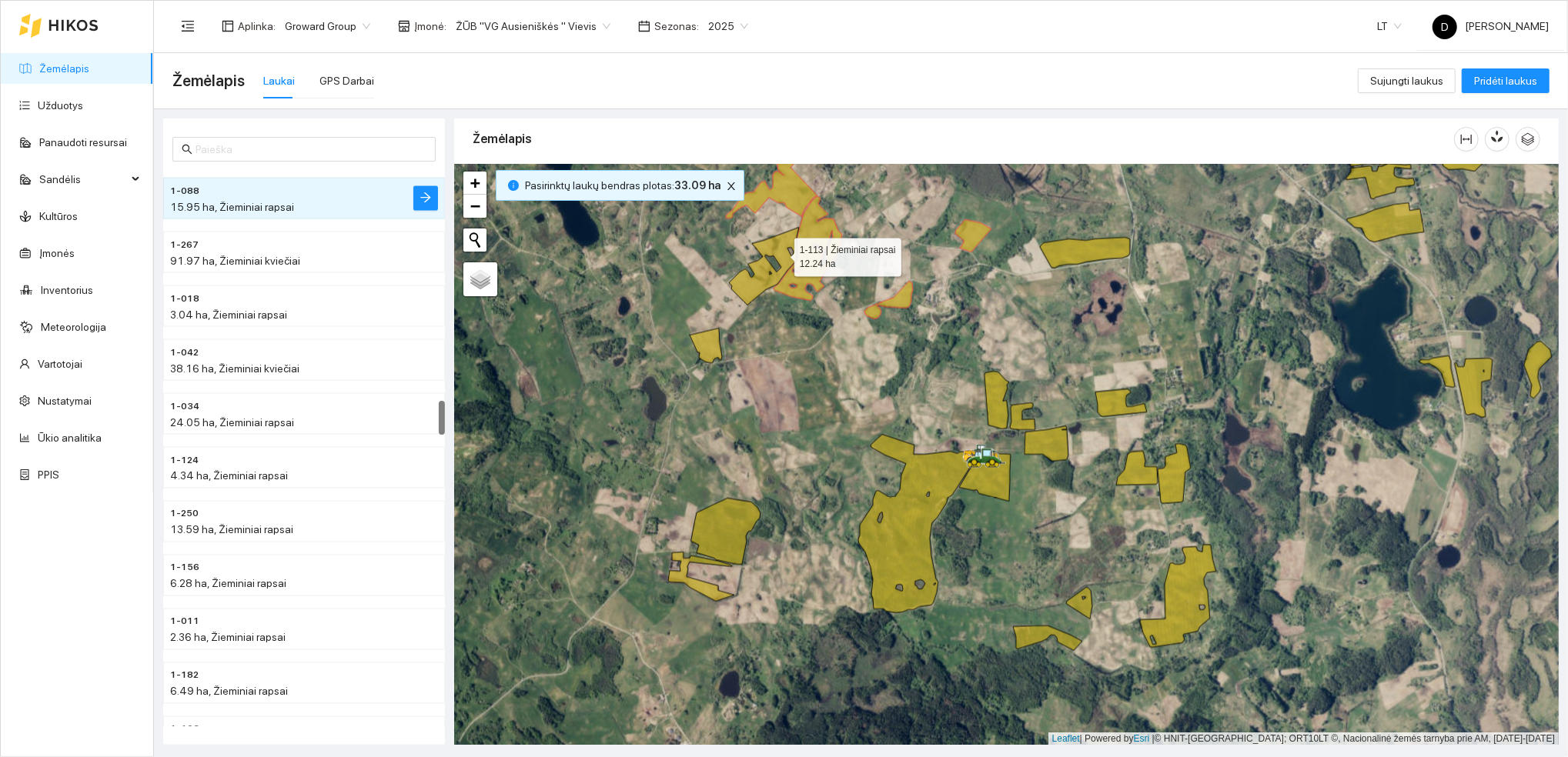
click at [780, 249] on icon at bounding box center [764, 267] width 70 height 78
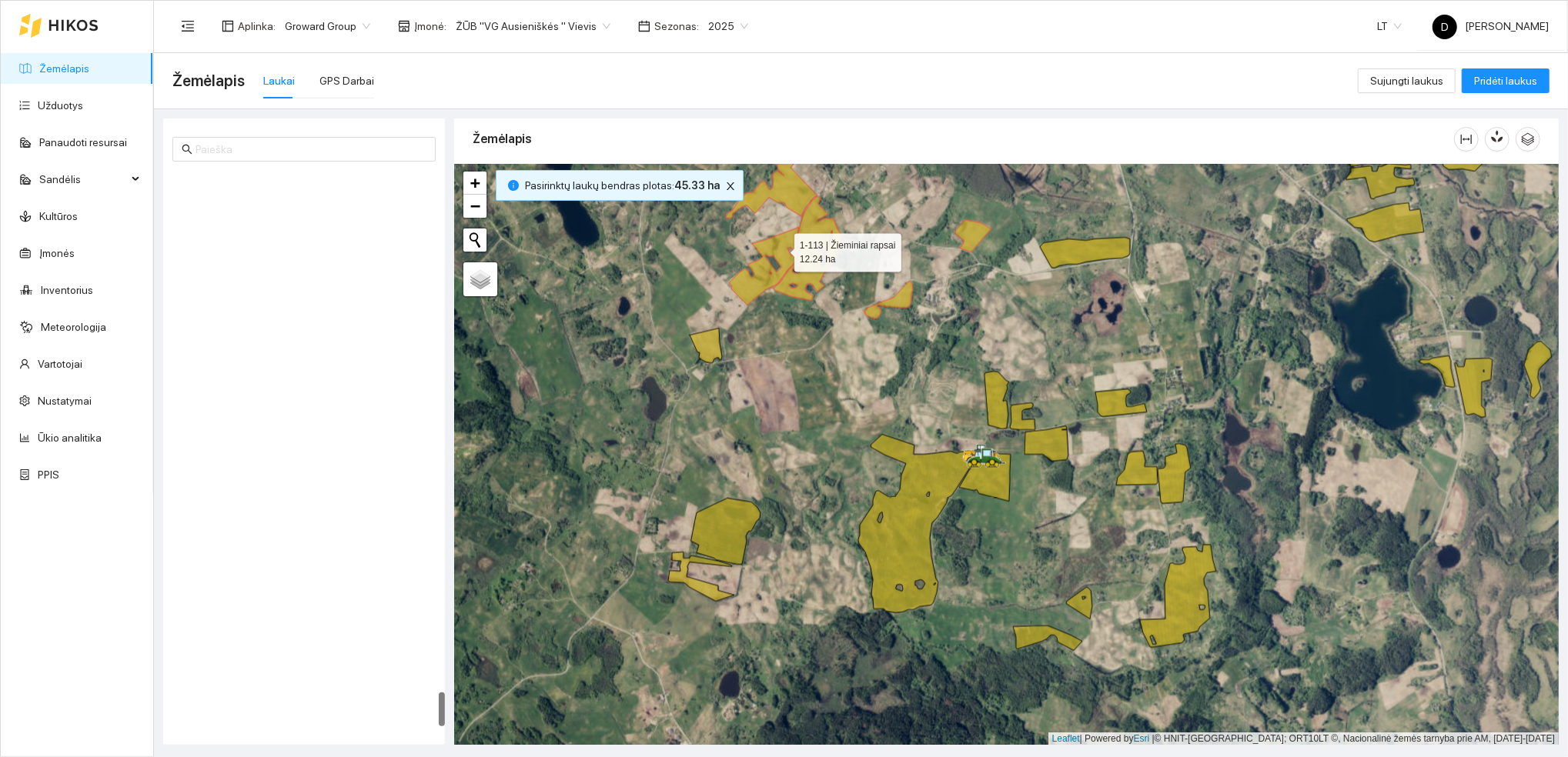
scroll to position [8540, 0]
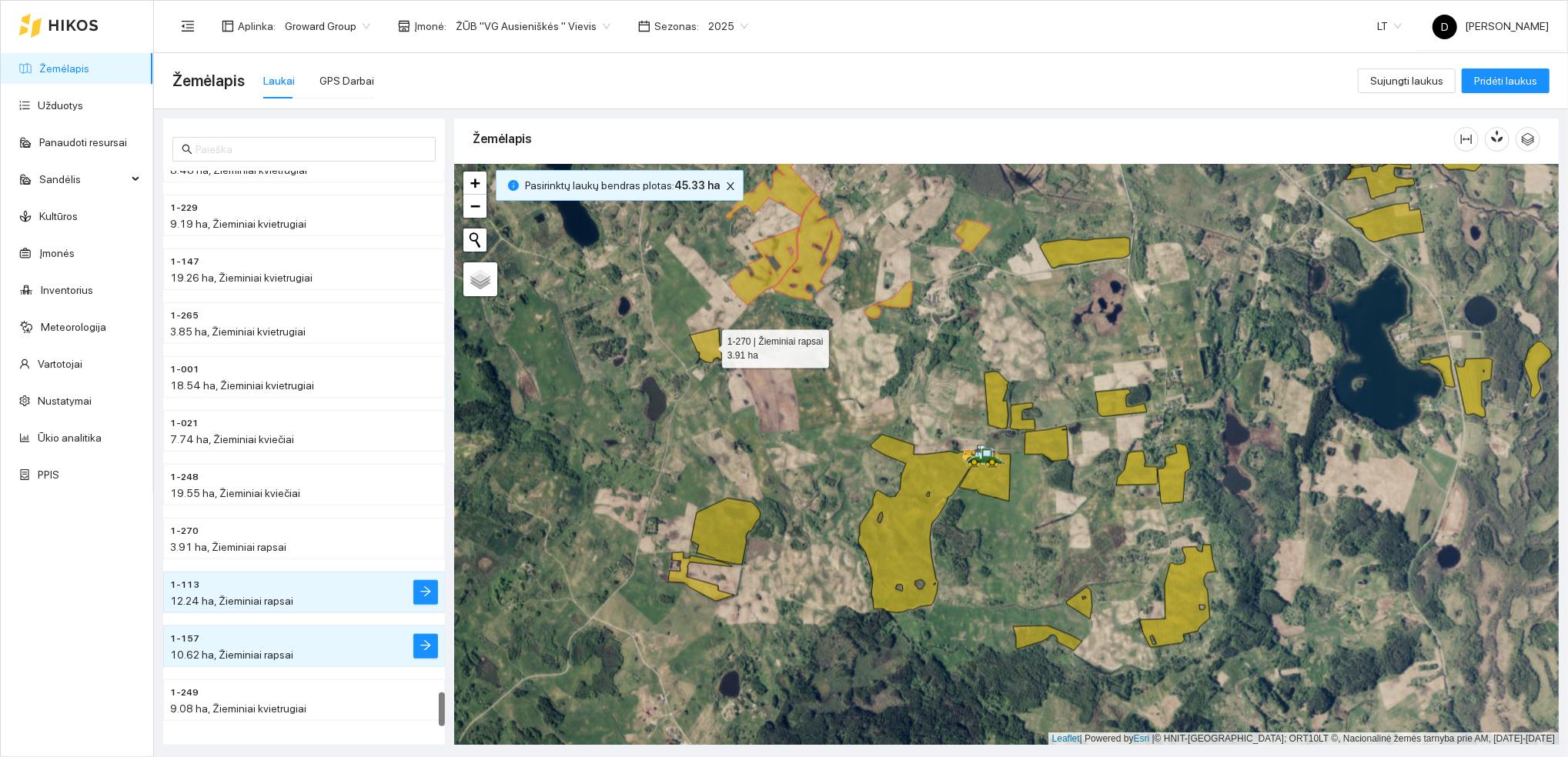
click at [712, 344] on icon at bounding box center [705, 346] width 33 height 34
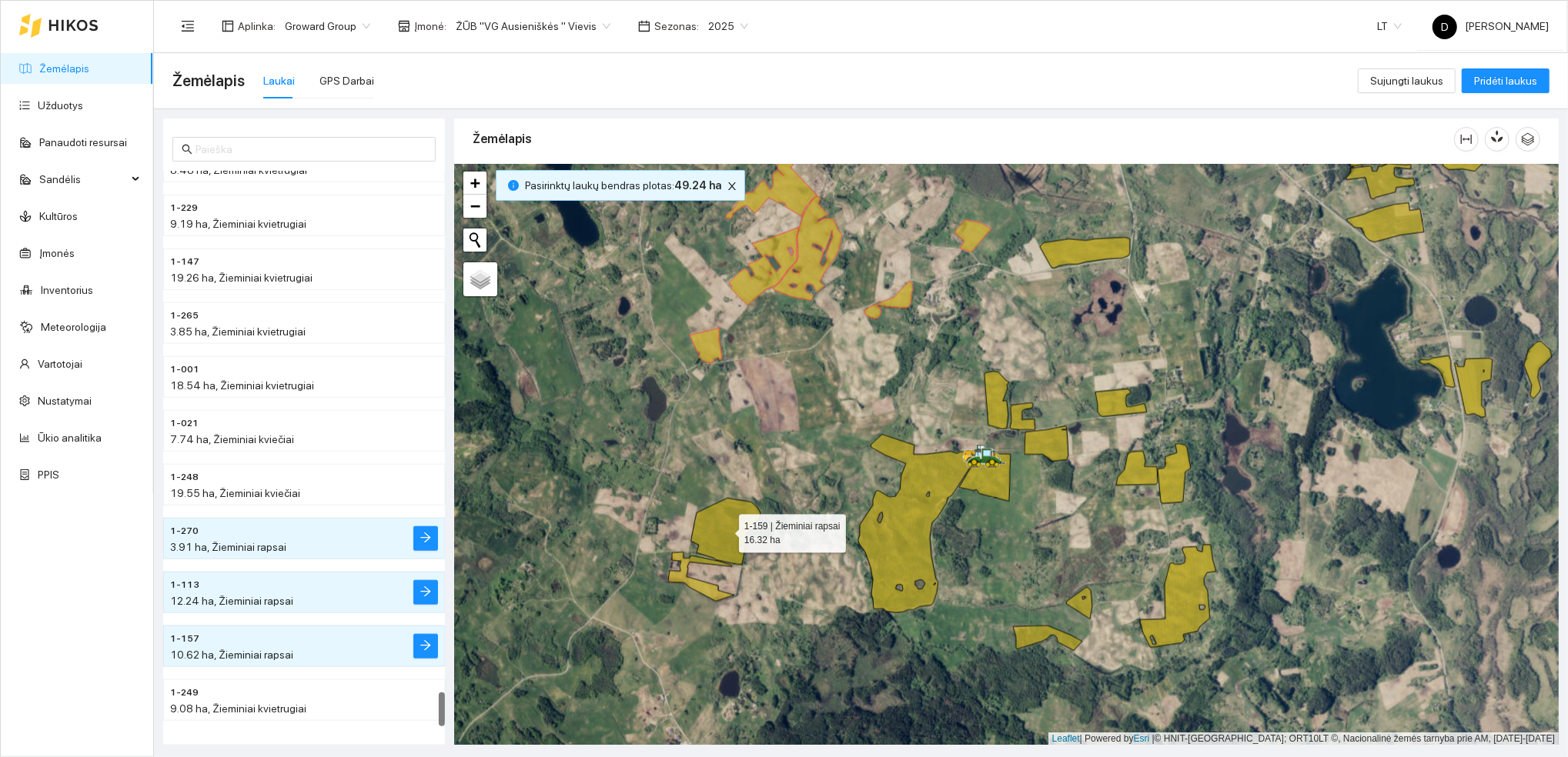
click at [720, 536] on icon at bounding box center [725, 531] width 70 height 66
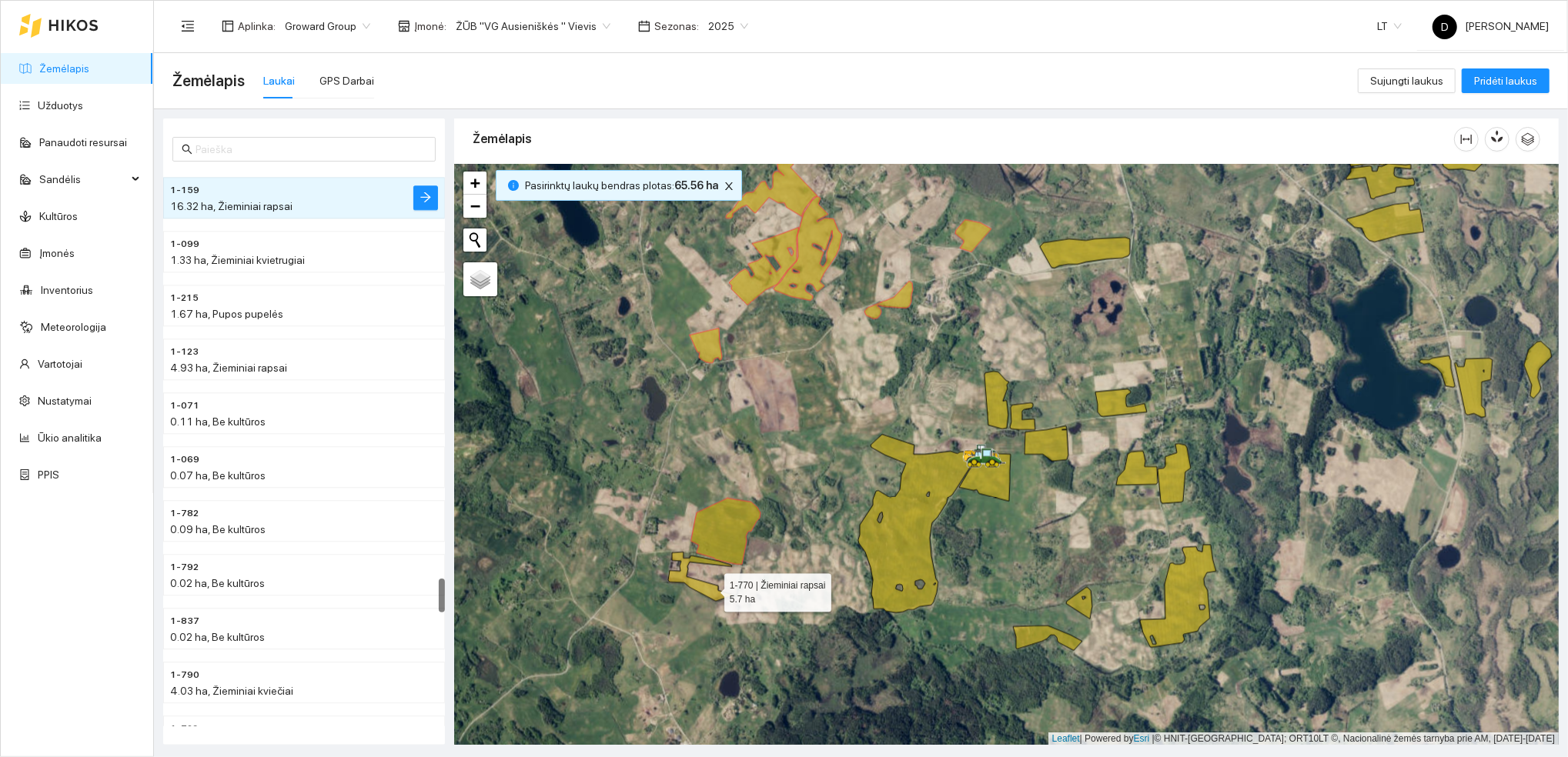
click at [710, 589] on icon at bounding box center [700, 577] width 66 height 49
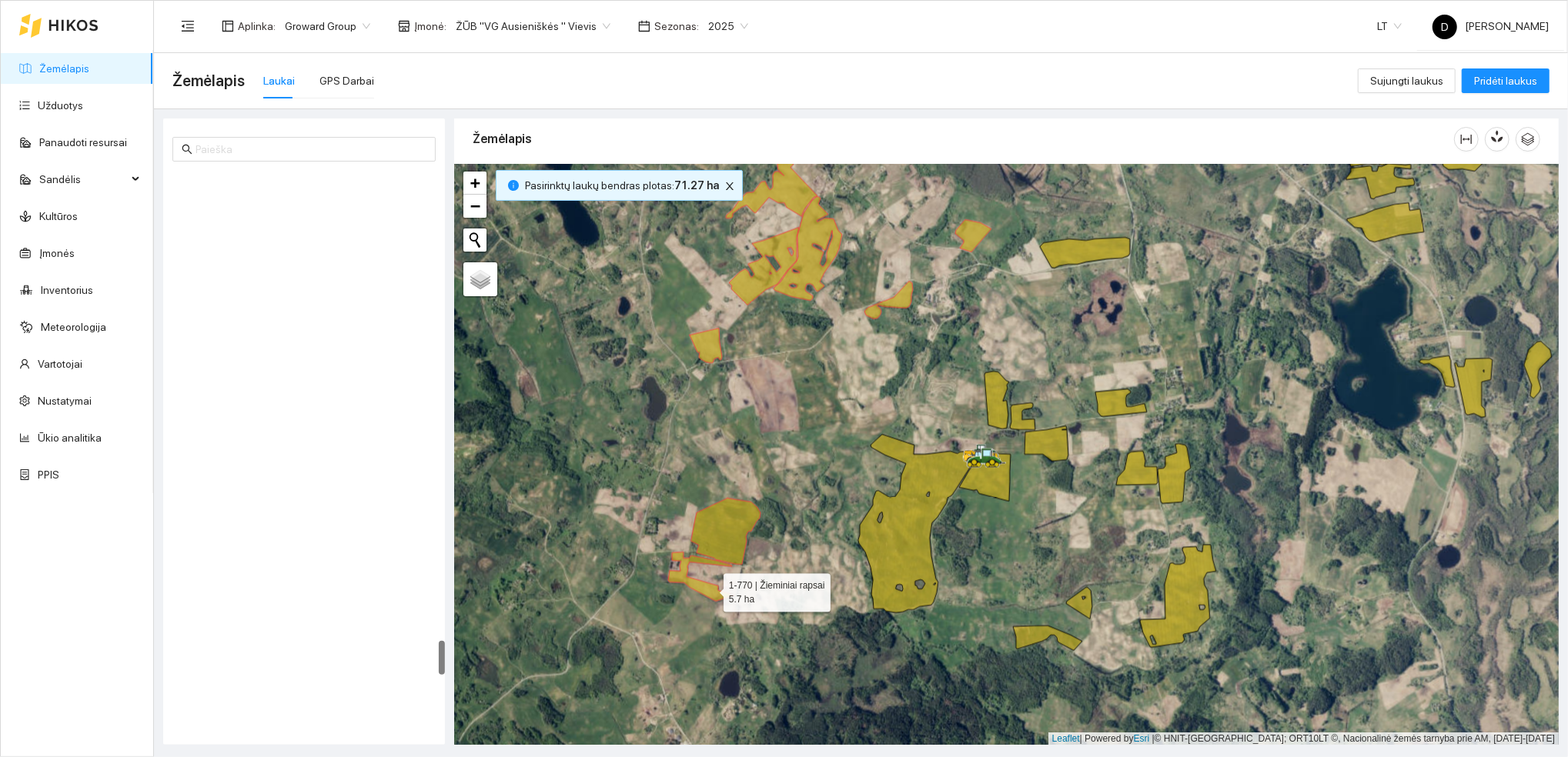
scroll to position [7695, 0]
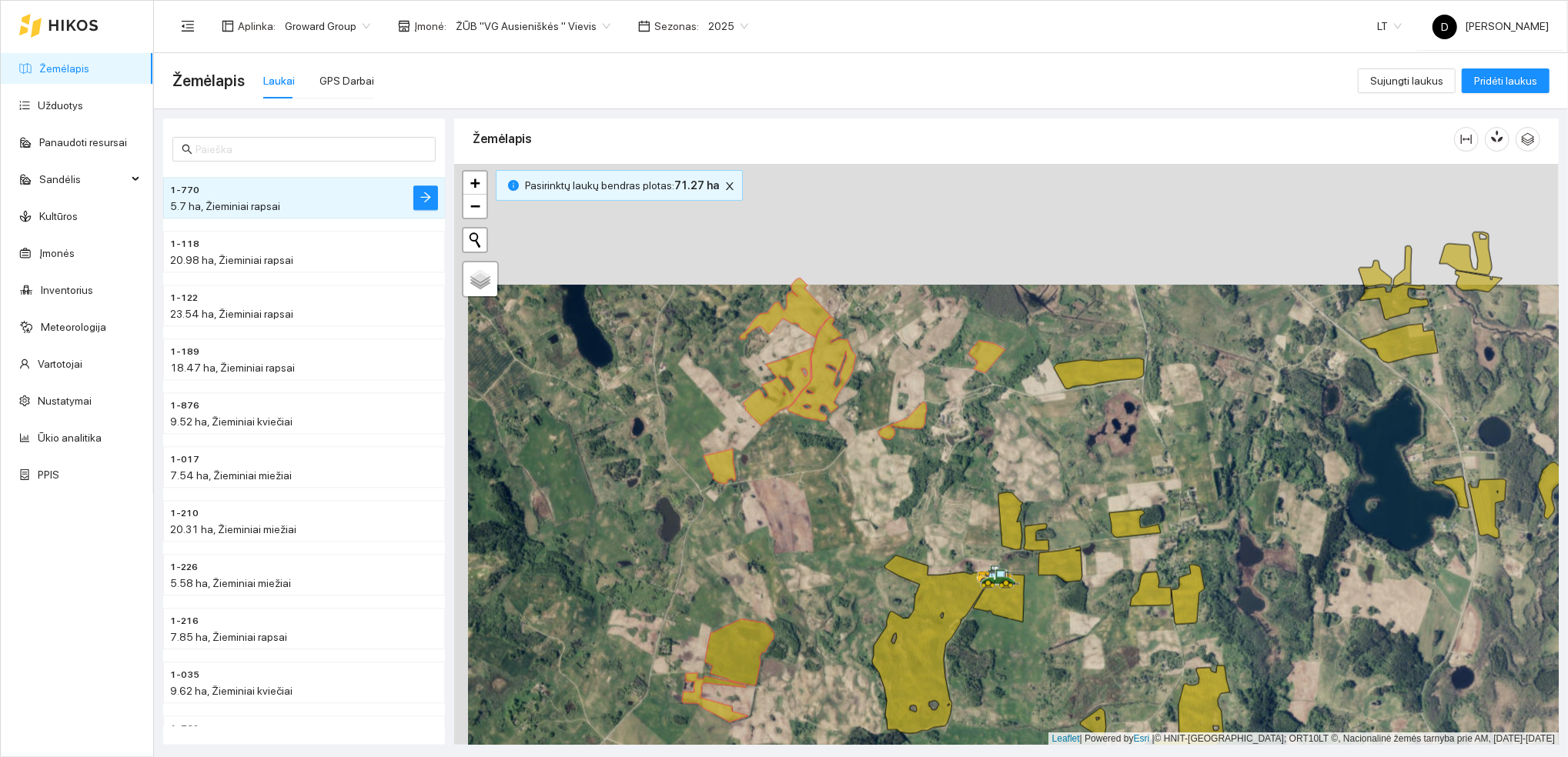
drag, startPoint x: 998, startPoint y: 334, endPoint x: 1012, endPoint y: 455, distance: 121.8
click at [1012, 455] on div at bounding box center [1006, 454] width 1104 height 581
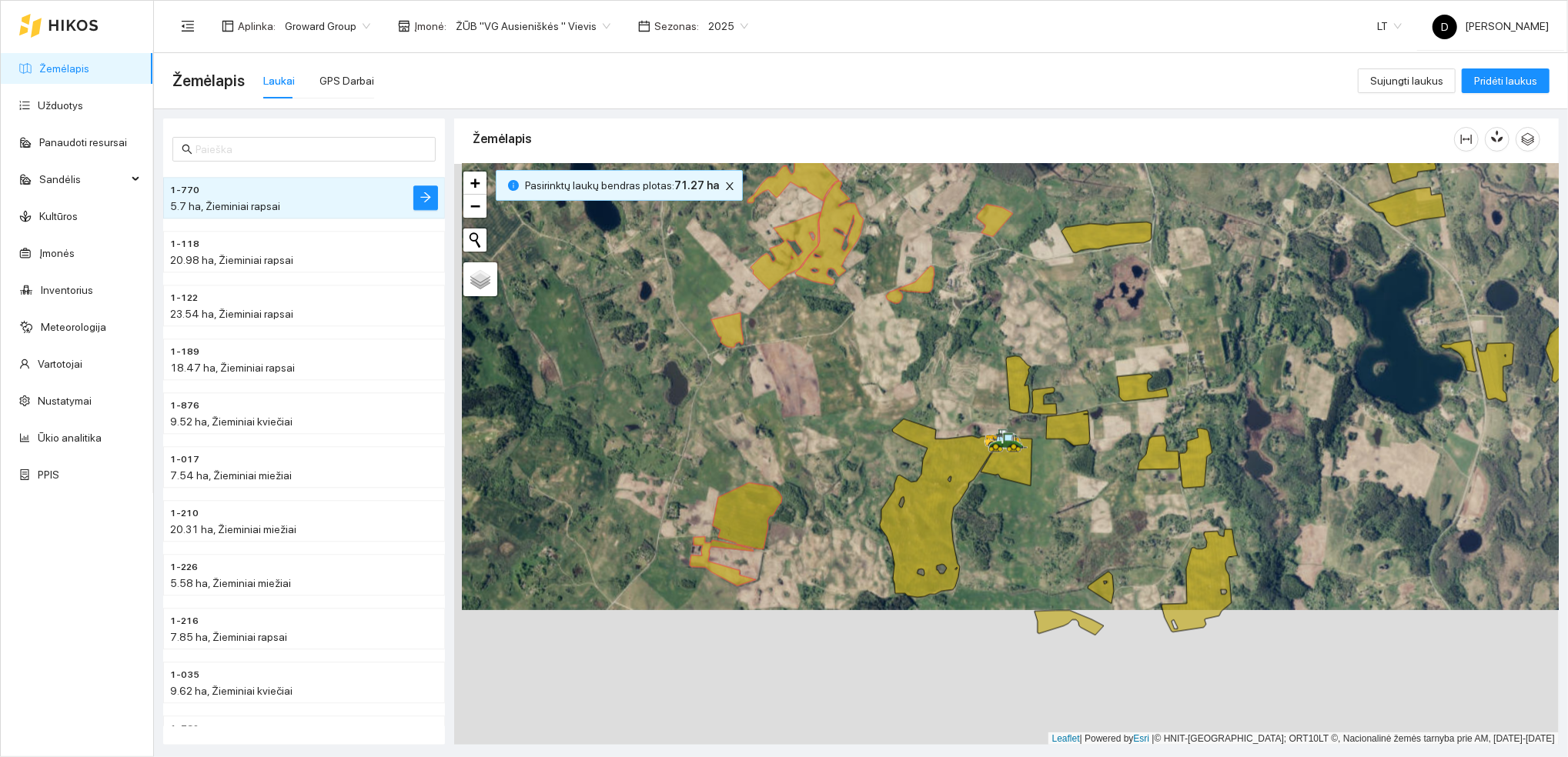
drag, startPoint x: 959, startPoint y: 517, endPoint x: 967, endPoint y: 381, distance: 136.2
click at [967, 381] on div at bounding box center [1006, 454] width 1104 height 581
